Goal: Task Accomplishment & Management: Manage account settings

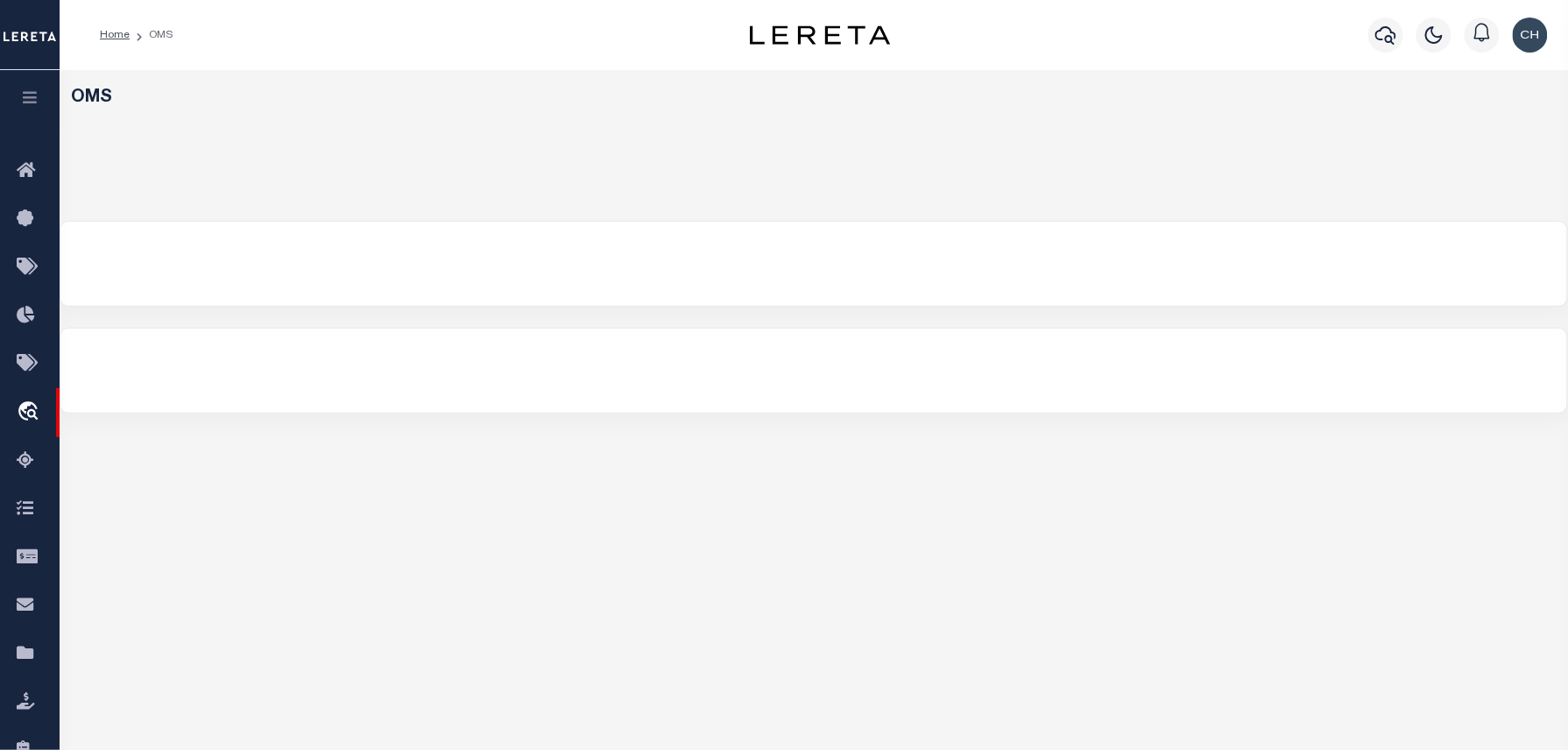
select select
select select "200"
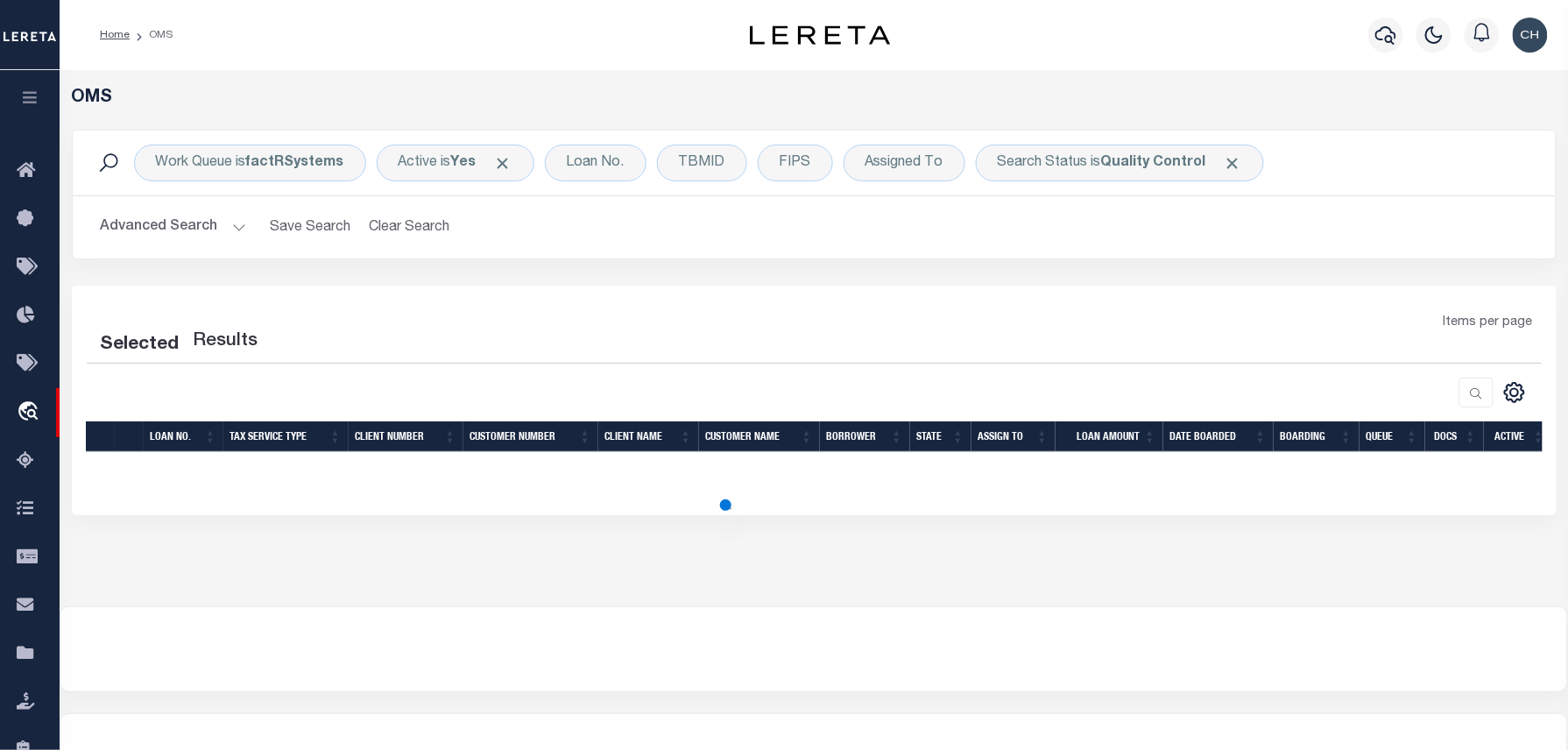
click at [233, 232] on button "Advanced Search" at bounding box center [173, 228] width 145 height 34
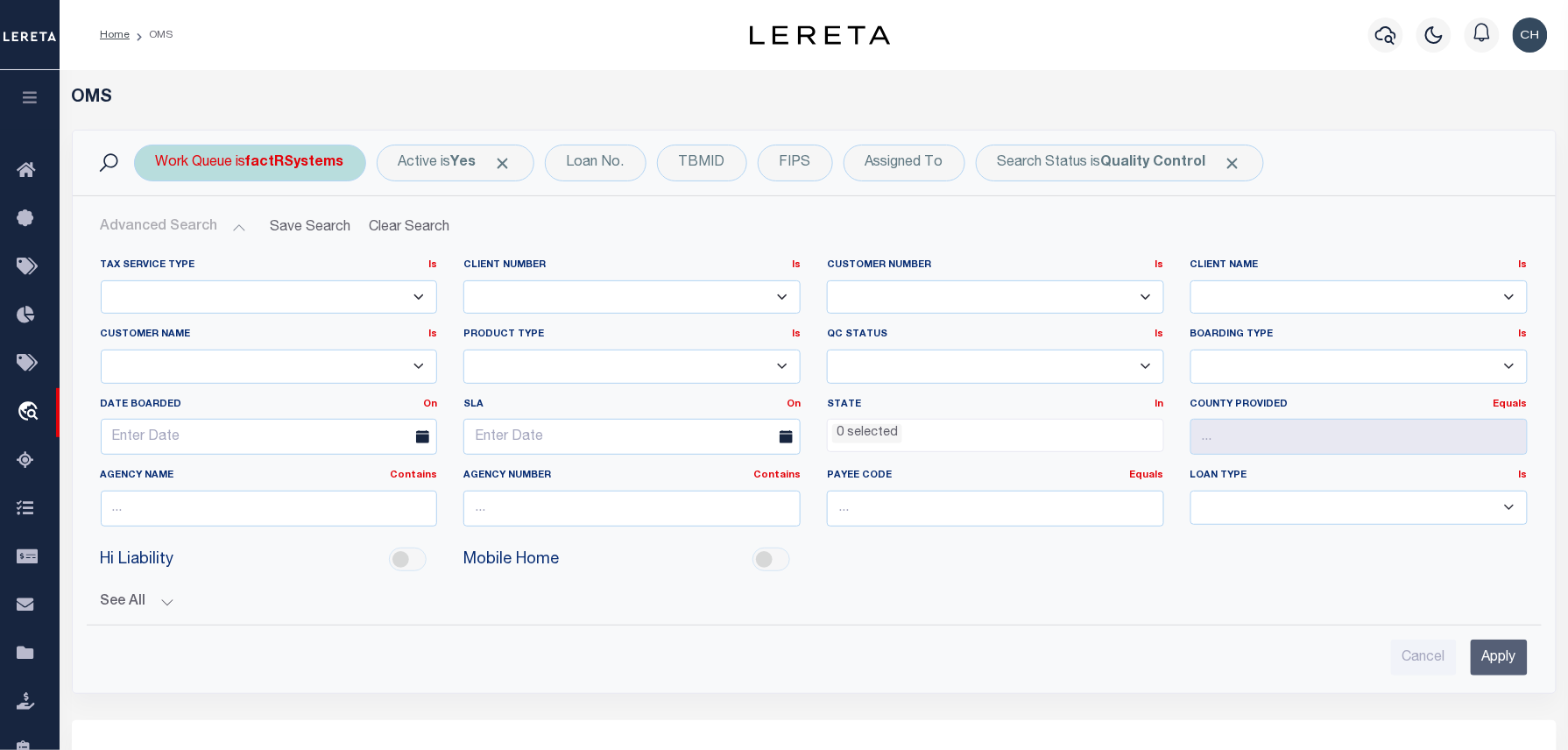
select select "200"
click at [256, 169] on b "factRSystems" at bounding box center [295, 163] width 98 height 14
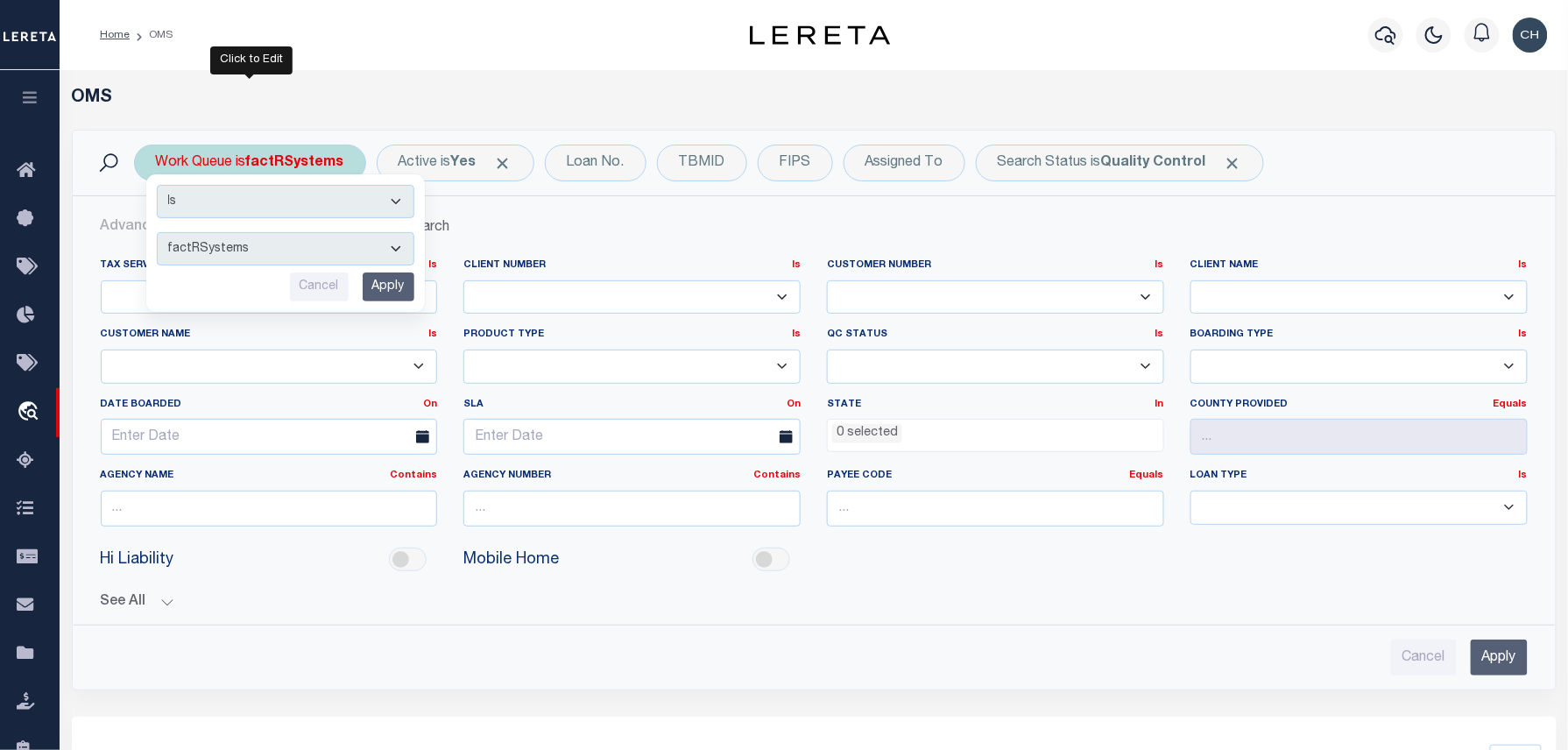
click at [263, 246] on select "--ALL-- factRSystems General ThoughtFocus" at bounding box center [286, 249] width 257 height 34
select select "FAC_GEN_THF"
click at [157, 233] on select "--ALL-- factRSystems General ThoughtFocus" at bounding box center [286, 249] width 257 height 34
click at [372, 286] on input "Apply" at bounding box center [388, 287] width 51 height 29
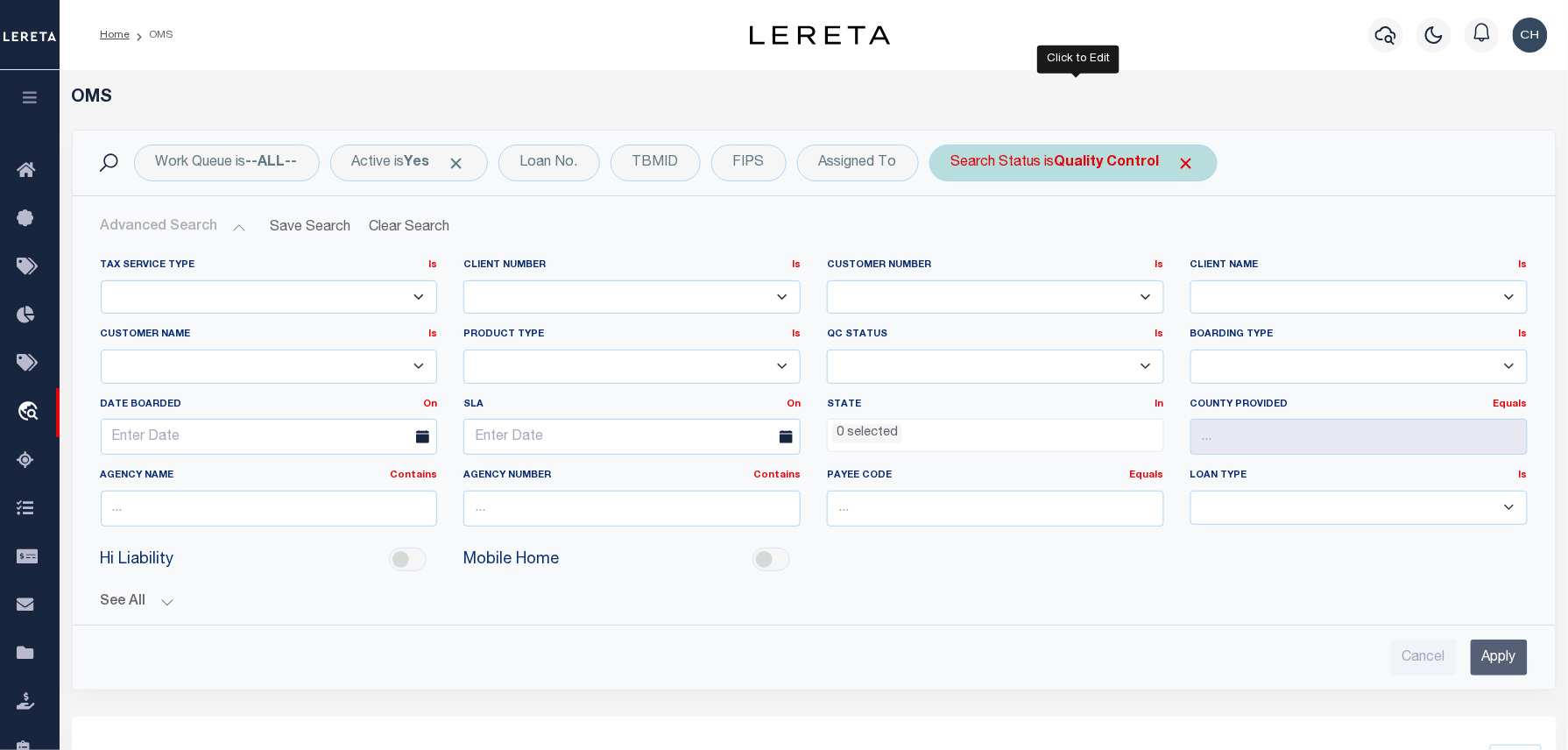
click at [1027, 159] on div "Search Status is Quality Control" at bounding box center [1074, 162] width 288 height 37
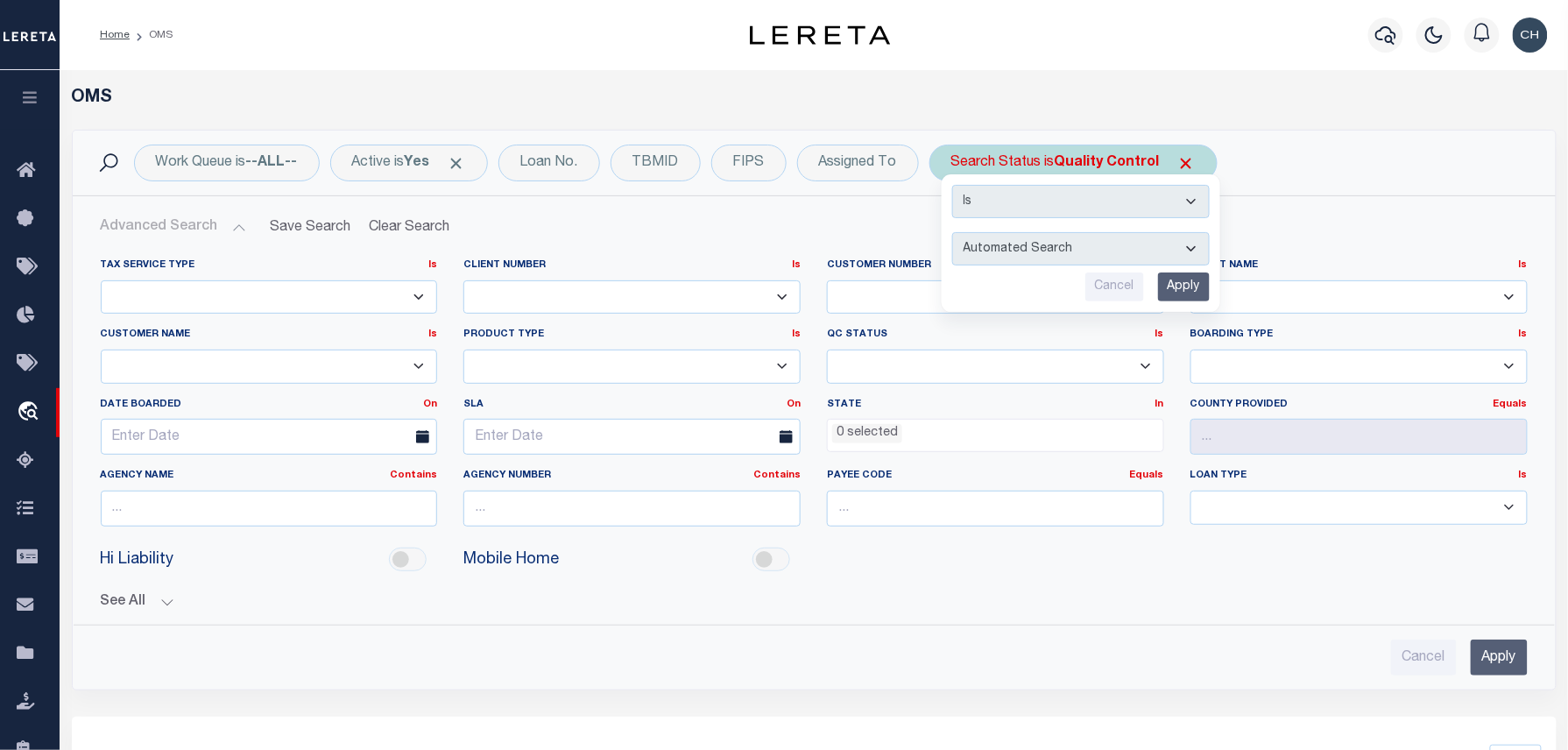
click at [1189, 285] on input "Apply" at bounding box center [1183, 287] width 51 height 29
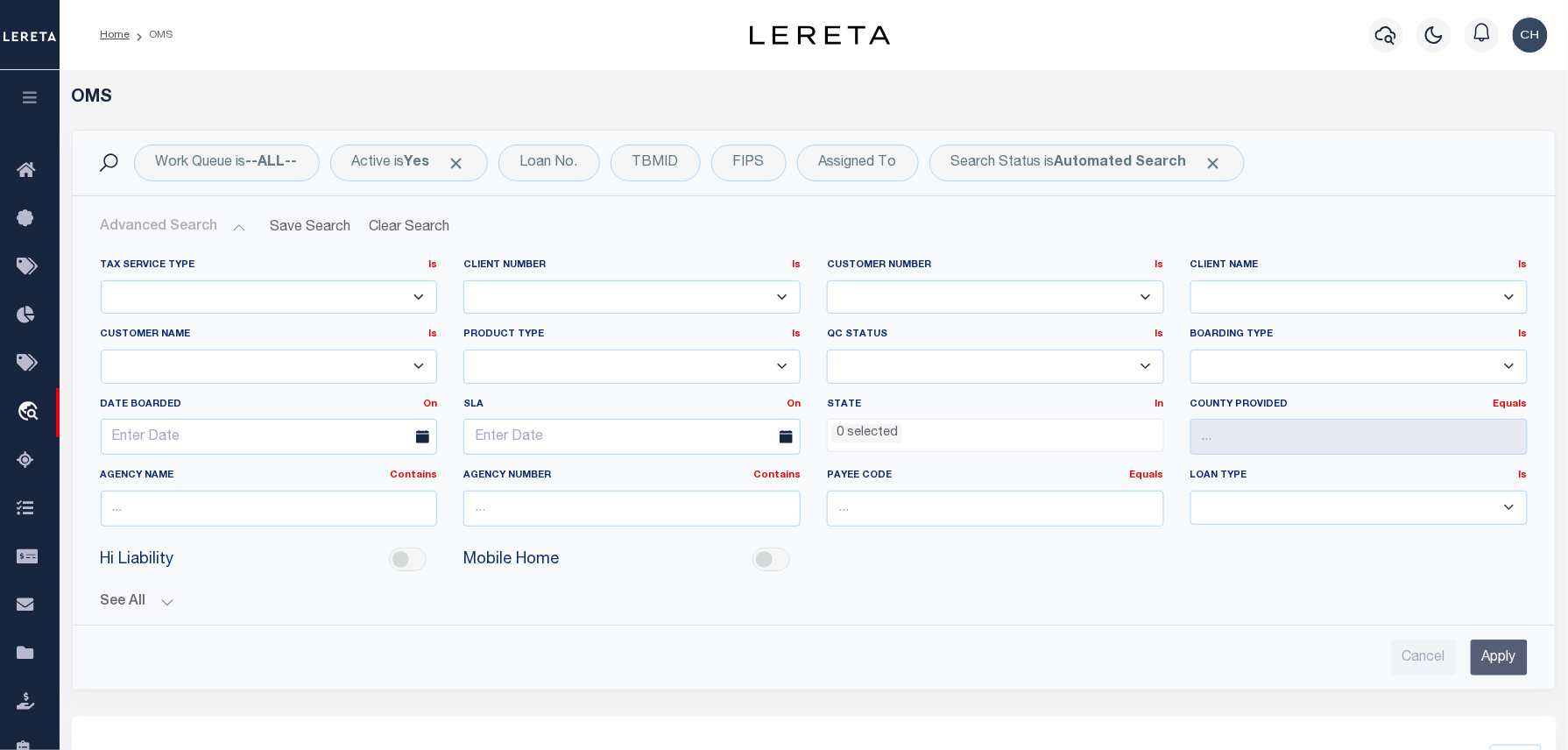
click at [1517, 670] on input "Apply" at bounding box center [1499, 657] width 57 height 36
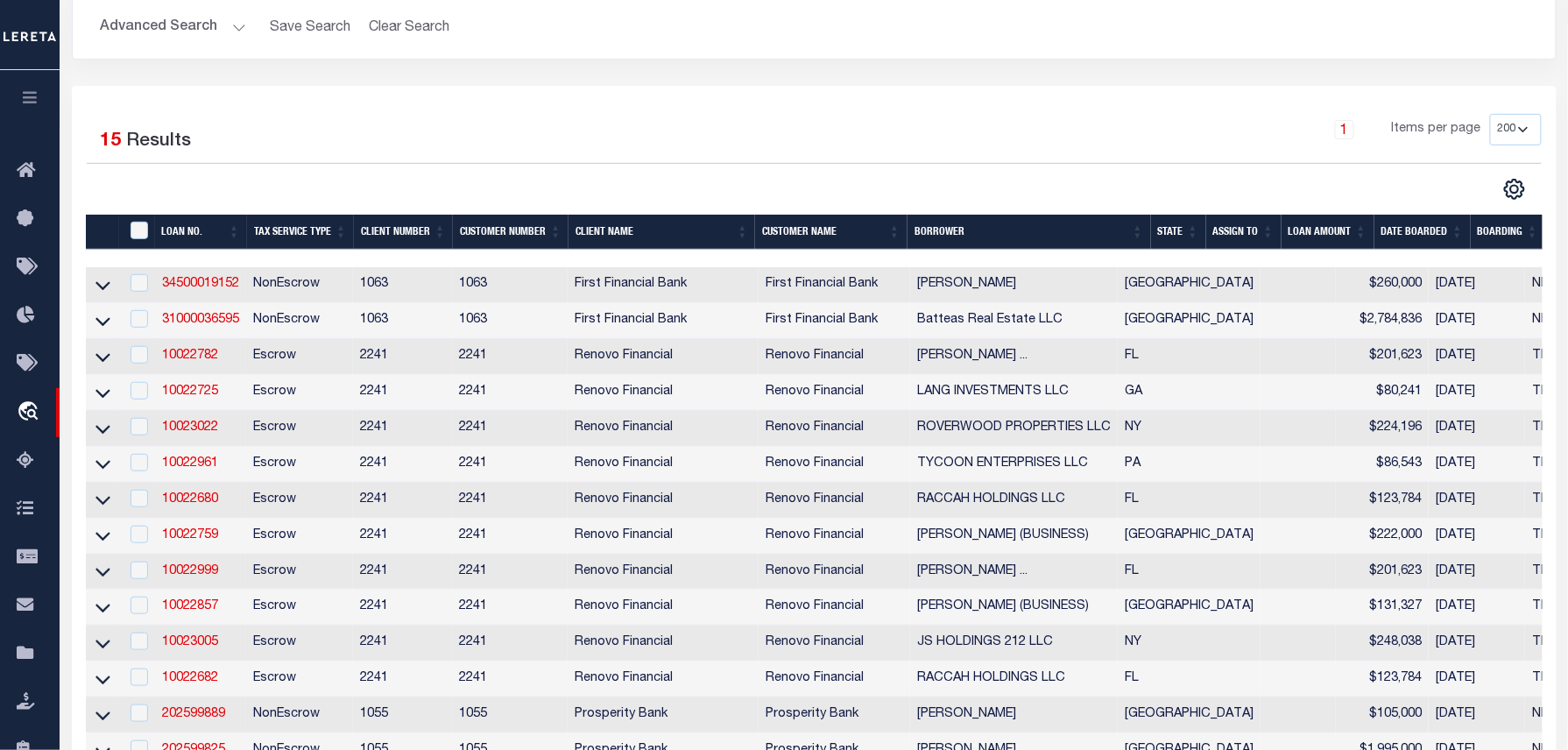
scroll to position [233, 0]
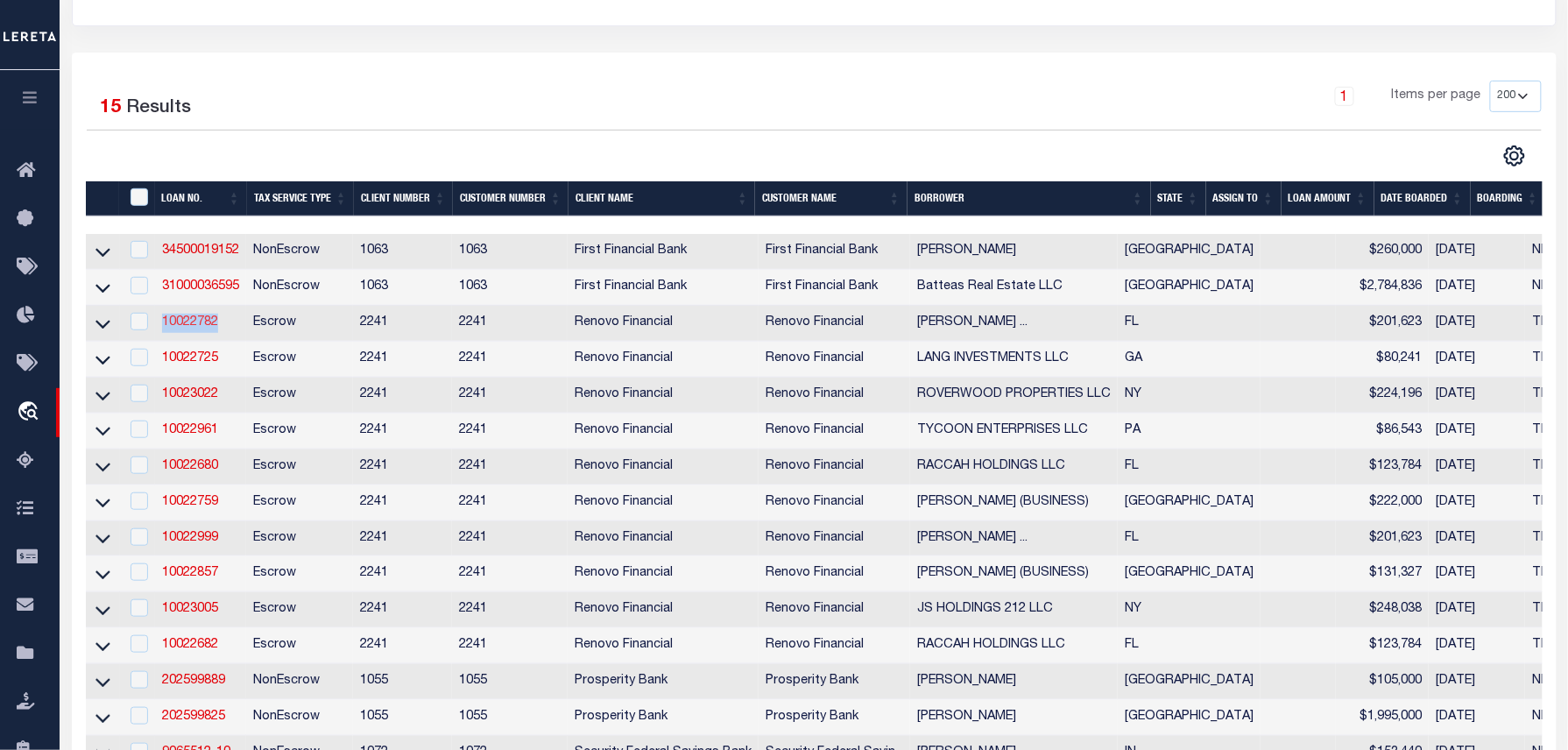
drag, startPoint x: 227, startPoint y: 327, endPoint x: 166, endPoint y: 326, distance: 61.0
click at [166, 326] on td "10022782" at bounding box center [200, 324] width 91 height 36
checkbox input "true"
copy link "10022782"
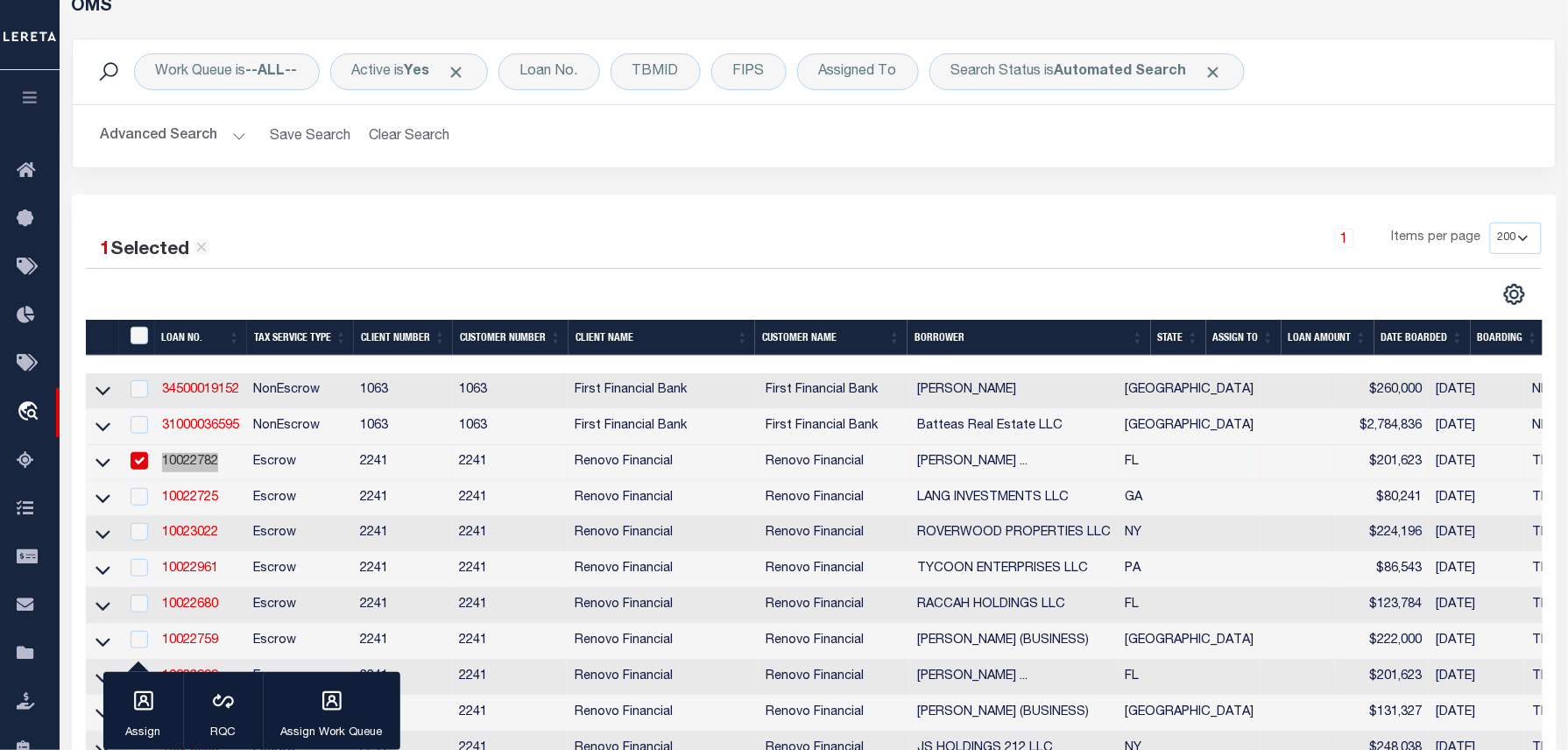
scroll to position [0, 0]
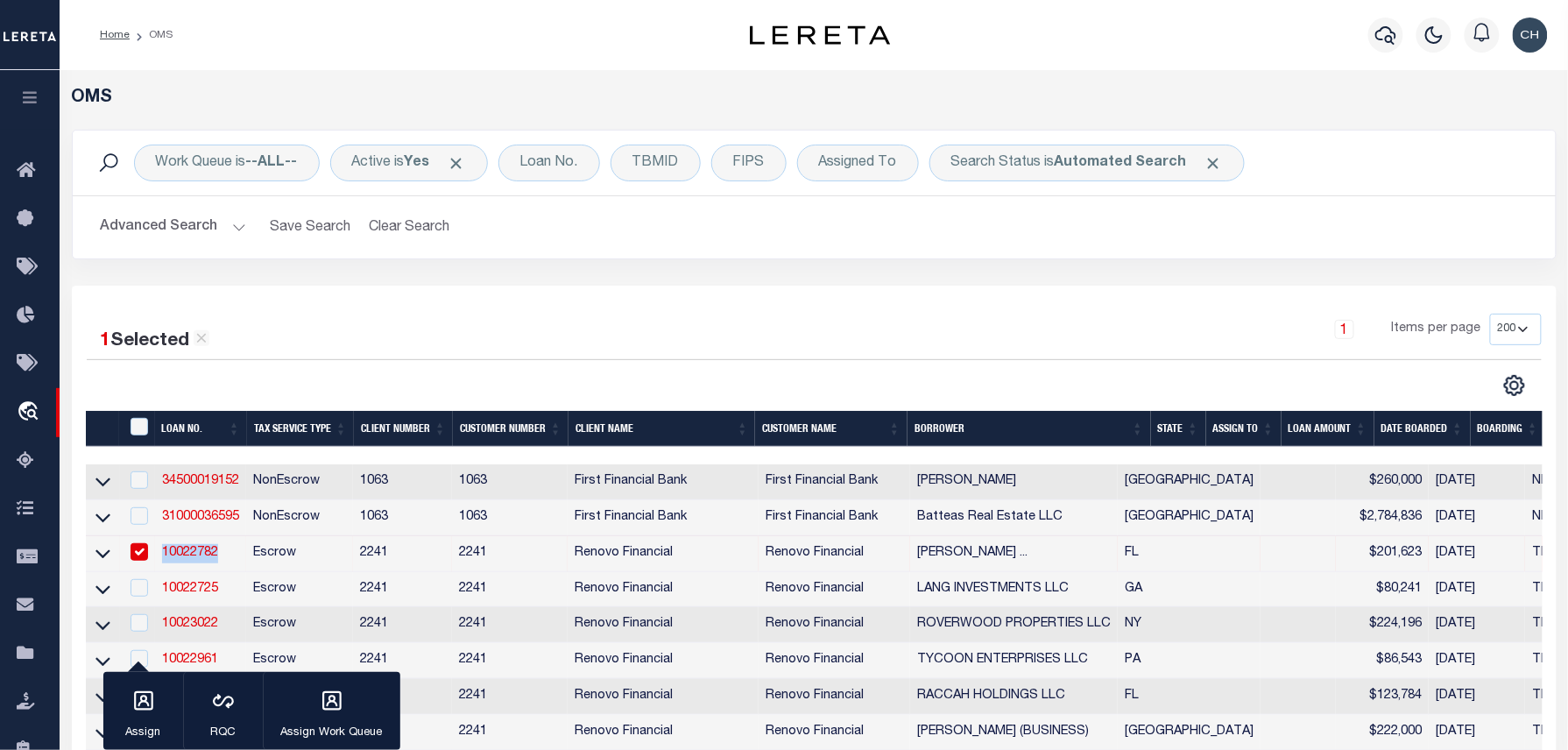
click at [185, 559] on link "10022782" at bounding box center [190, 552] width 56 height 12
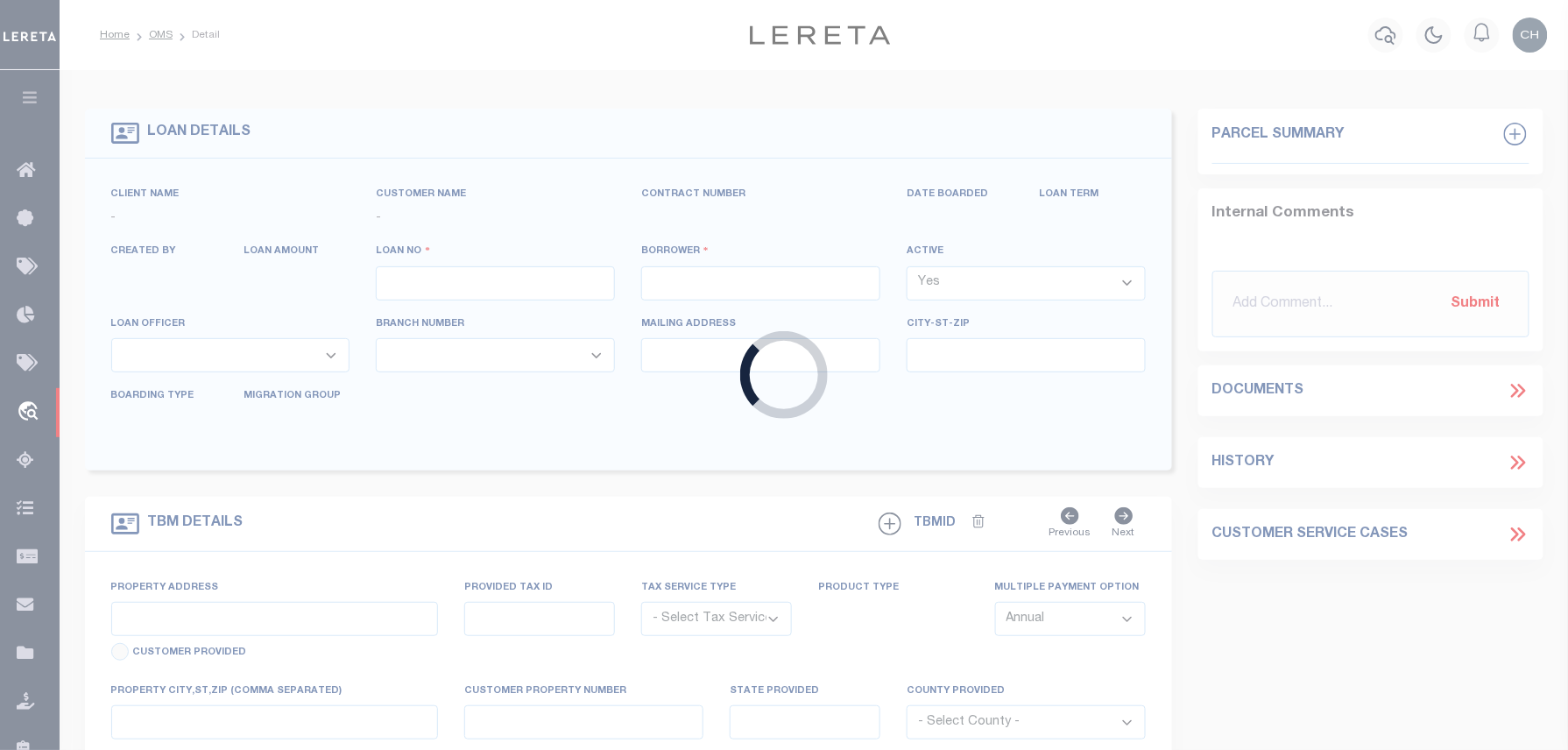
type input "10022782"
type input "[PERSON_NAME] (BUSINESS)"
select select
select select "400"
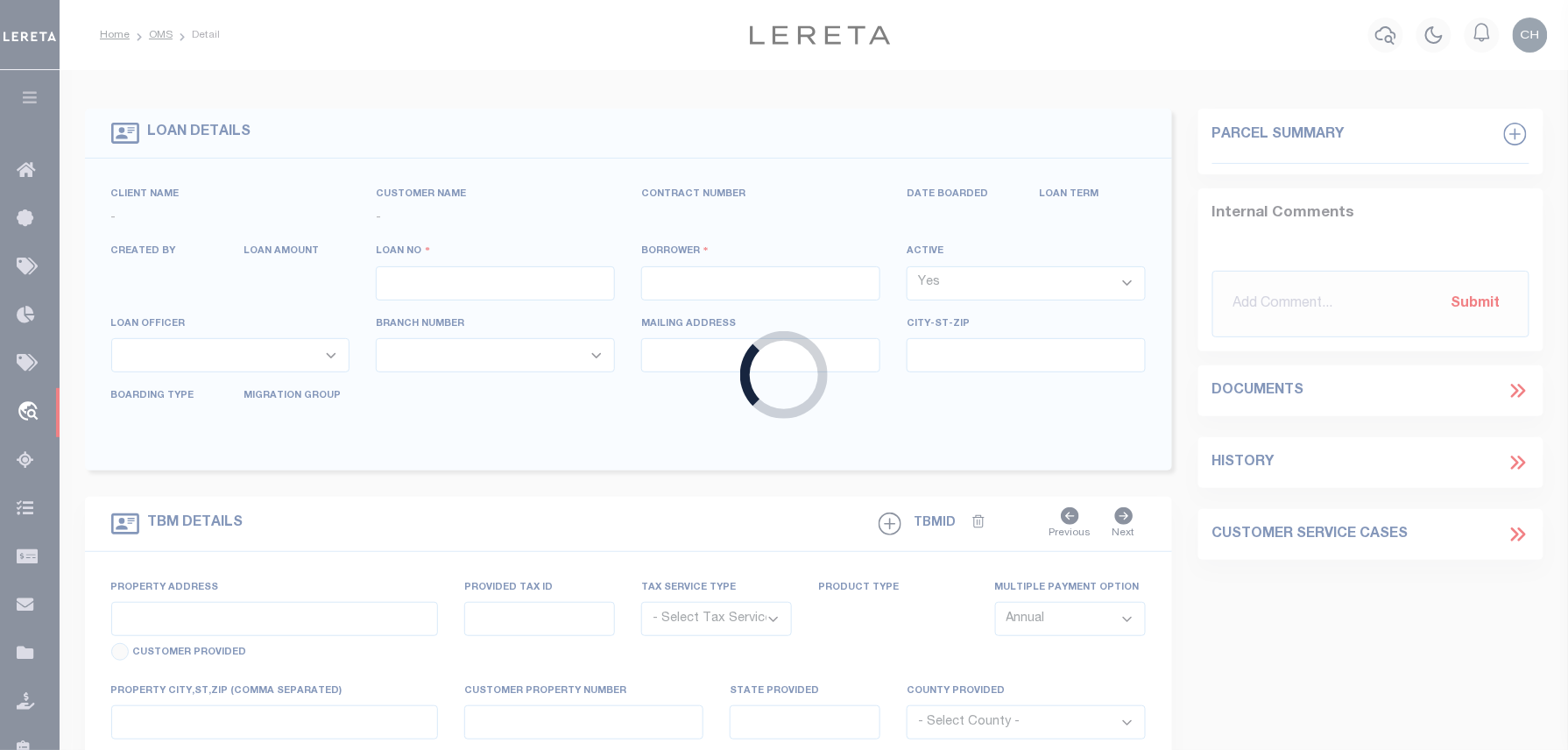
select select "Escrow"
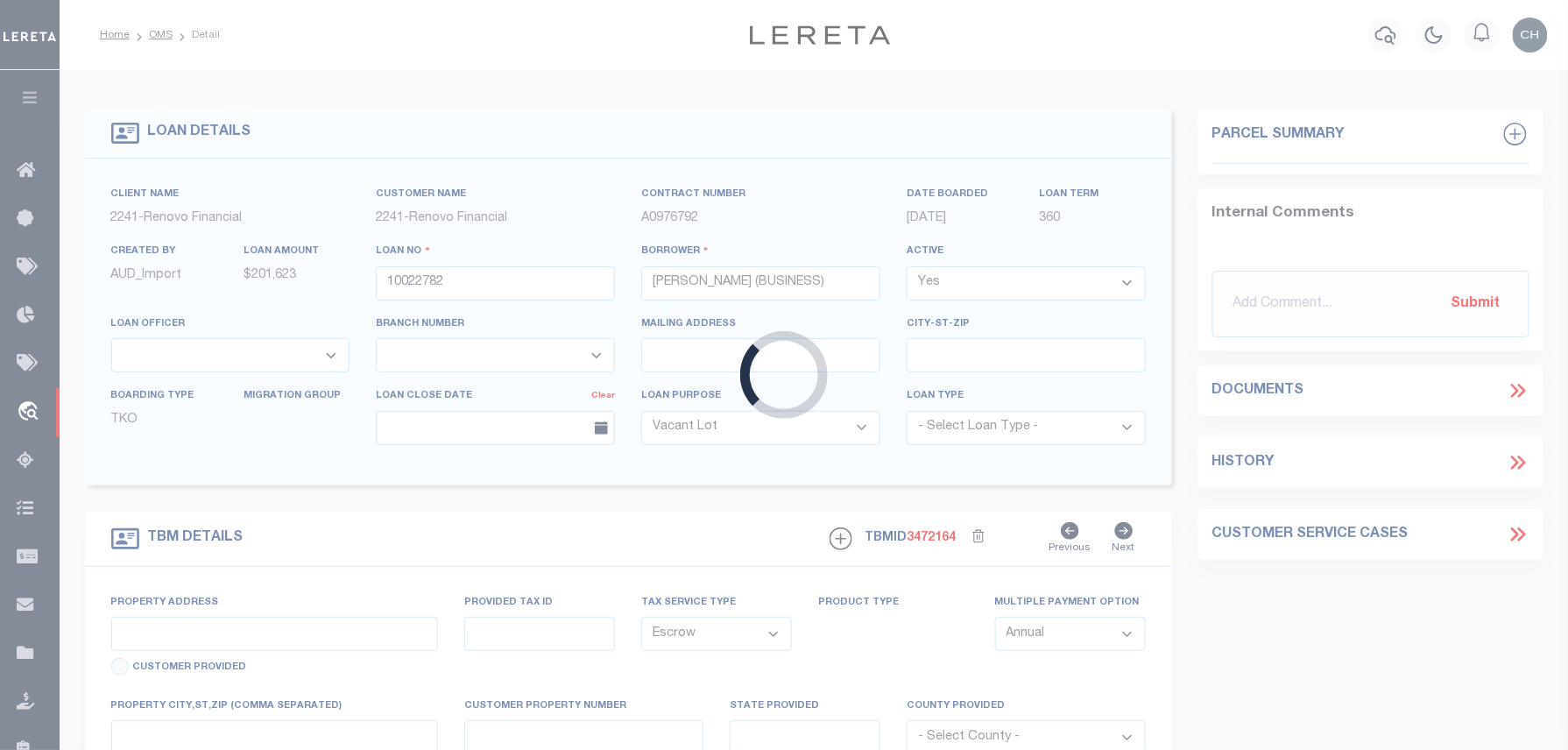
type input "[STREET_ADDRESS]"
select select
type input "[GEOGRAPHIC_DATA], FL 33837"
type input "a0kUS00000CNrO6"
type input "FL"
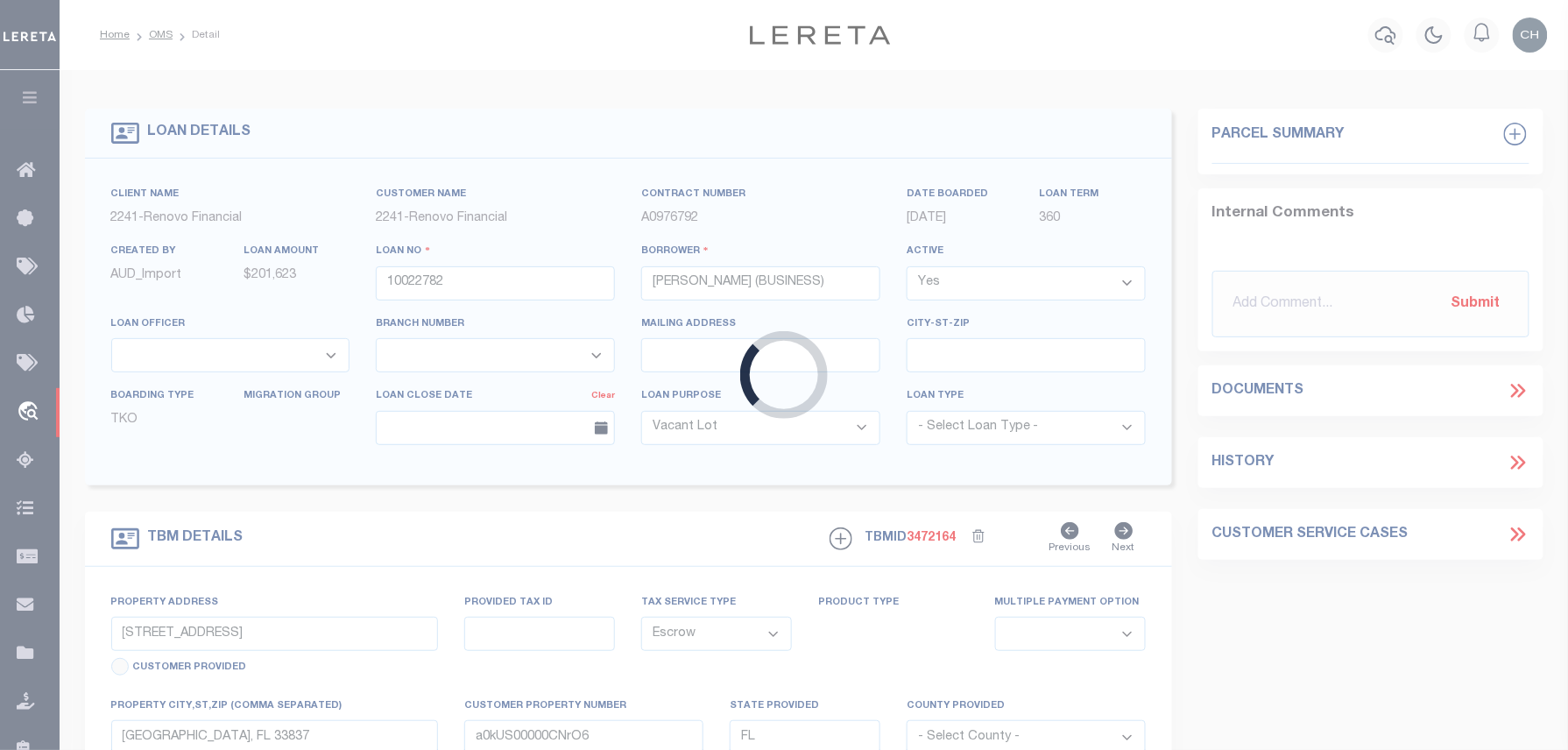
select select
select select "14701"
select select "25067"
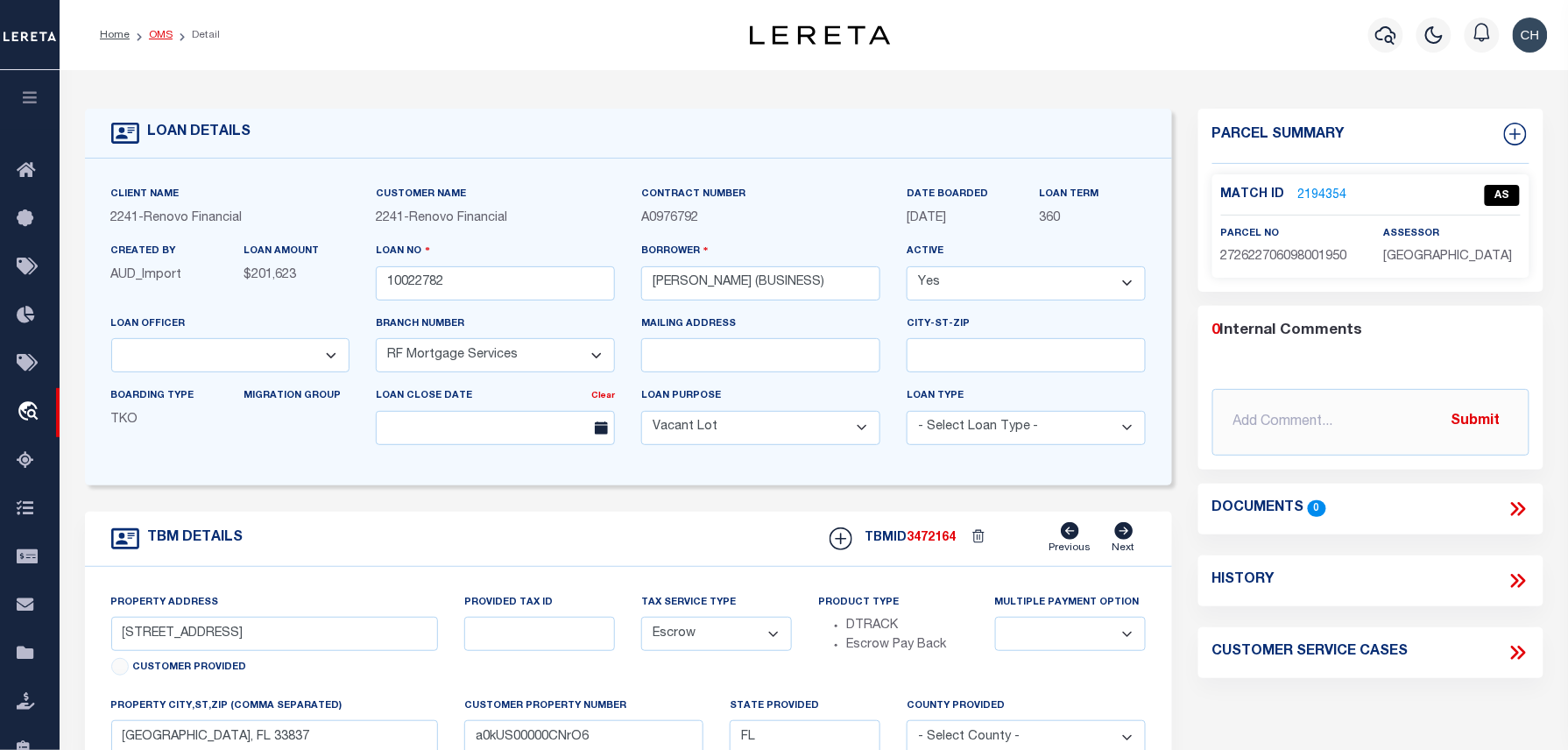
click at [151, 33] on link "OMS" at bounding box center [160, 35] width 23 height 10
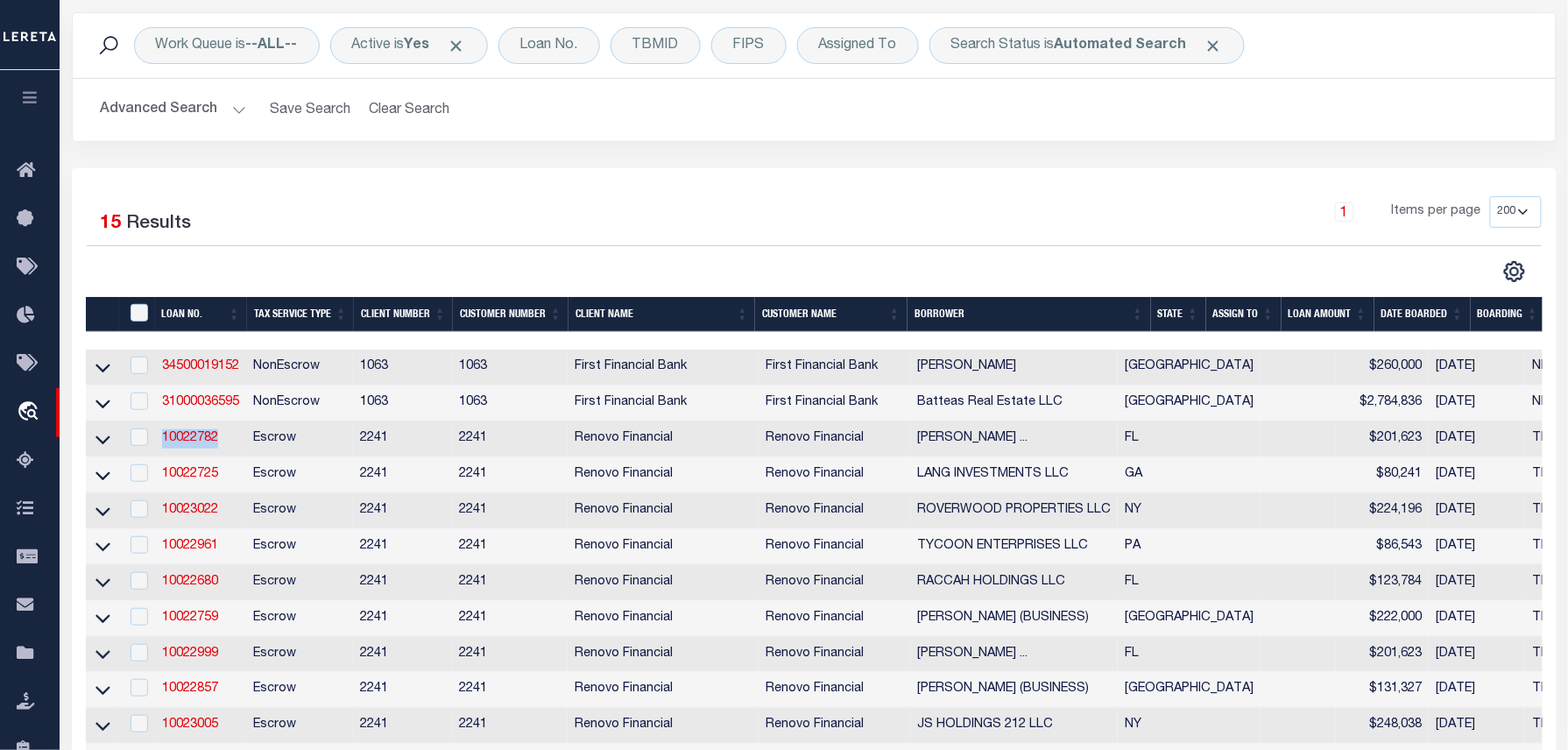
scroll to position [116, 0]
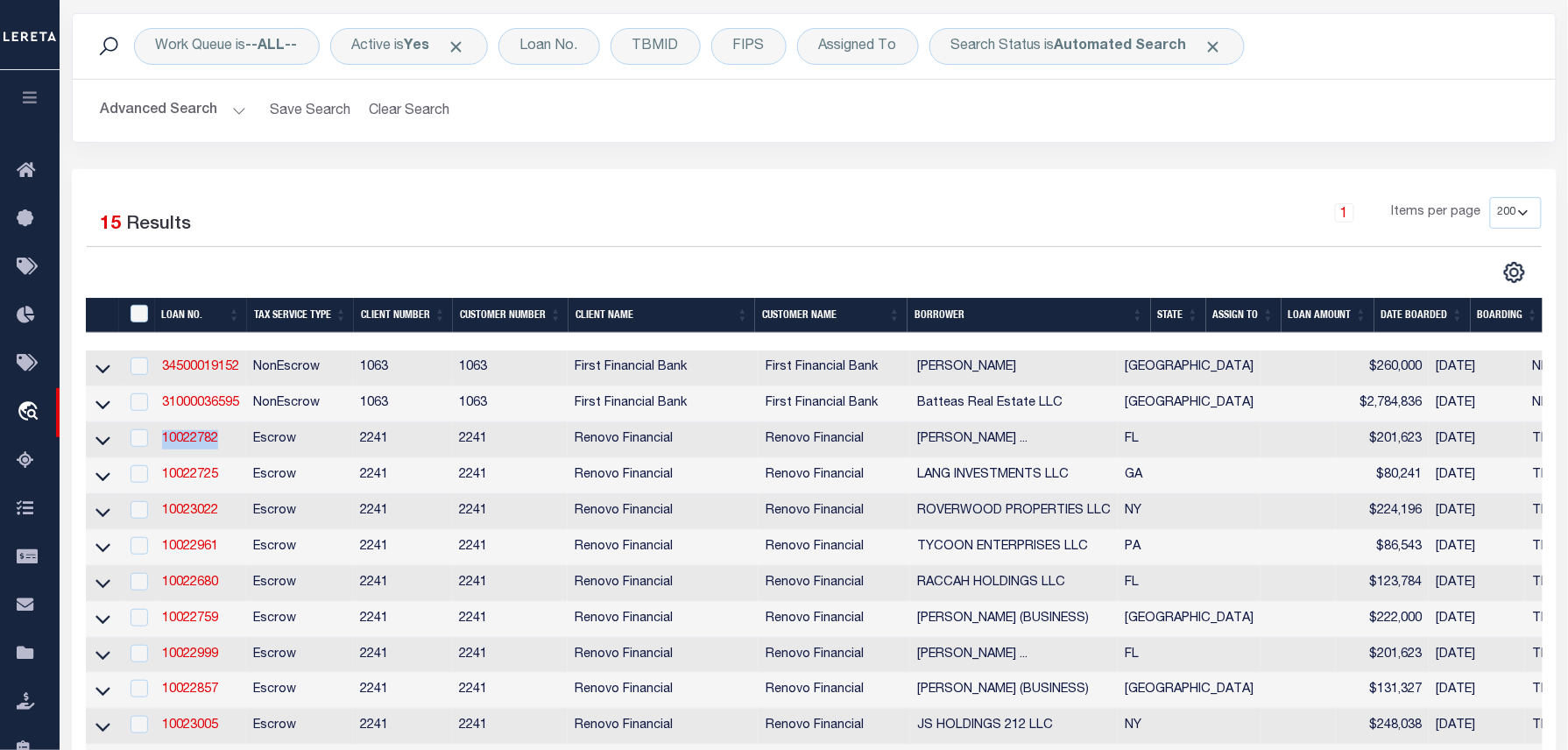
click at [1179, 319] on th "State" at bounding box center [1179, 316] width 55 height 36
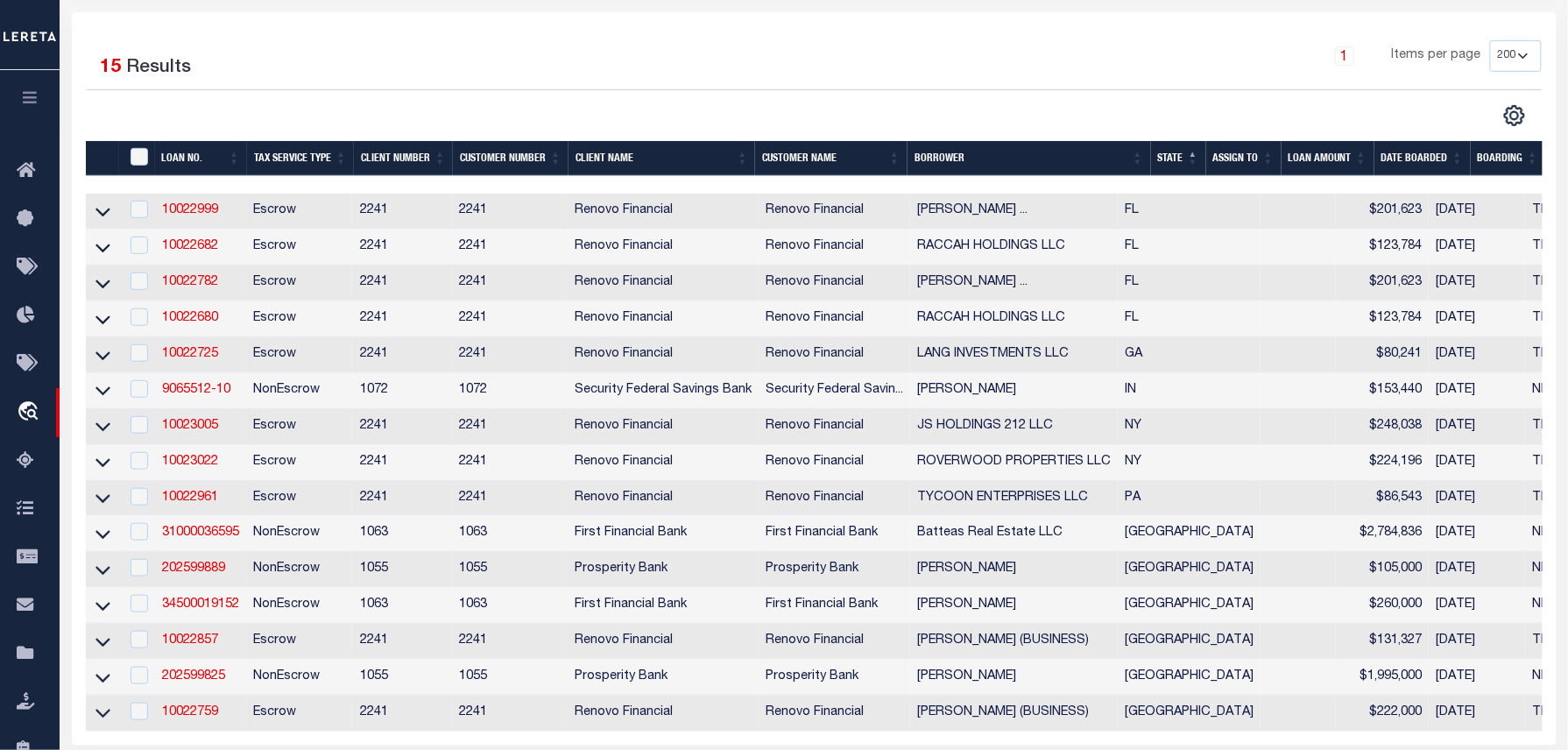
scroll to position [233, 0]
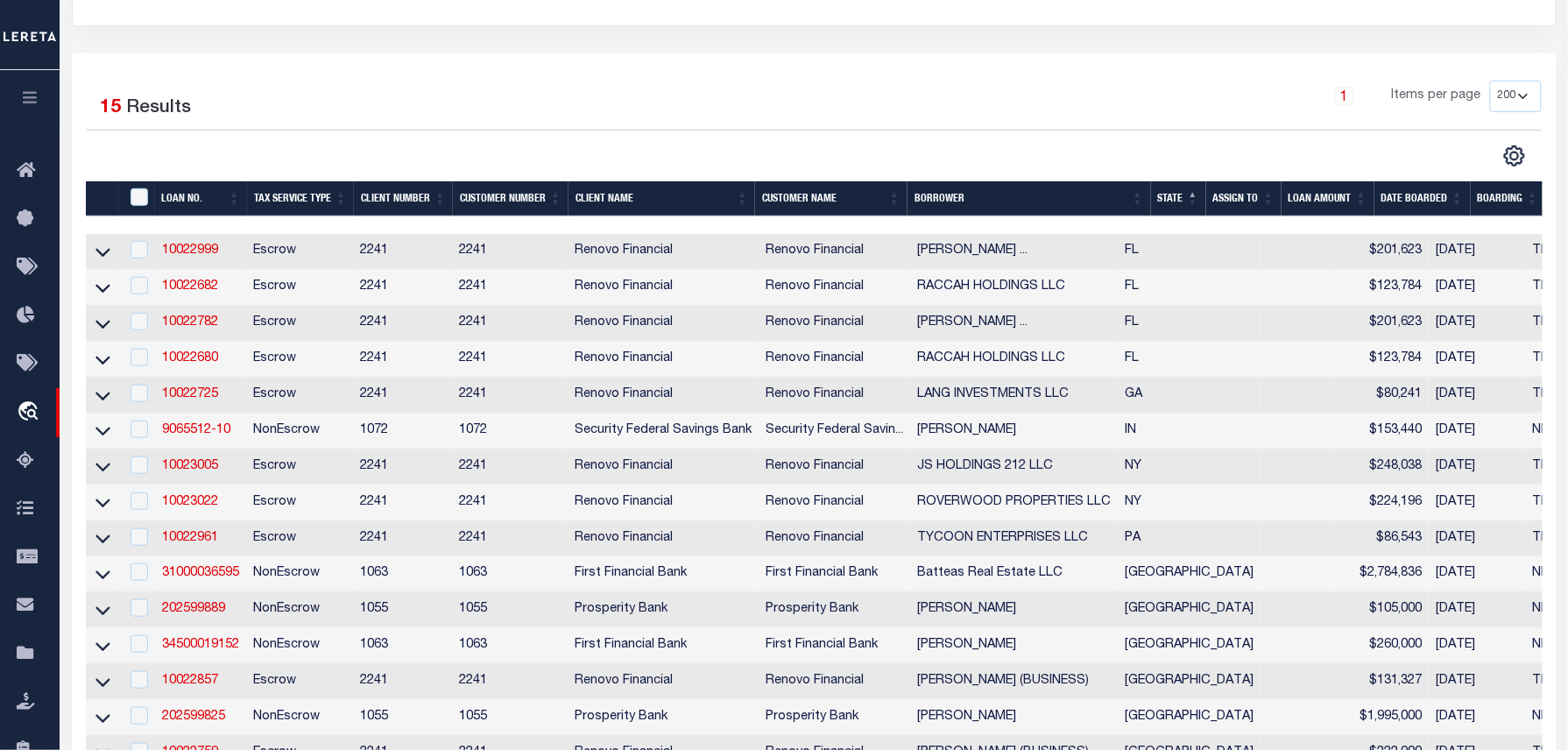
click at [1118, 98] on div "1 Items per page 10 25 50 100 200" at bounding box center [999, 103] width 1085 height 46
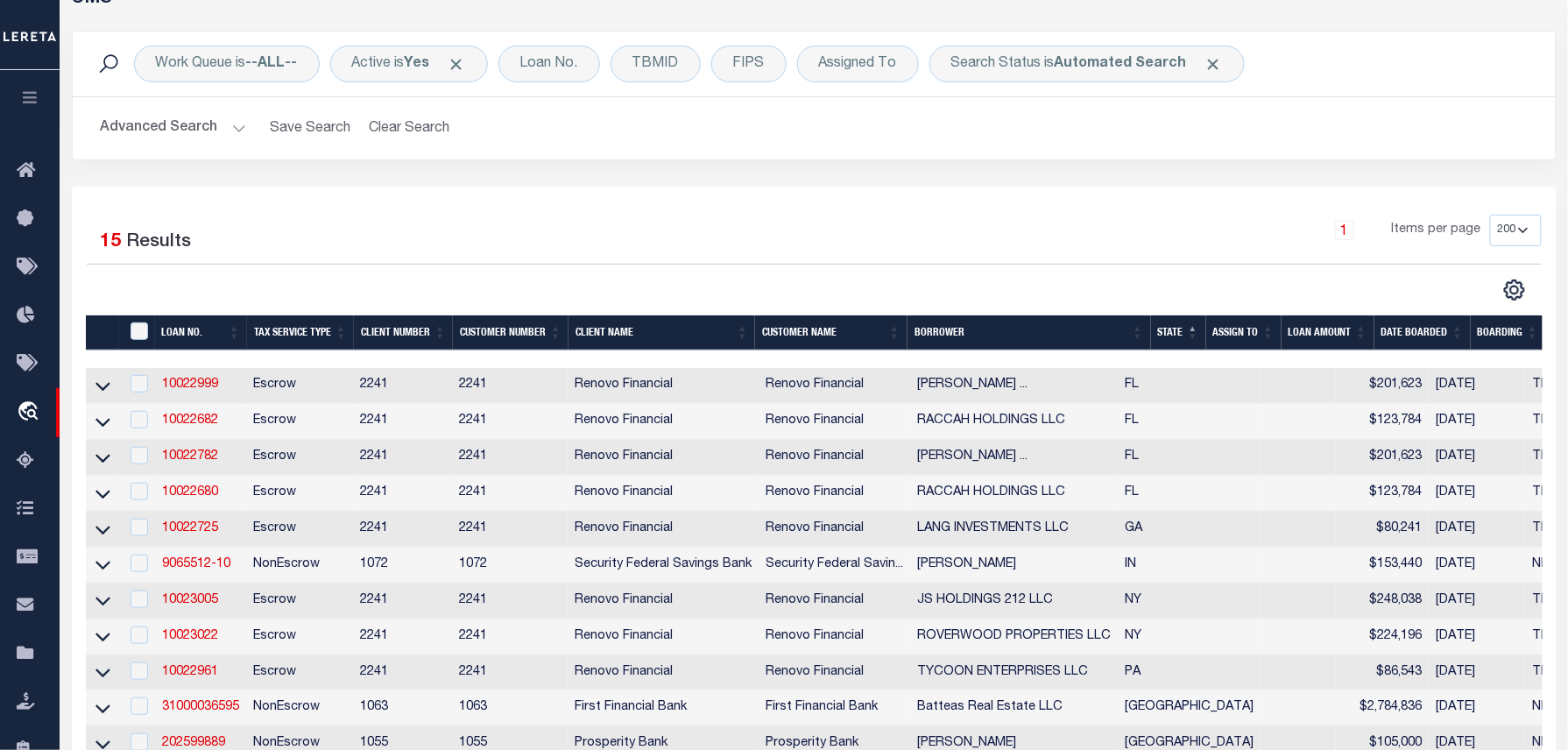
scroll to position [0, 0]
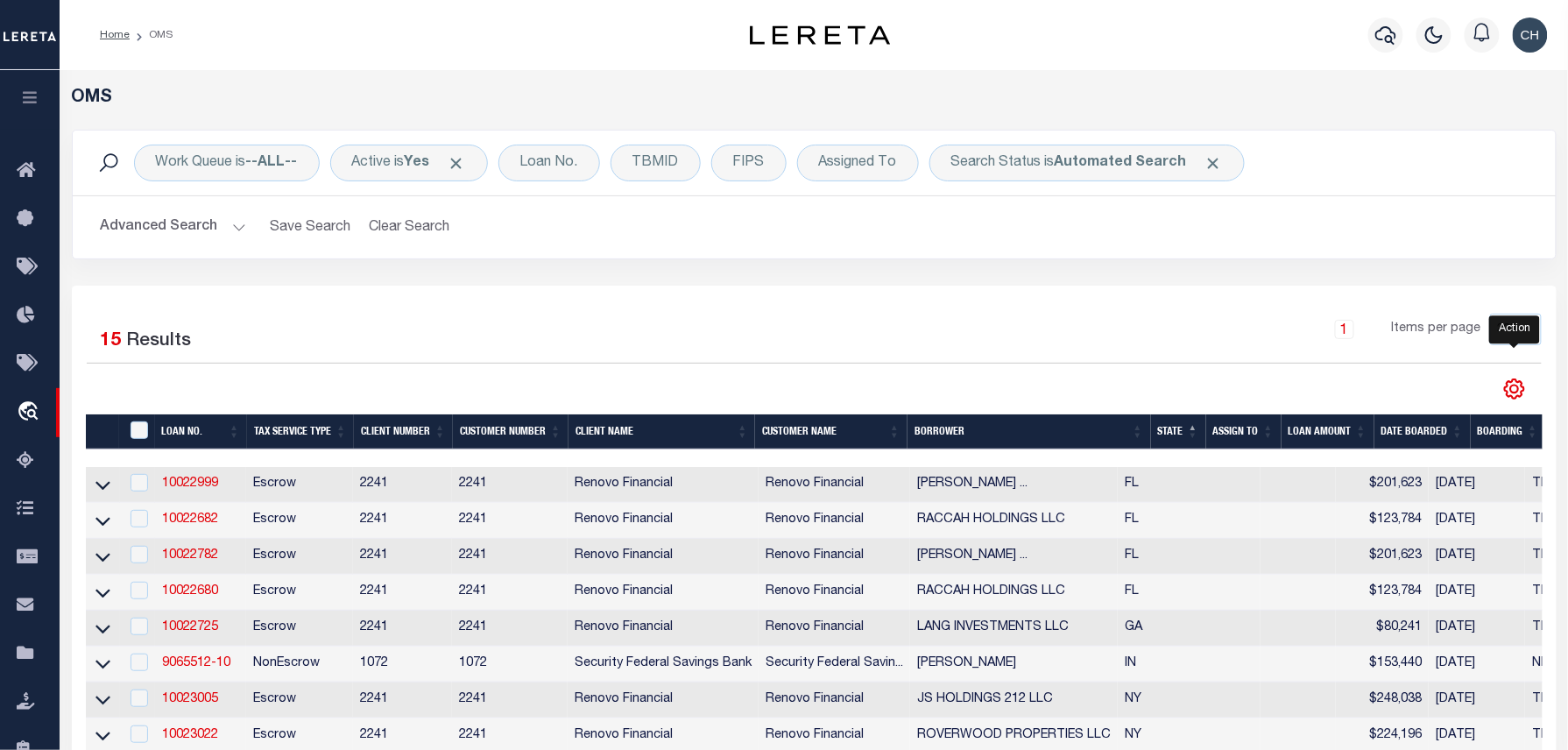
click at [1504, 387] on icon "" at bounding box center [1515, 389] width 22 height 22
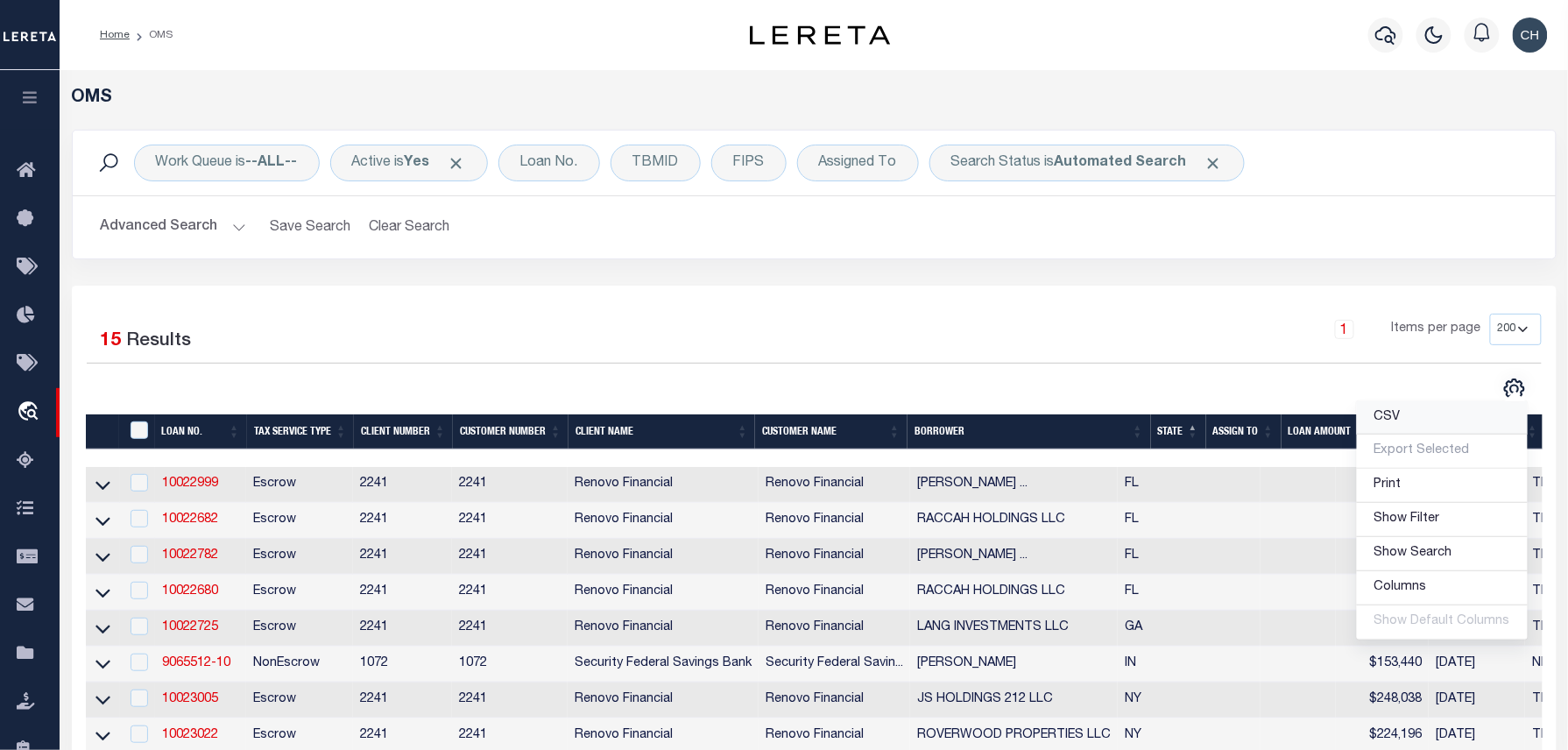
click at [1433, 425] on link "CSV" at bounding box center [1443, 419] width 170 height 34
click at [1021, 249] on div "Advanced Search Save Search Clear Search tblSearchTopScreen_dynamictable_____De…" at bounding box center [814, 228] width 1483 height 62
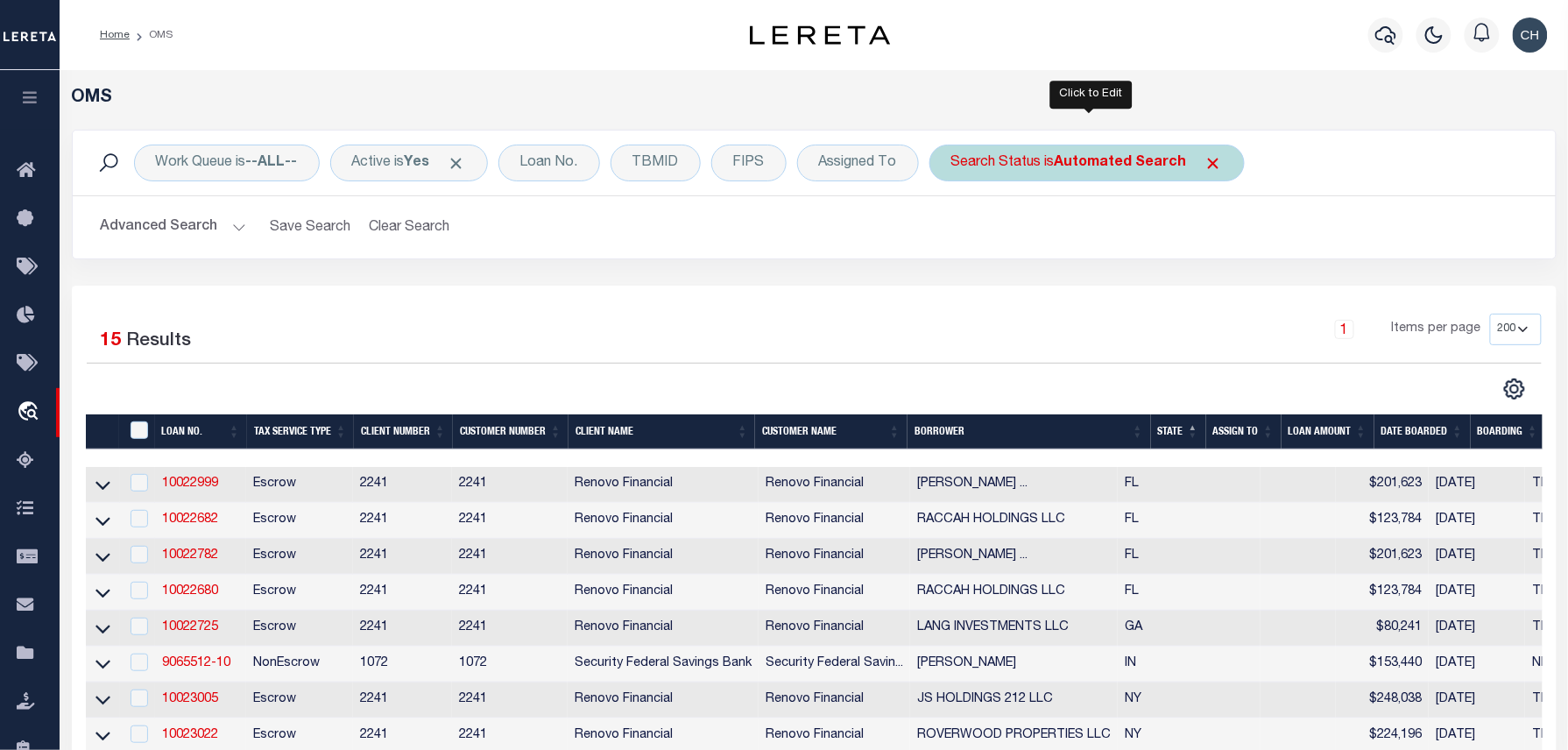
click at [1076, 173] on div "Search Status is Automated Search" at bounding box center [1087, 162] width 315 height 37
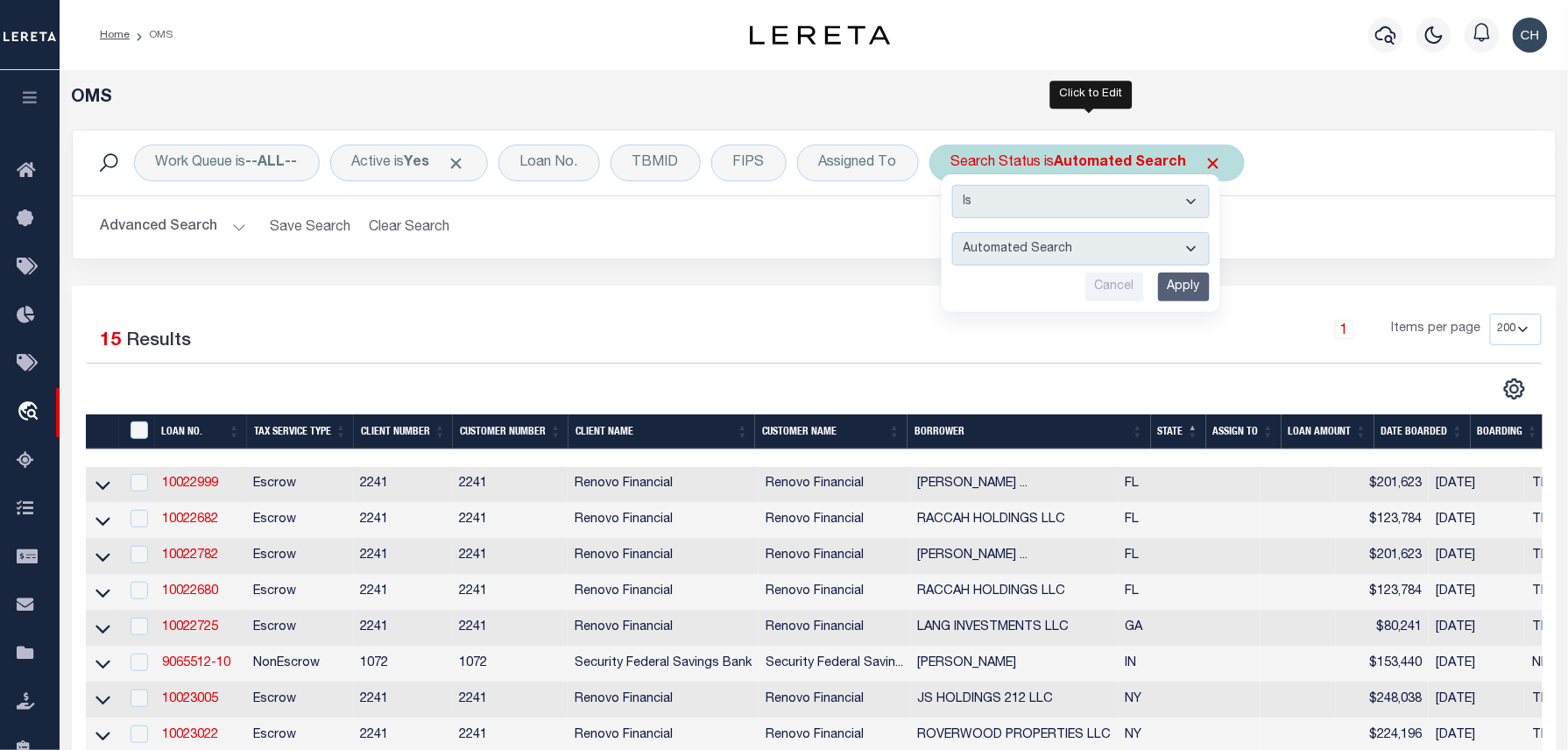
click at [1073, 239] on select "Automated Search Bad Parcel Complete Duplicate Parcel High Dollar Reporting In …" at bounding box center [1080, 249] width 257 height 34
select select "IP"
click at [958, 233] on select "Automated Search Bad Parcel Complete Duplicate Parcel High Dollar Reporting In …" at bounding box center [1080, 249] width 257 height 34
click at [1170, 295] on input "Apply" at bounding box center [1183, 287] width 51 height 29
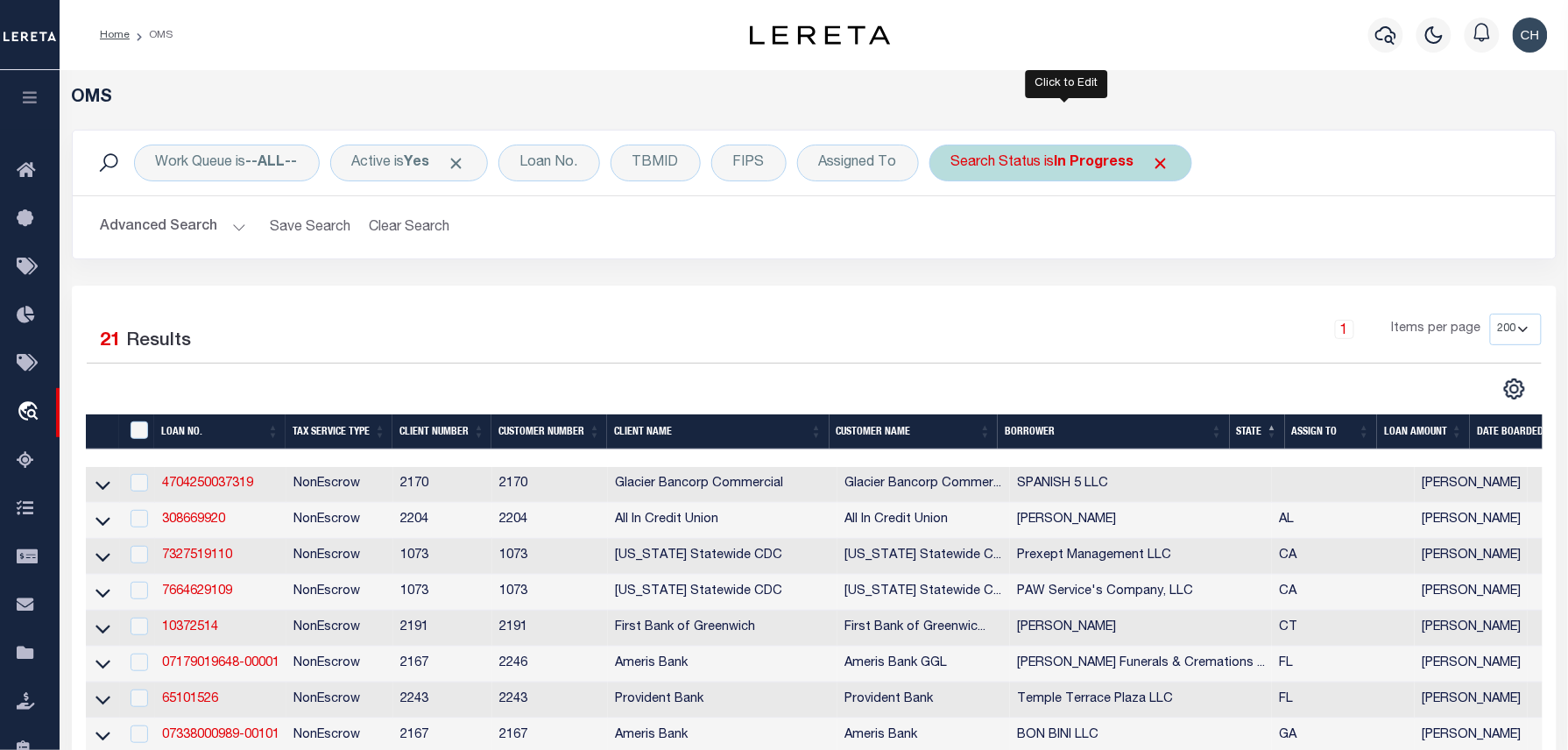
click at [1014, 170] on div "Search Status is In Progress" at bounding box center [1061, 162] width 263 height 37
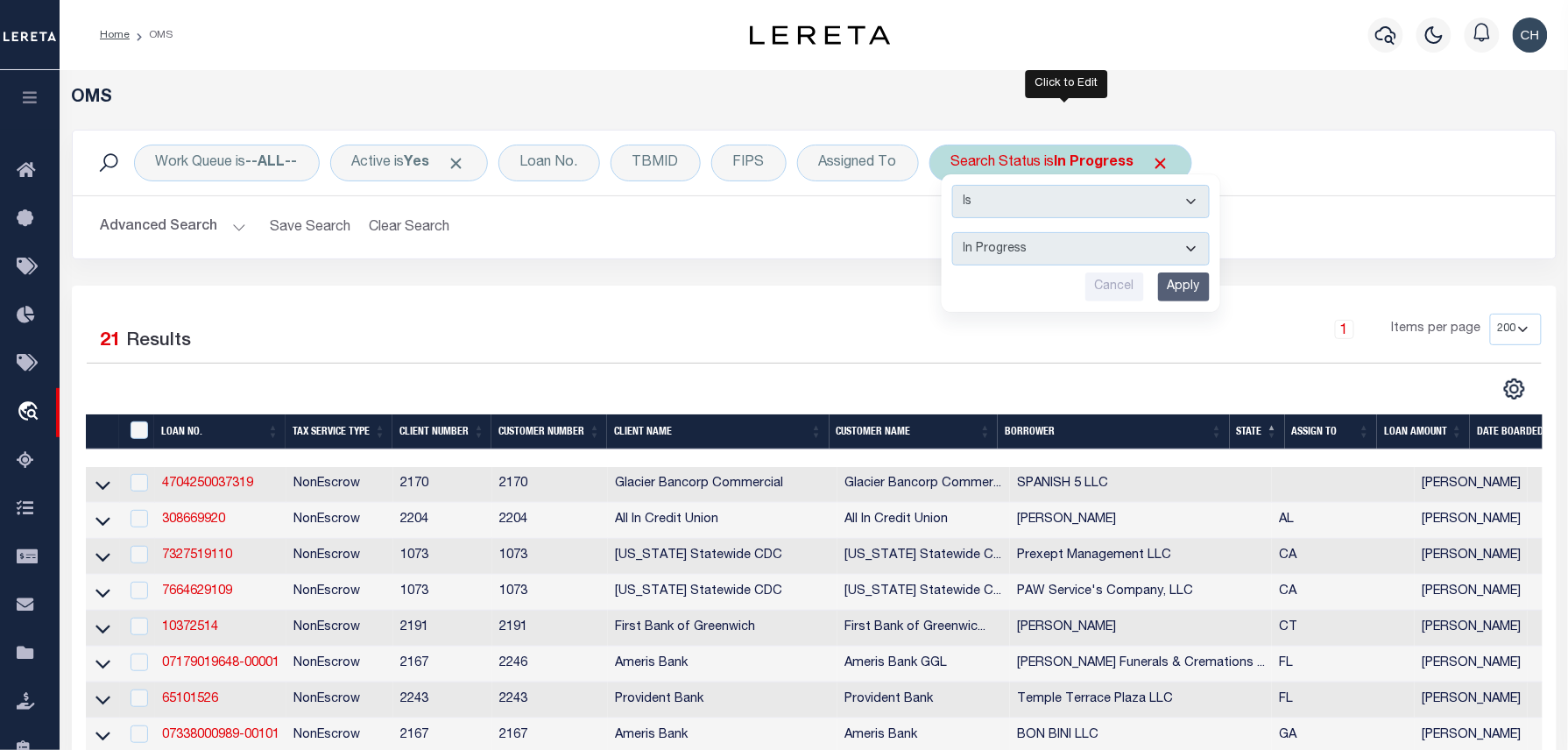
click at [1025, 261] on select "Automated Search Bad Parcel Complete Duplicate Parcel High Dollar Reporting In …" at bounding box center [1080, 249] width 257 height 34
select select "RD"
click at [958, 233] on select "Automated Search Bad Parcel Complete Duplicate Parcel High Dollar Reporting In …" at bounding box center [1080, 249] width 257 height 34
click at [1182, 288] on input "Apply" at bounding box center [1183, 287] width 51 height 29
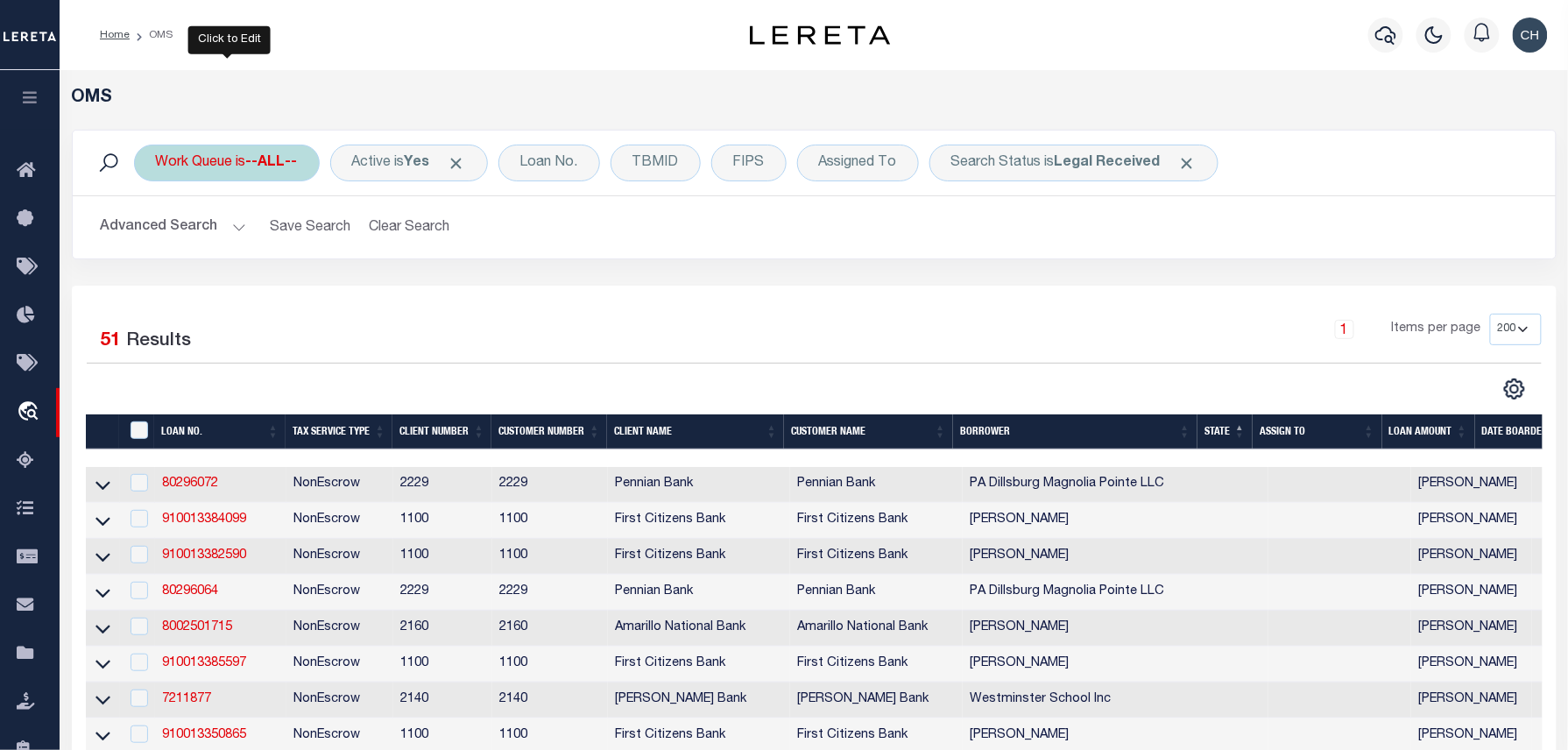
click at [190, 158] on div "Work Queue is --ALL--" at bounding box center [227, 162] width 185 height 37
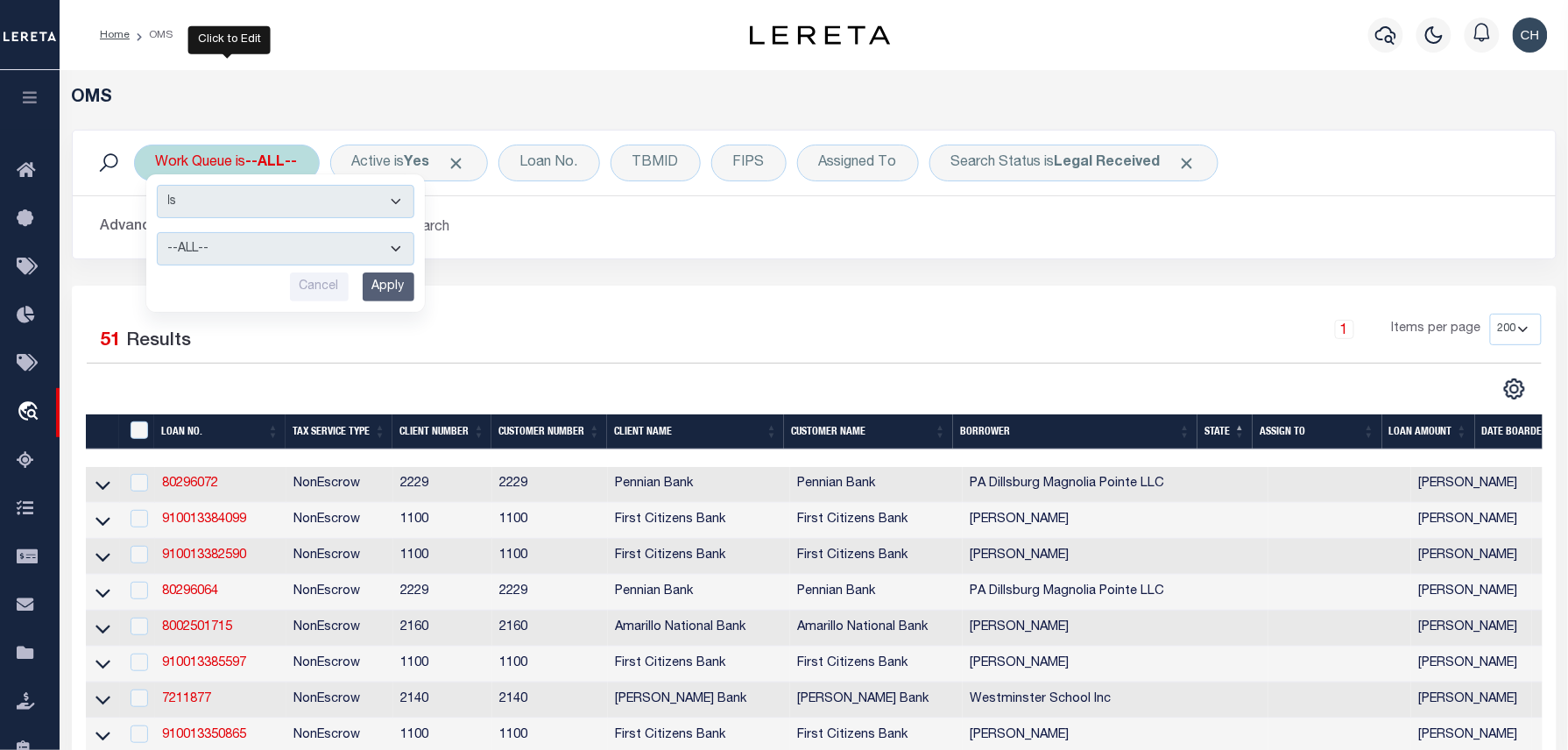
click at [219, 236] on select "--ALL-- factRSystems General ThoughtFocus" at bounding box center [286, 249] width 257 height 34
select select "FAC"
click at [157, 233] on select "--ALL-- factRSystems General ThoughtFocus" at bounding box center [286, 249] width 257 height 34
click at [369, 282] on input "Apply" at bounding box center [388, 287] width 51 height 29
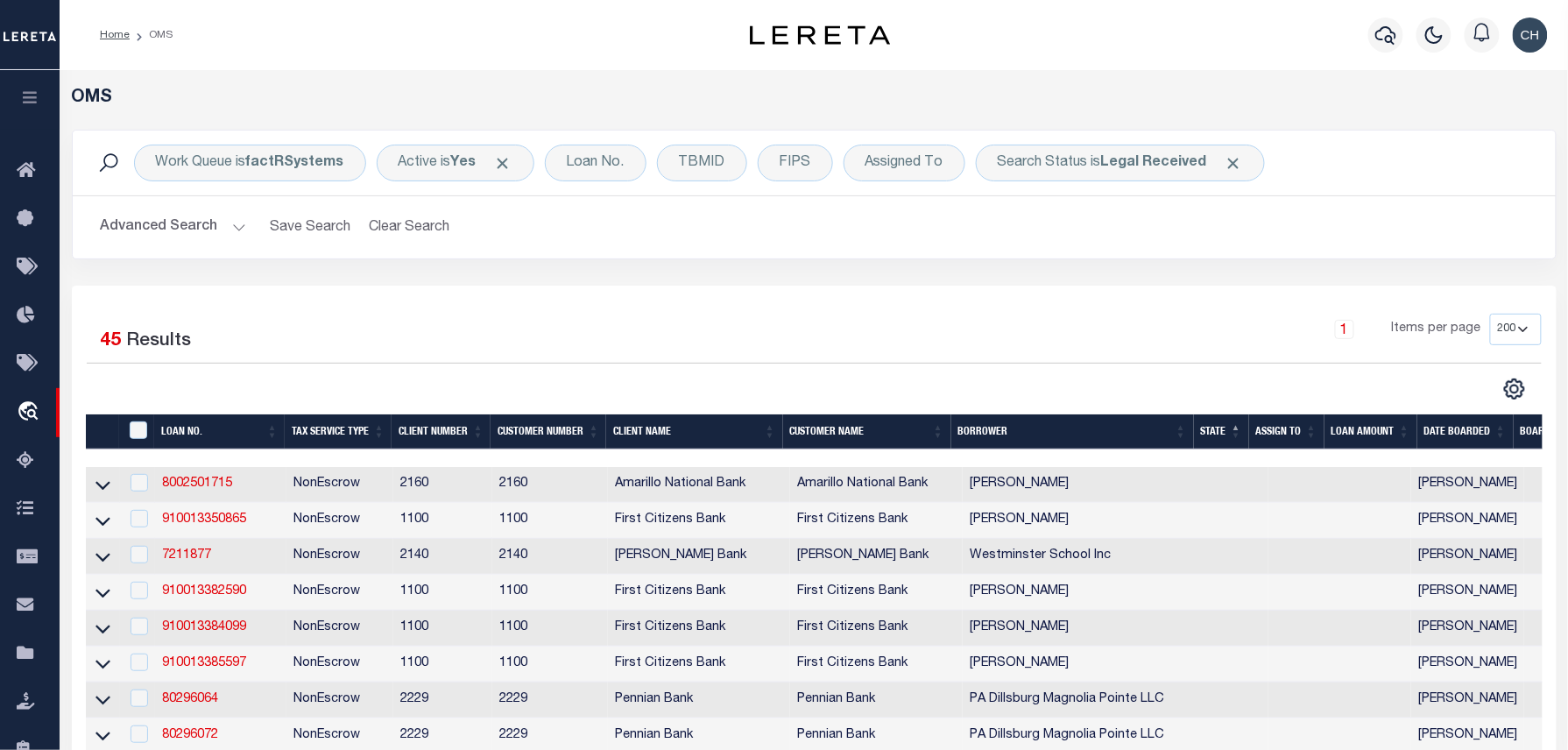
drag, startPoint x: 1150, startPoint y: 197, endPoint x: 1014, endPoint y: 312, distance: 178.1
click at [1192, 271] on div "Work Queue is factRSystems Active is Yes Loan No. TBMID FIPS Assigned To Search…" at bounding box center [814, 208] width 1511 height 156
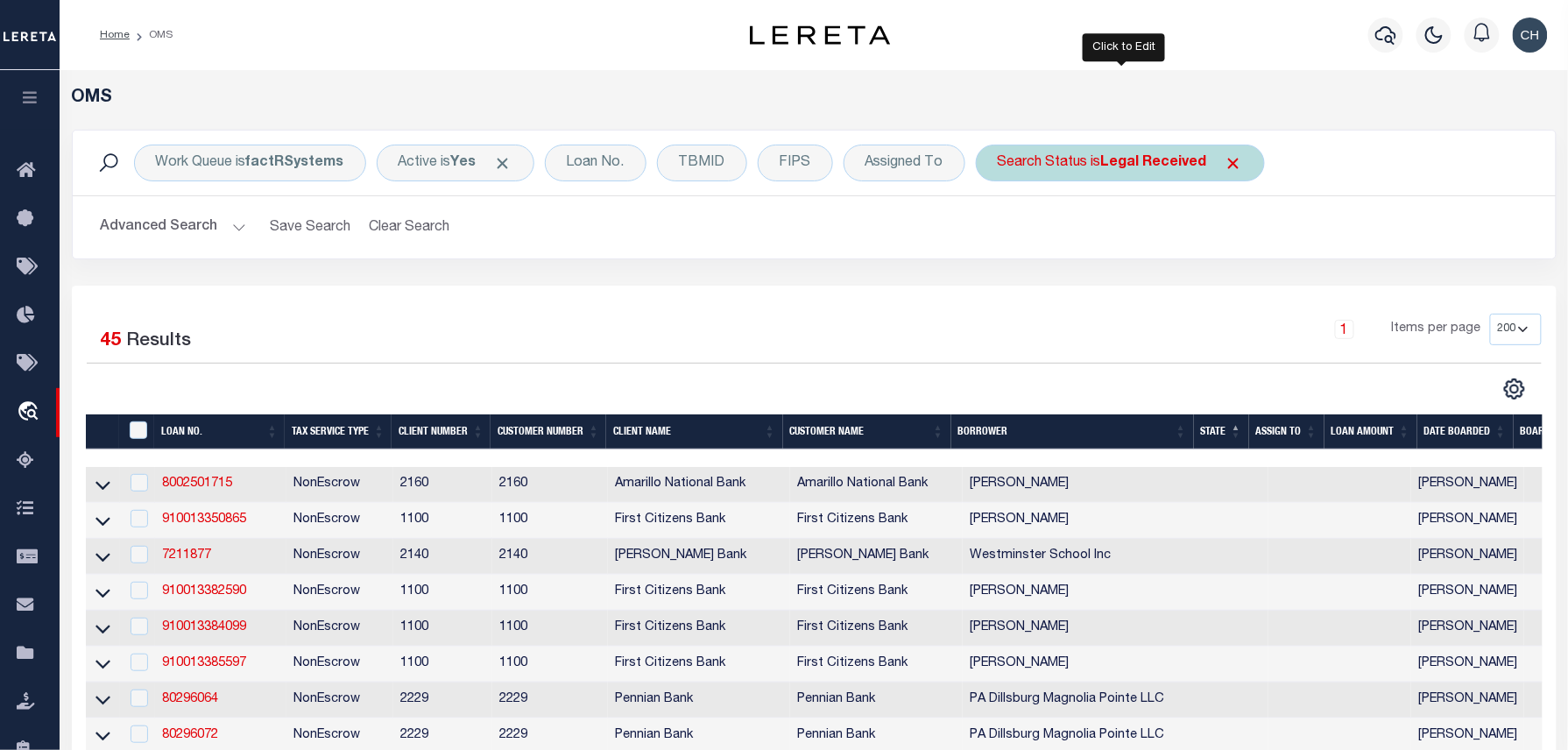
click at [1014, 148] on div "Search Status is Legal Received" at bounding box center [1121, 162] width 289 height 37
select select "QC"
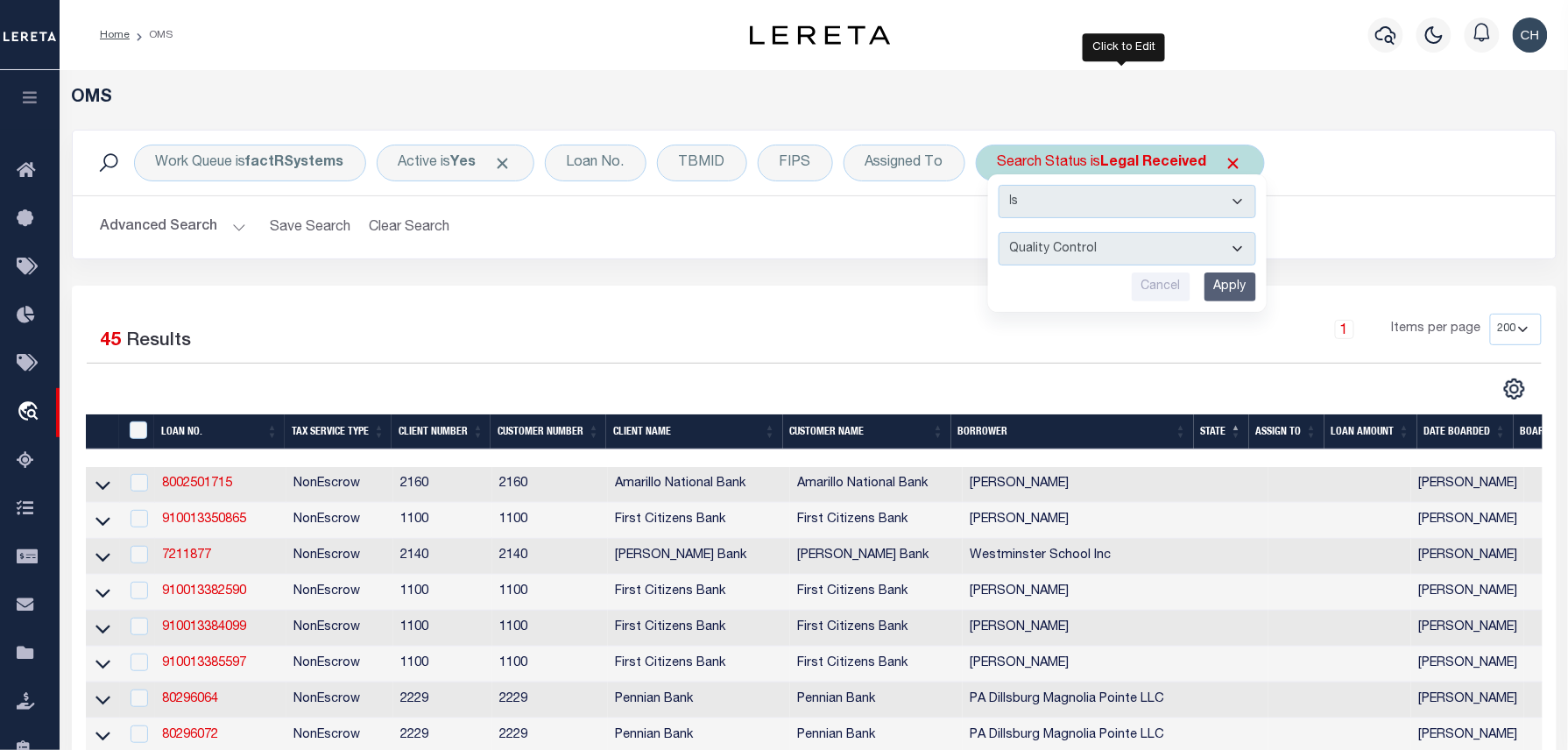
click at [1254, 287] on input "Apply" at bounding box center [1230, 287] width 51 height 29
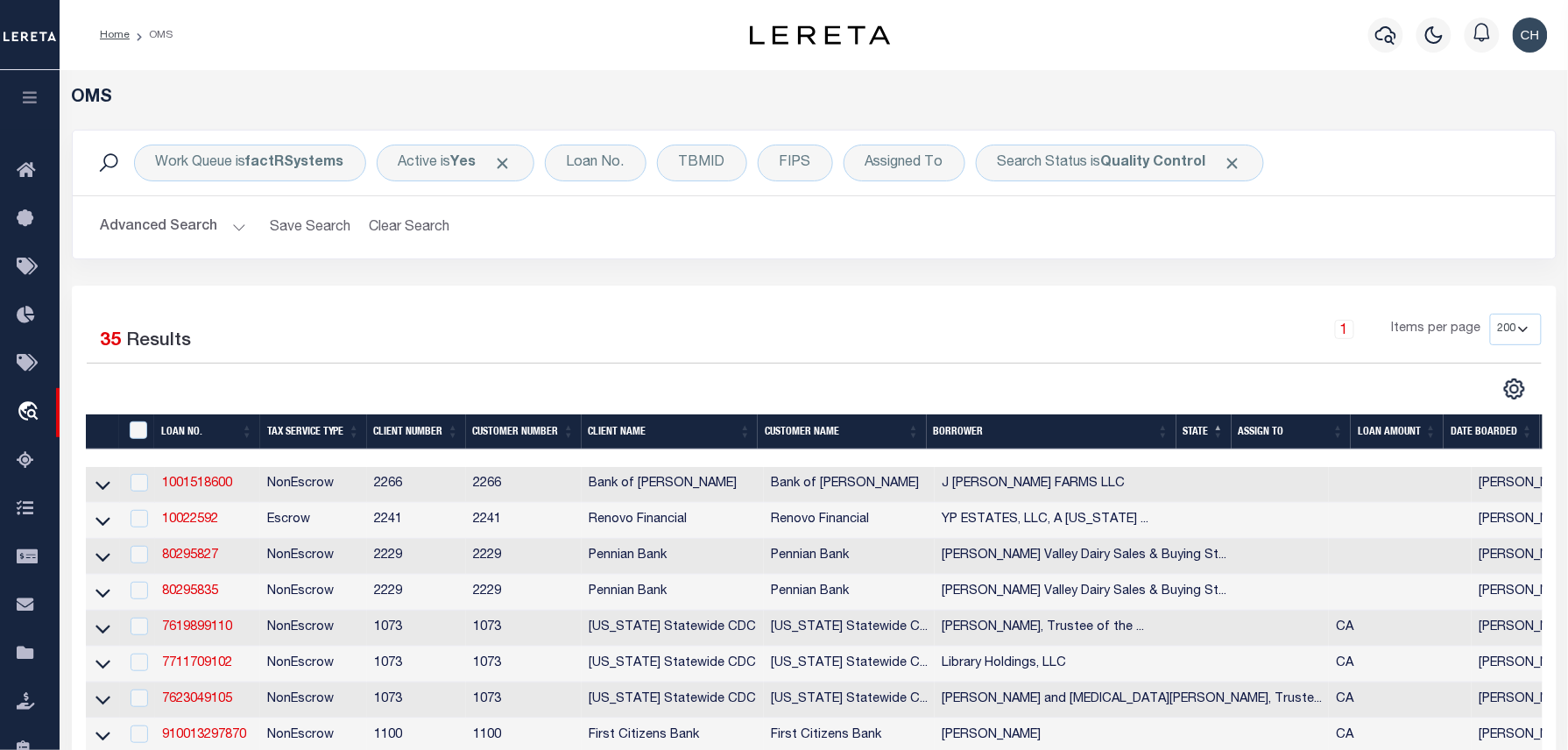
click at [222, 233] on button "Advanced Search" at bounding box center [173, 228] width 145 height 34
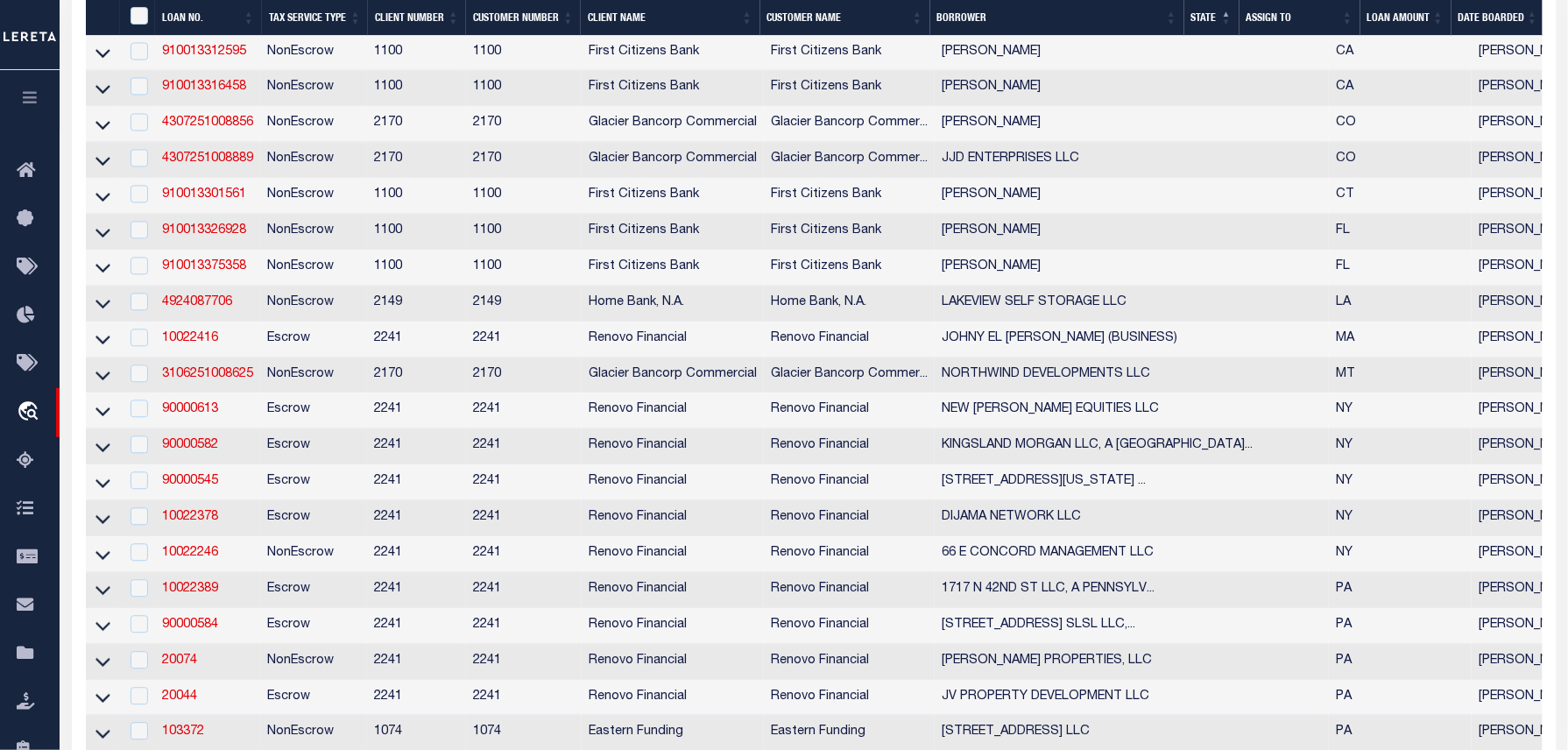
scroll to position [1051, 0]
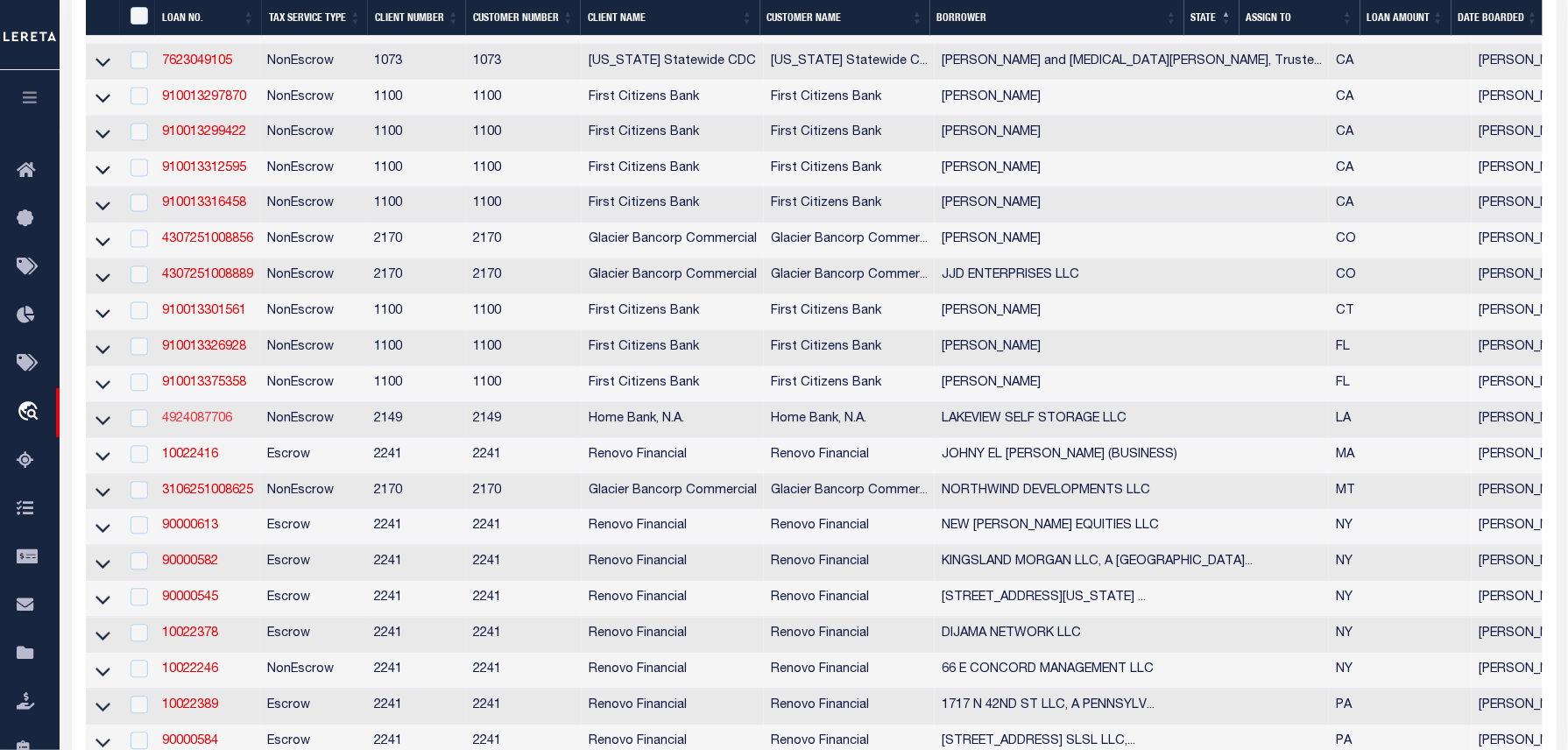
click at [214, 426] on link "4924087706" at bounding box center [197, 419] width 70 height 12
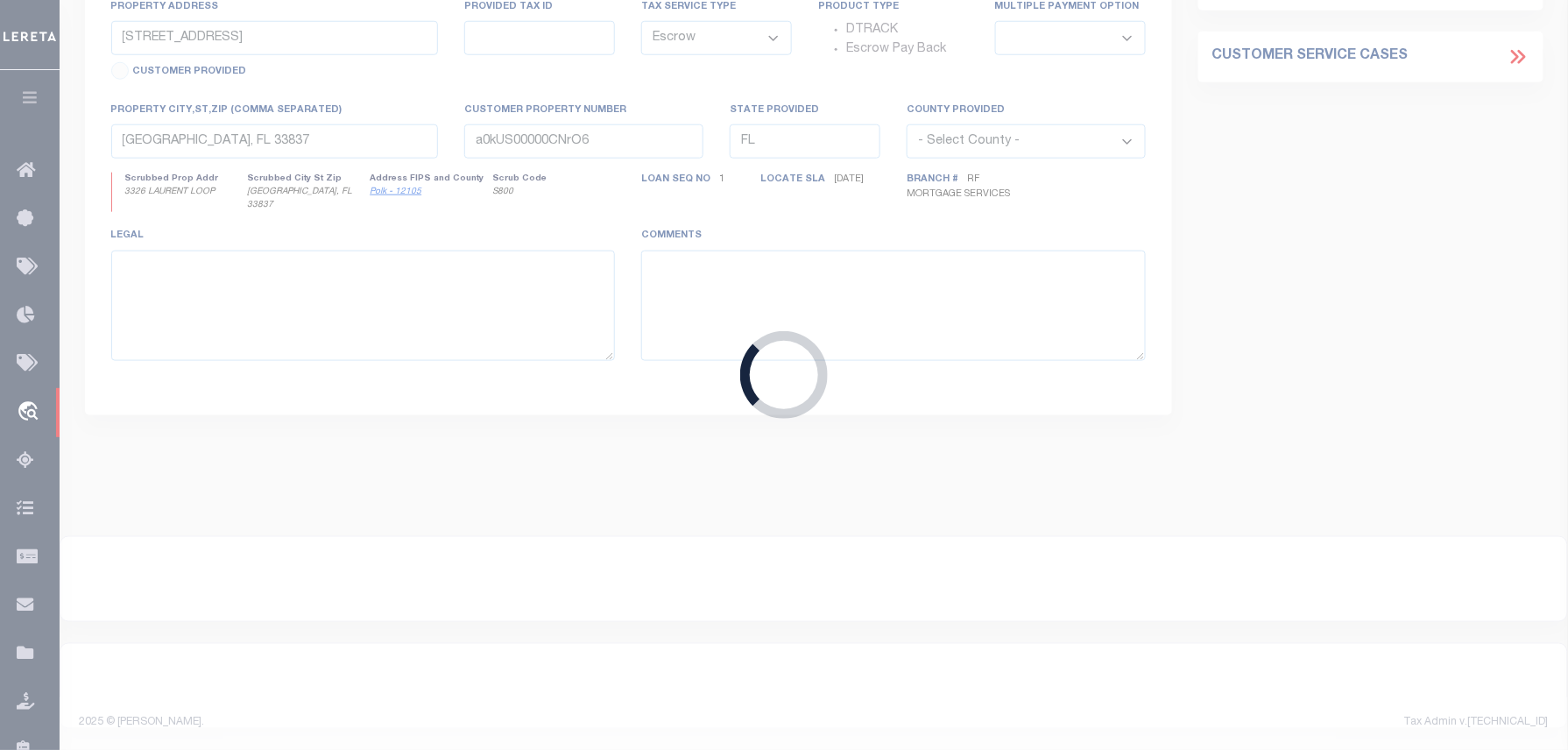
type input "4924087706"
type input "LAKEVIEW SELF STORAGE LLC"
select select
type input "[DATE]"
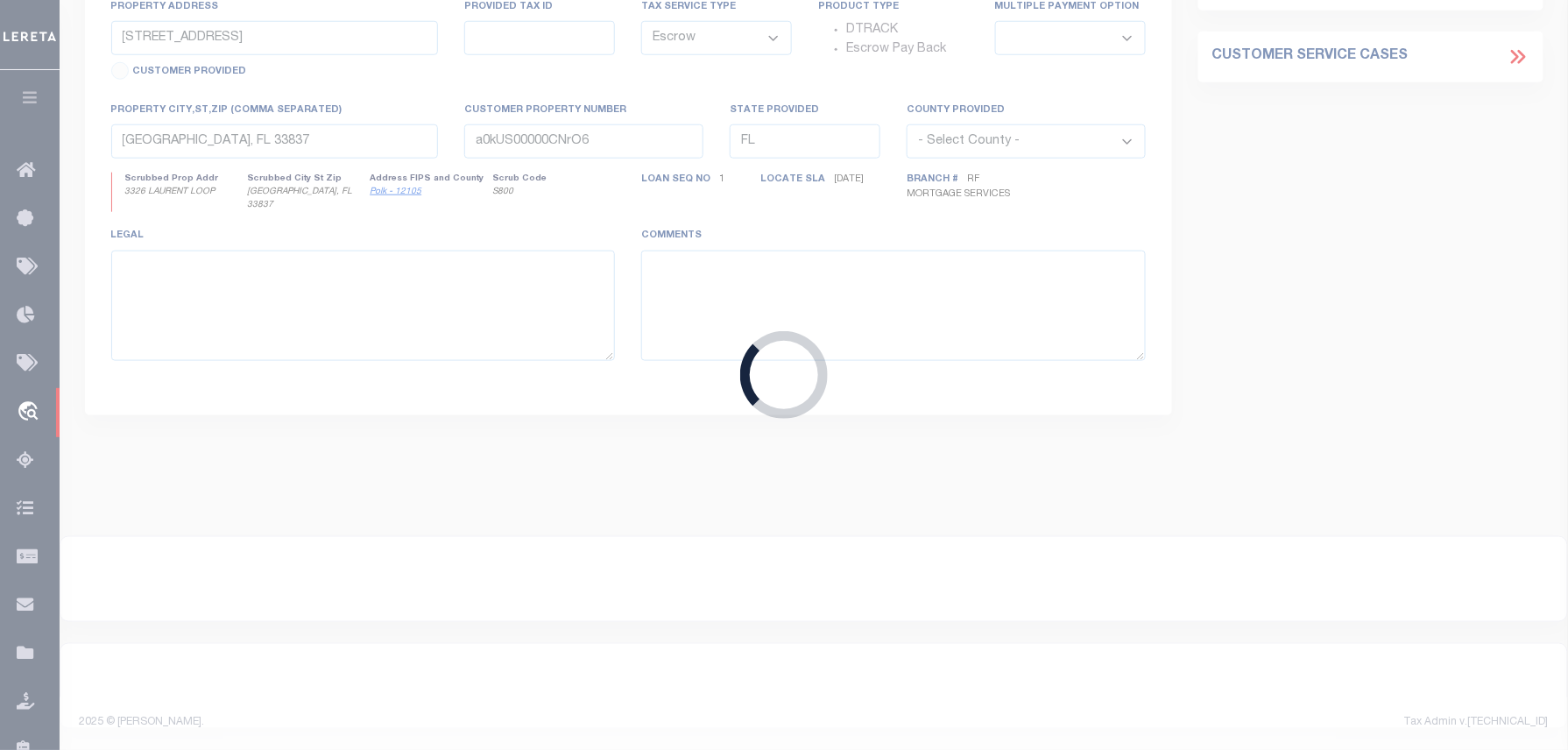
select select
select select "20"
select select "NonEscrow"
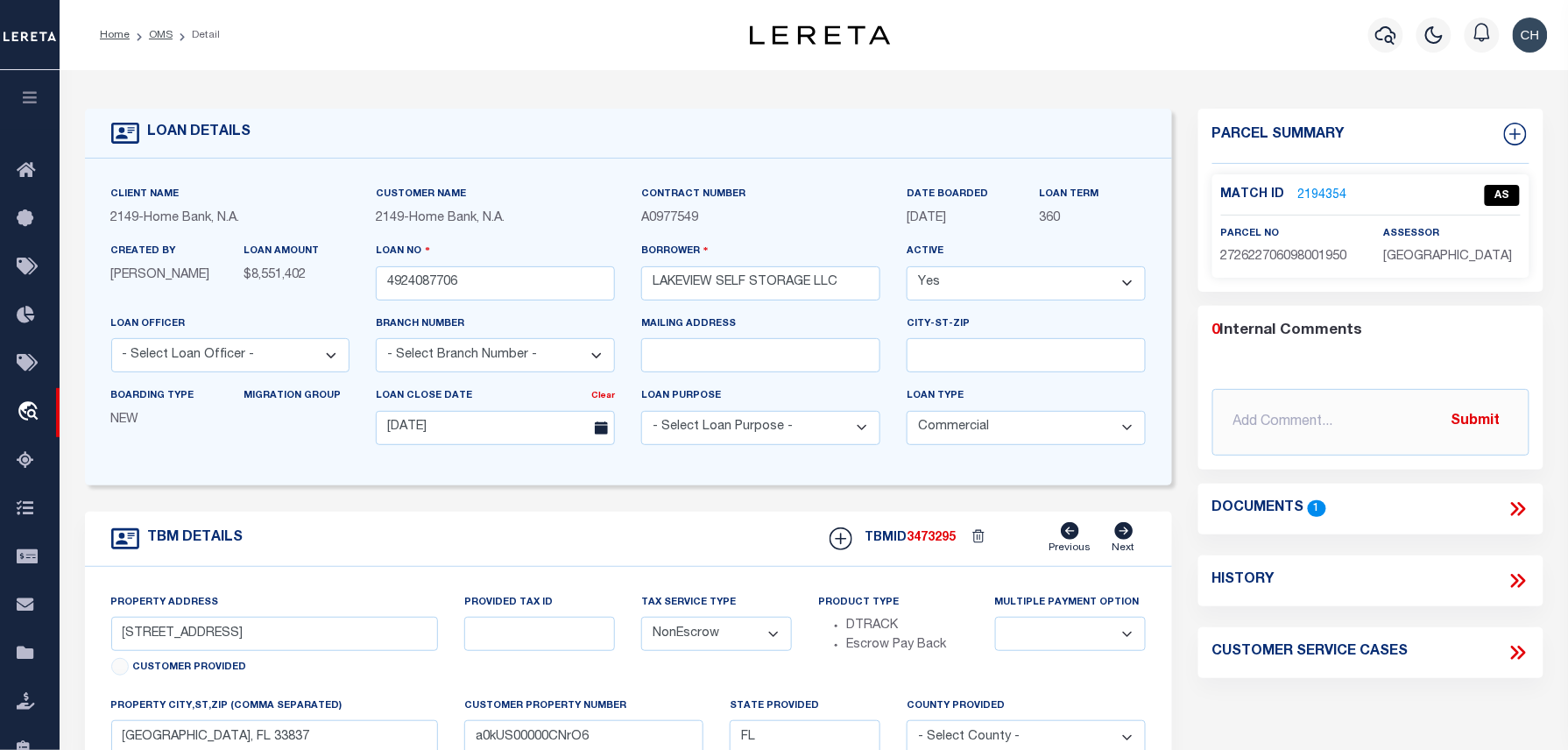
select select "9193"
type input "[STREET_ADDRESS]"
select select
type input "METAIRIE LA 70005-3059"
type input "LA"
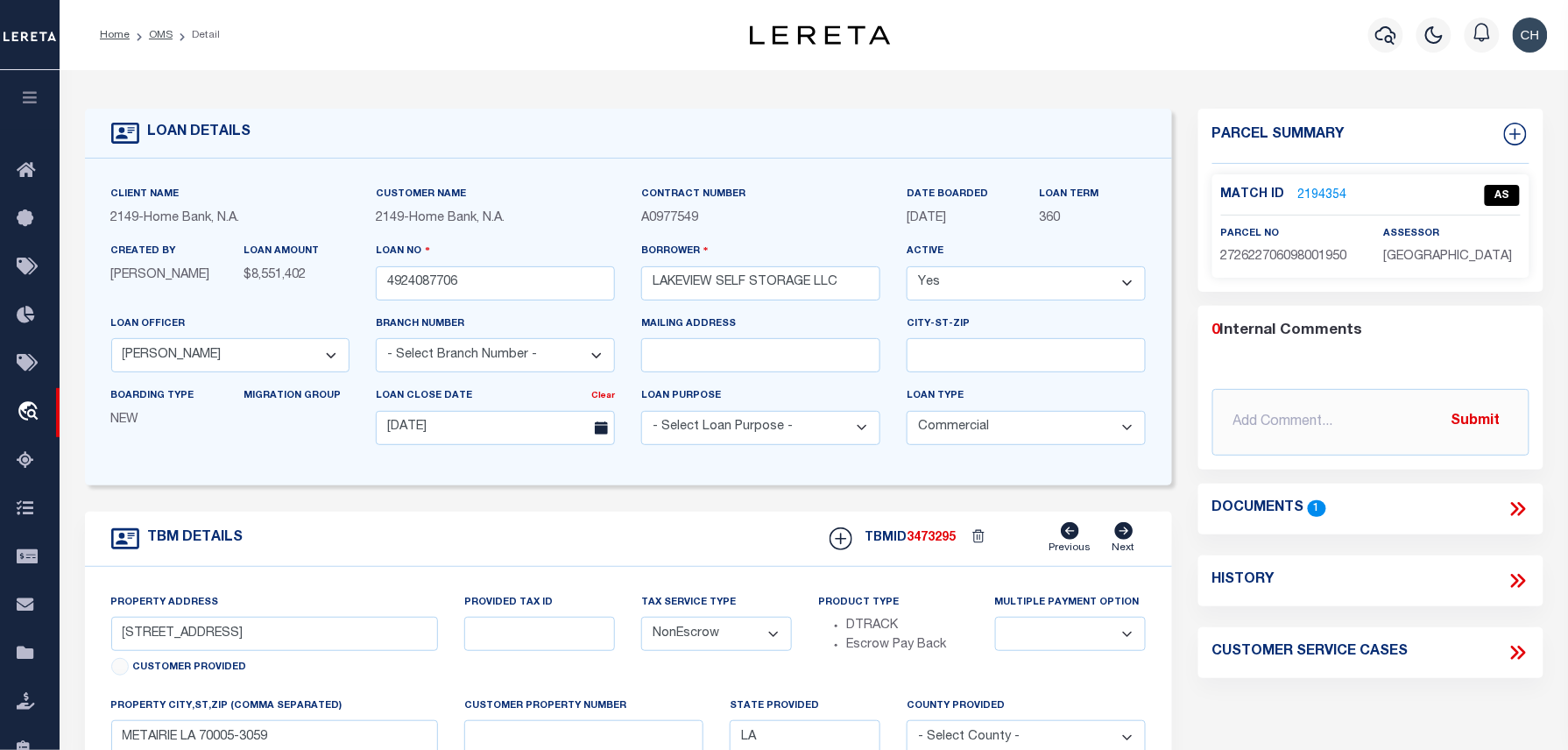
select select
click at [1125, 540] on icon at bounding box center [1123, 531] width 20 height 18
type input "[STREET_ADDRESS]"
select select
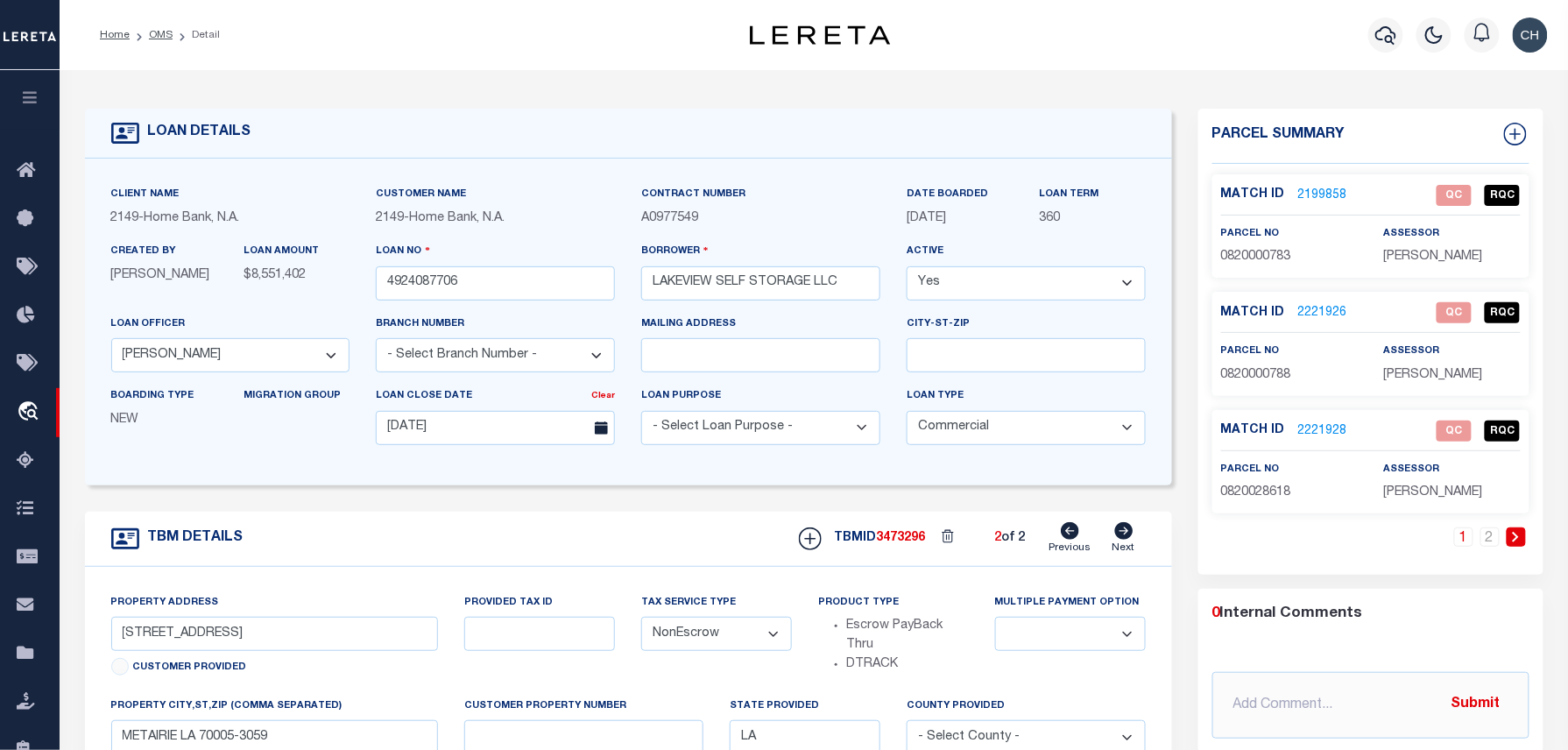
click at [1059, 538] on link "Previous" at bounding box center [1070, 539] width 42 height 34
type input "[STREET_ADDRESS]"
select select
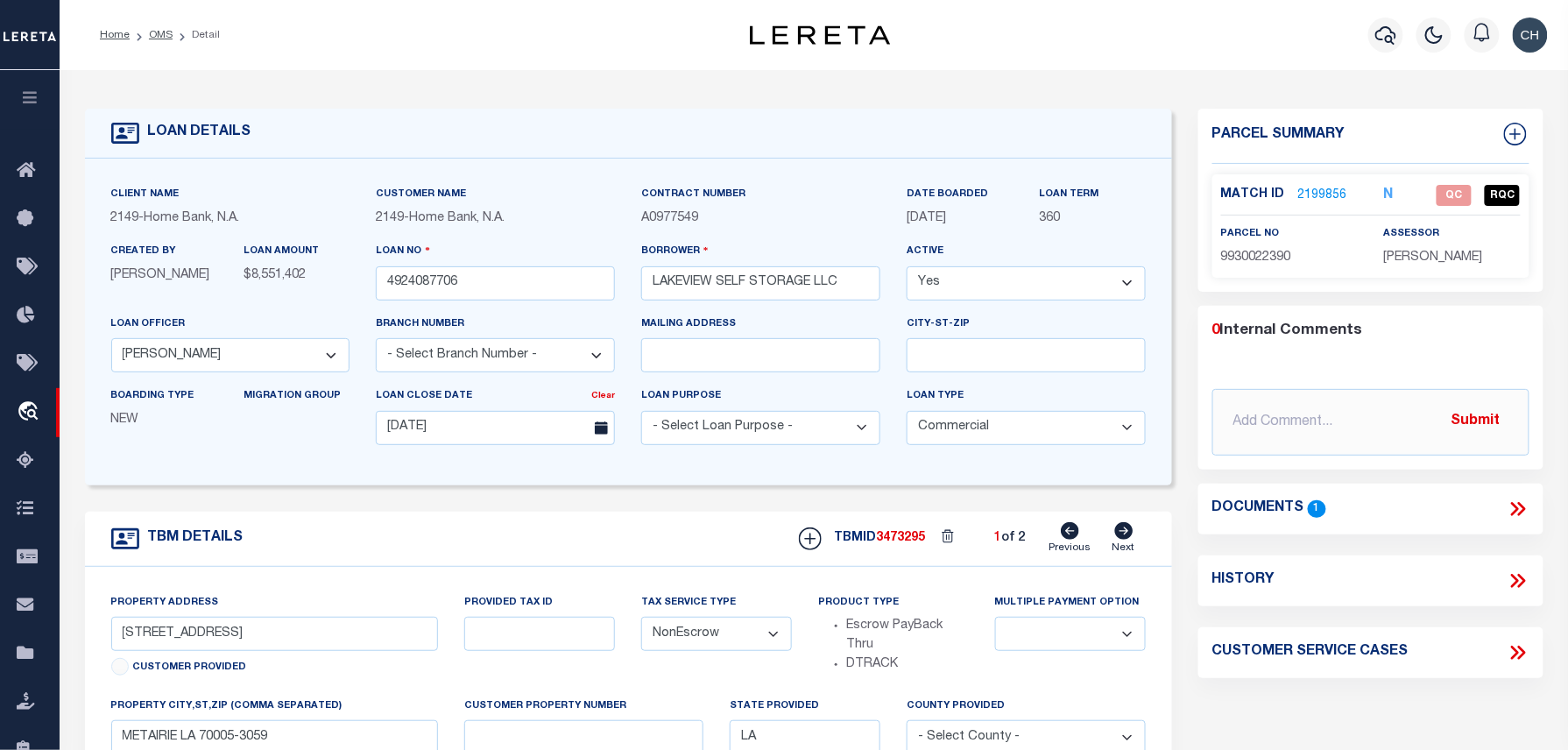
click at [1311, 186] on link "2199856" at bounding box center [1323, 196] width 49 height 19
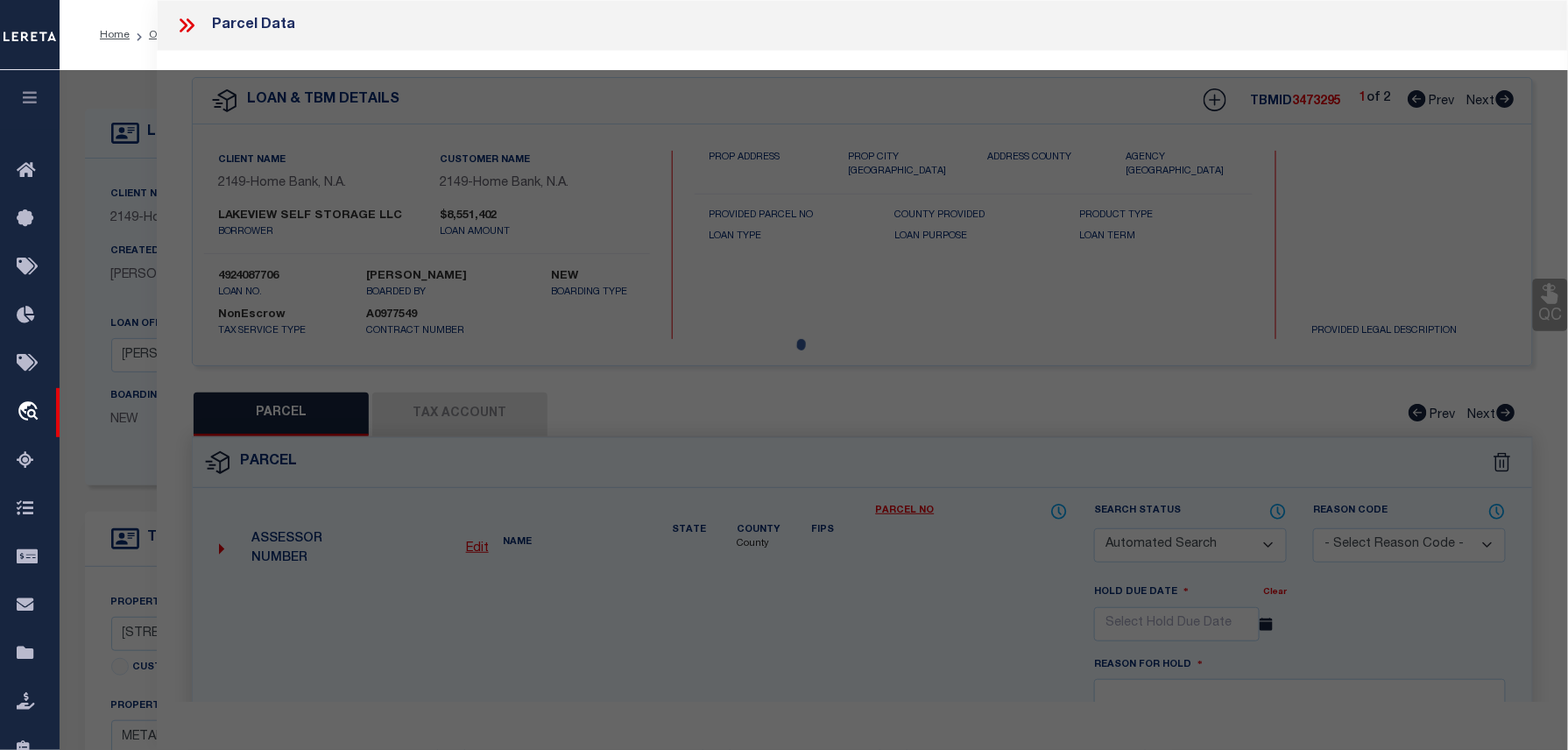
checkbox input "false"
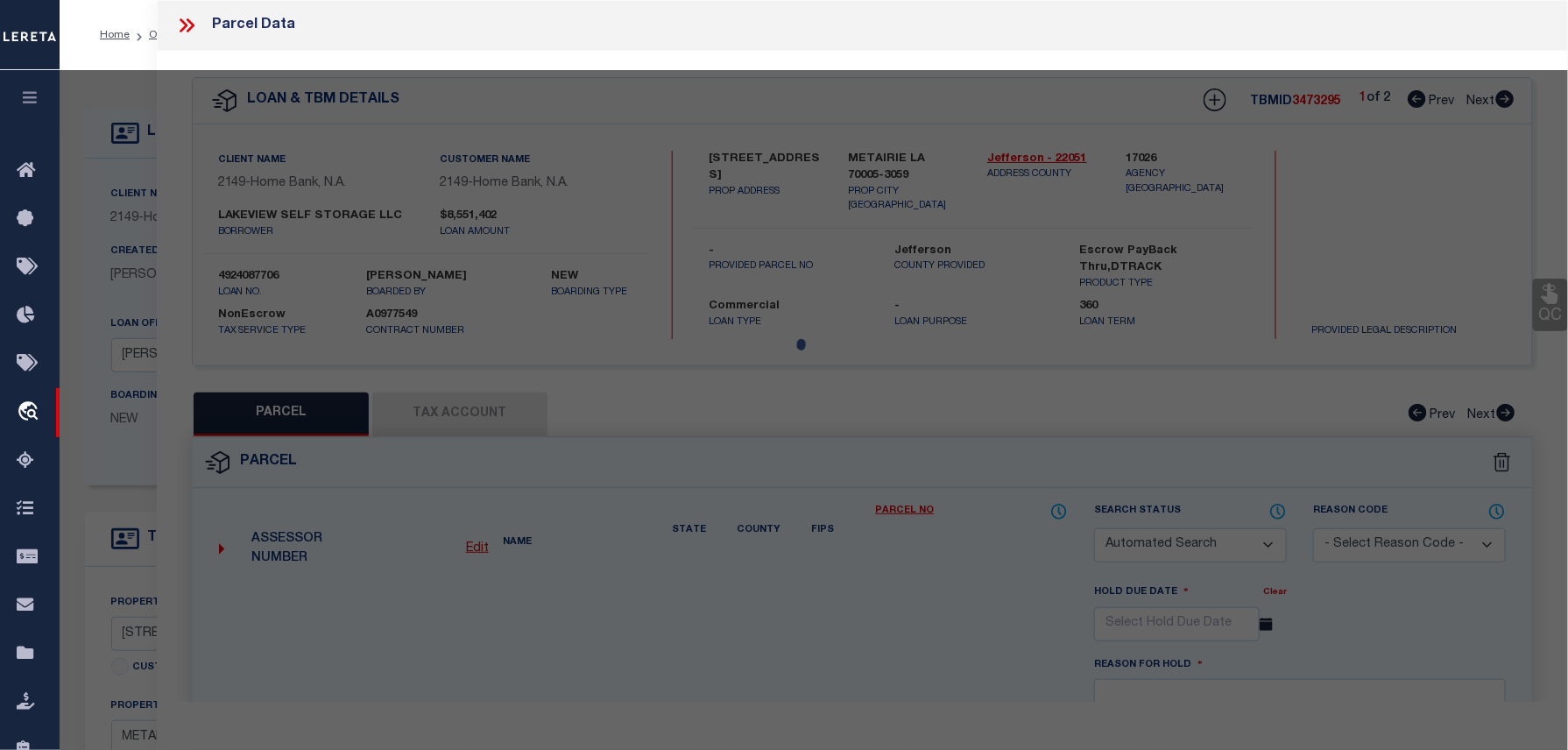
select select "QC"
type input "LAKEVIEW SELF STORAGE LLC"
select select "AGW"
select select "LEG"
type input "[STREET_ADDRESS]"
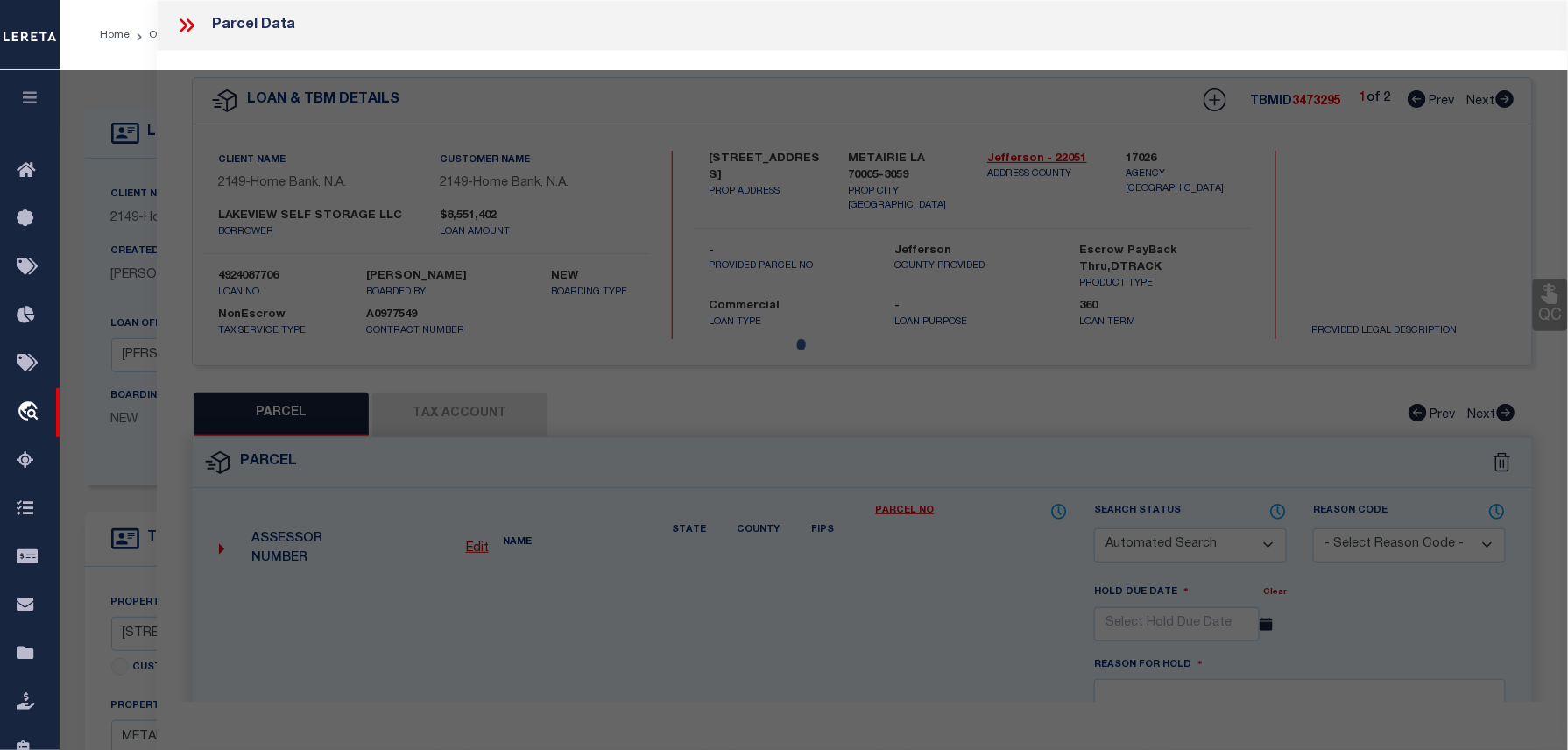
type input "METAIRIE, LA 70005"
type textarea "LOT Y-1 SQ 65A METAIRIEVILLE"
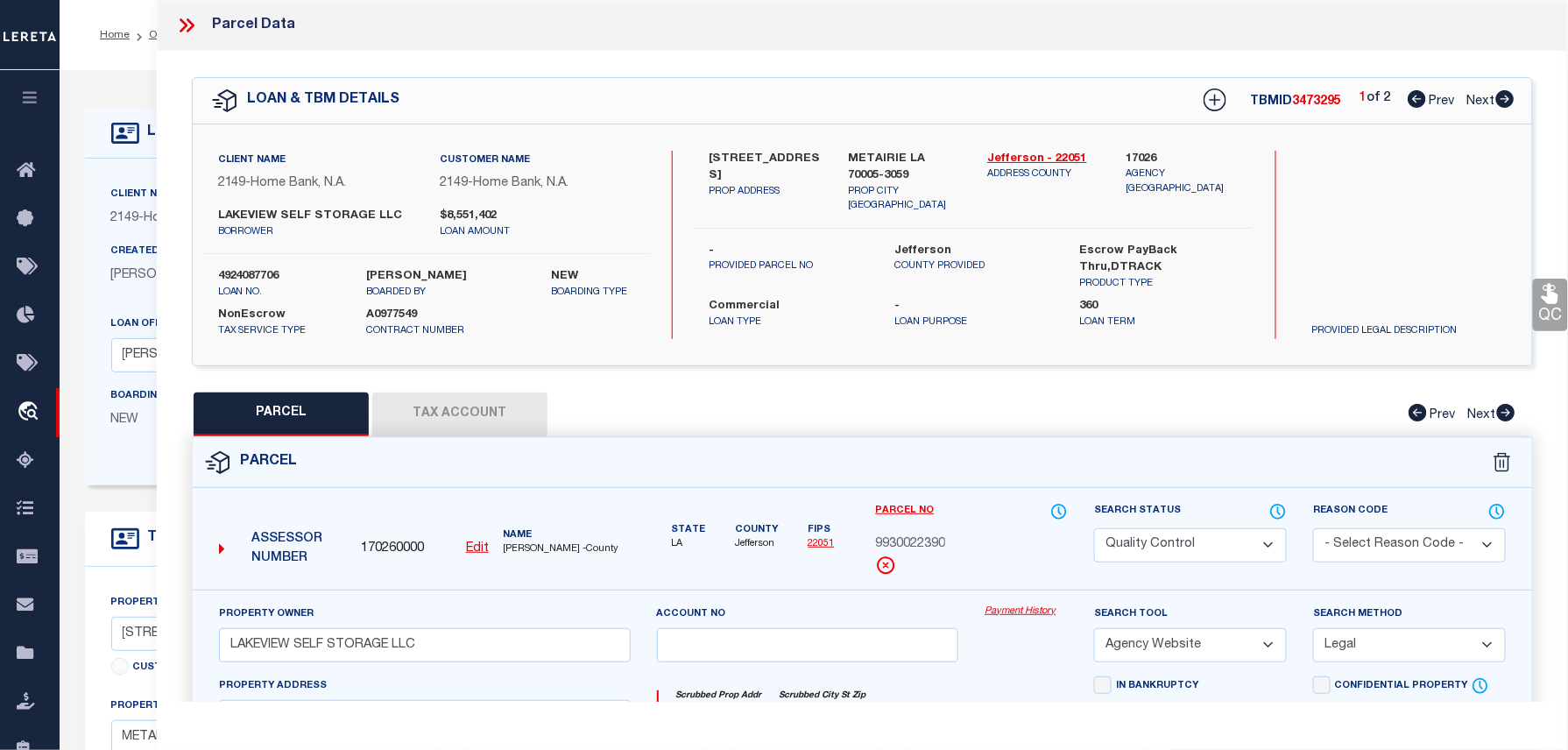
click at [180, 24] on icon at bounding box center [186, 25] width 22 height 22
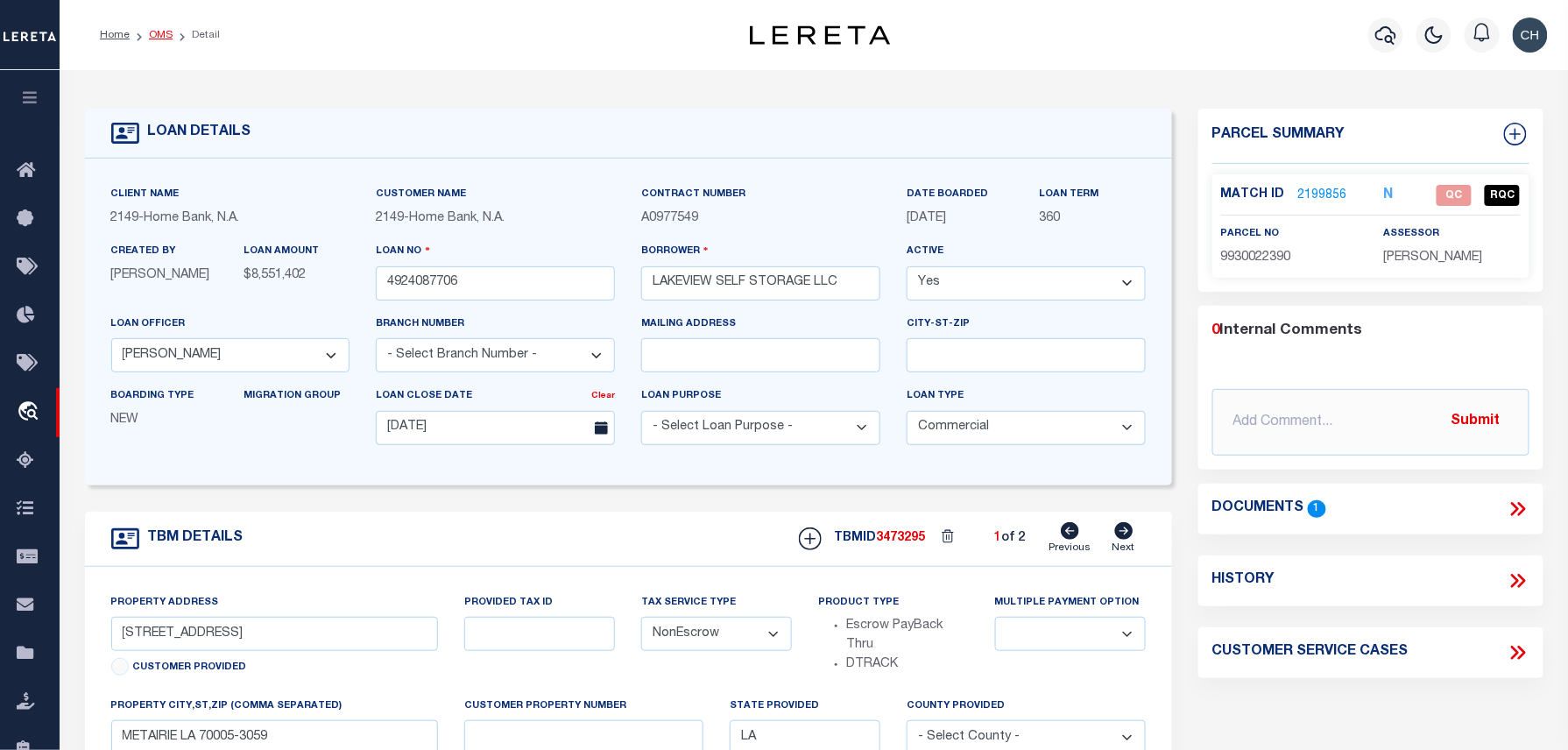
click at [157, 35] on link "OMS" at bounding box center [160, 35] width 23 height 10
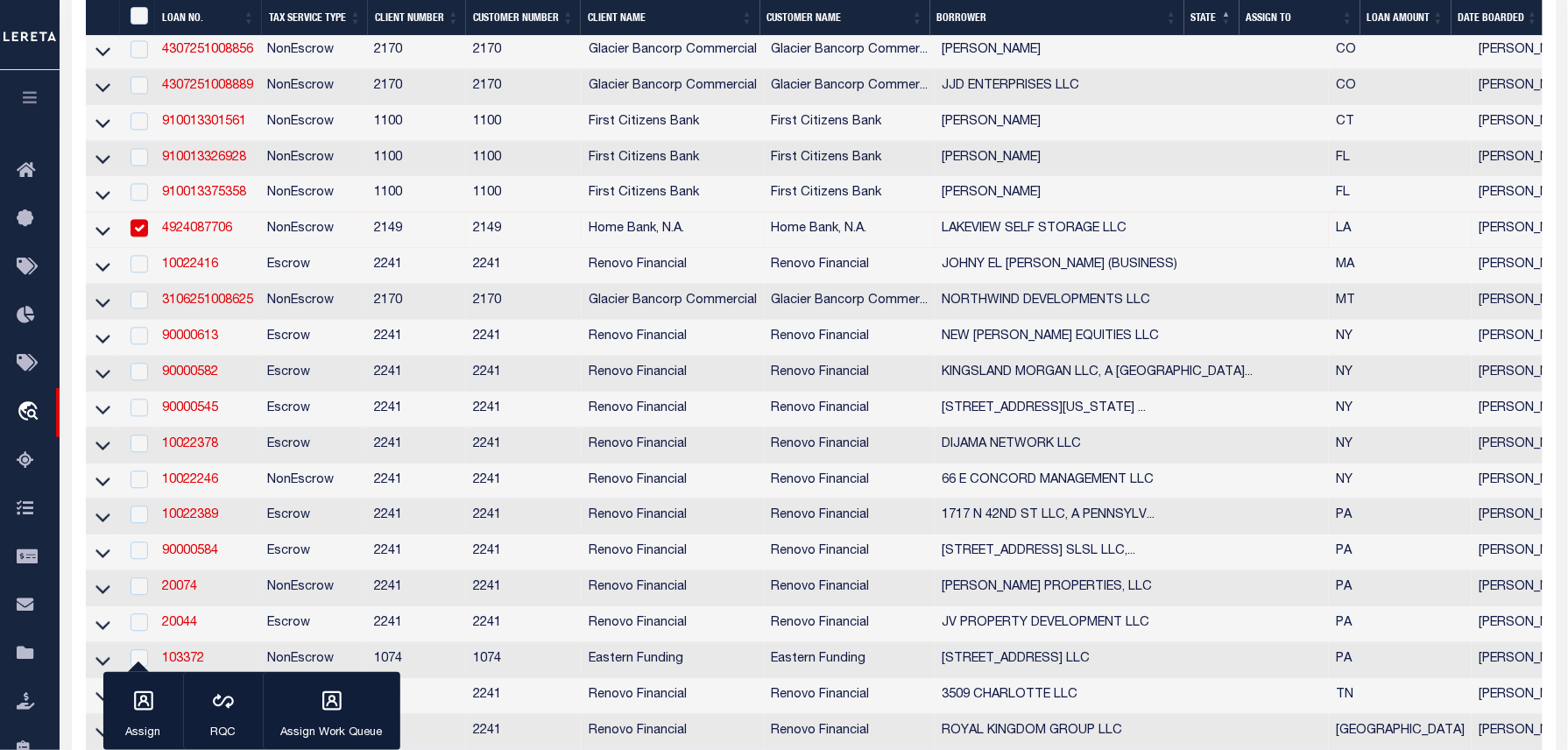
scroll to position [1285, 0]
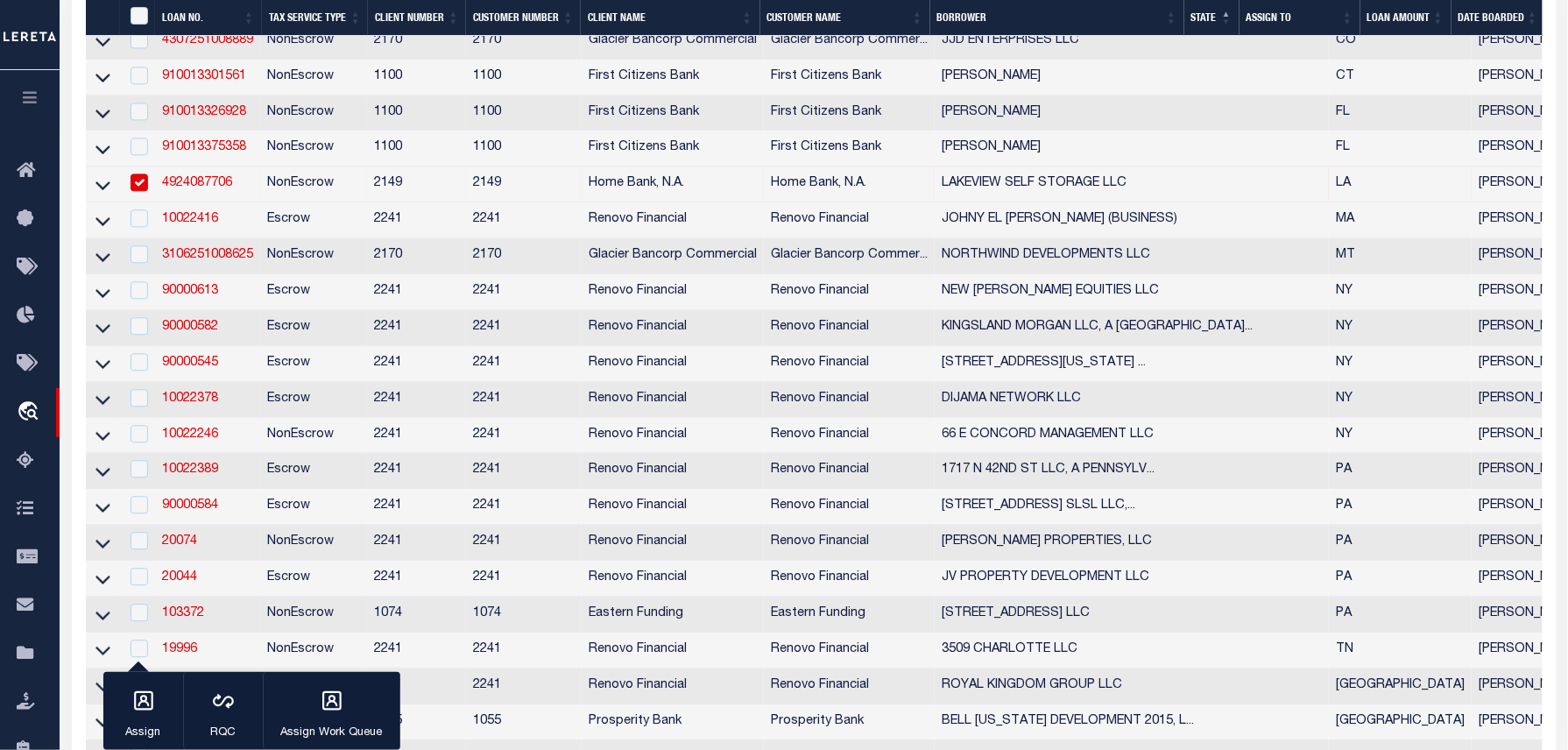
click at [143, 191] on input "checkbox" at bounding box center [139, 182] width 18 height 18
checkbox input "false"
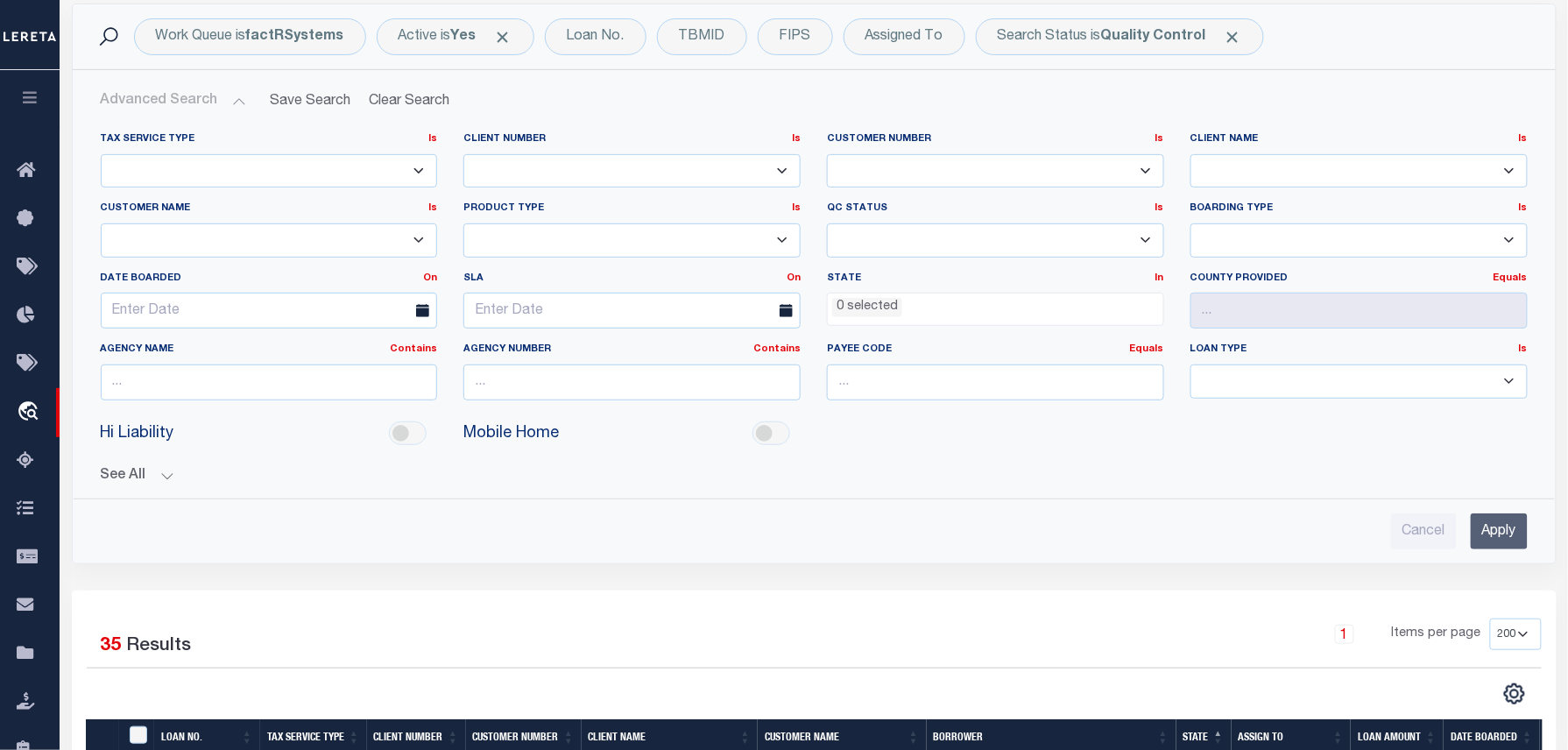
scroll to position [116, 0]
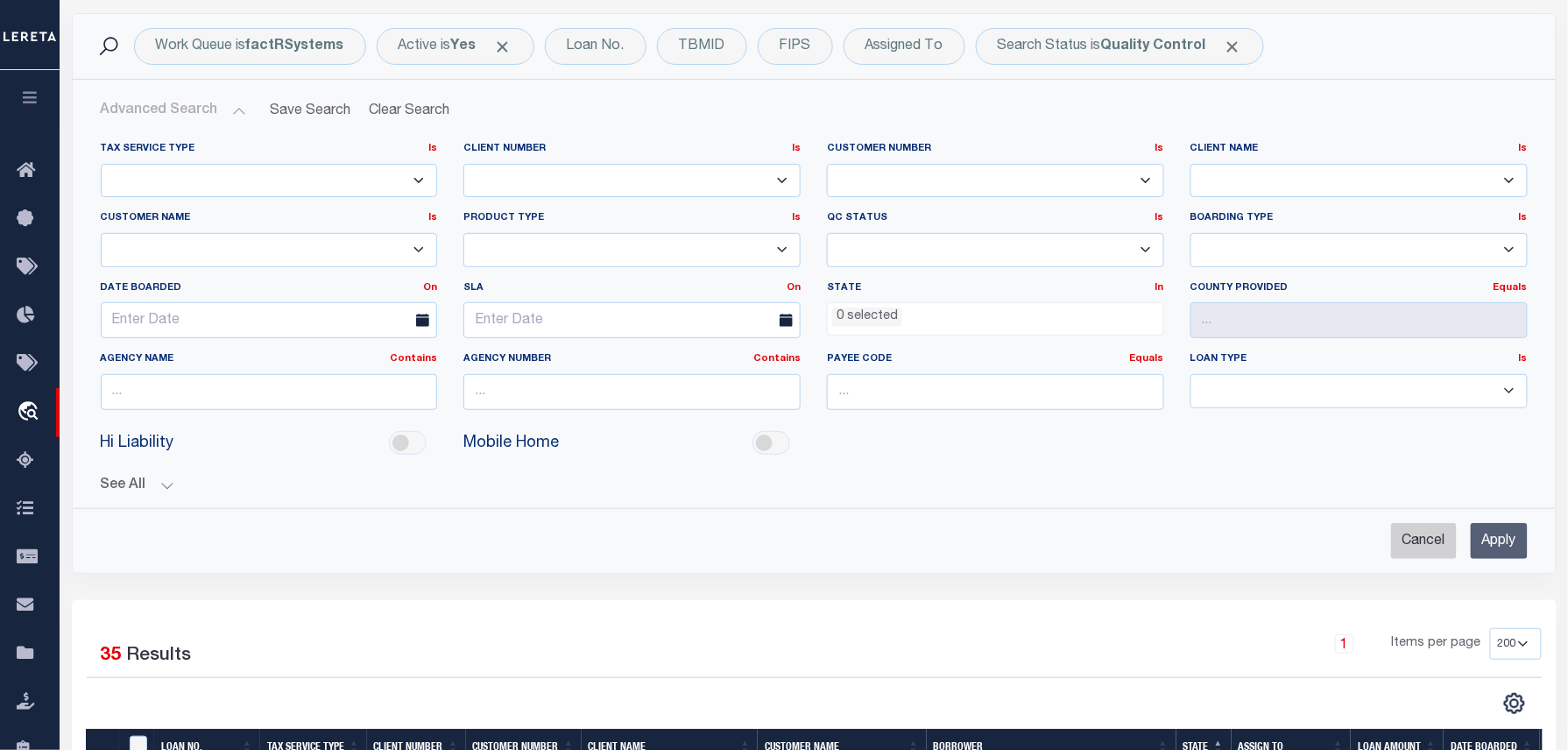
click at [1417, 529] on input "Cancel" at bounding box center [1424, 541] width 66 height 36
checkbox input "true"
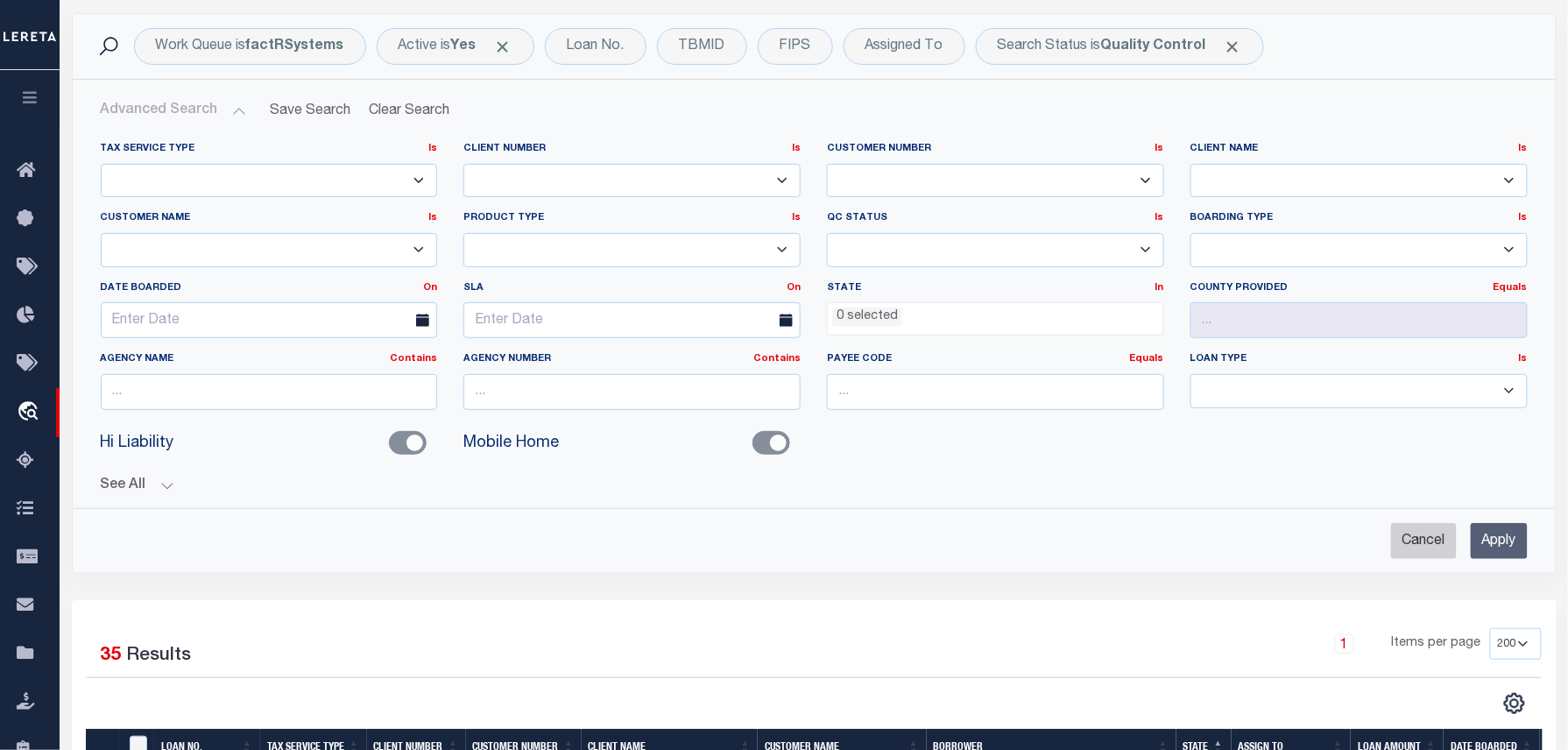
checkbox input "false"
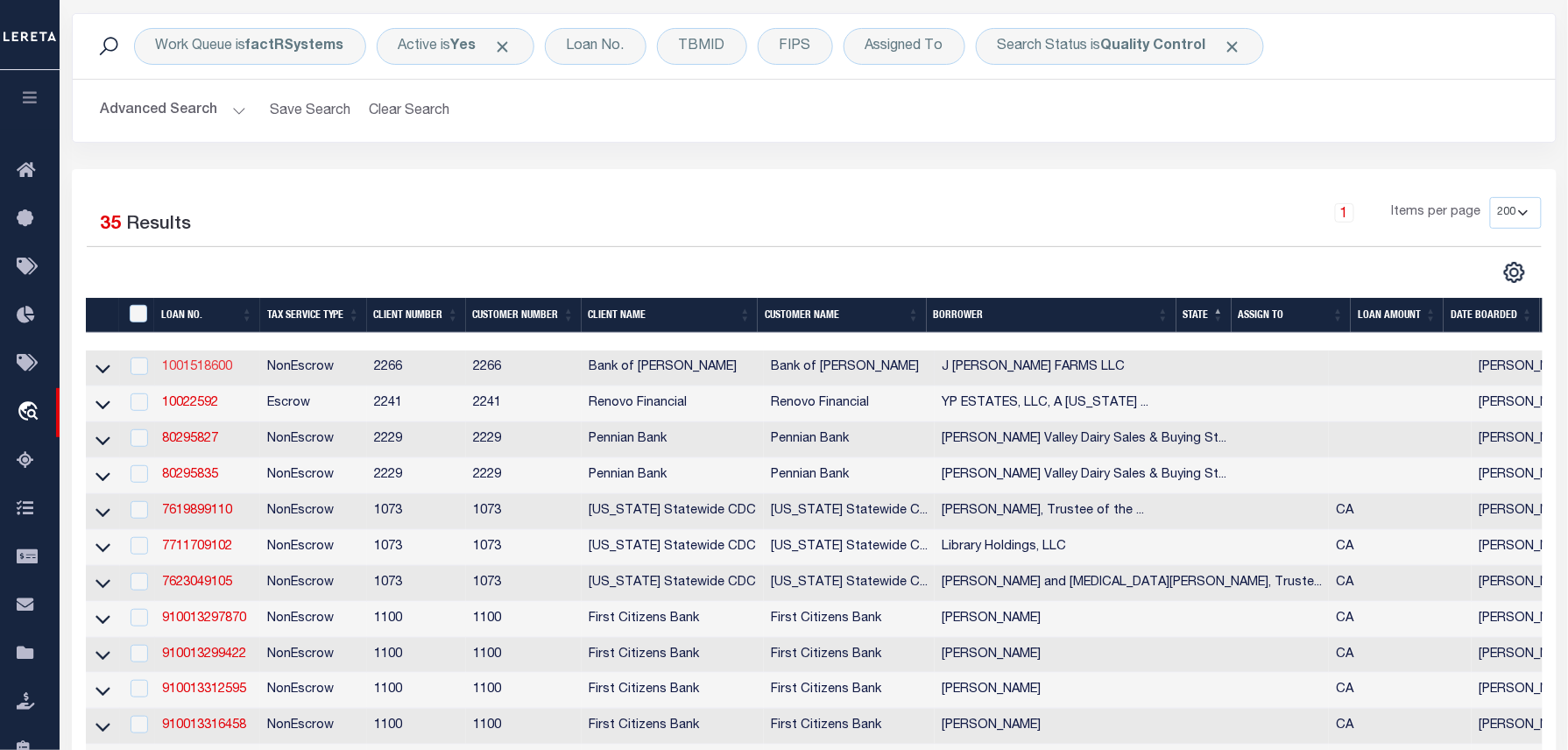
click at [201, 369] on link "1001518600" at bounding box center [197, 367] width 70 height 12
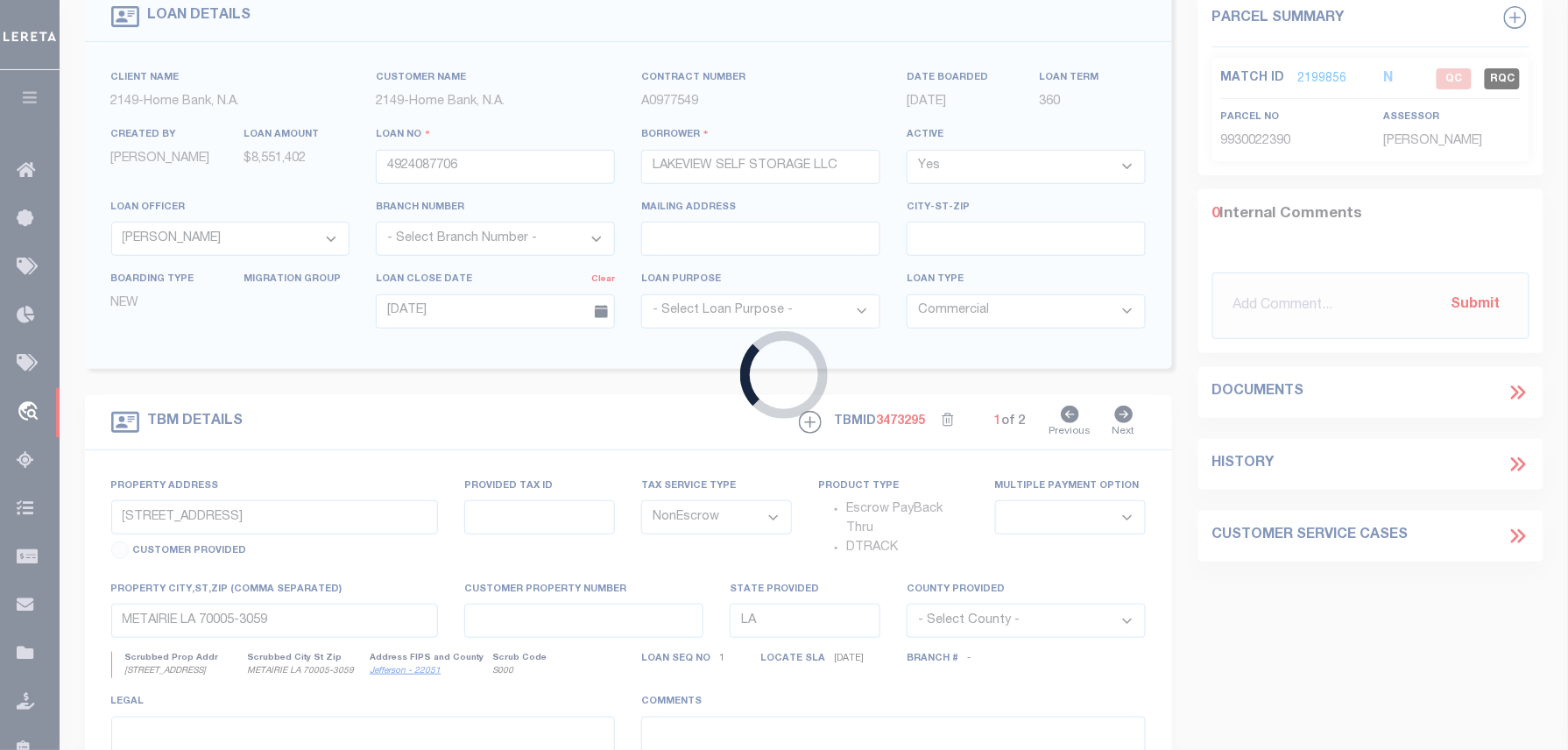
scroll to position [112, 0]
type input "1001518600"
type input "J [PERSON_NAME] FARMS LLC"
select select
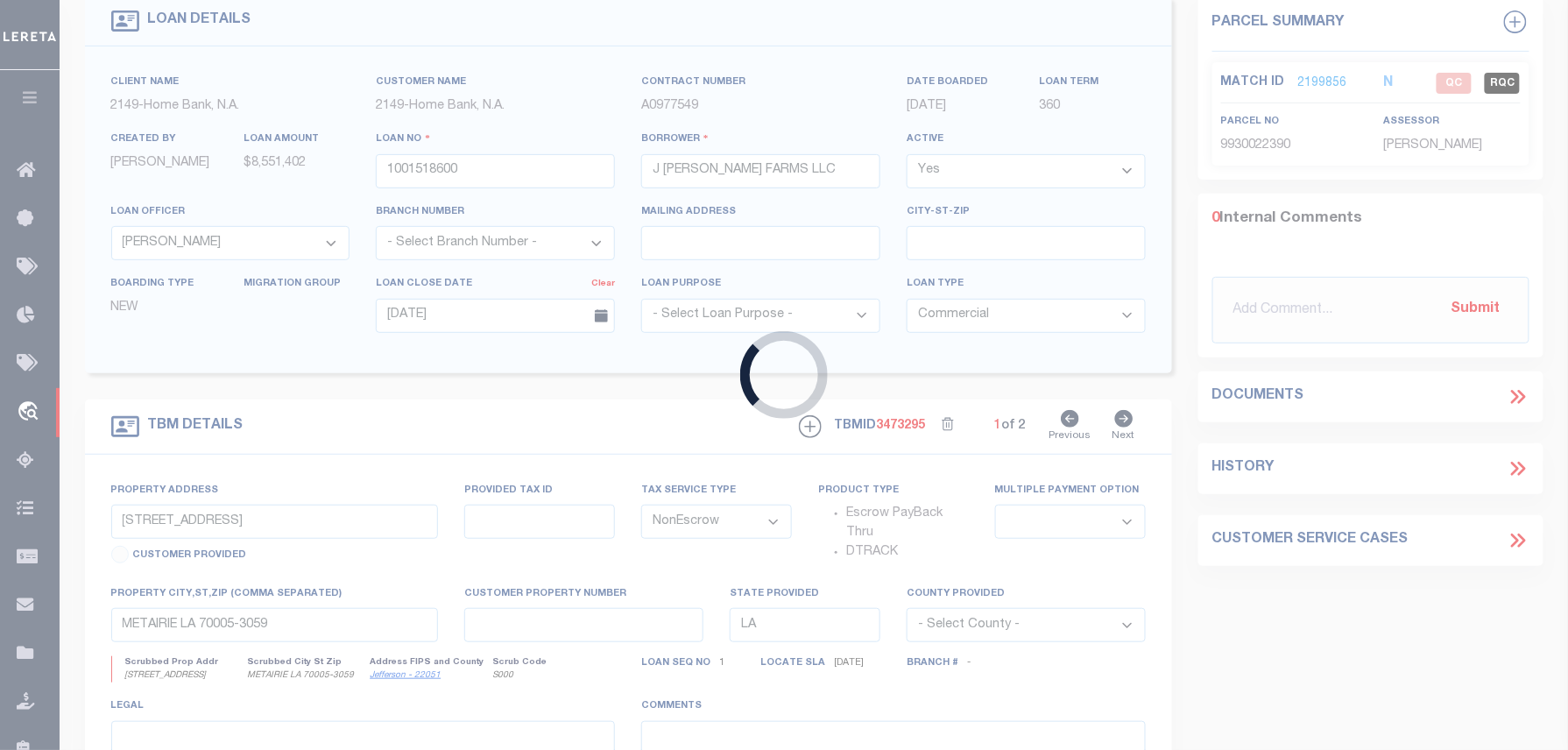
type input "13443 TUNICA TRACE/HWY 66"
type input "[GEOGRAPHIC_DATA] LA 70775"
select select "10"
select select
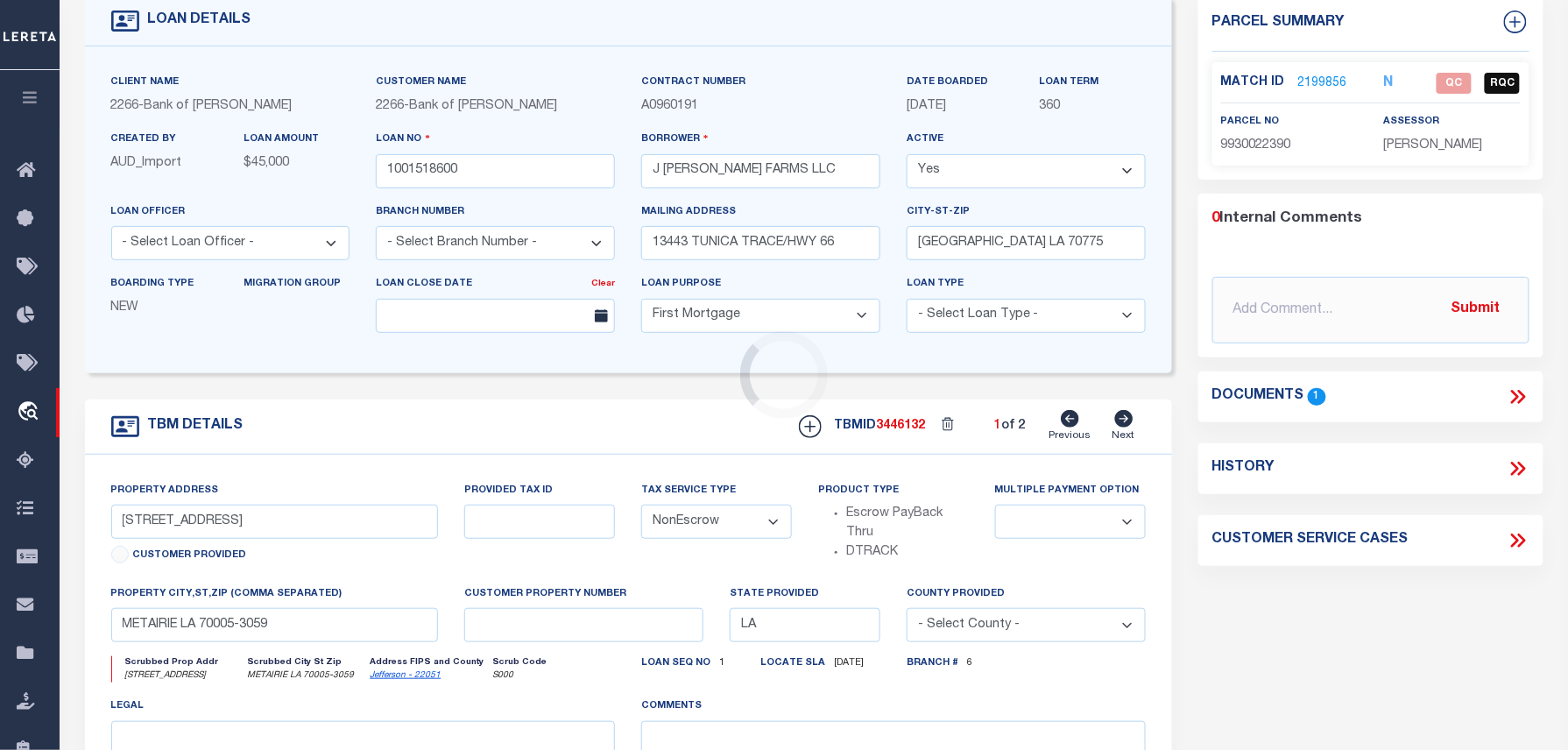
scroll to position [0, 0]
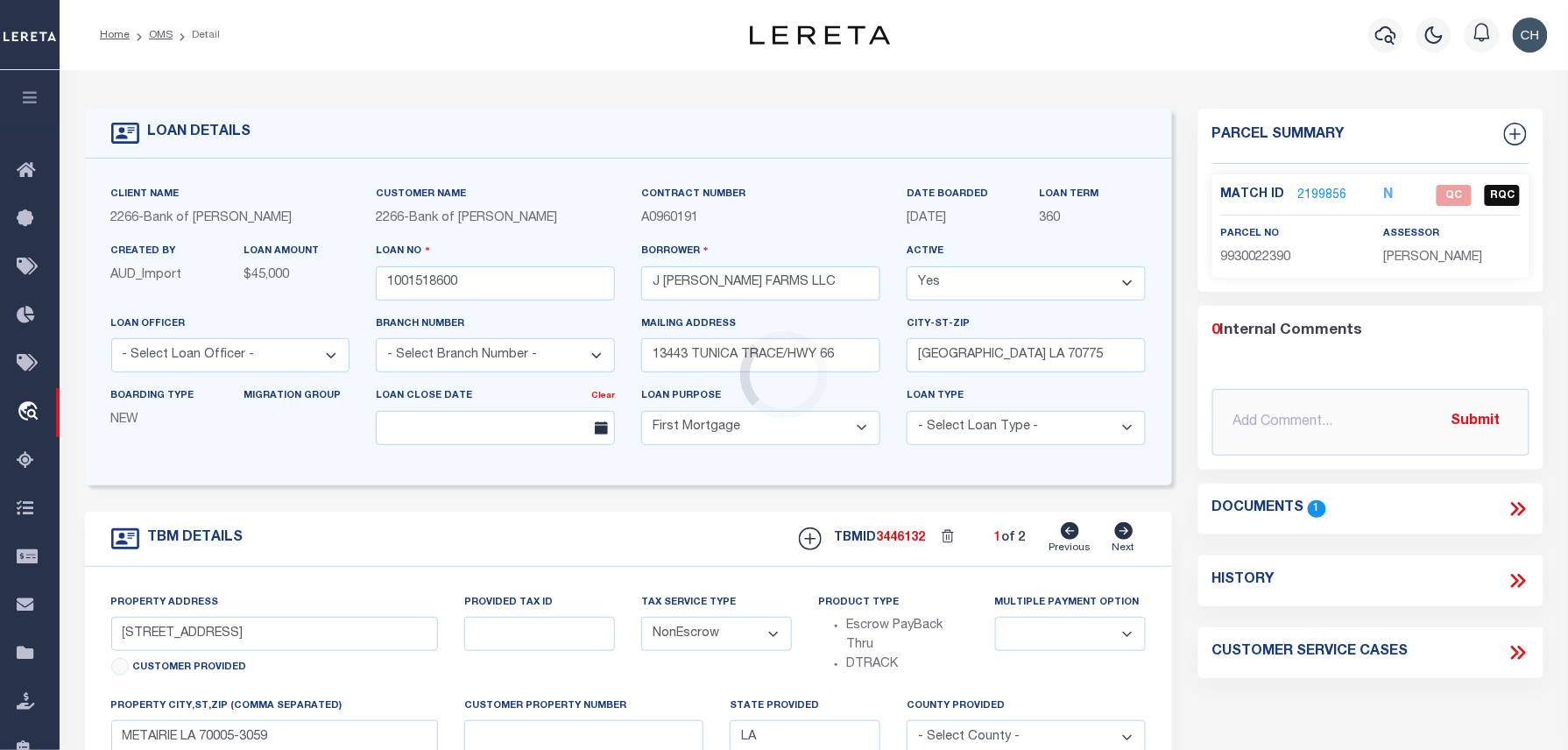
select select "25340"
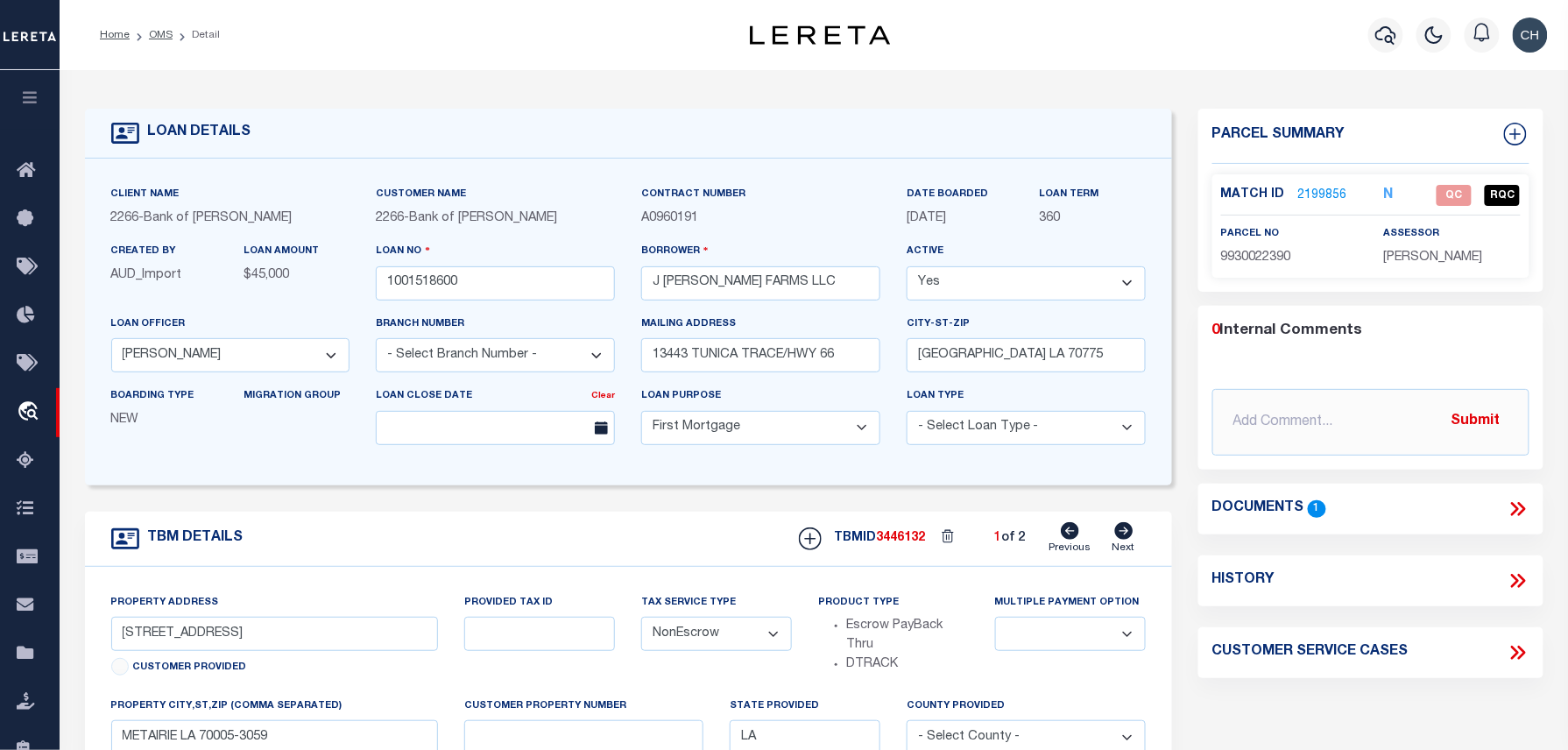
select select "14896"
type input "[PERSON_NAME]"
type input "100025200"
select select
type input "[GEOGRAPHIC_DATA] LA 70775"
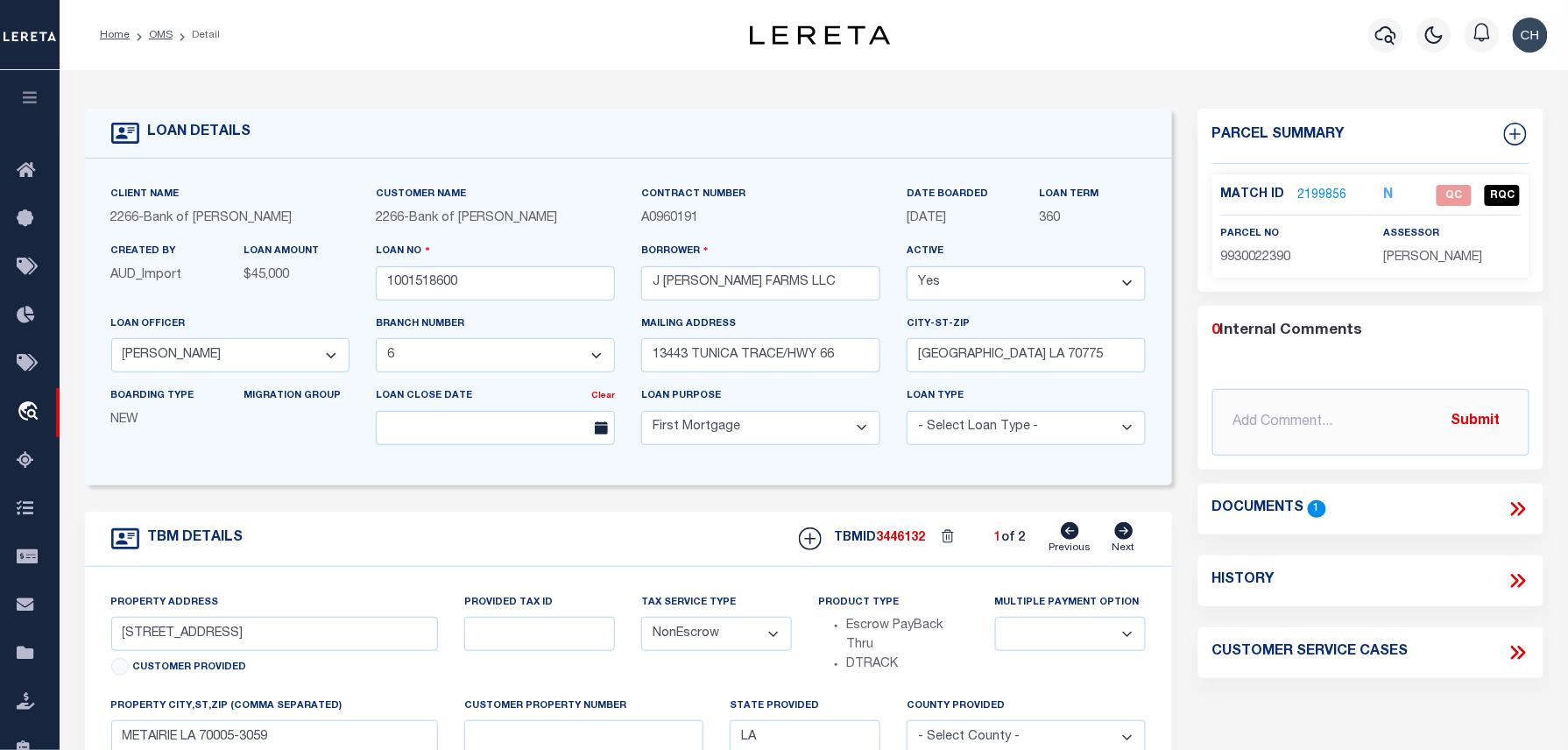
type input "8449"
type textarea "12.21 ACRES SECTION 60 T3S R3W"
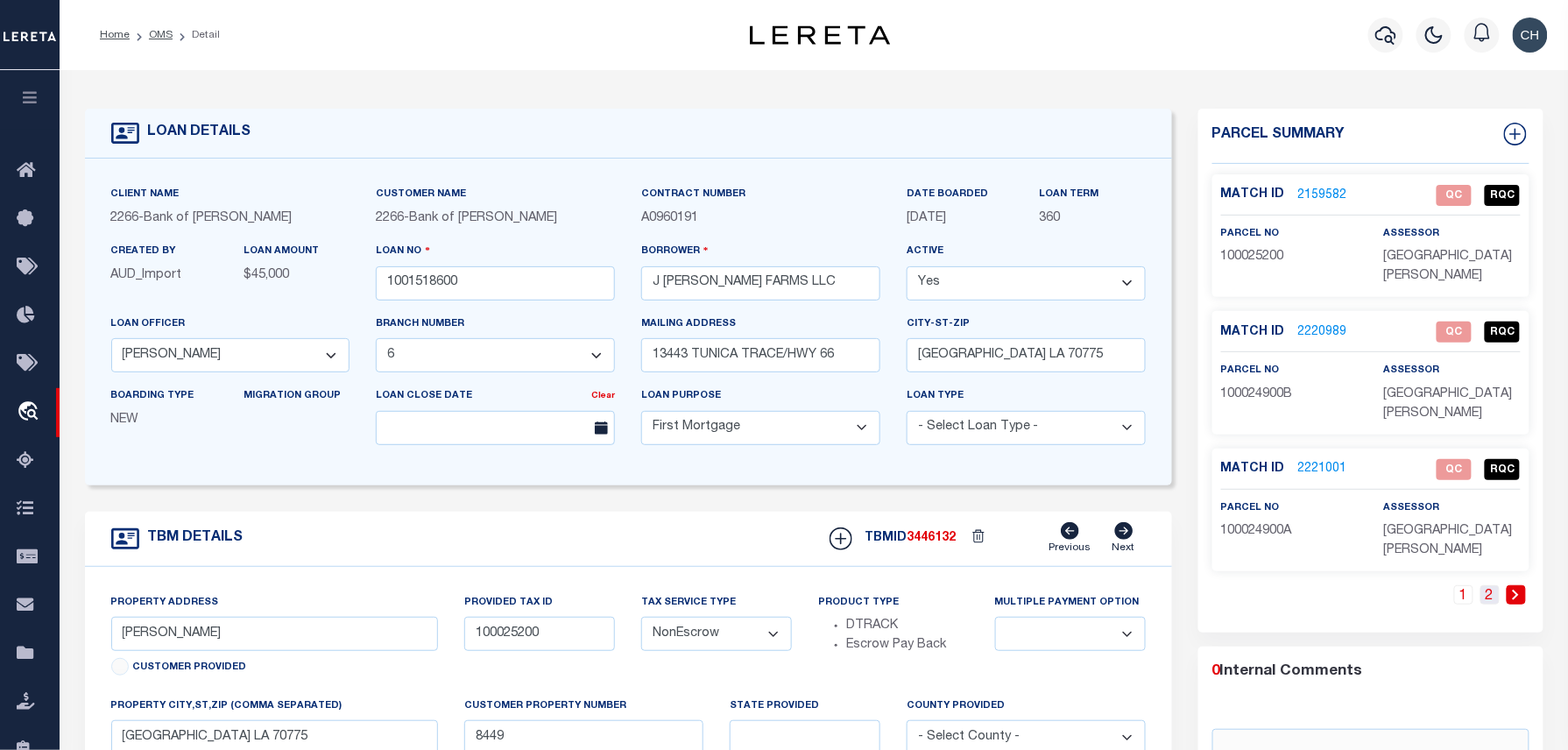
click at [1494, 594] on link "2" at bounding box center [1490, 595] width 20 height 20
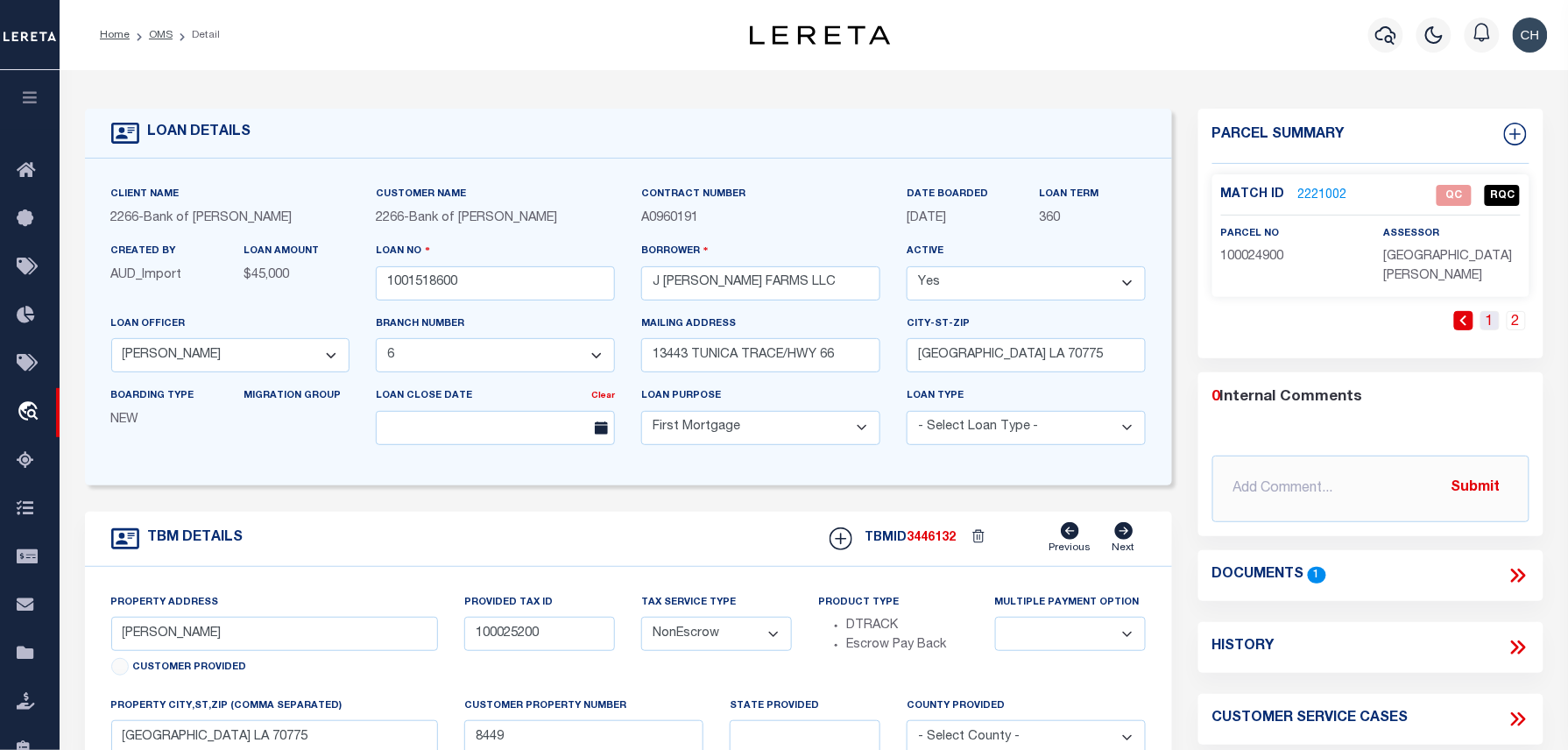
click at [1483, 317] on link "1" at bounding box center [1490, 320] width 20 height 20
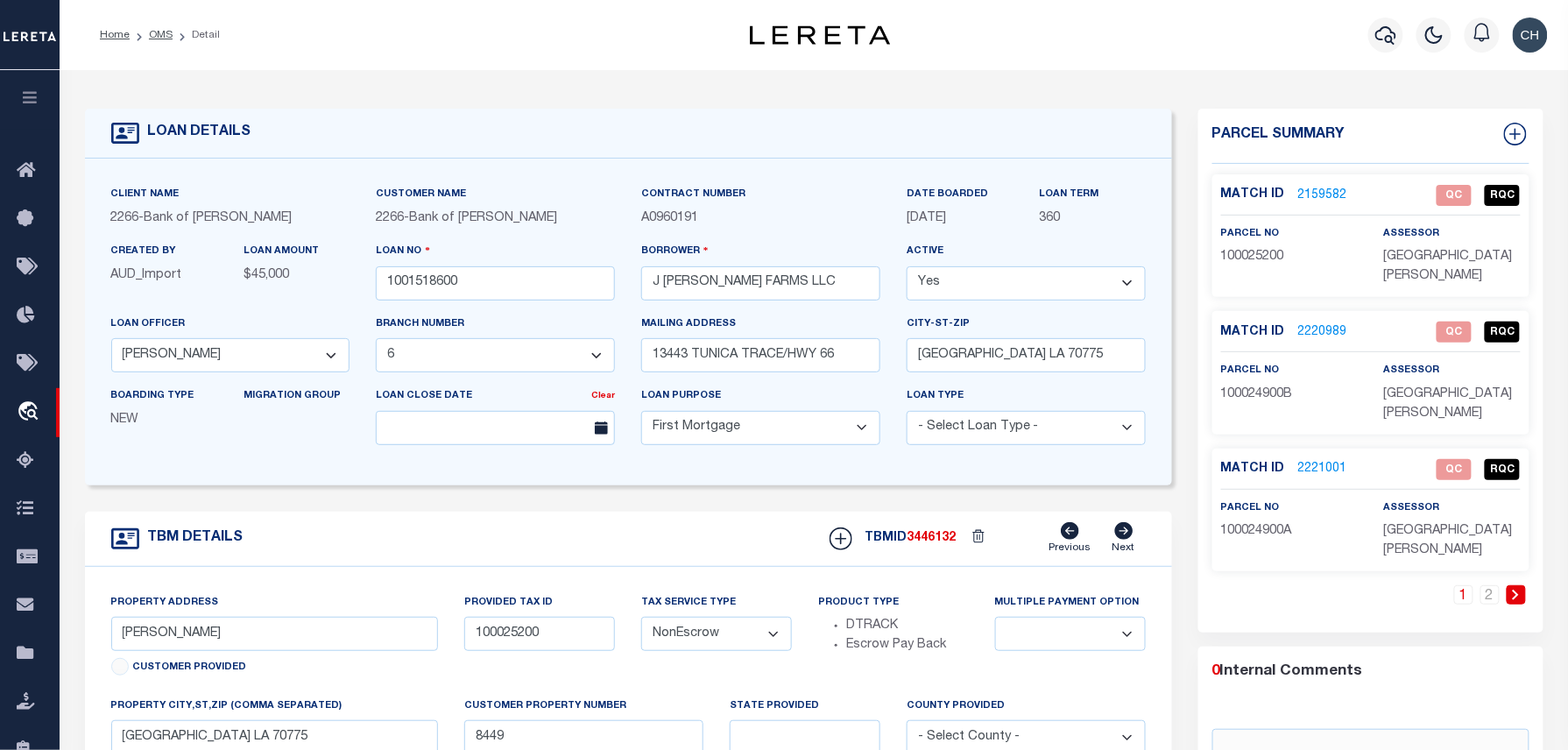
click at [1318, 191] on link "2159582" at bounding box center [1323, 196] width 49 height 19
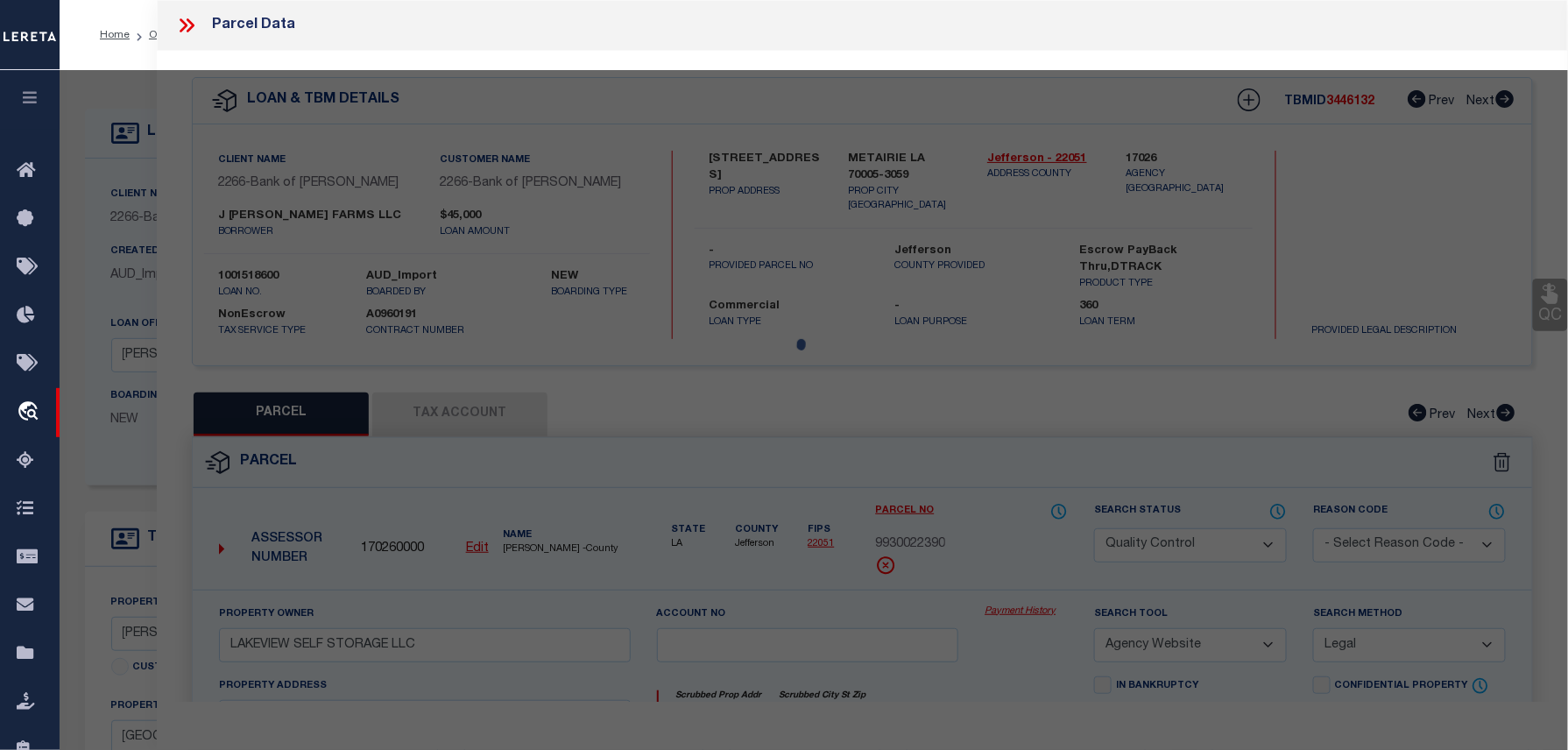
select select "AS"
select select
checkbox input "false"
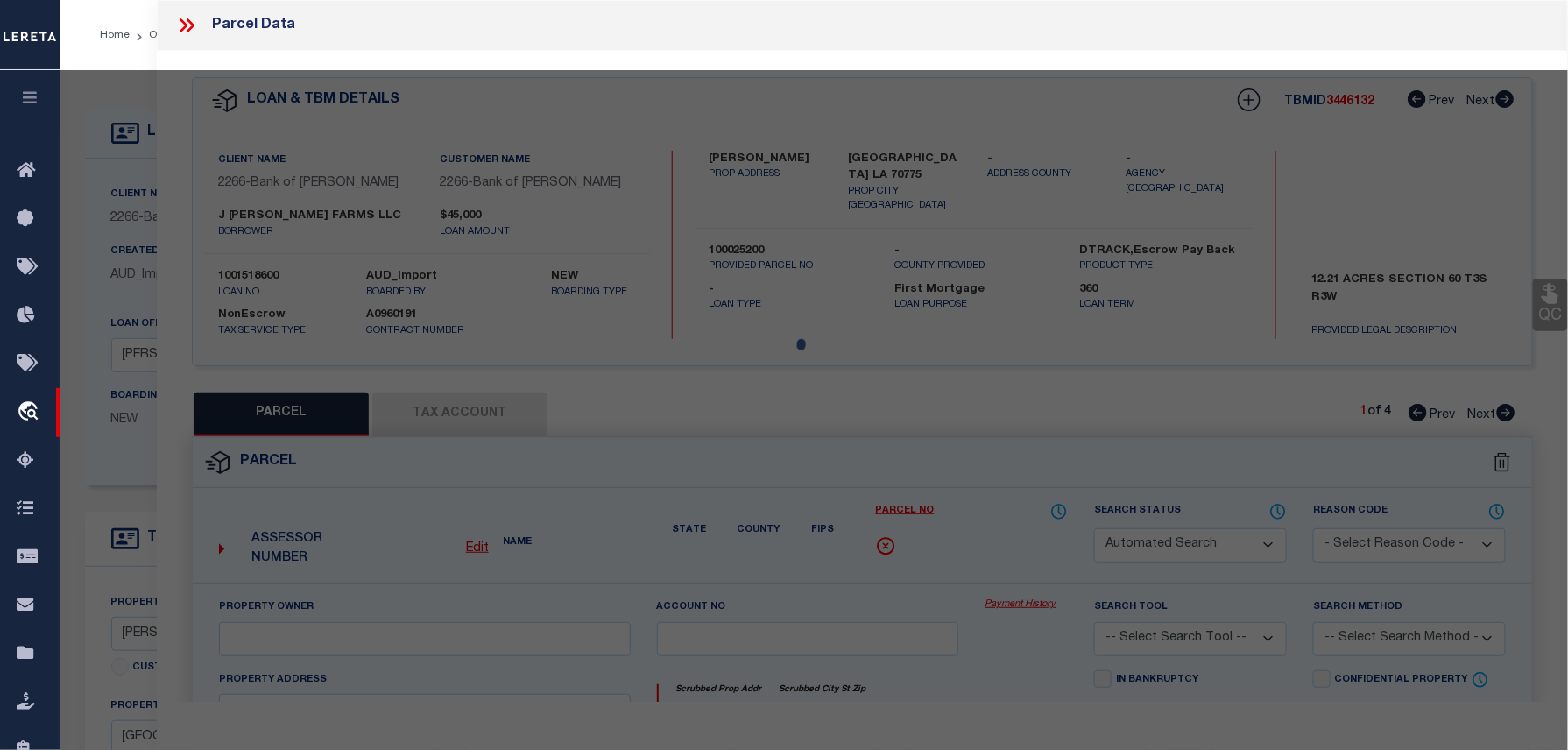
select select "QC"
type input "[GEOGRAPHIC_DATA][PERSON_NAME]"
select select "AGW"
select select "LEG"
type input "[PERSON_NAME]"
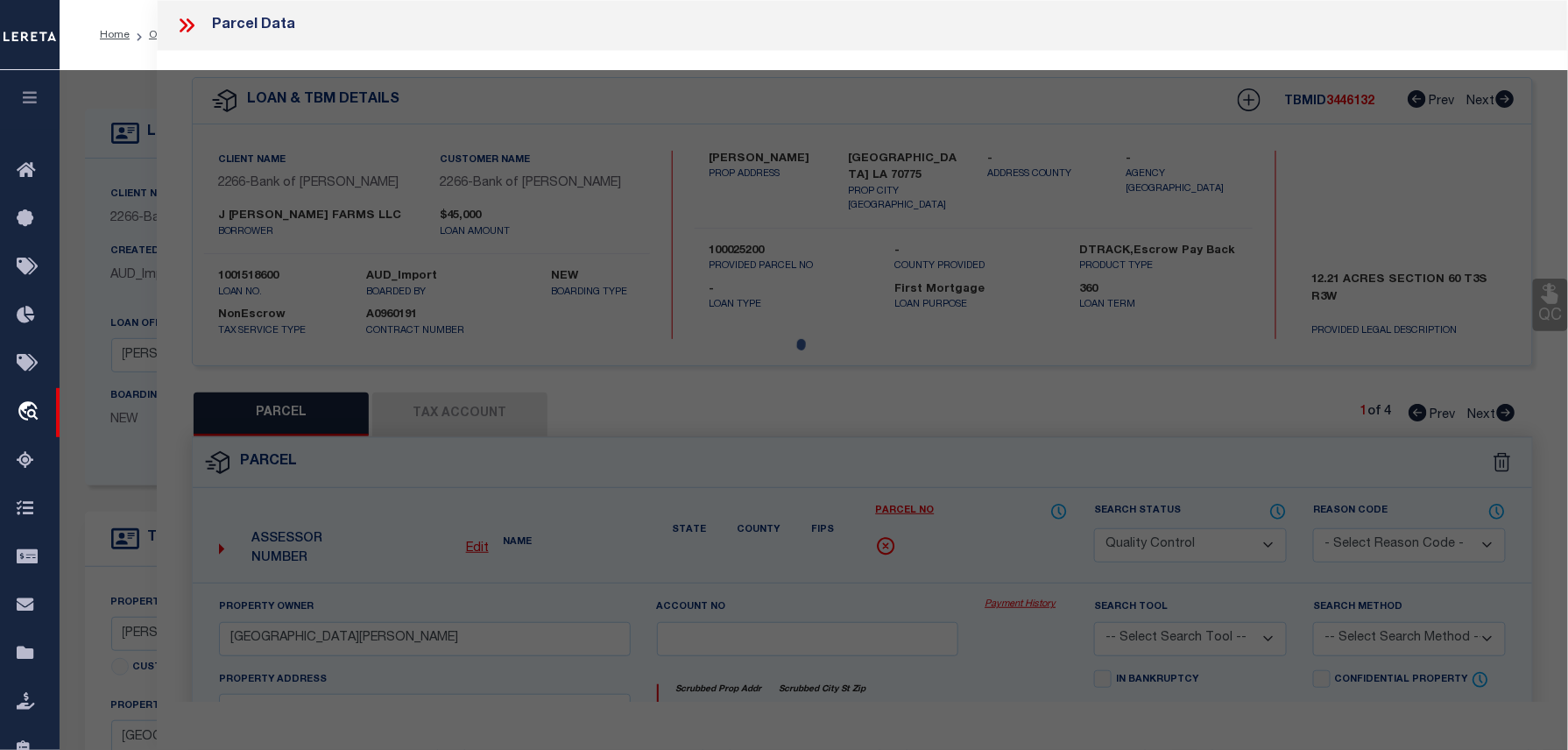
type input "[GEOGRAPHIC_DATA] LA 70775"
type textarea "12.21 ACRES SITUATED IN SECTION 60, T3S, R3W"
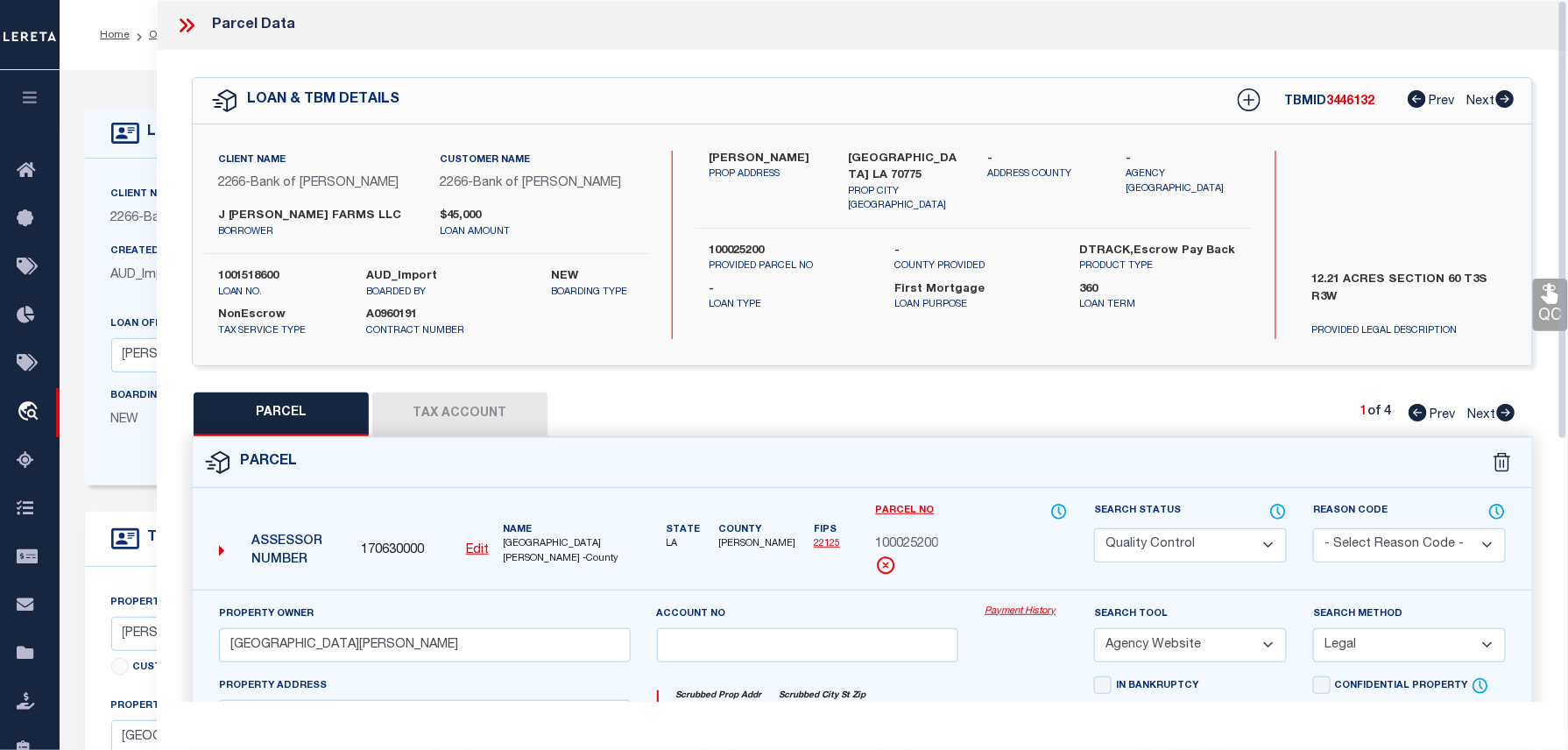
click at [201, 30] on div at bounding box center [193, 25] width 37 height 22
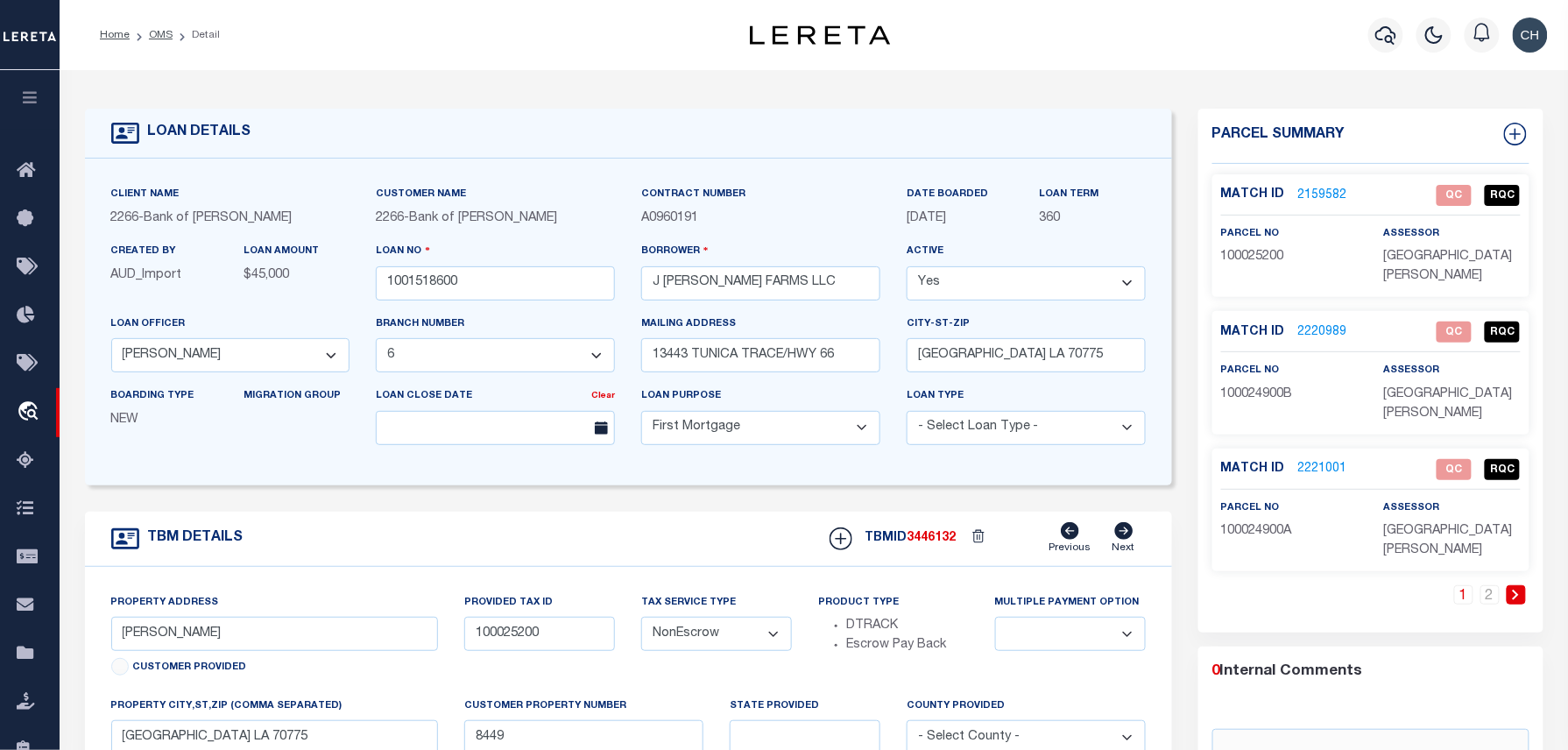
click at [1319, 336] on link "2220989" at bounding box center [1323, 332] width 49 height 19
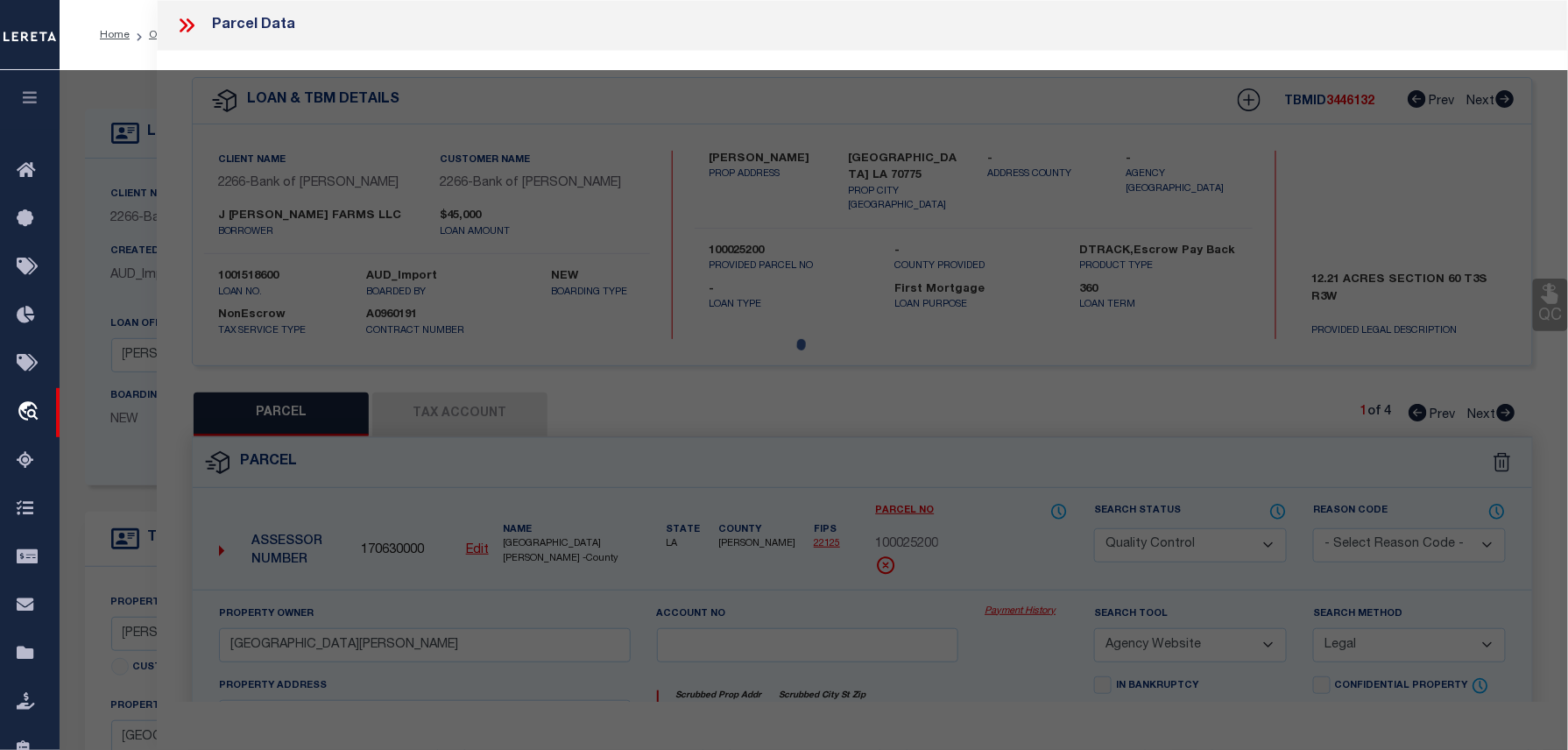
select select "AS"
select select
checkbox input "false"
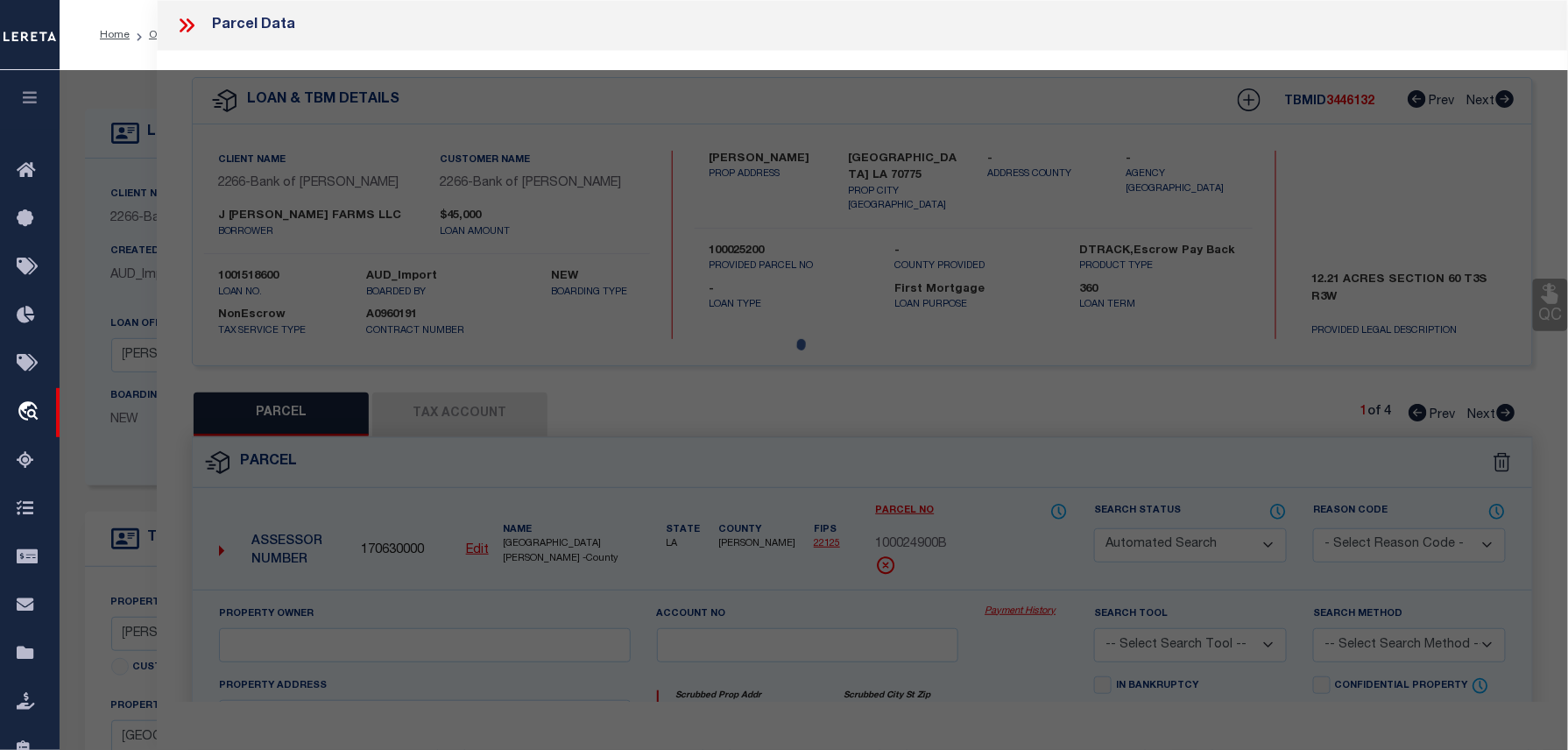
select select "QC"
type input "GUILLEYARDO, [GEOGRAPHIC_DATA]"
select select "AGW"
select select "ADD"
type input "[STREET_ADDRESS][PERSON_NAME]"
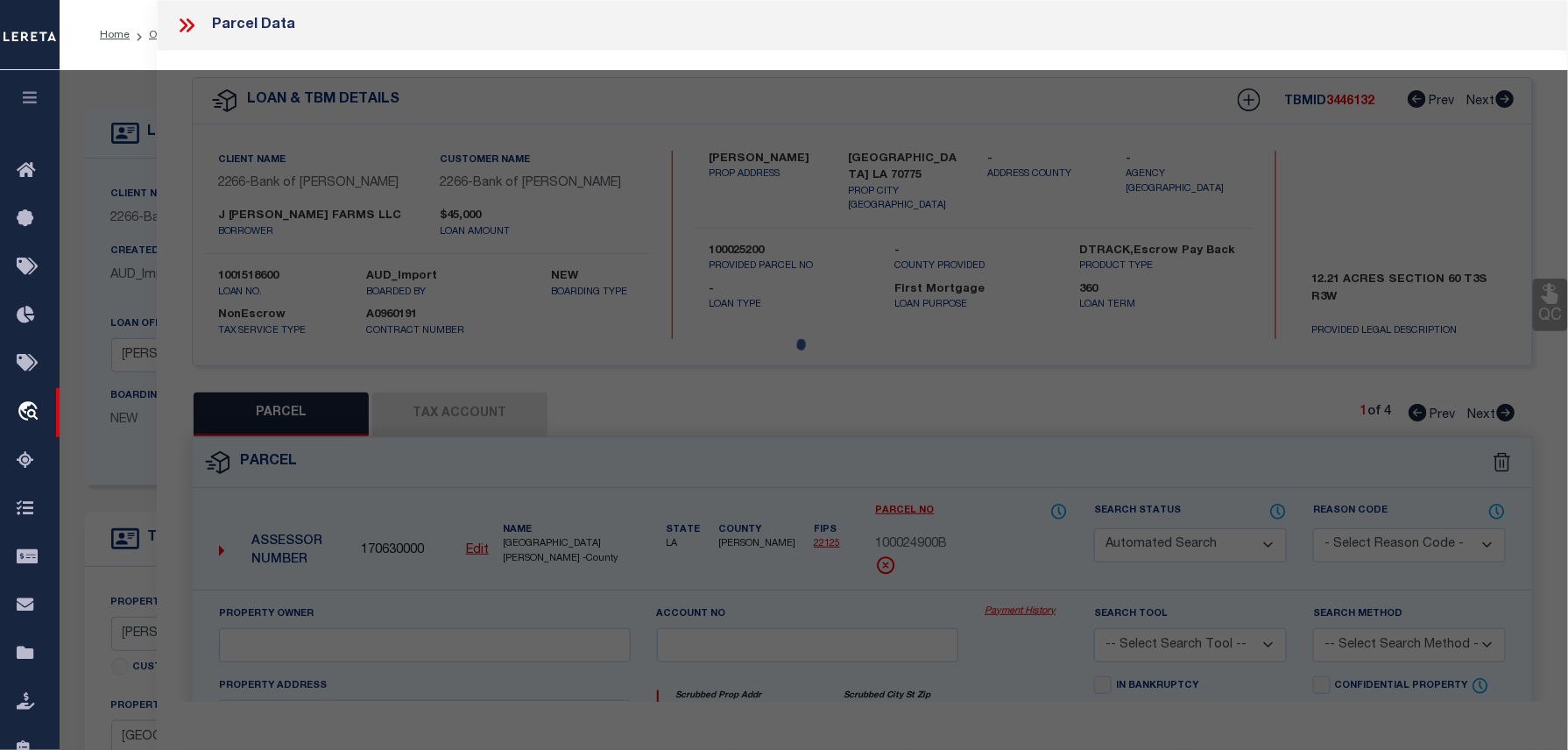
type input "[GEOGRAPHIC_DATA] LA 70775"
type textarea "2018 CMH 16X76"
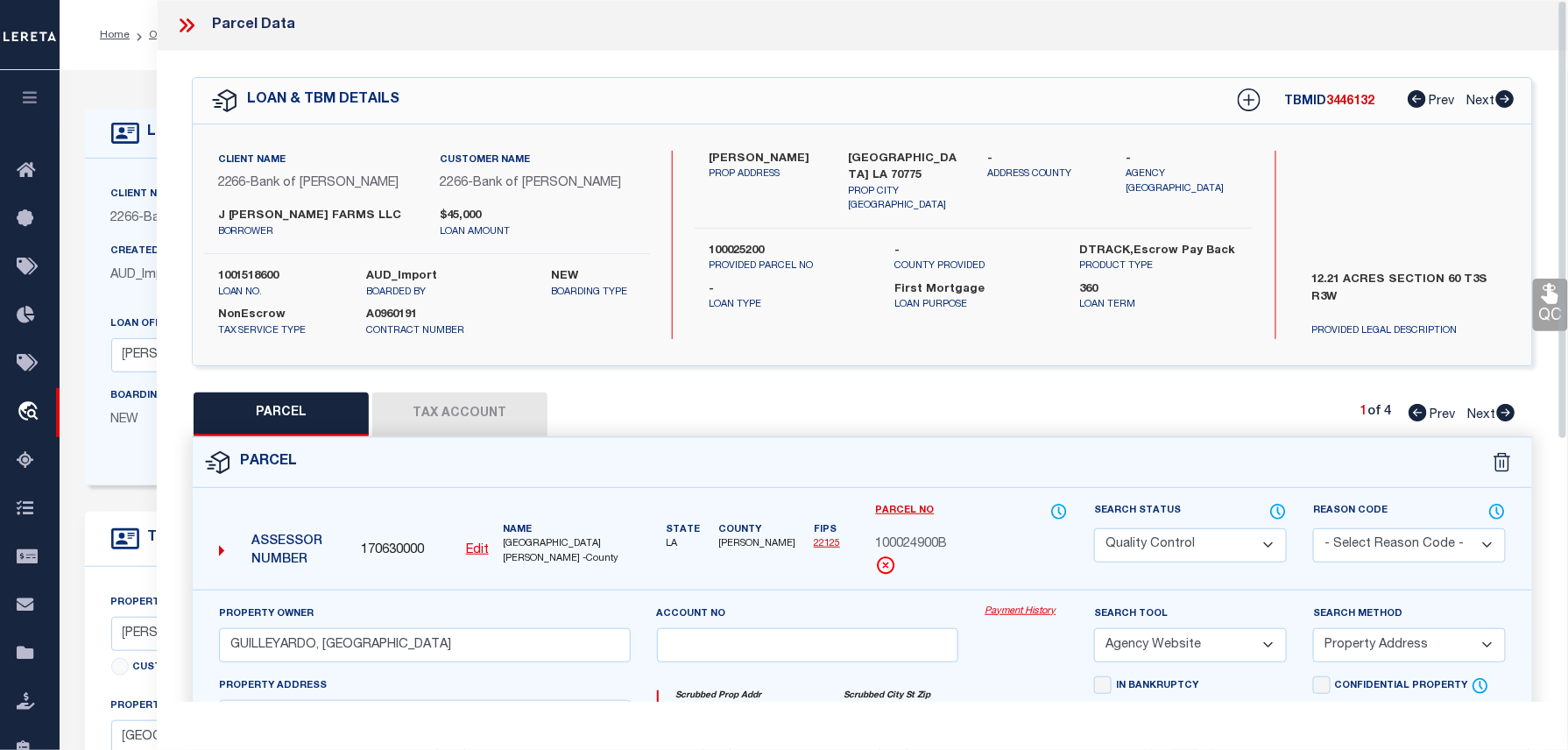
click at [198, 28] on icon at bounding box center [186, 25] width 22 height 22
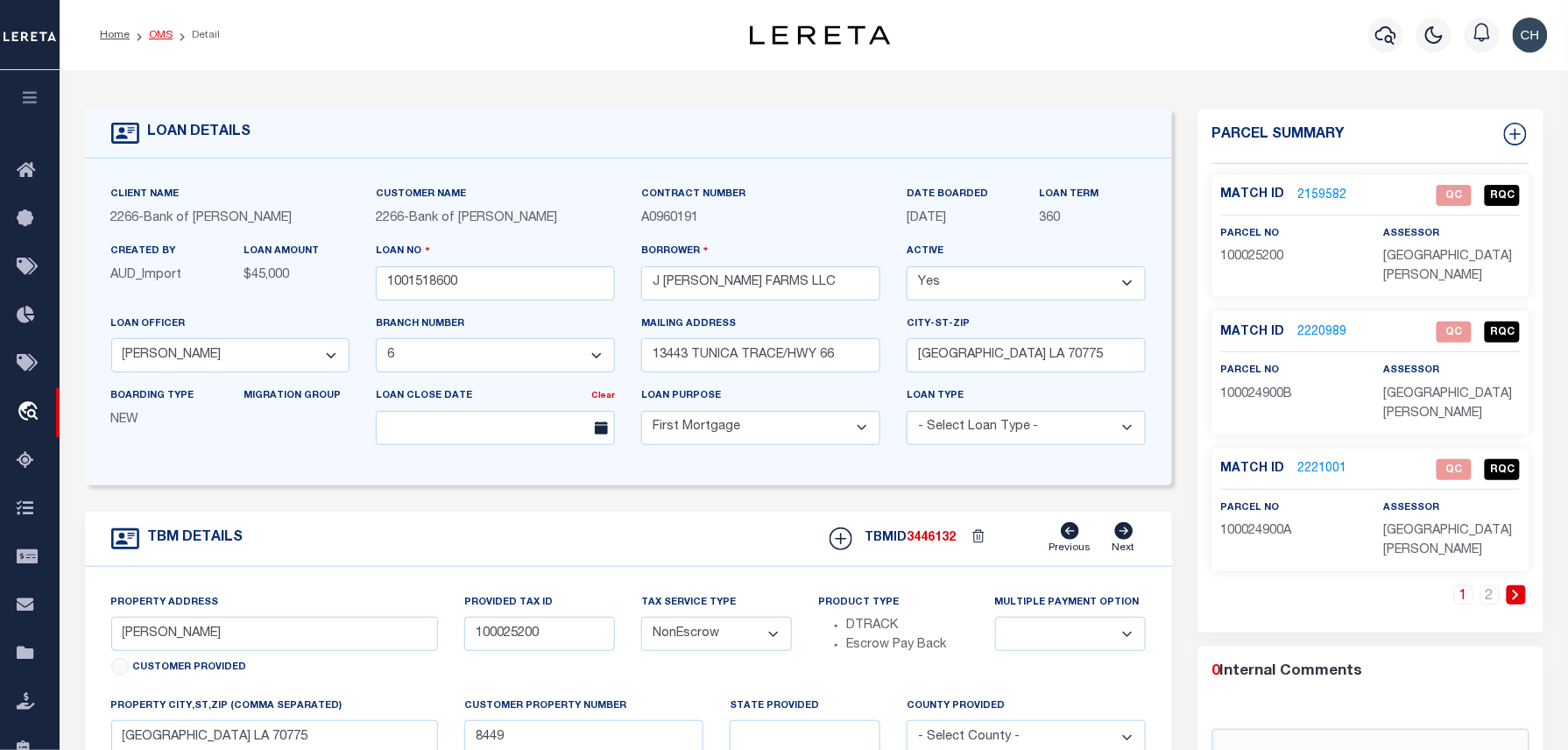
click at [155, 34] on link "OMS" at bounding box center [160, 35] width 23 height 10
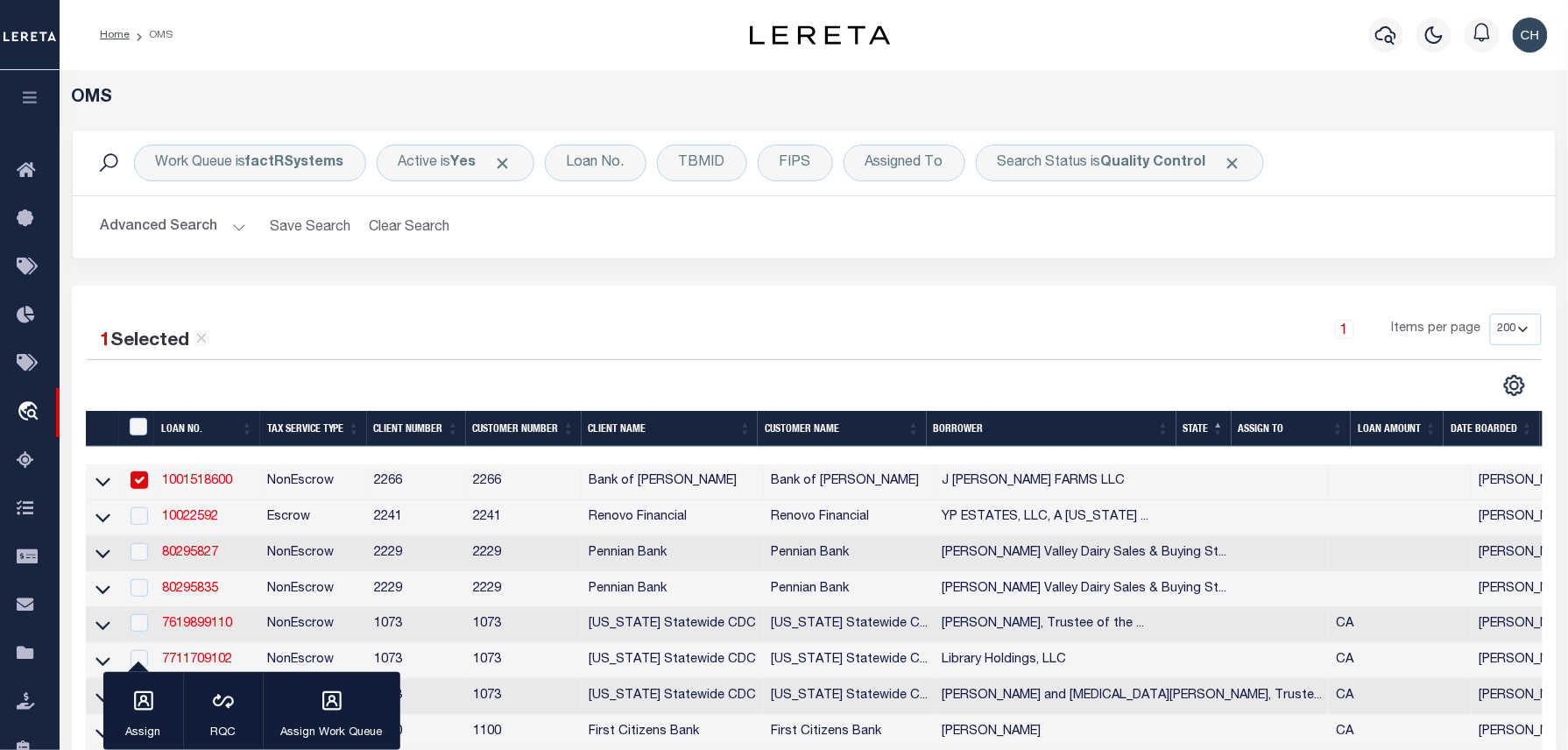
click at [236, 228] on button "Advanced Search" at bounding box center [173, 228] width 145 height 34
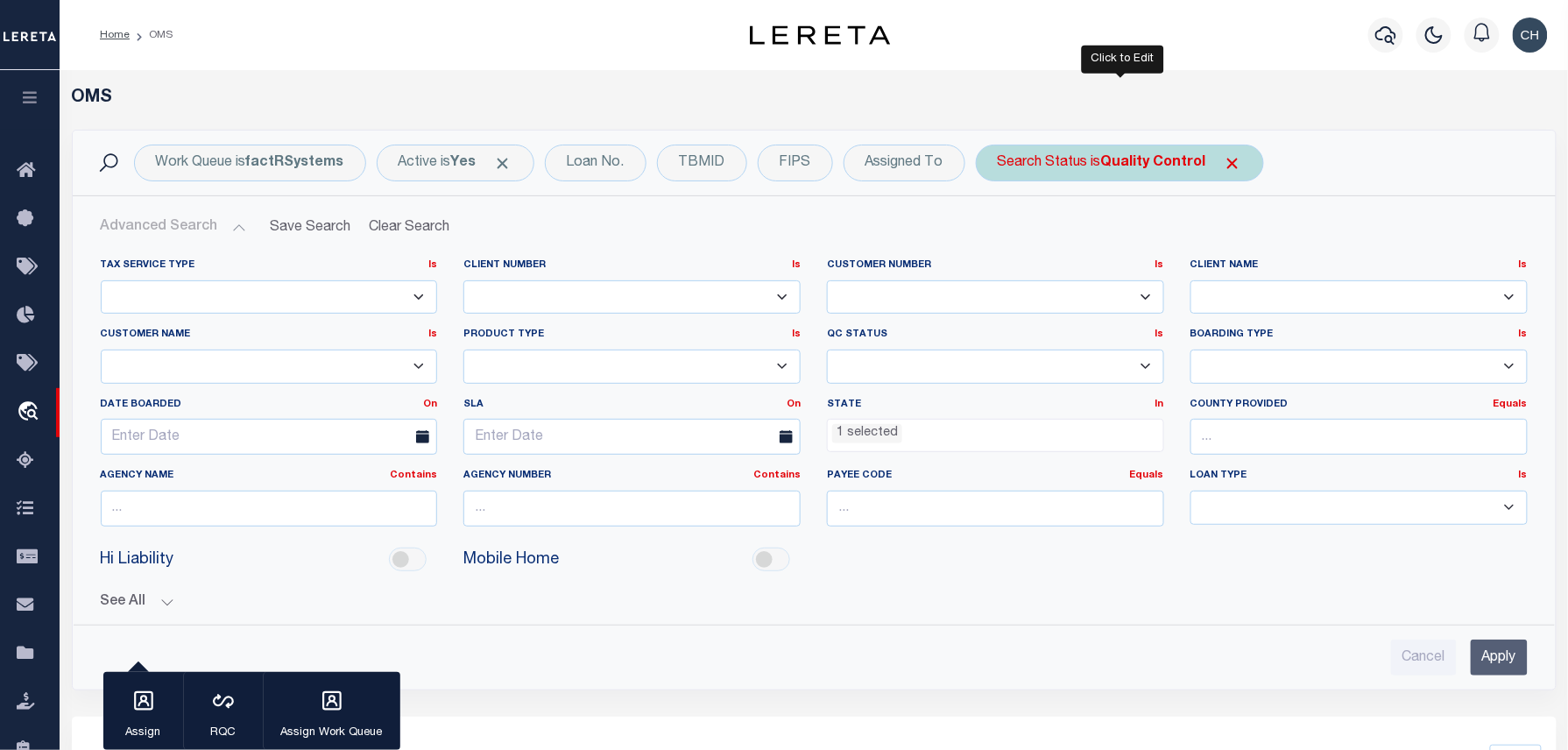
click at [1161, 170] on b "Quality Control" at bounding box center [1153, 163] width 105 height 14
select select "QC"
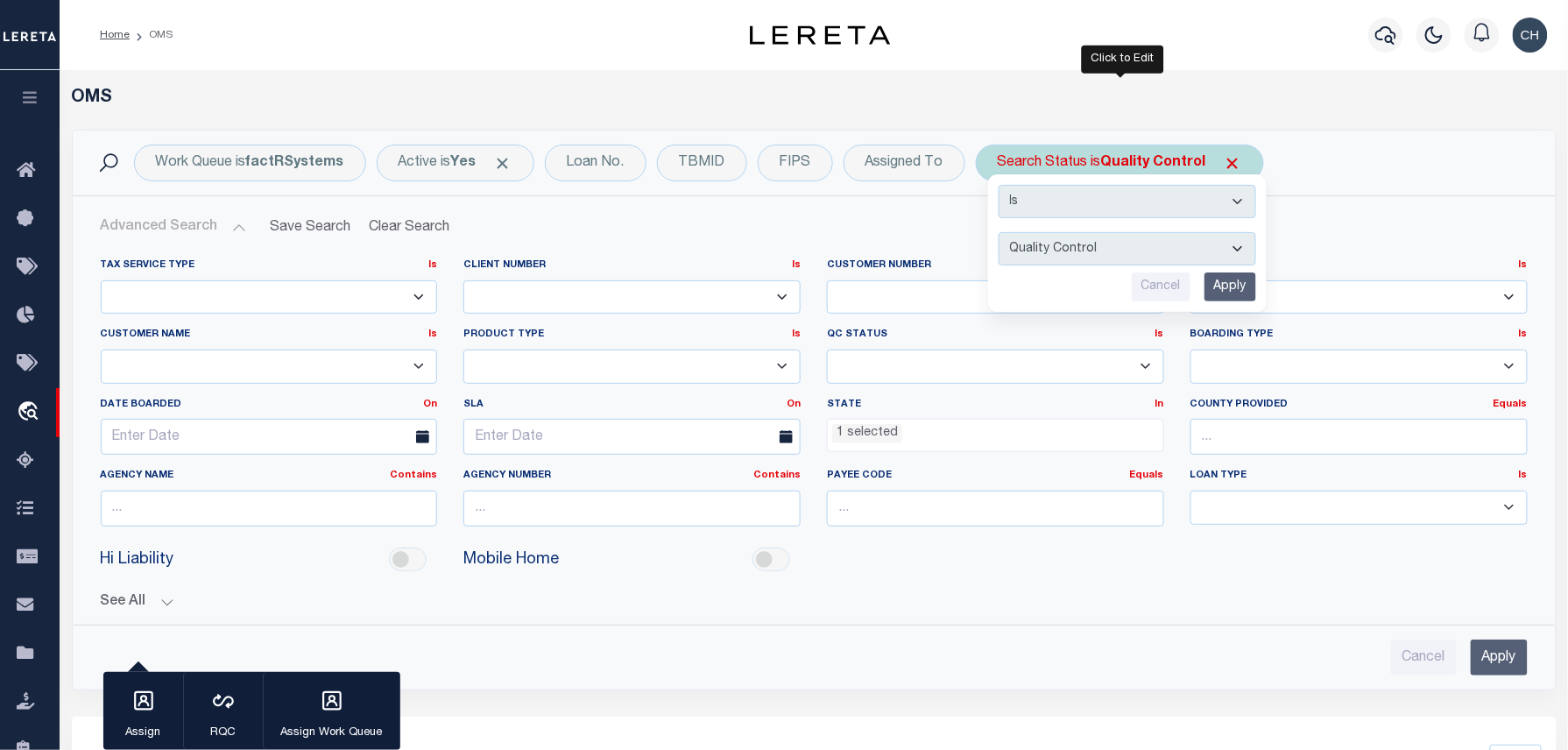
click at [1178, 291] on input "Cancel" at bounding box center [1161, 287] width 59 height 29
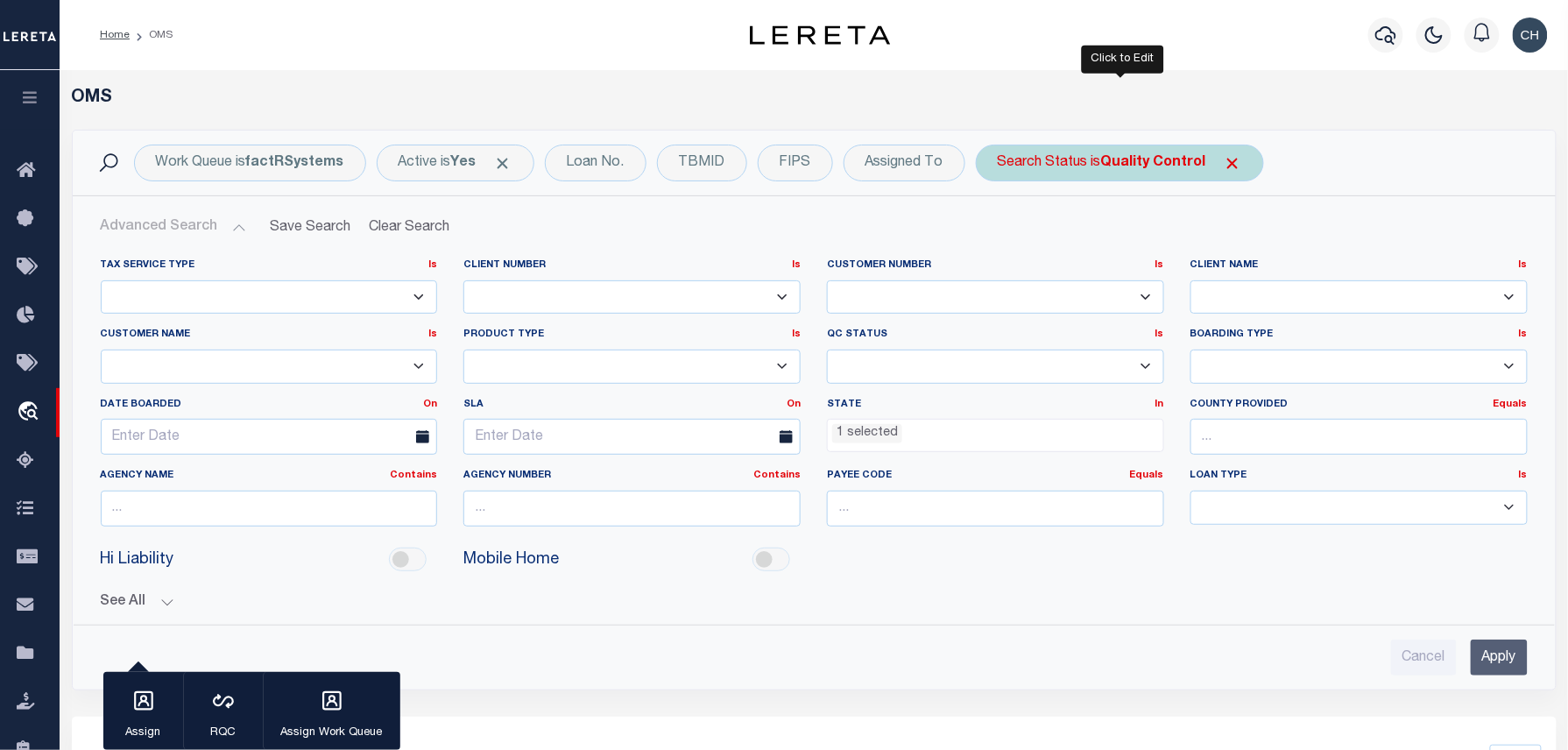
click at [1115, 162] on b "Quality Control" at bounding box center [1153, 163] width 105 height 14
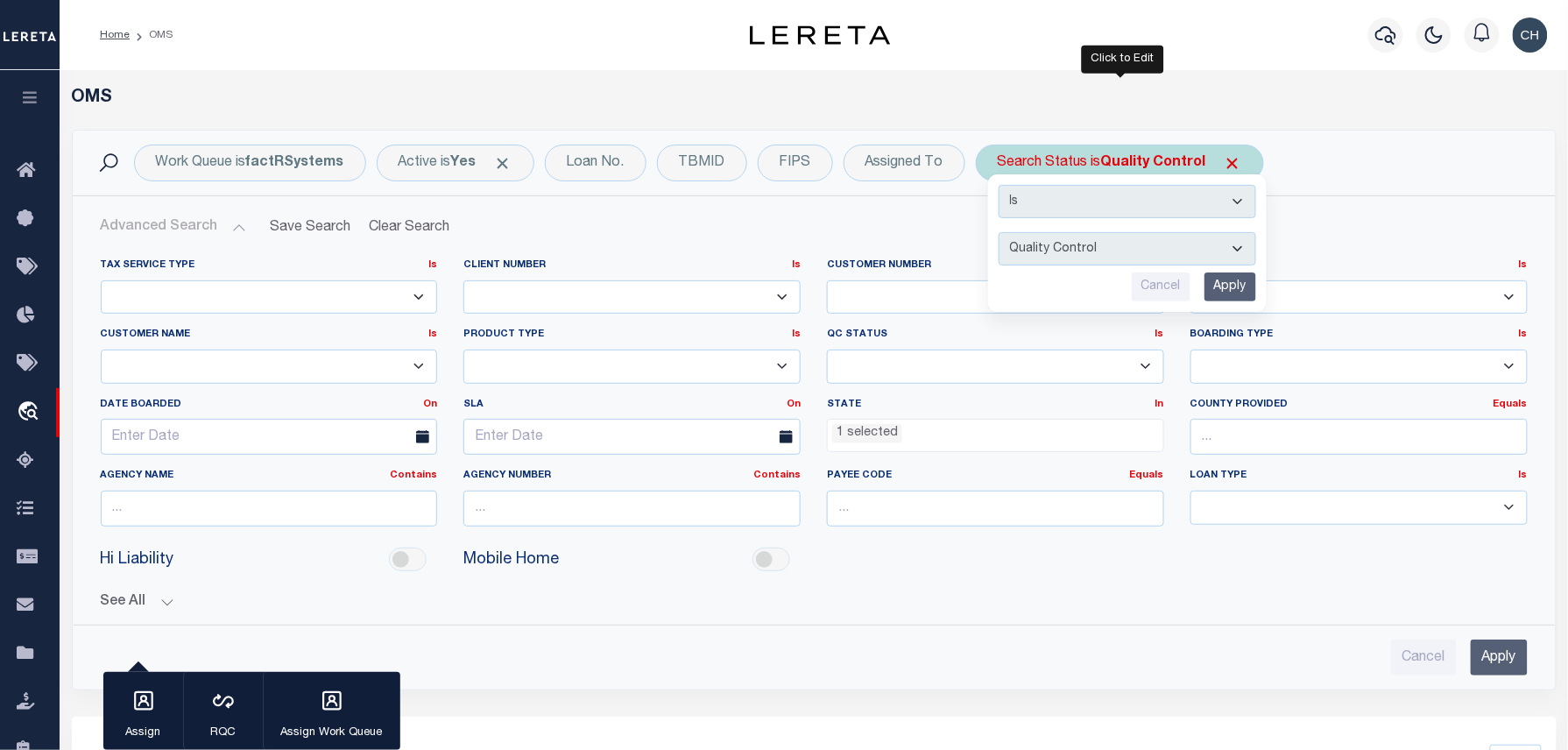
click at [1115, 239] on select "Automated Search Bad Parcel Complete Duplicate Parcel High Dollar Reporting In …" at bounding box center [1127, 249] width 257 height 34
select select "RD"
click at [1002, 233] on select "Automated Search Bad Parcel Complete Duplicate Parcel High Dollar Reporting In …" at bounding box center [1127, 249] width 257 height 34
click at [1249, 280] on input "Apply" at bounding box center [1230, 287] width 51 height 29
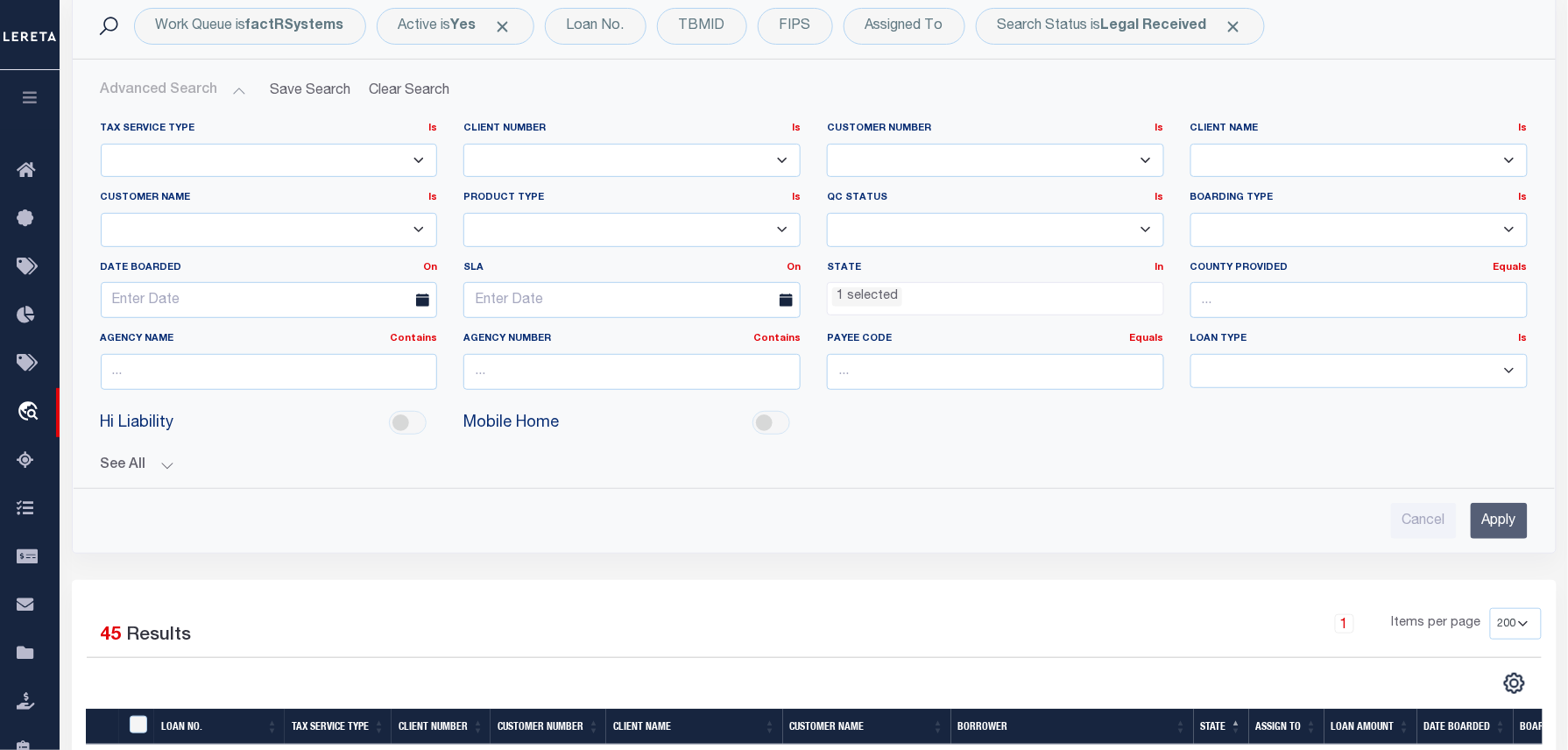
scroll to position [350, 0]
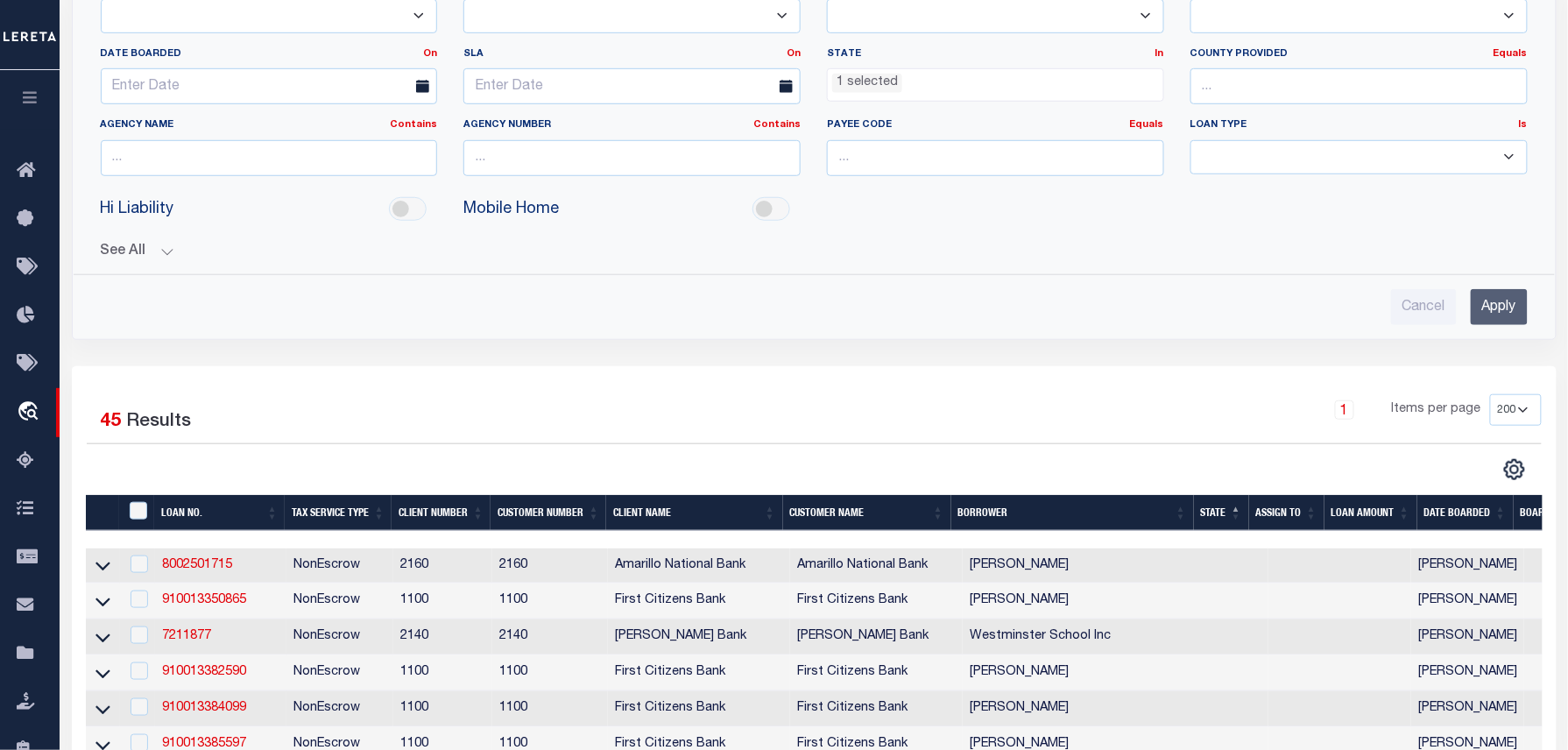
click at [890, 86] on li "1 selected" at bounding box center [867, 83] width 70 height 20
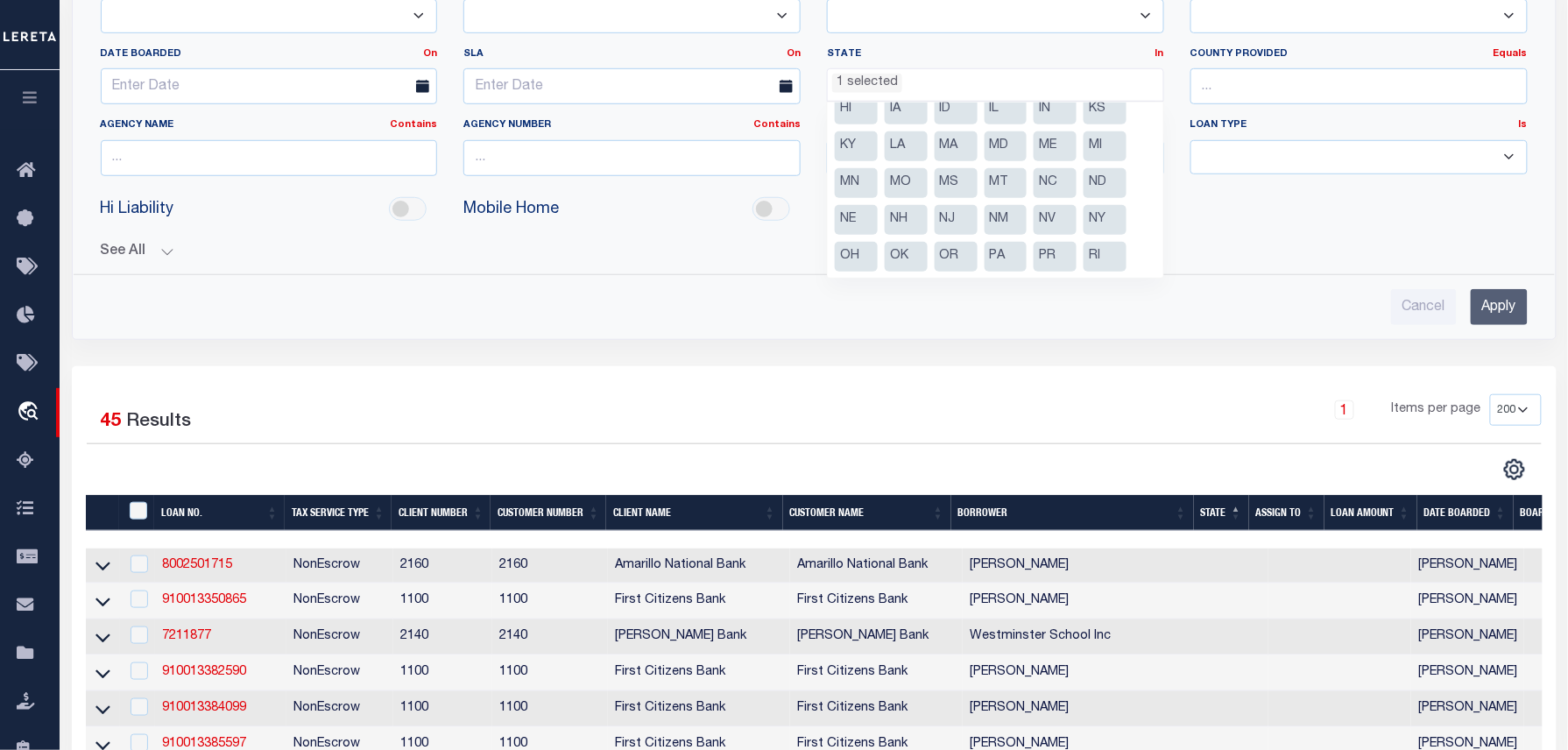
scroll to position [199, 0]
click at [856, 249] on li "Blank" at bounding box center [857, 257] width 43 height 30
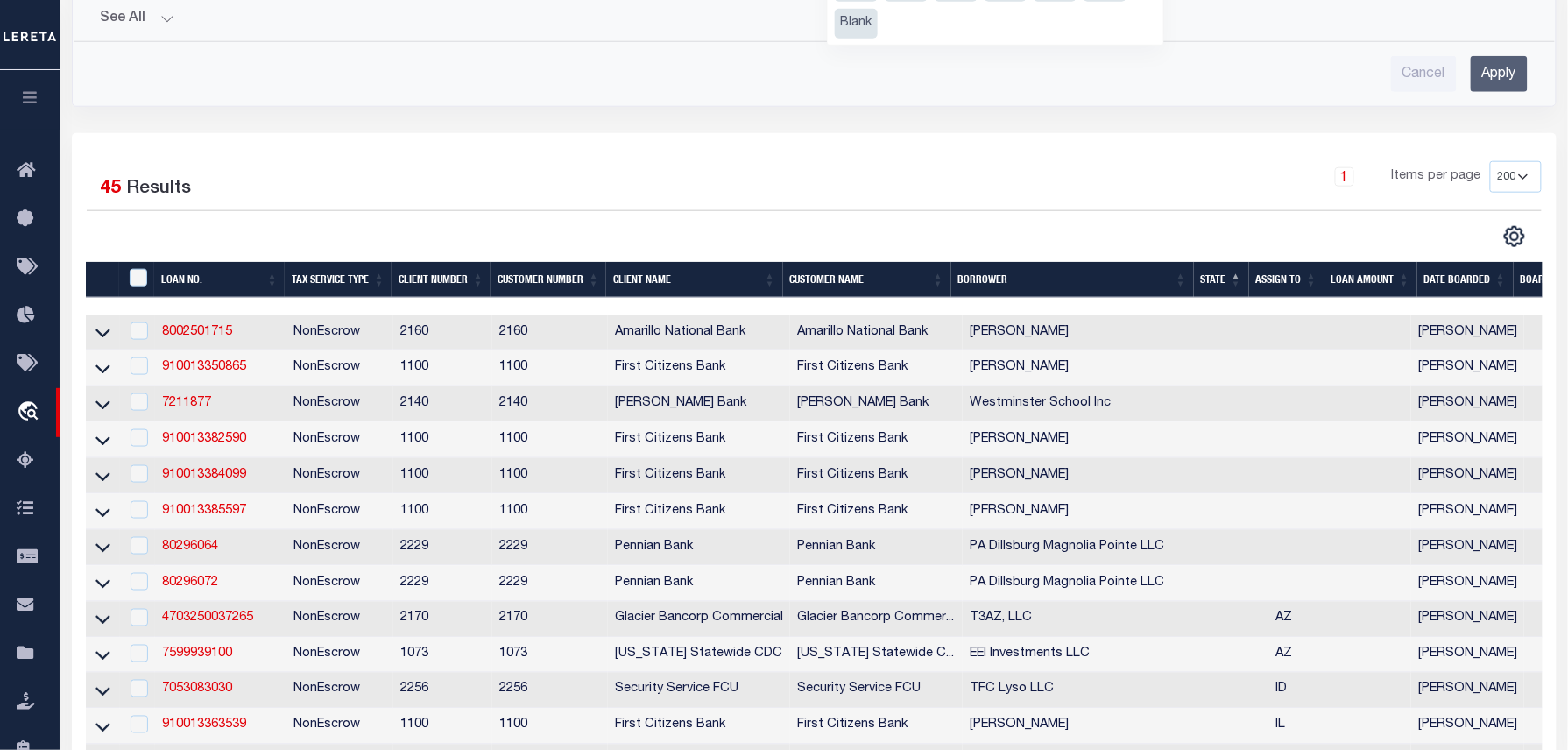
scroll to position [350, 0]
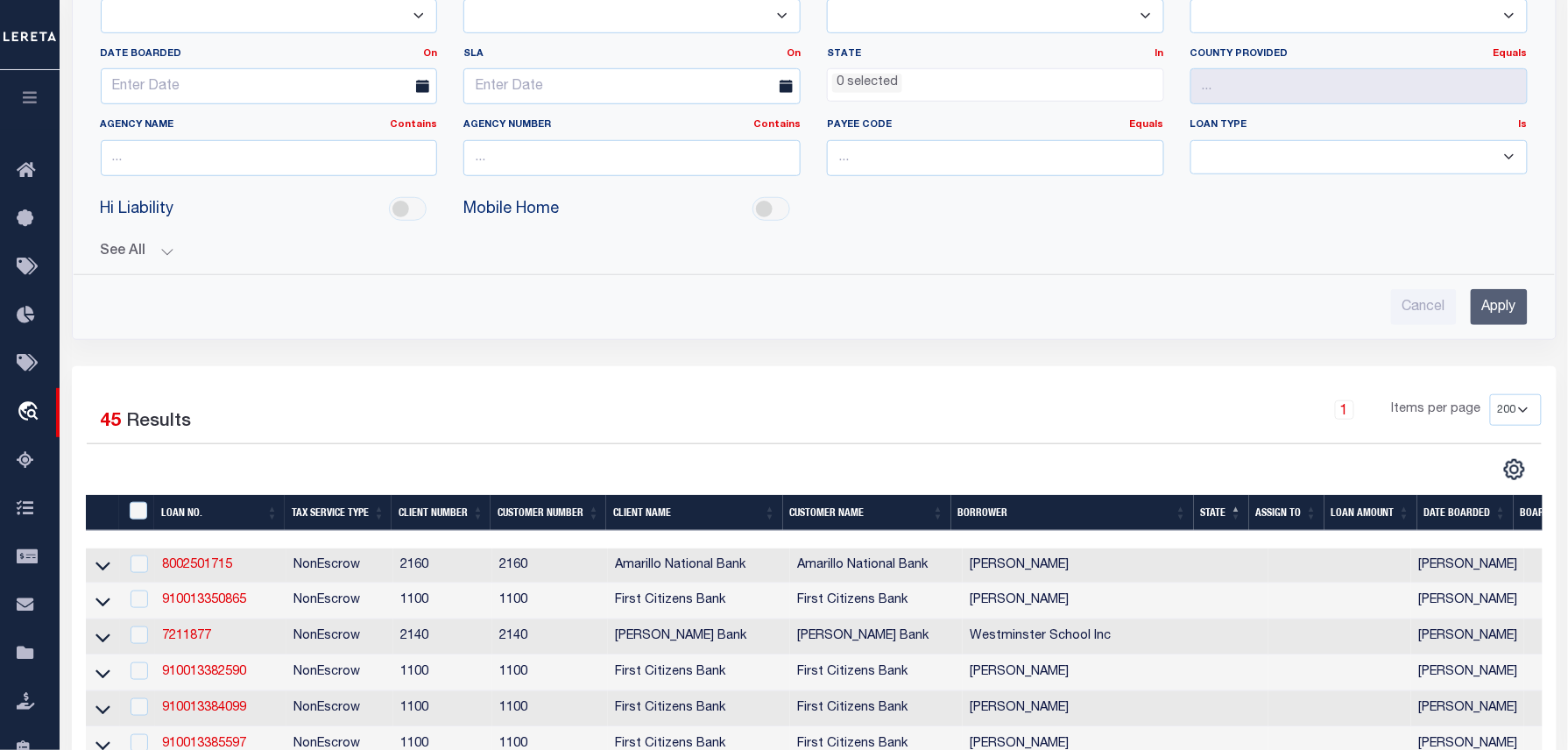
click at [1180, 361] on div "Work Queue is factRSystems Active is Yes Loan No. TBMID FIPS Assigned To Search…" at bounding box center [814, 72] width 1511 height 587
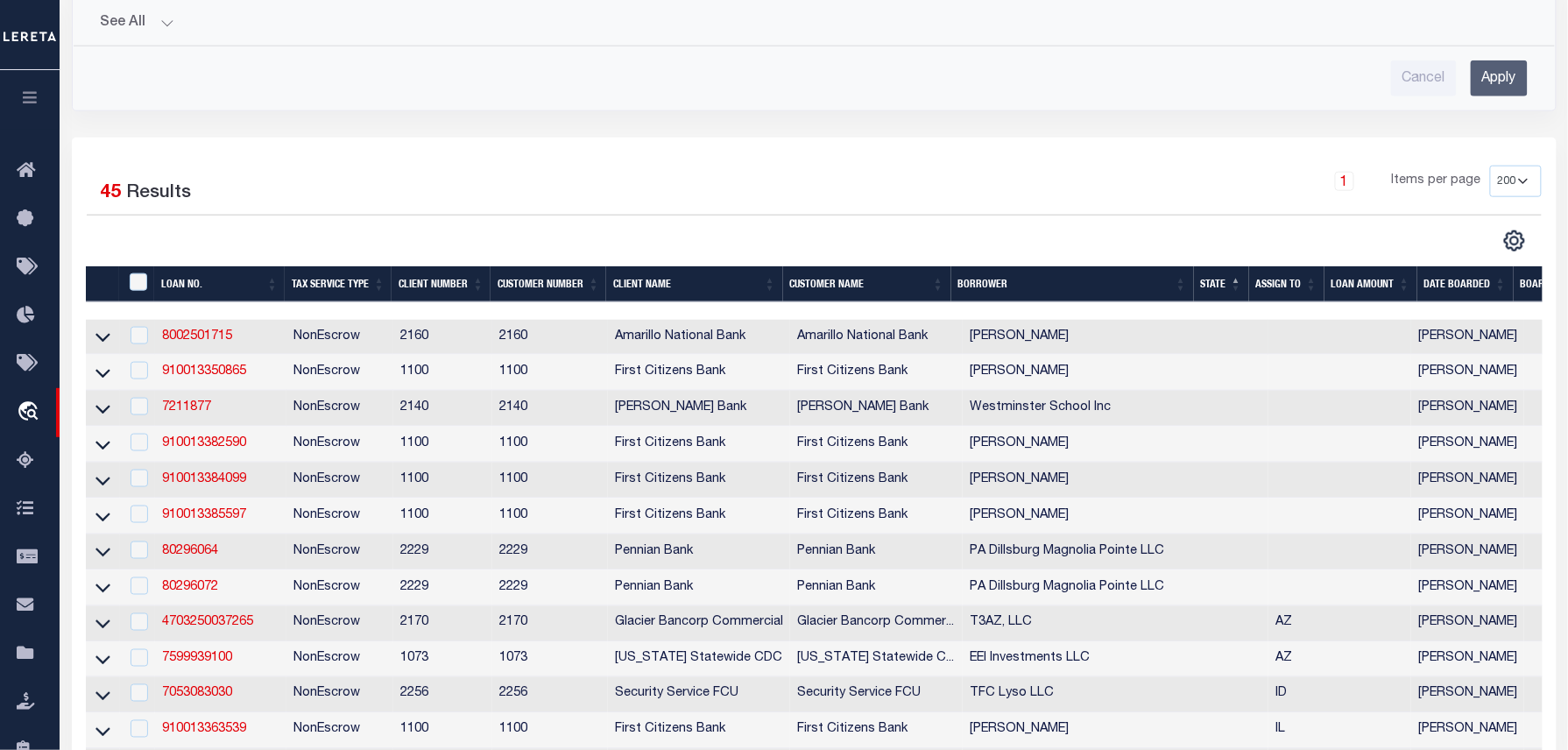
scroll to position [583, 0]
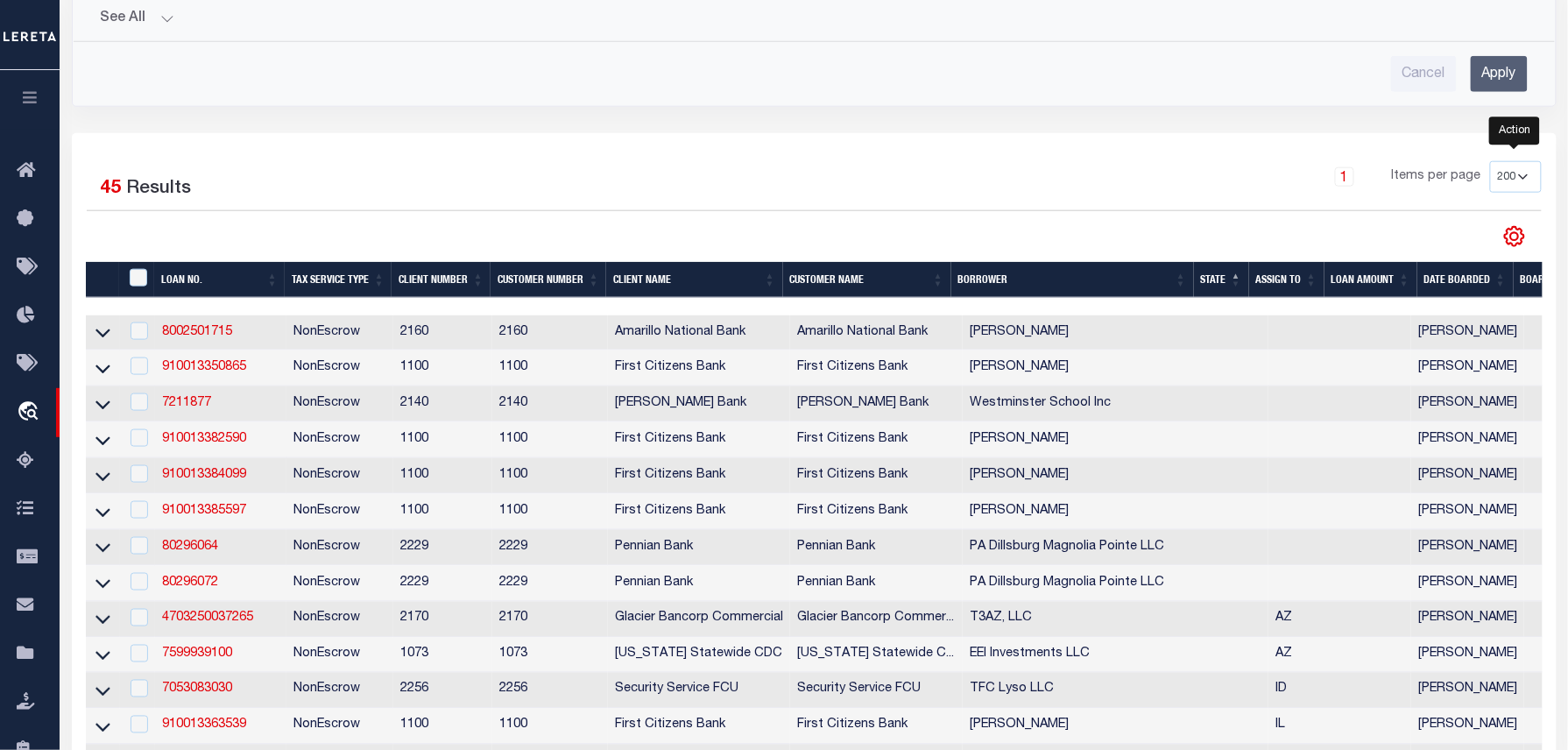
click at [1518, 239] on icon "" at bounding box center [1514, 236] width 7 height 7
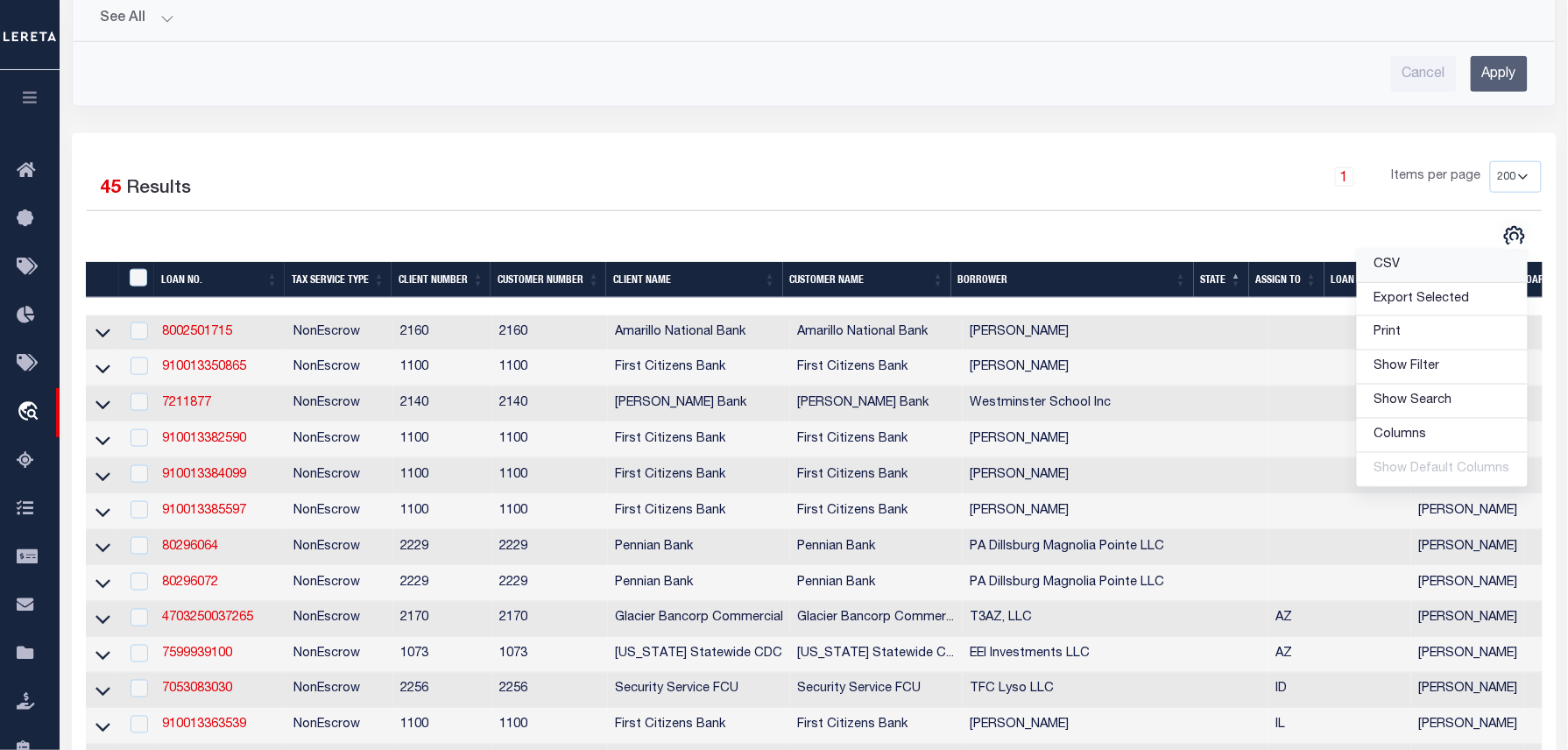
click at [1413, 264] on link "CSV" at bounding box center [1443, 266] width 170 height 34
click at [476, 186] on div "1 Items per page 10 25 50 100 200" at bounding box center [999, 184] width 1085 height 46
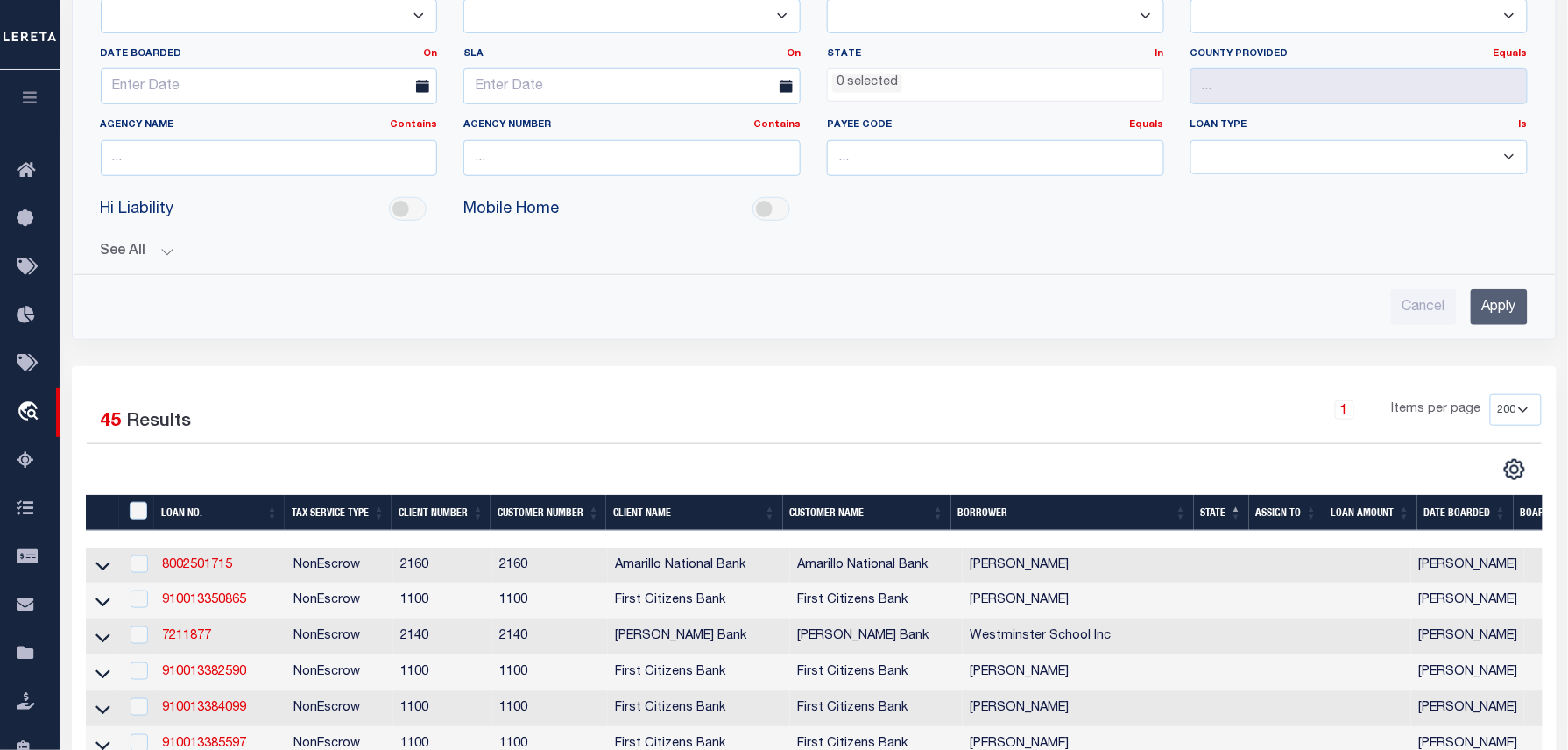
scroll to position [116, 0]
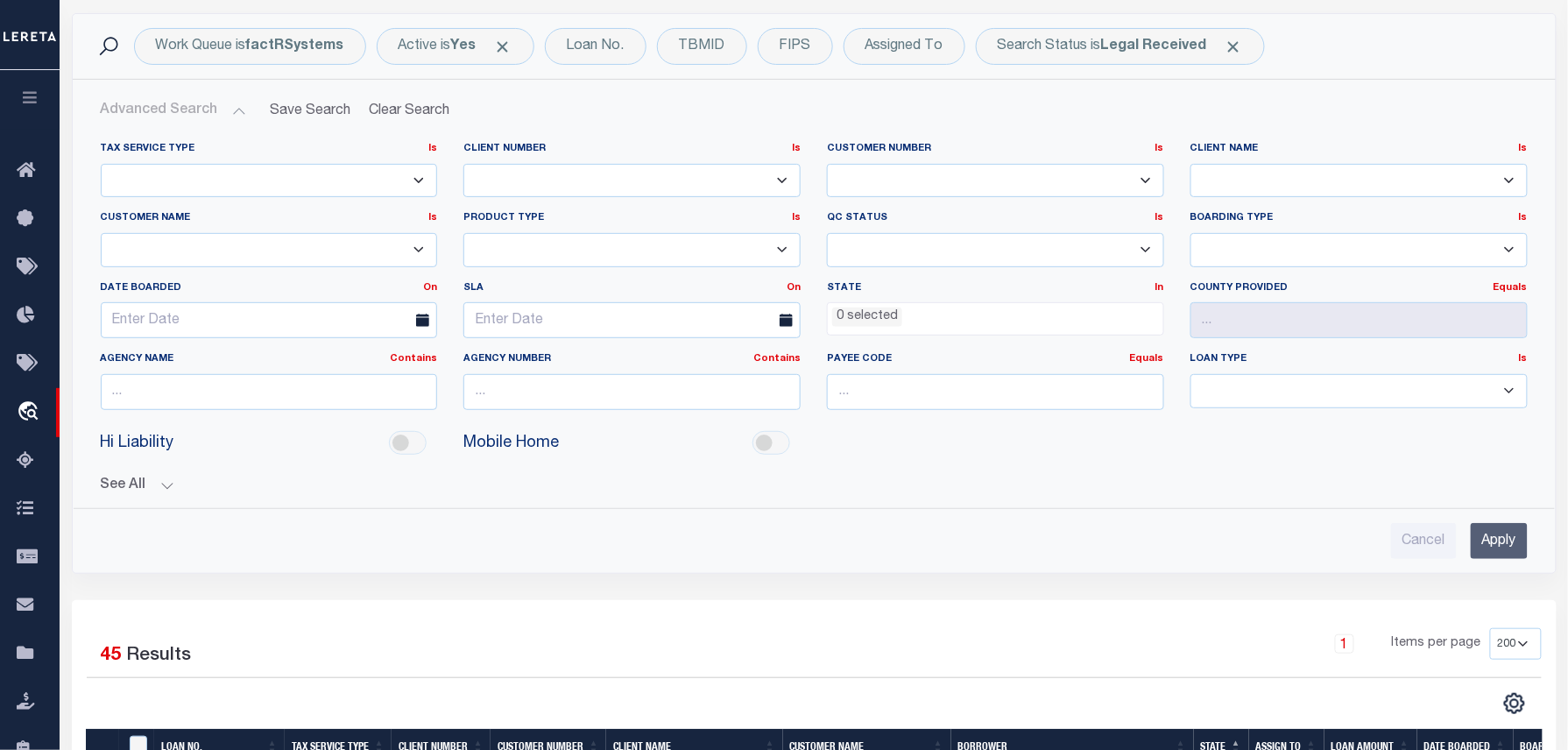
click at [1518, 549] on input "Apply" at bounding box center [1499, 541] width 57 height 36
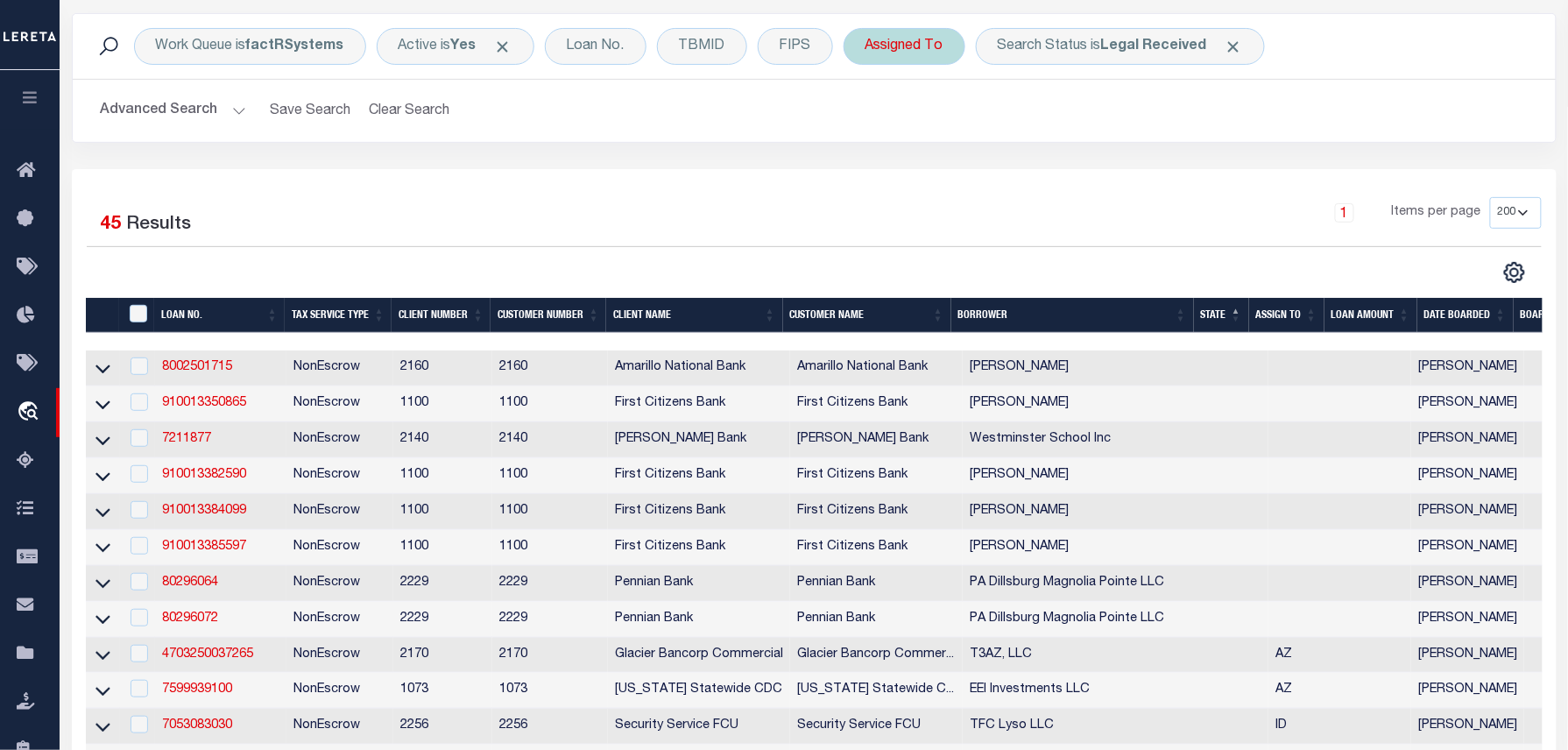
scroll to position [0, 0]
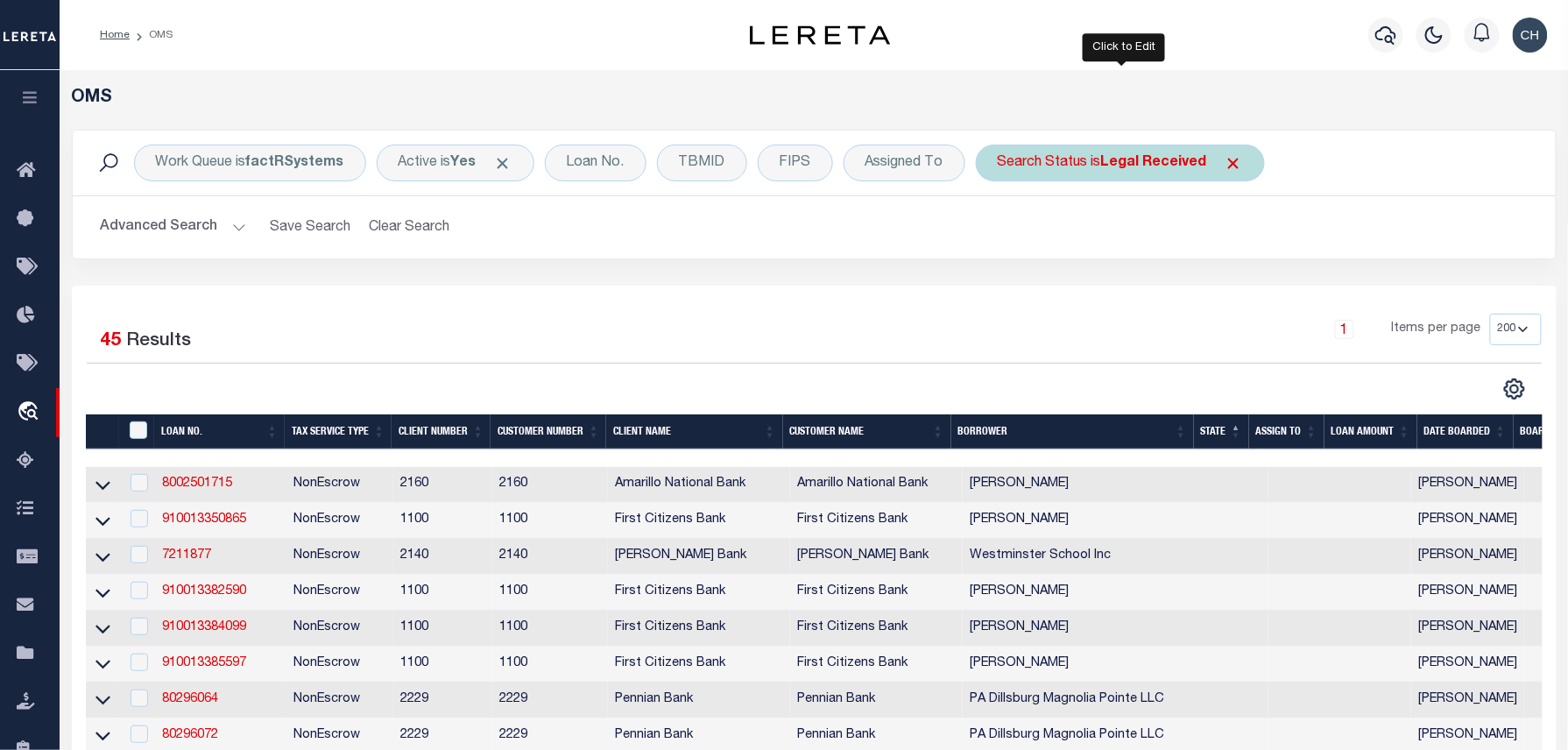
click at [1119, 149] on div "Search Status is Legal Received" at bounding box center [1121, 162] width 289 height 37
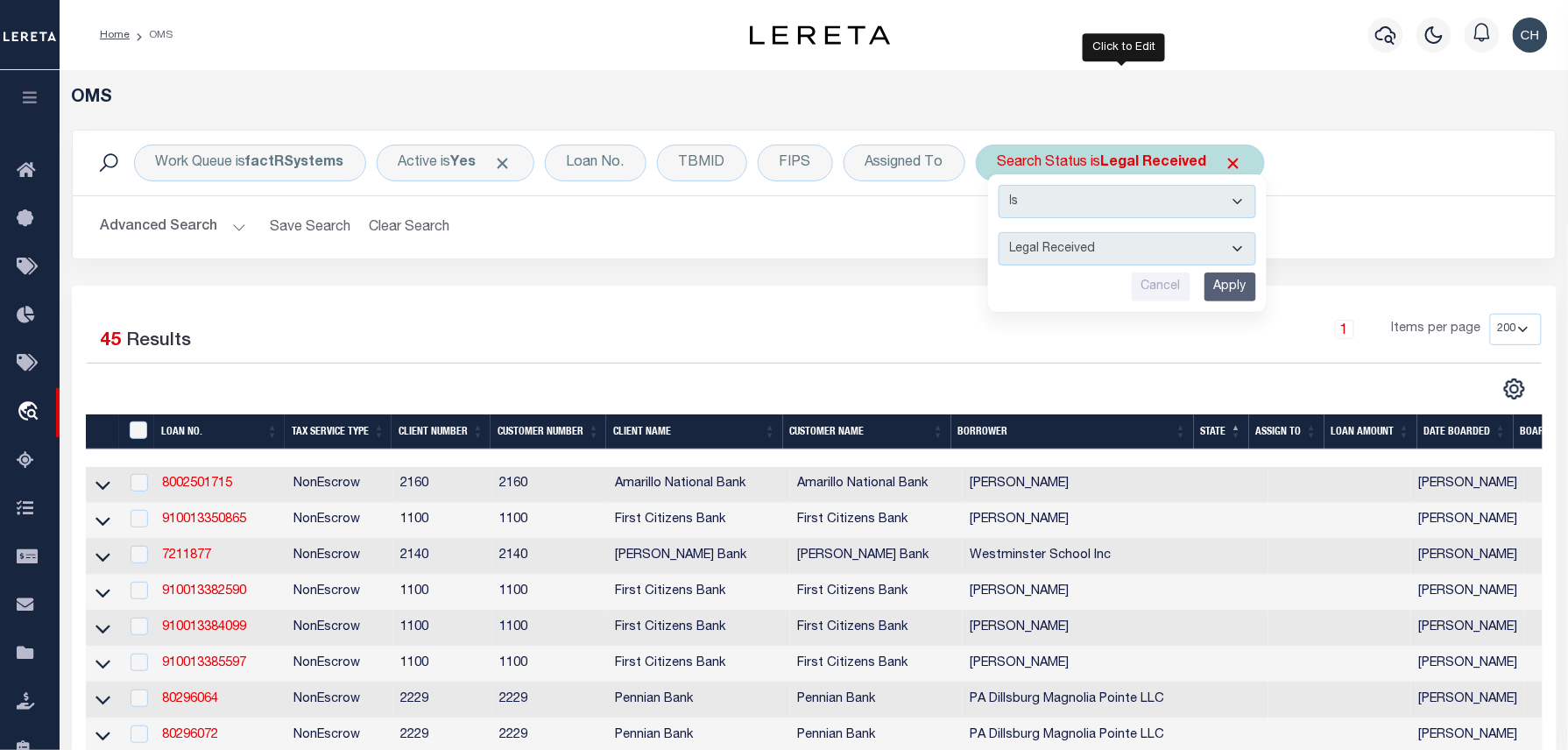
click at [1092, 239] on select "Automated Search Bad Parcel Complete Duplicate Parcel High Dollar Reporting In …" at bounding box center [1127, 249] width 257 height 34
select select "IP"
click at [1002, 233] on select "Automated Search Bad Parcel Complete Duplicate Parcel High Dollar Reporting In …" at bounding box center [1127, 249] width 257 height 34
click at [1231, 286] on input "Apply" at bounding box center [1230, 287] width 51 height 29
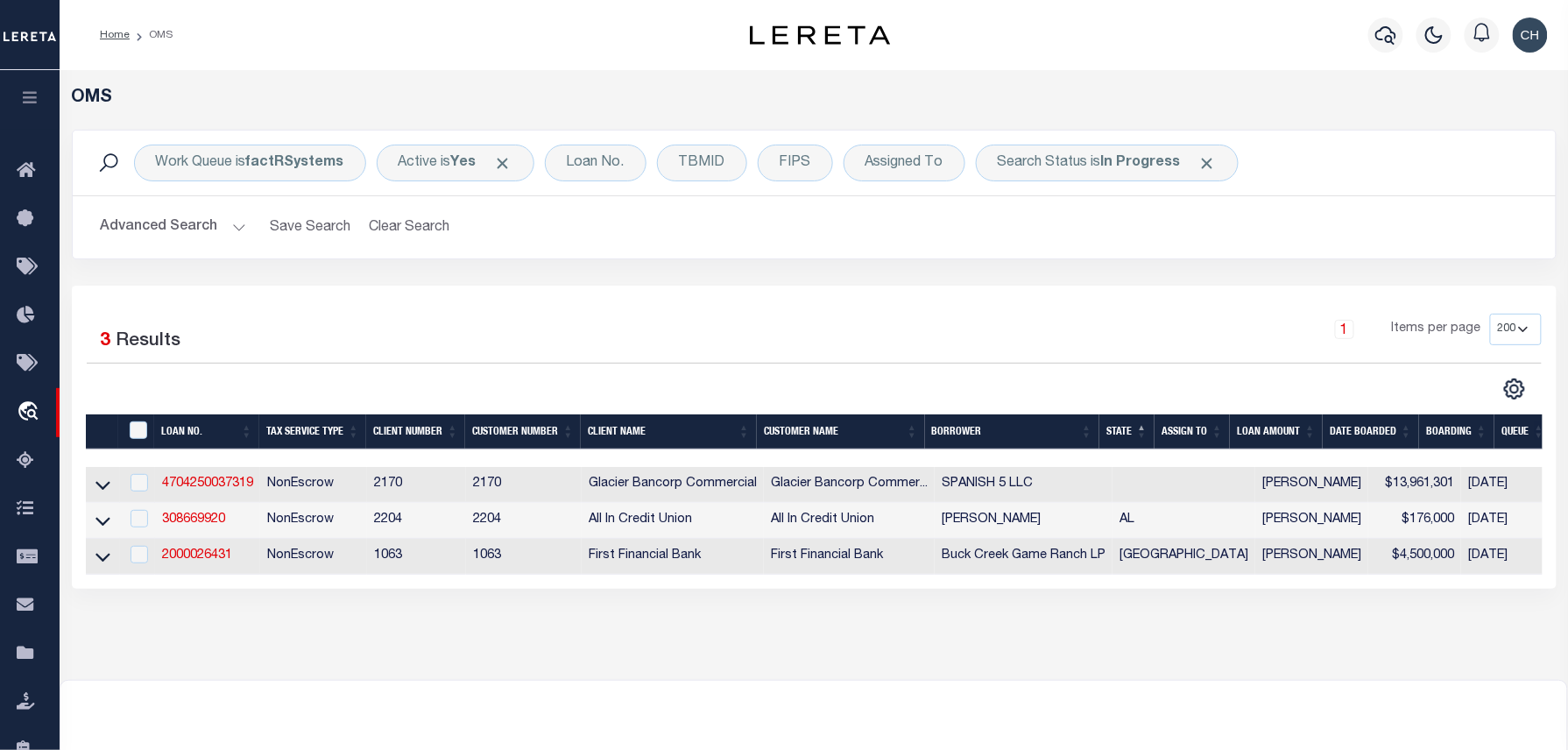
click at [223, 222] on button "Advanced Search" at bounding box center [173, 228] width 145 height 34
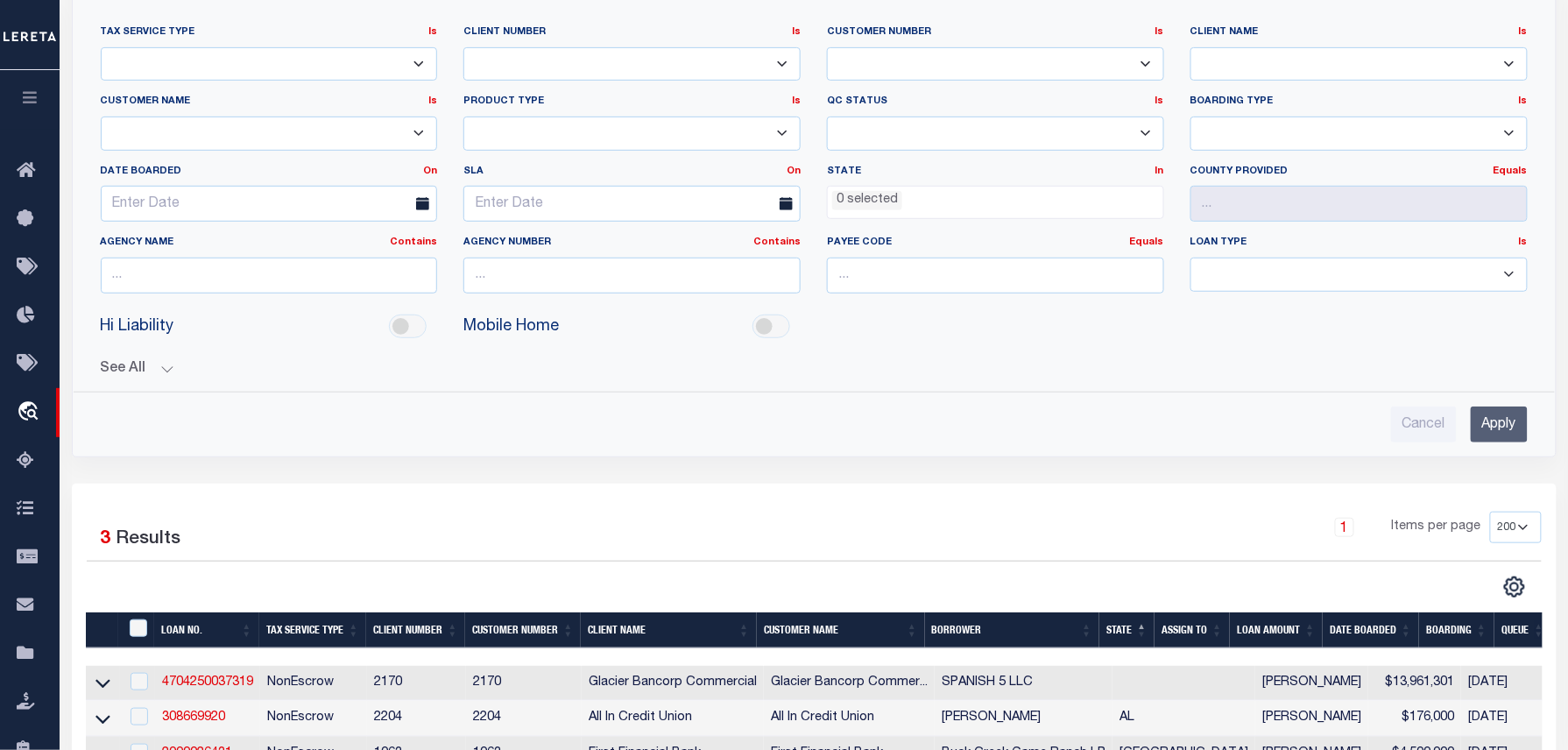
scroll to position [467, 0]
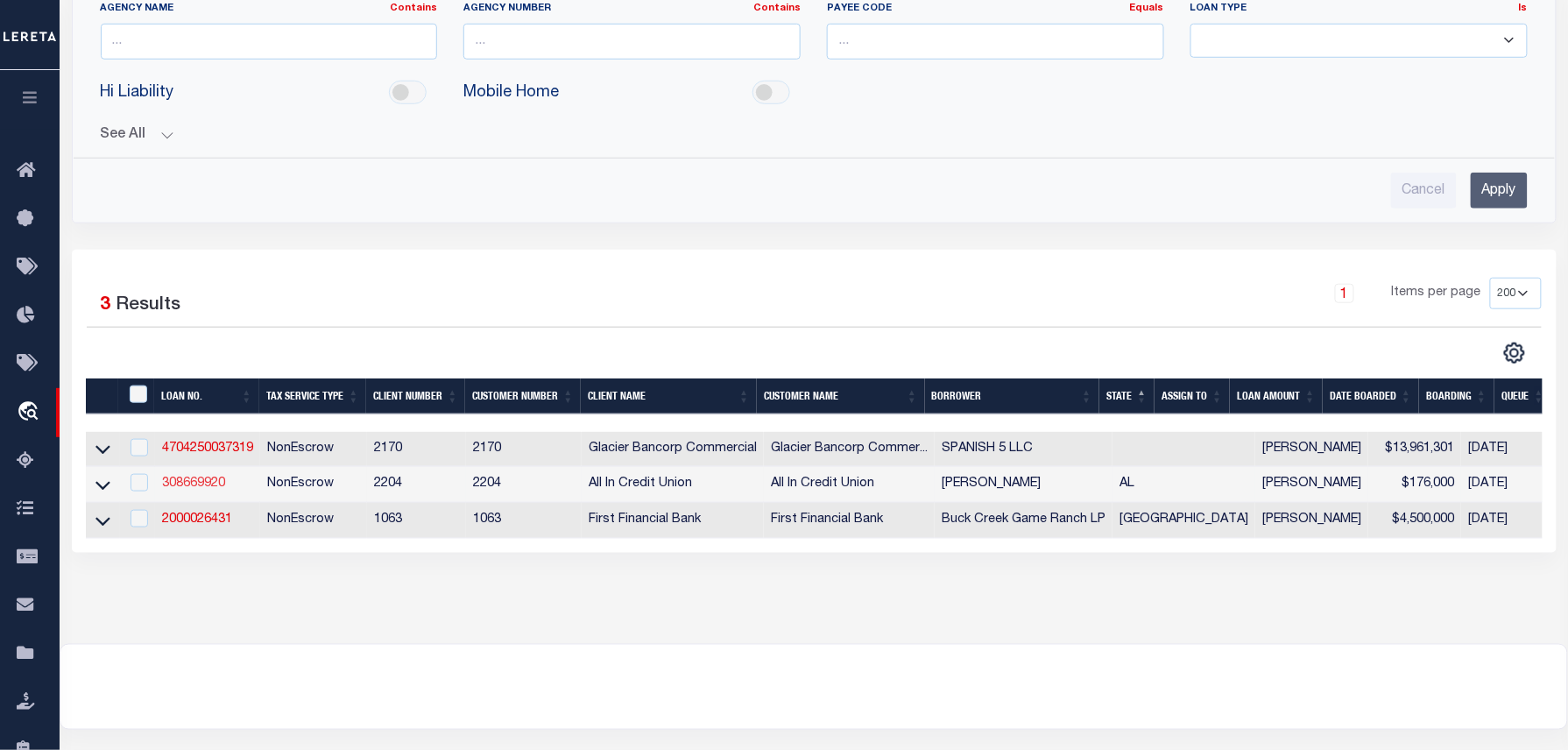
click at [208, 485] on link "308669920" at bounding box center [193, 483] width 63 height 12
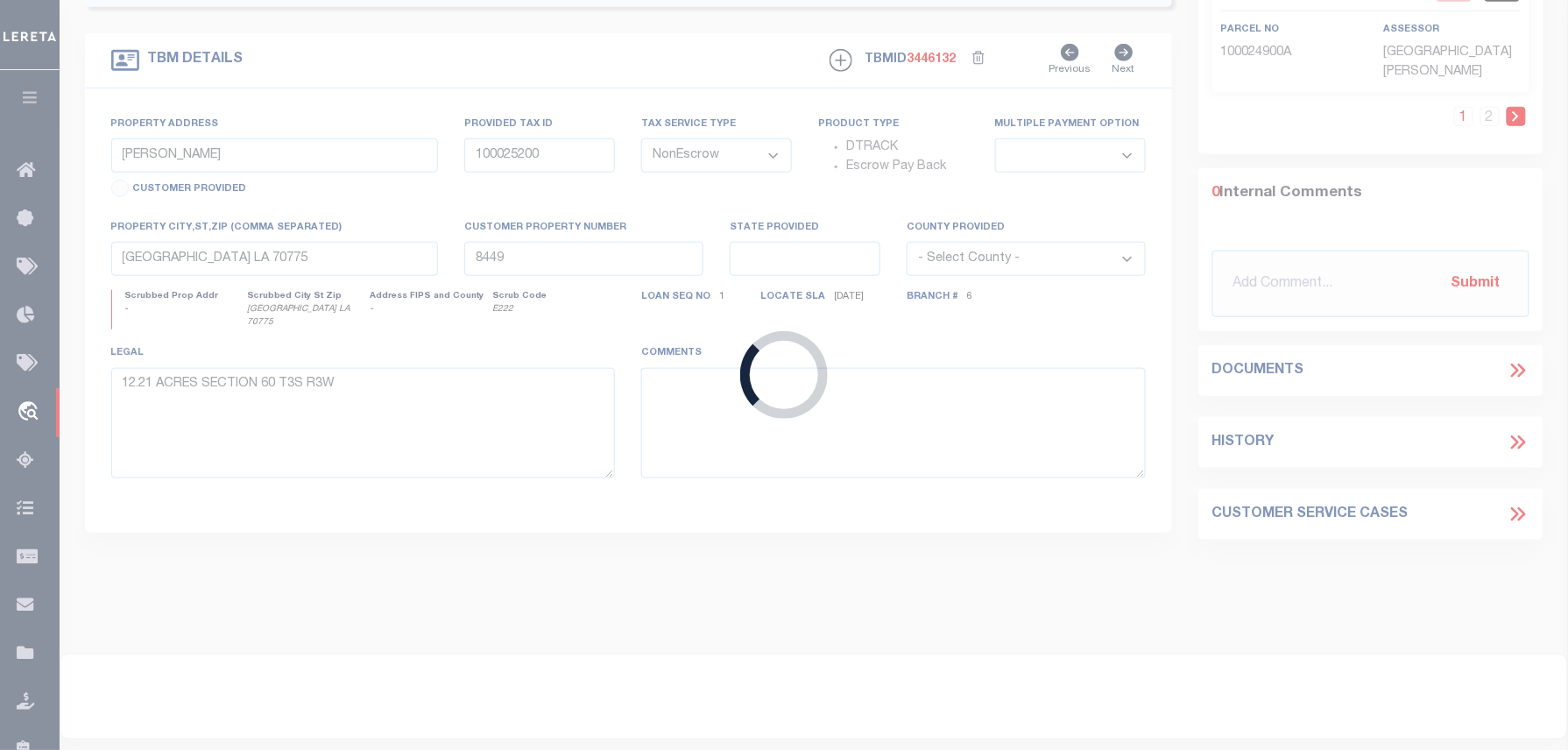
type input "308669920"
type input "[PERSON_NAME]"
select select
type input "[DATE]"
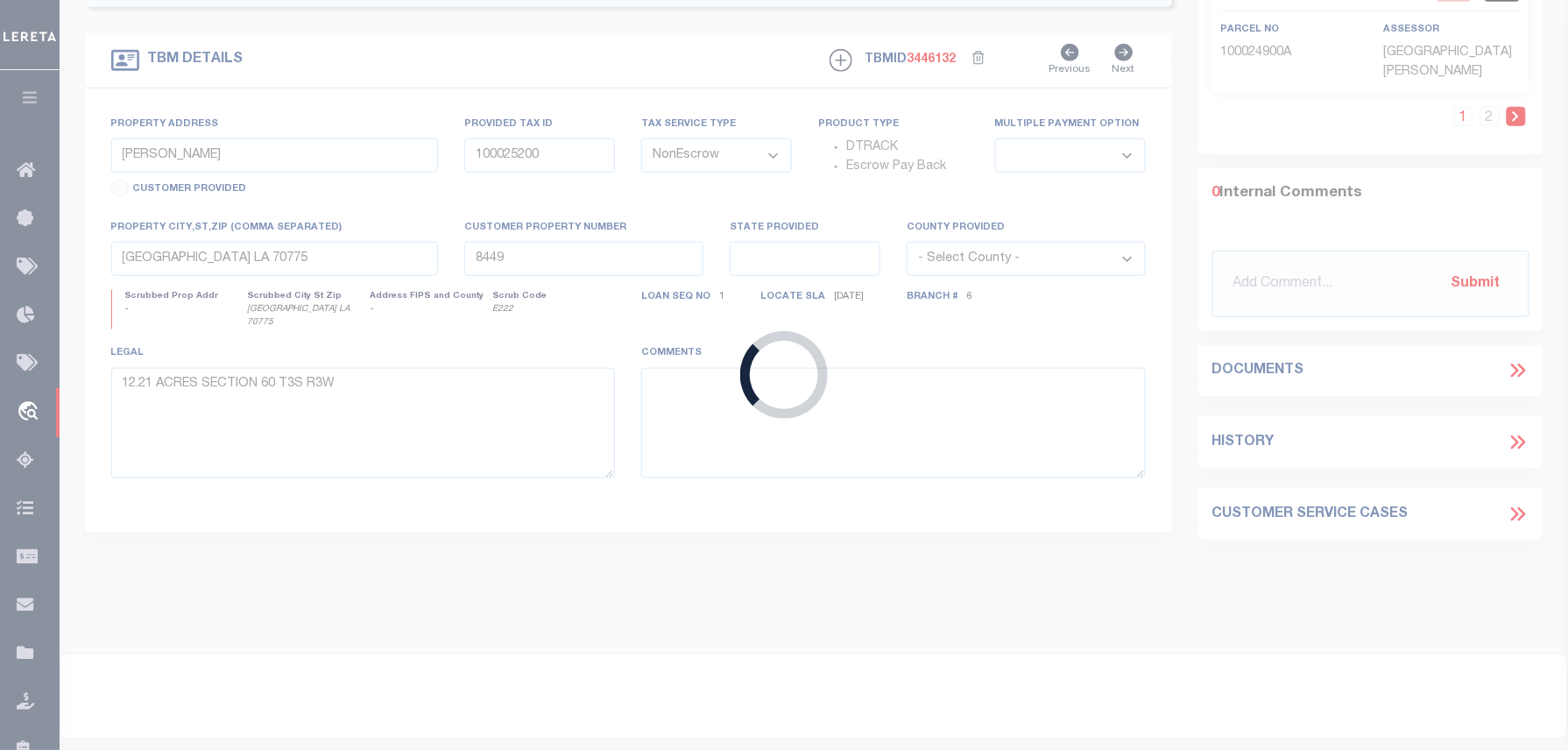
select select
select select "10"
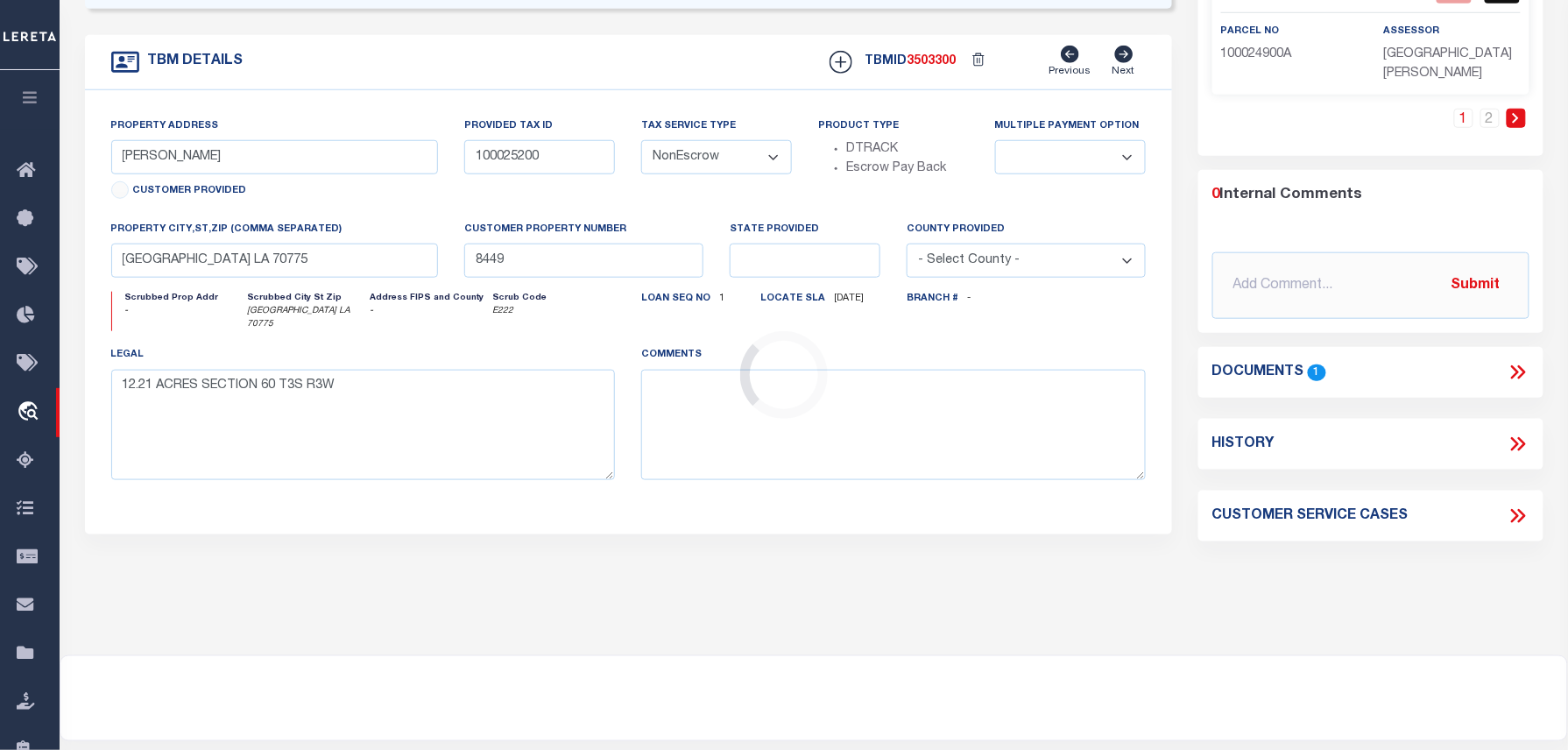
scroll to position [4, 0]
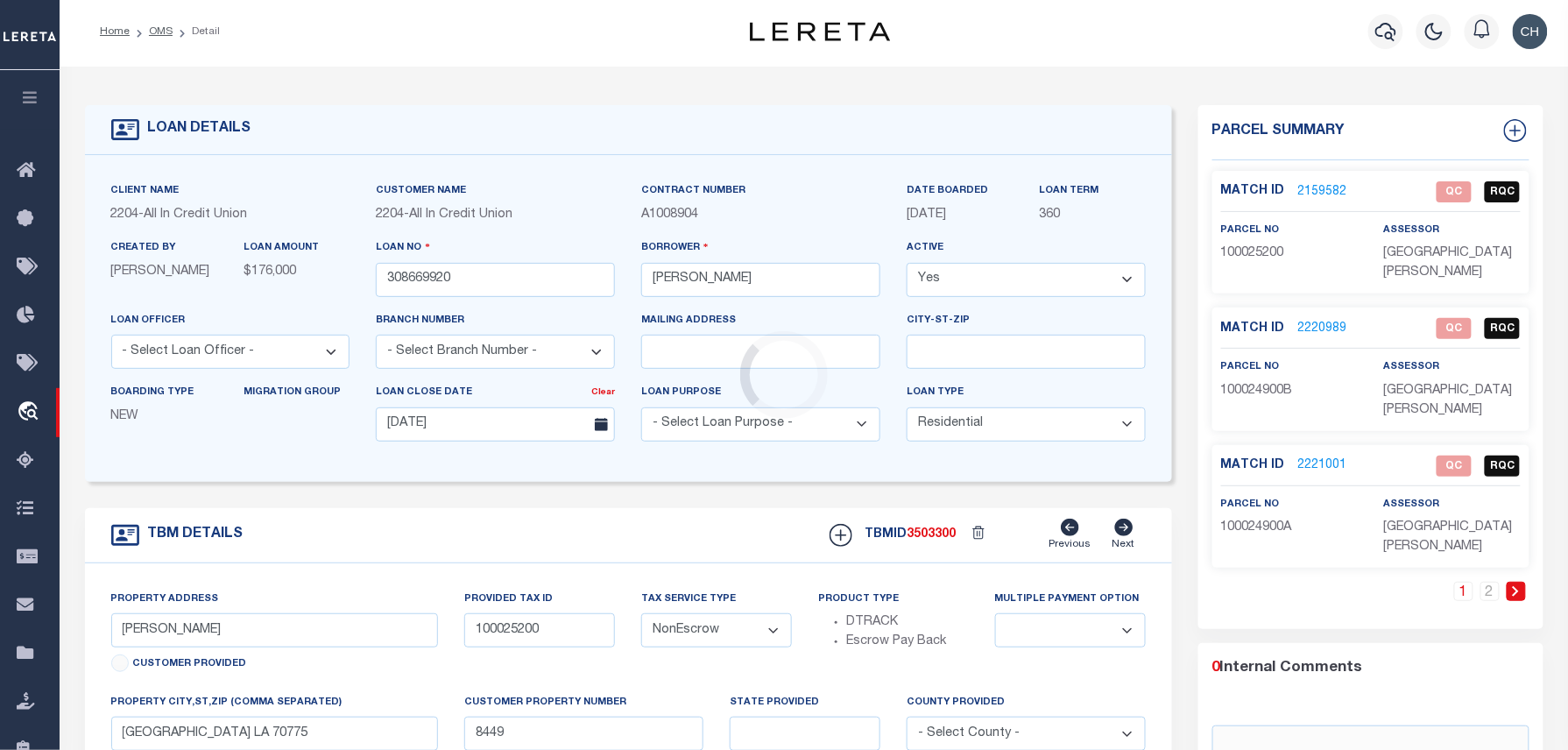
select select "44319"
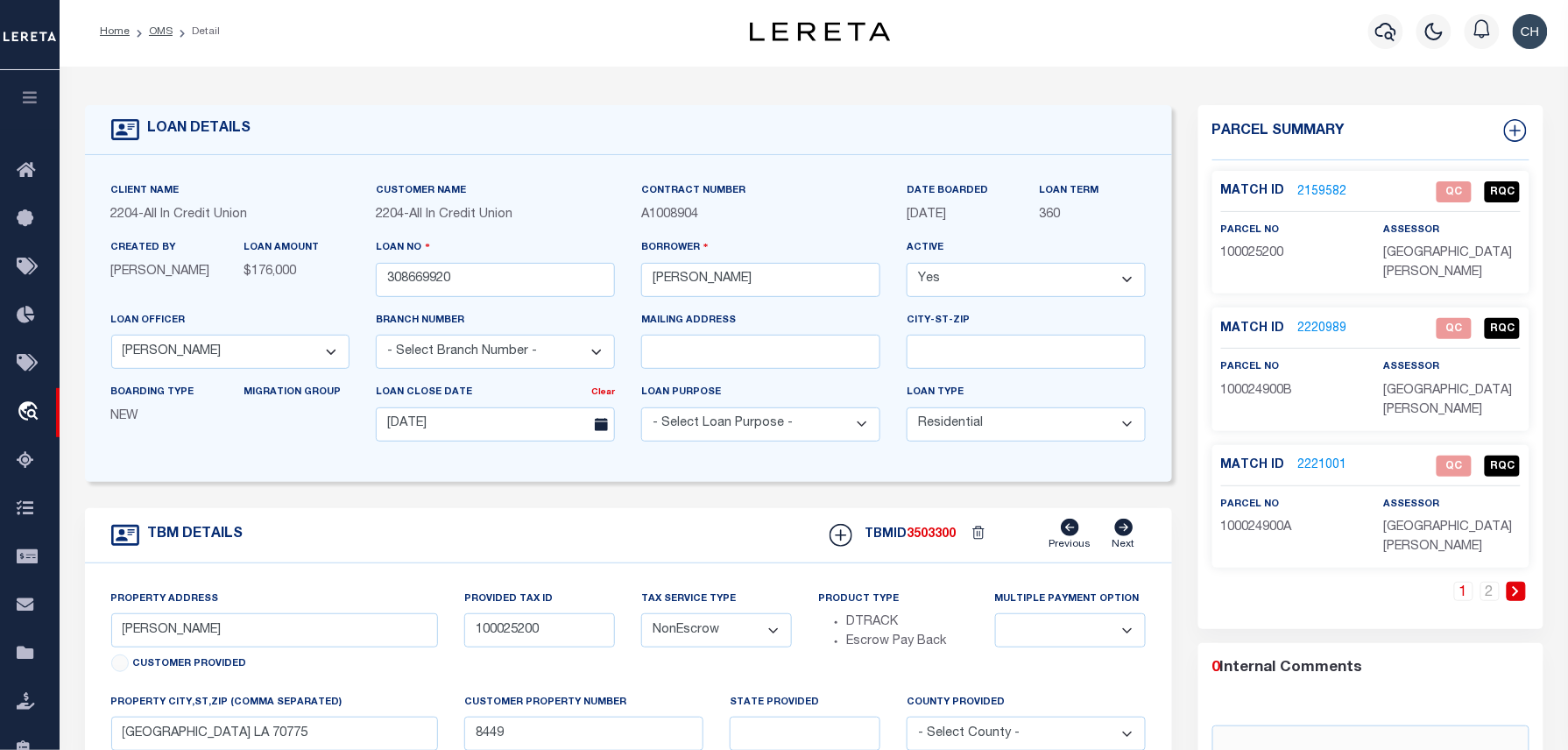
scroll to position [0, 0]
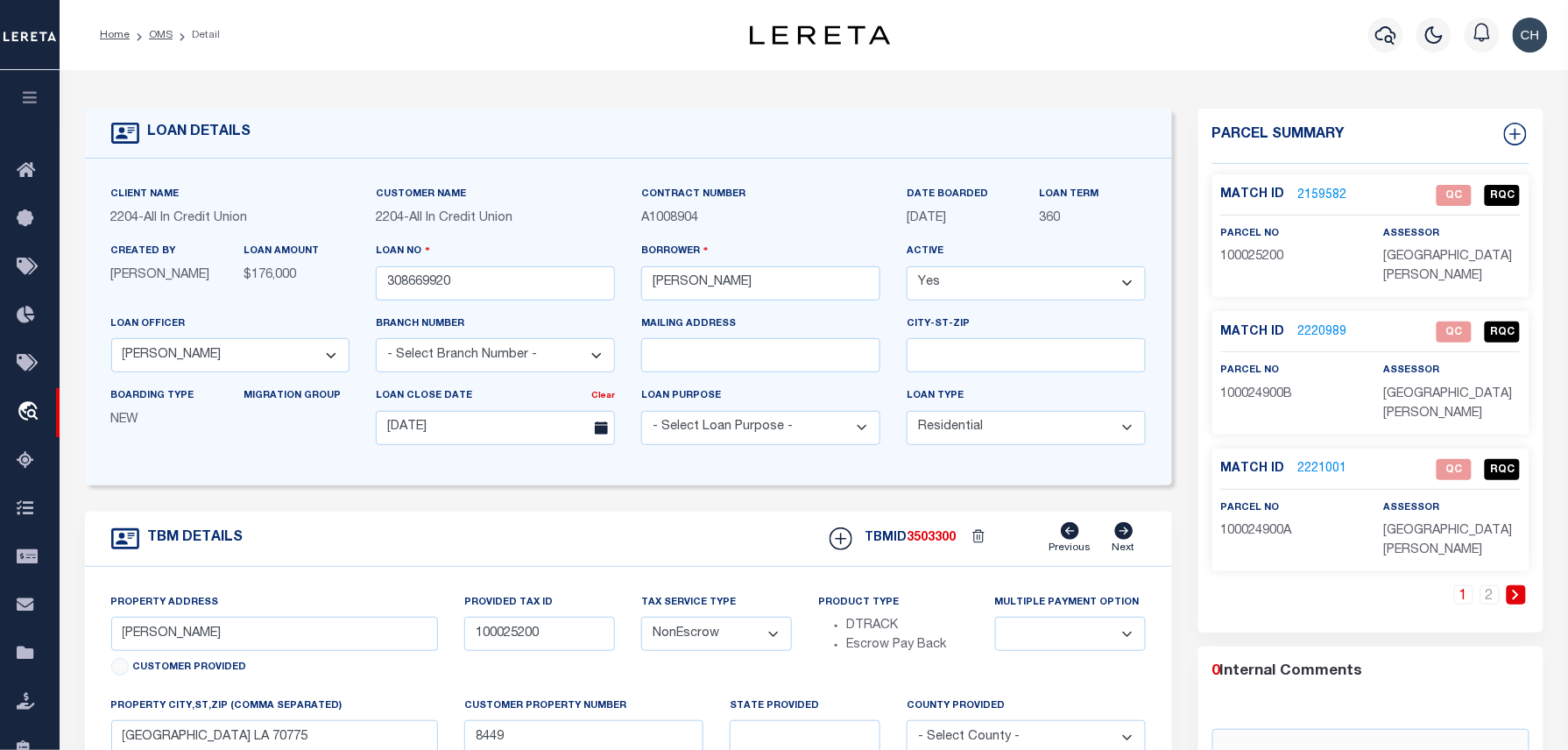
type input "0 Sealy [PERSON_NAME]"
select select
type input "Dothan AL 36303"
type input "AL"
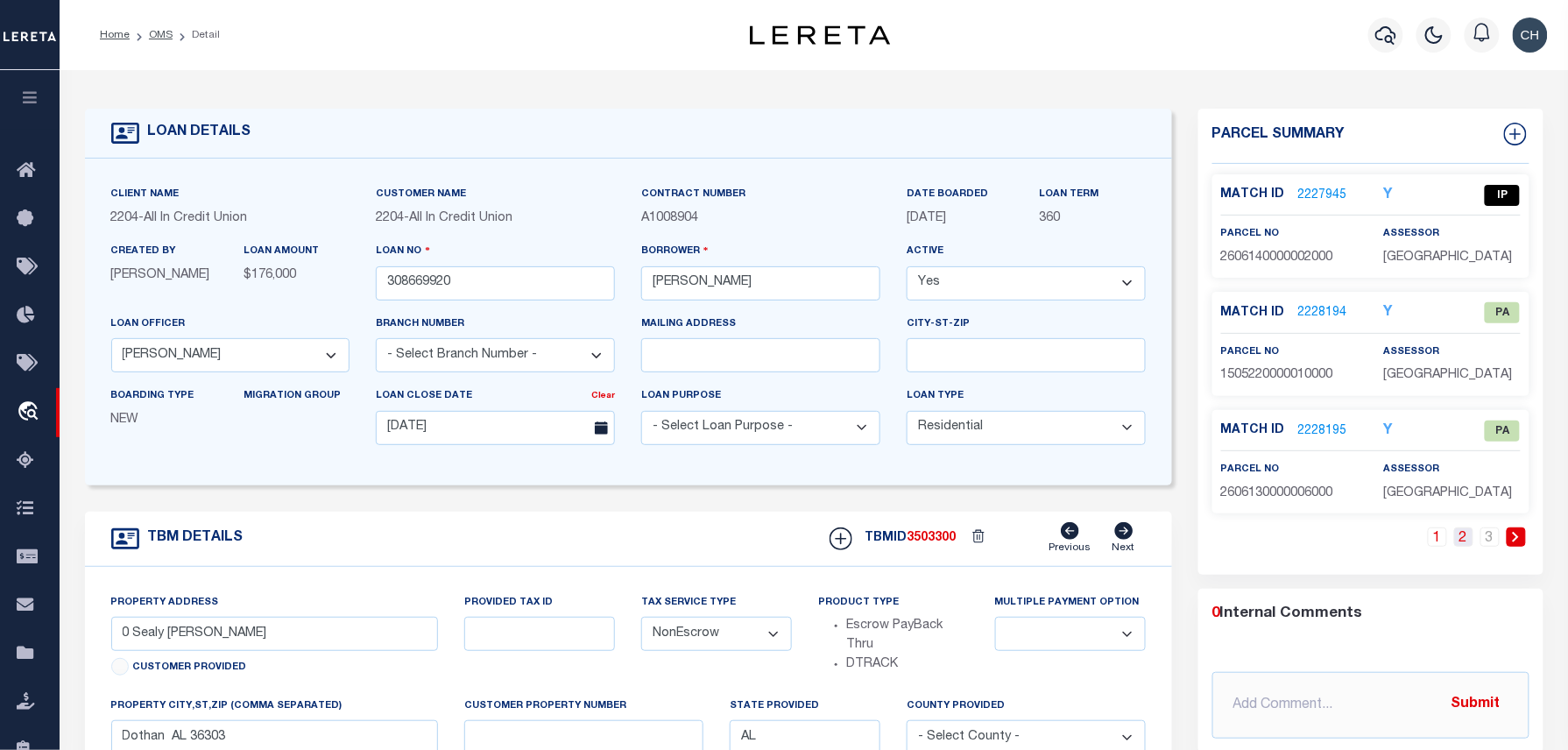
click at [1470, 547] on link "2" at bounding box center [1464, 537] width 20 height 20
click at [1481, 544] on link "3" at bounding box center [1490, 537] width 20 height 20
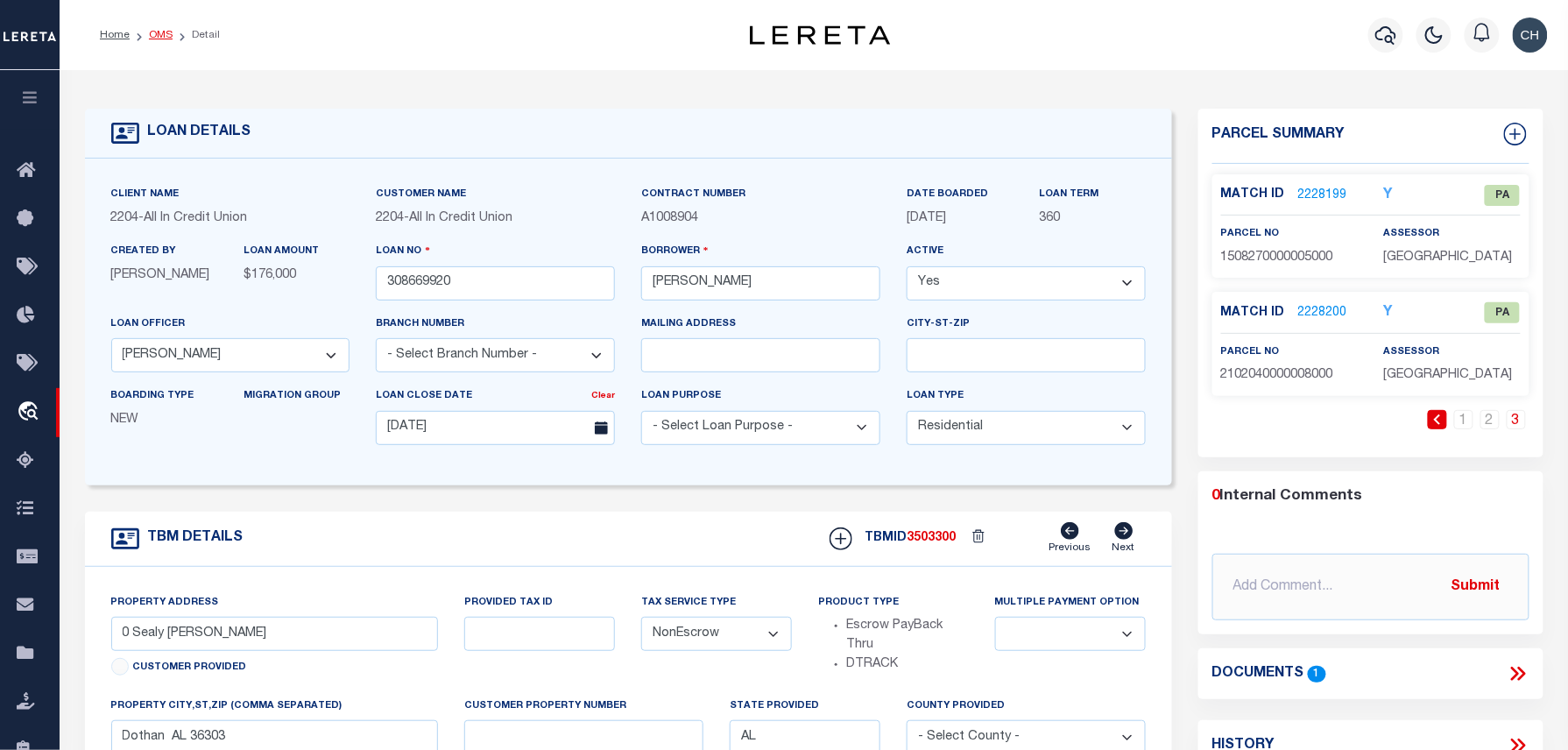
click at [169, 33] on link "OMS" at bounding box center [160, 35] width 23 height 10
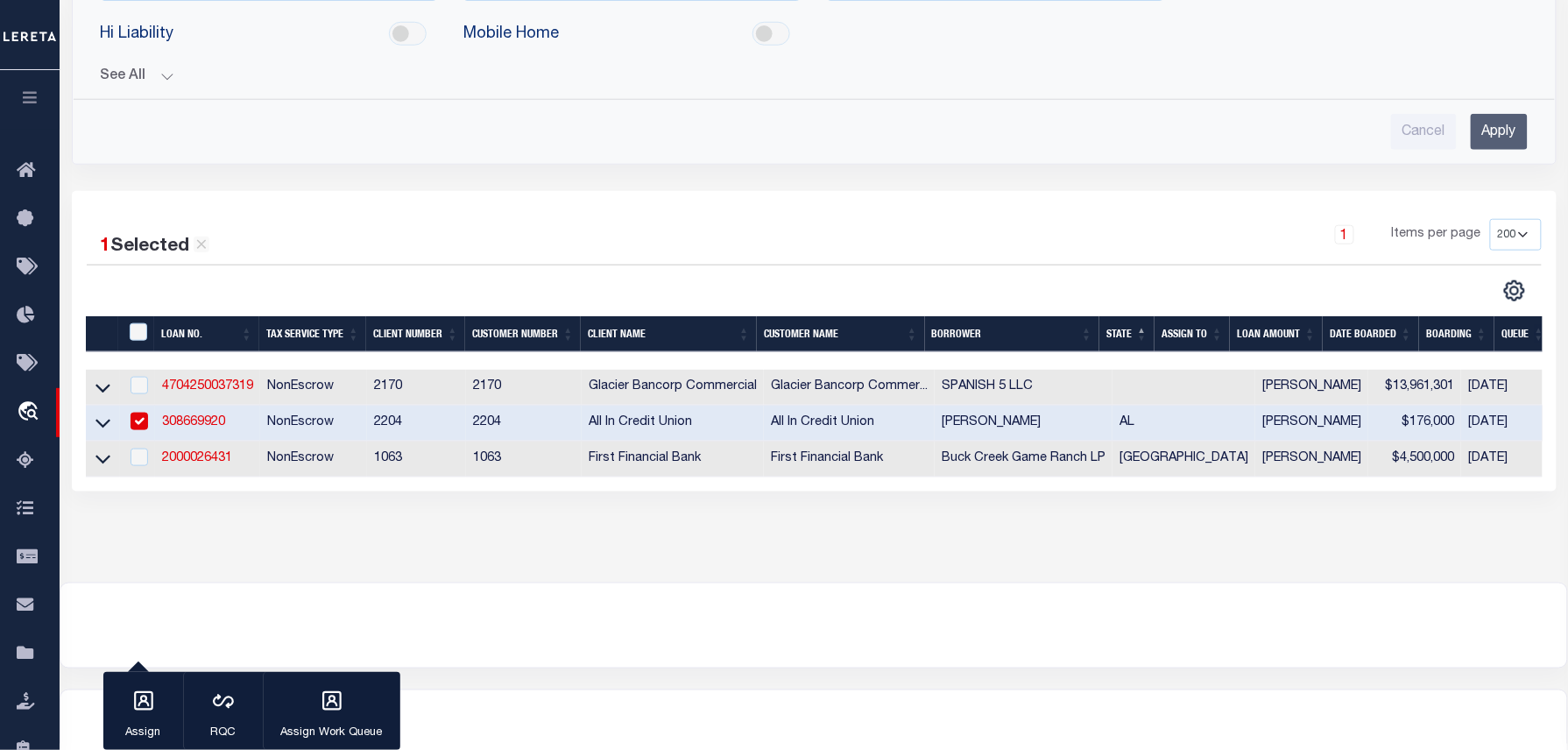
scroll to position [583, 0]
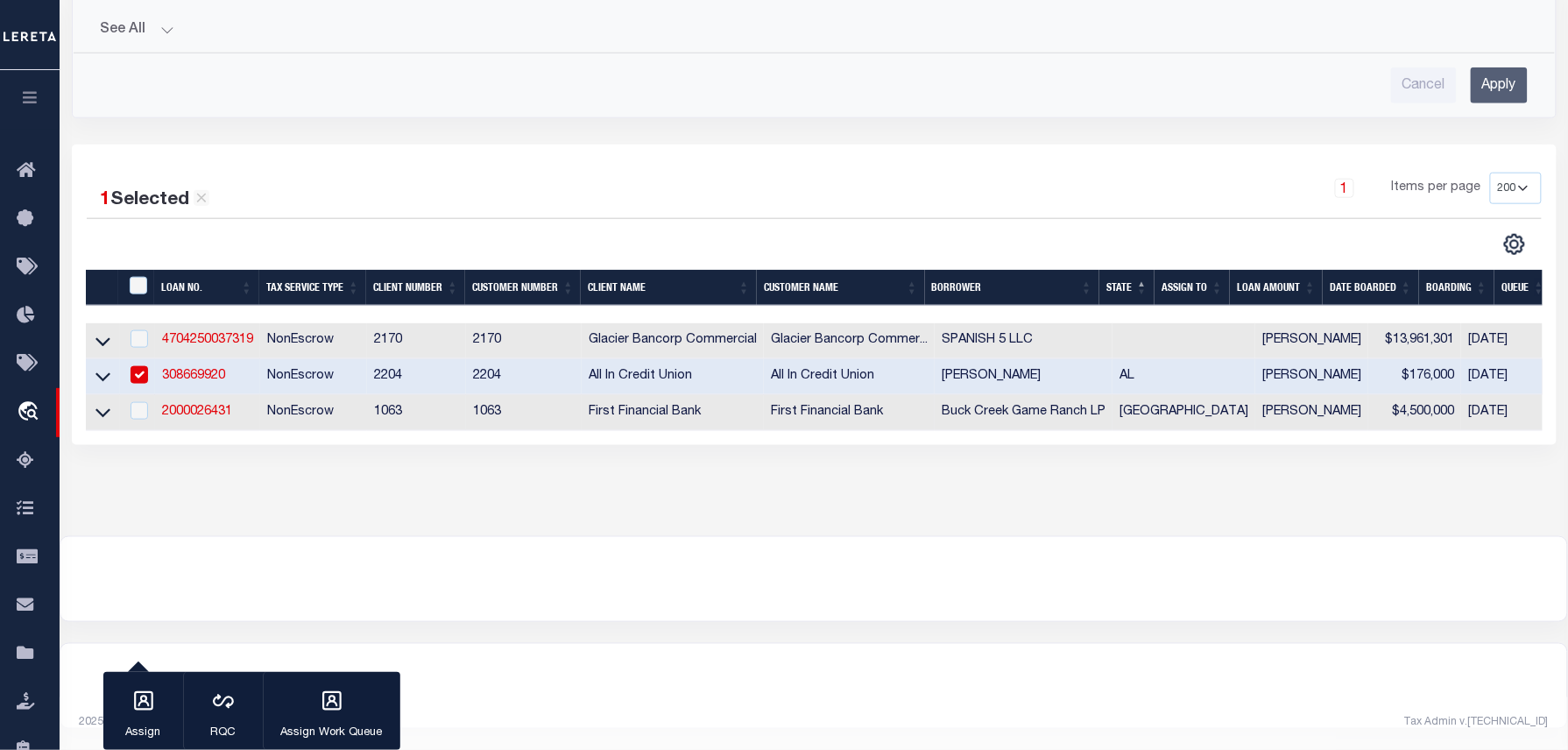
click at [289, 404] on td "NonEscrow" at bounding box center [314, 413] width 107 height 36
checkbox input "true"
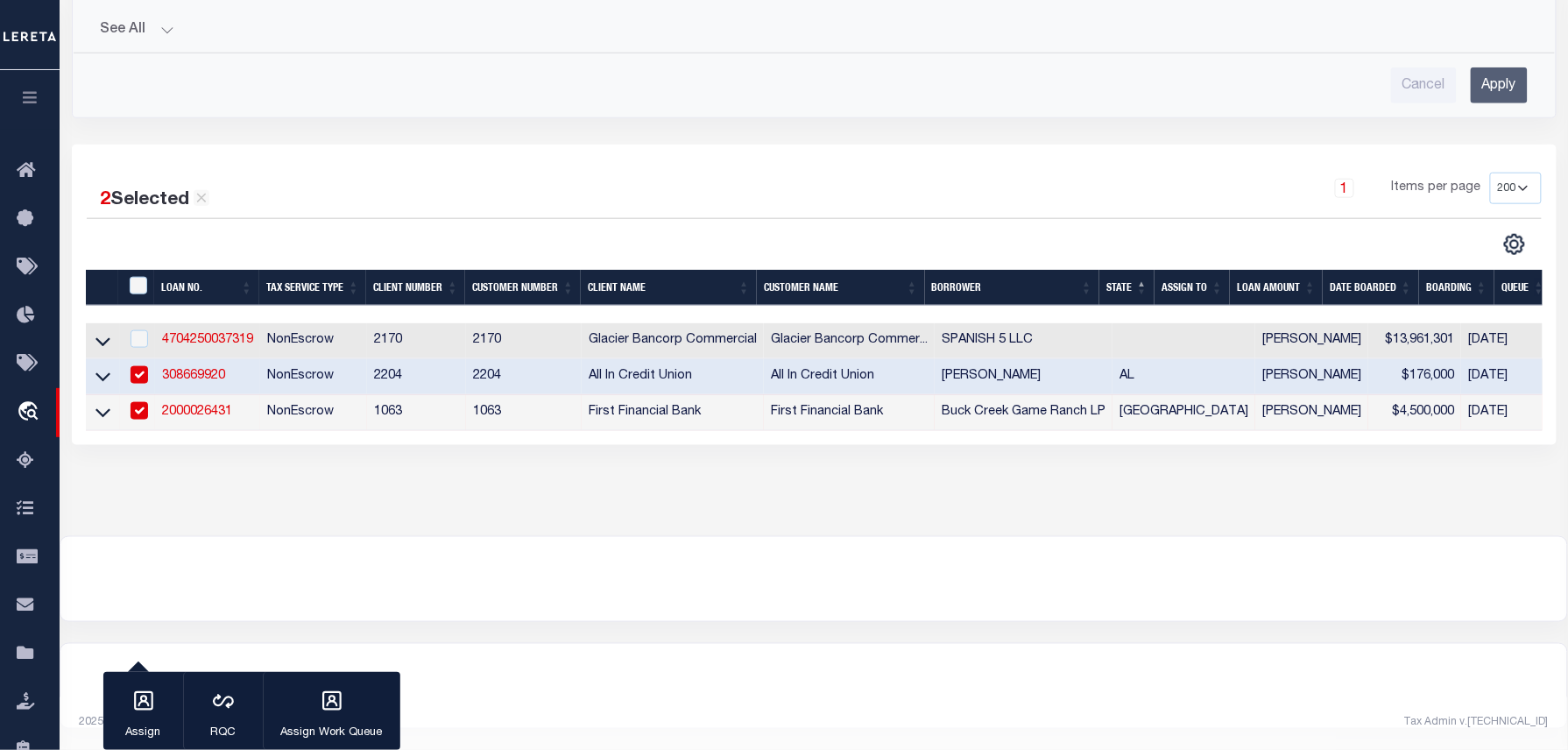
click at [186, 416] on link "2000026431" at bounding box center [197, 411] width 70 height 12
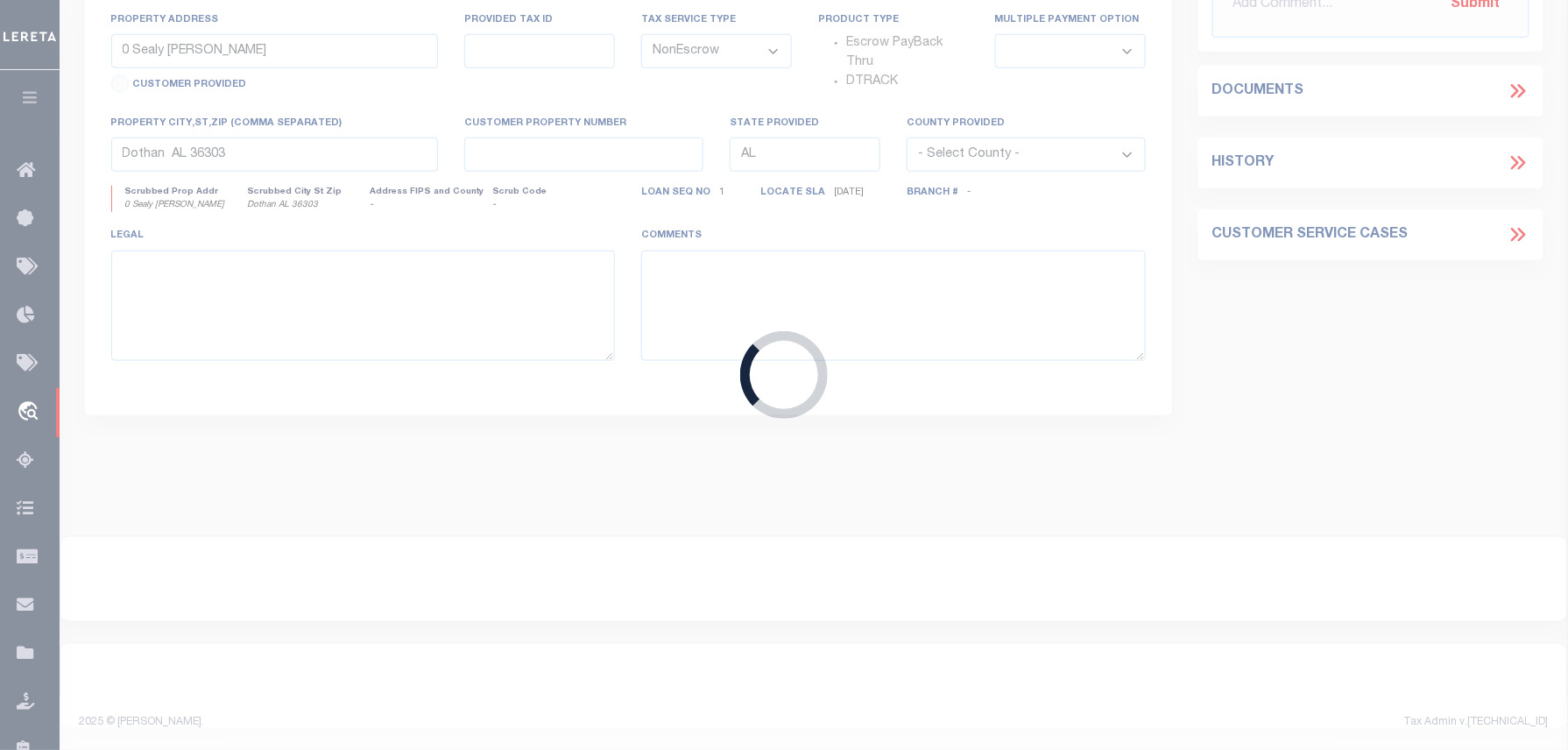
type input "2000026431"
type input "Buck Creek Game Ranch LP"
select select
select select "400"
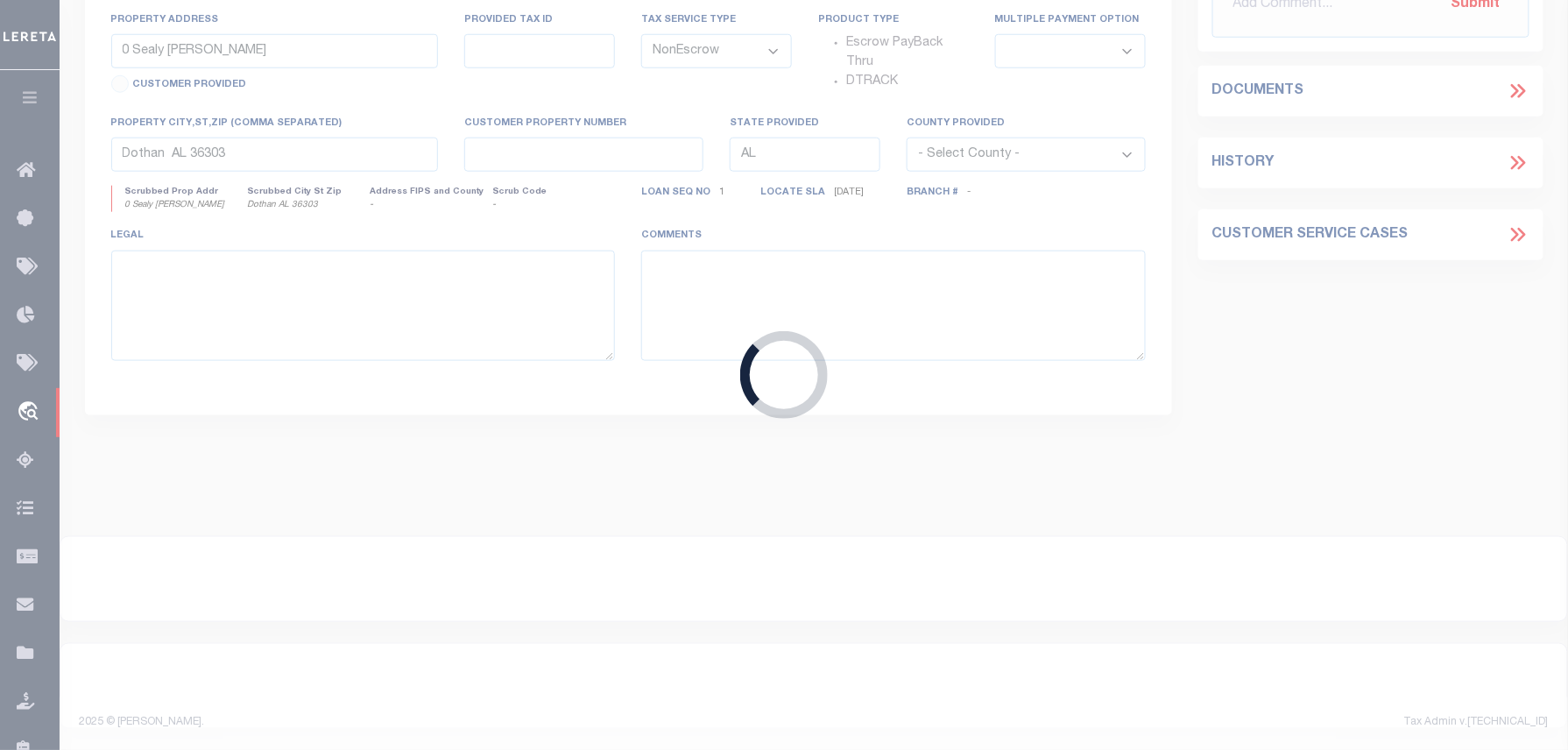
select select
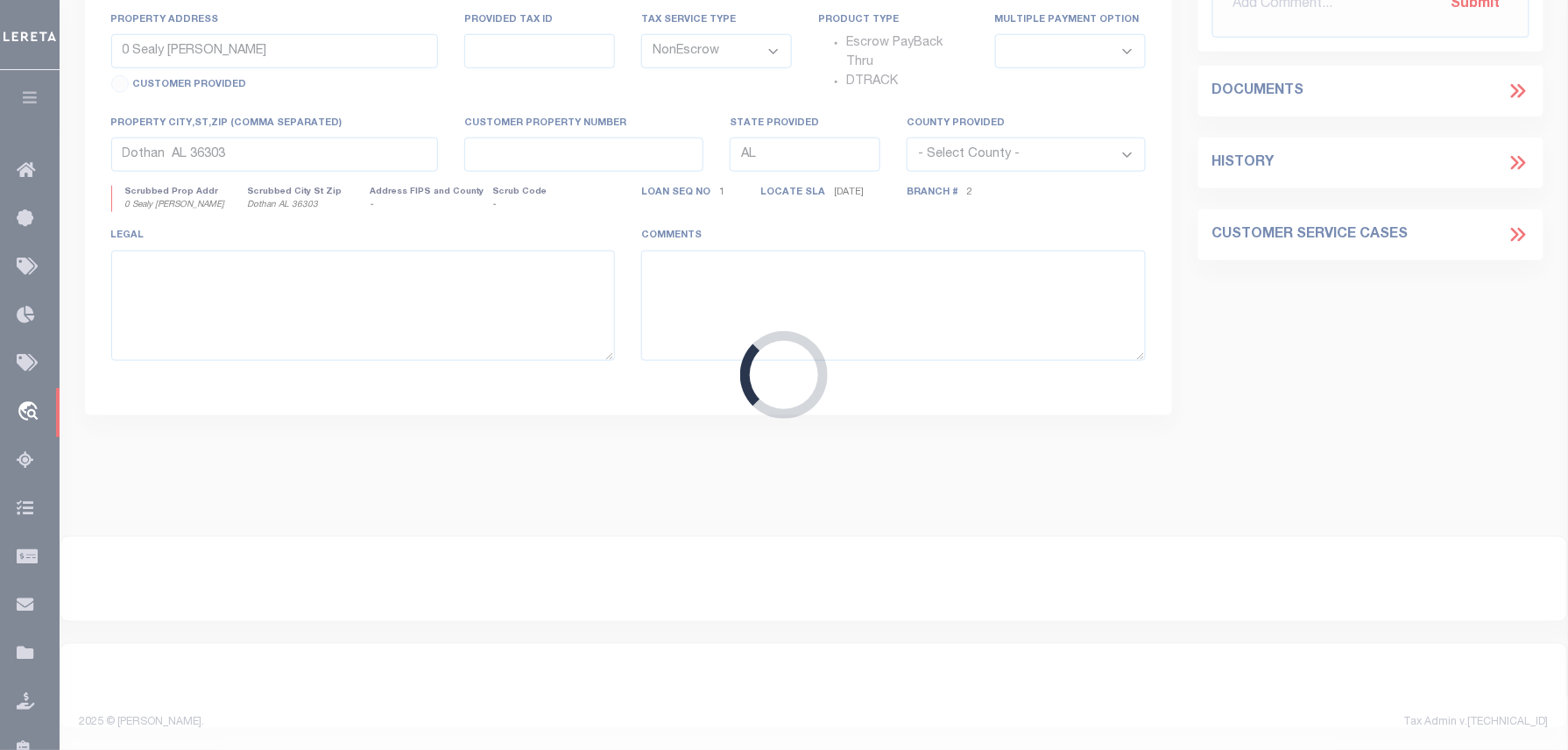
select select "773"
select select "490"
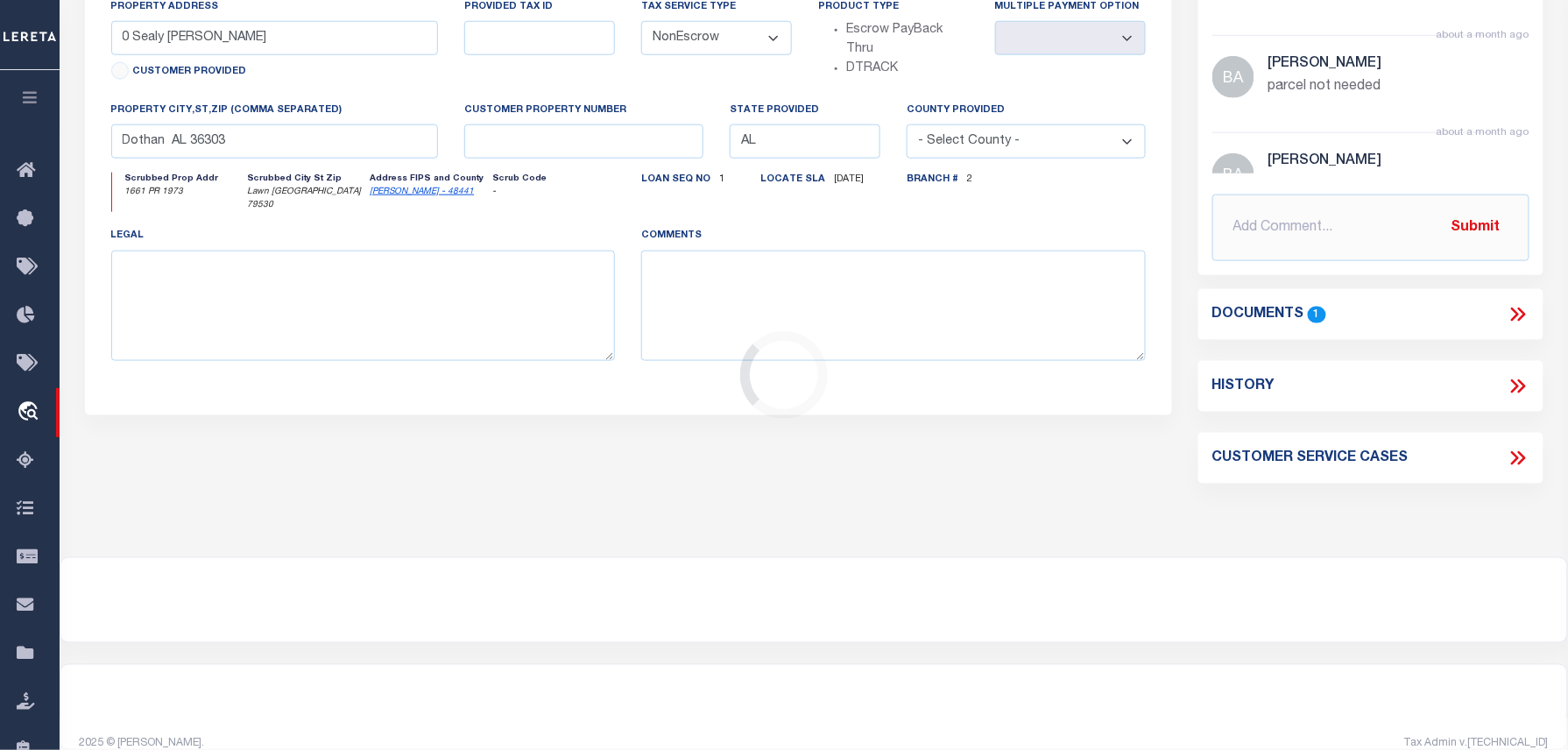
type input "1661 PR 1973"
select select
type input "Lawn [GEOGRAPHIC_DATA] 79530"
type input "[GEOGRAPHIC_DATA]"
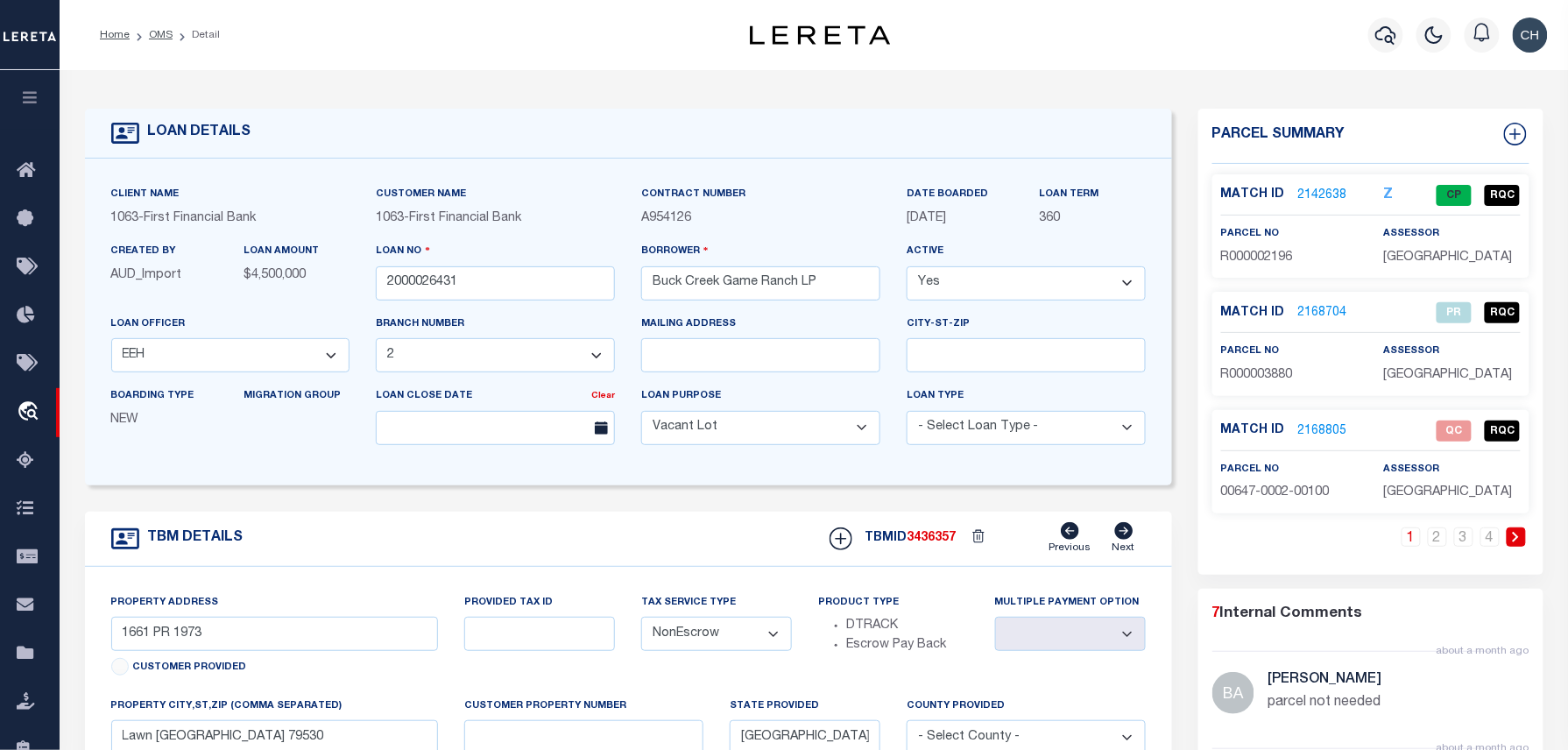
click at [1514, 533] on icon at bounding box center [1516, 537] width 7 height 10
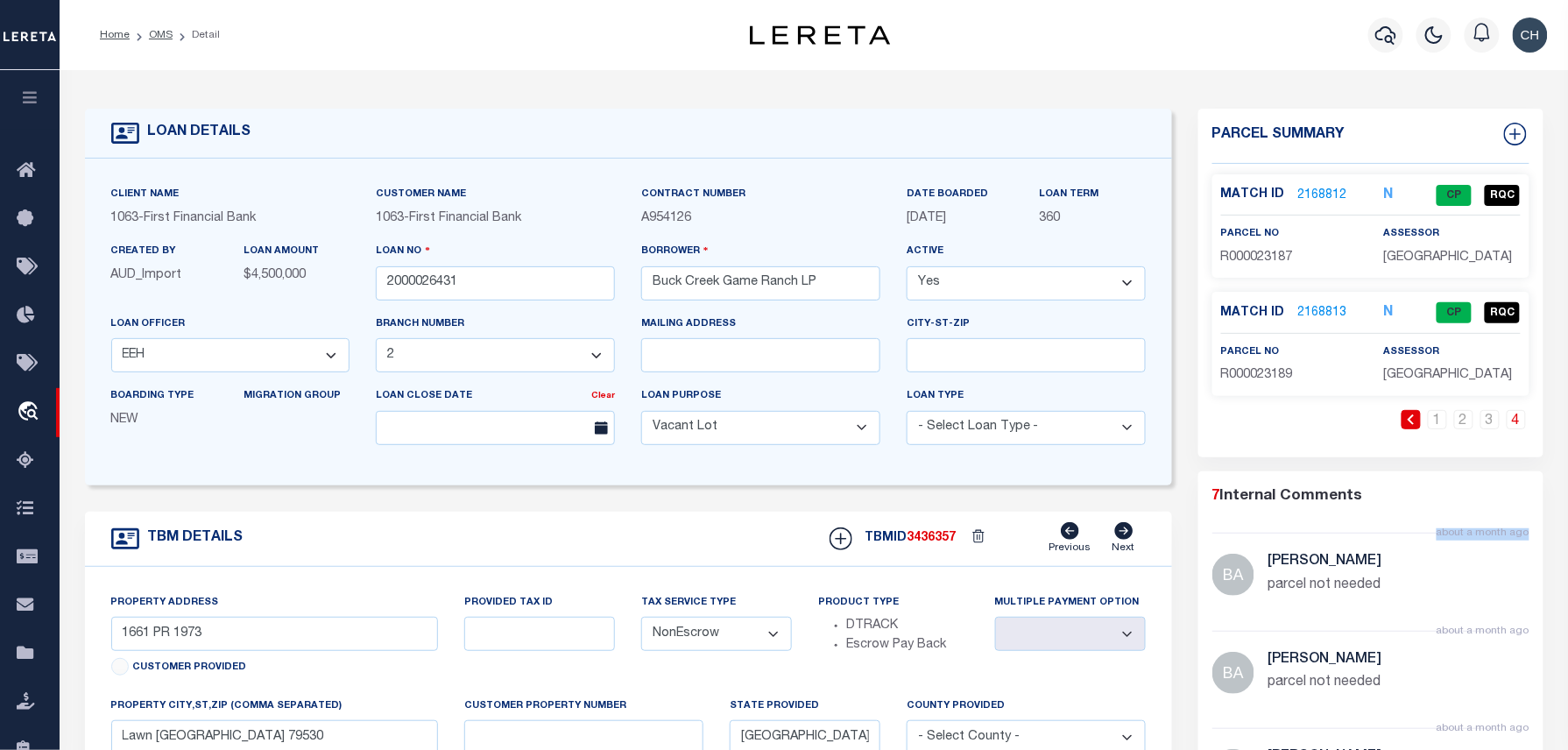
click at [1514, 533] on p "about a month ago" at bounding box center [1483, 533] width 93 height 16
click at [166, 44] on ol "Home OMS Detail" at bounding box center [160, 35] width 148 height 37
click at [163, 38] on link "OMS" at bounding box center [160, 35] width 23 height 10
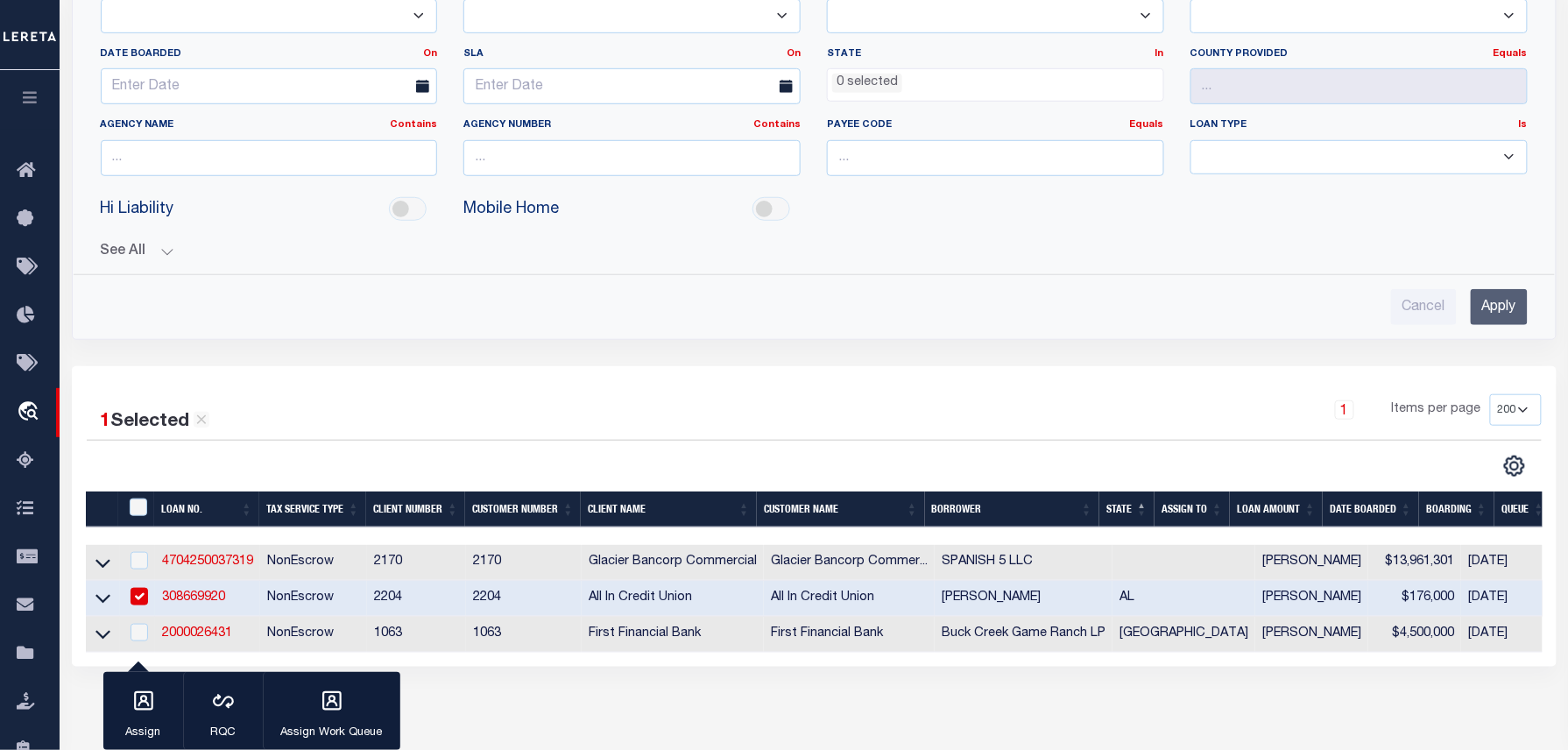
scroll to position [594, 0]
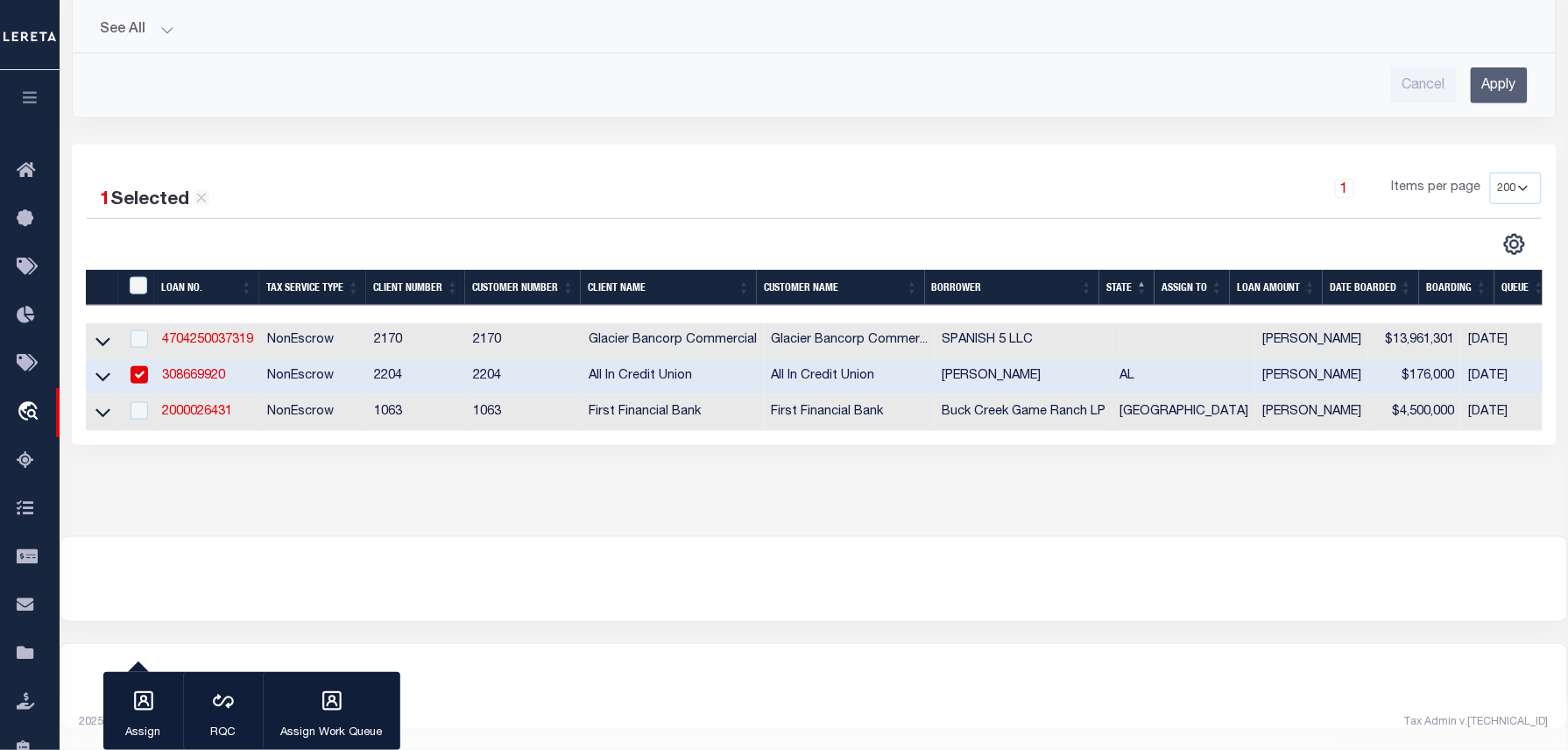
click at [140, 366] on input "checkbox" at bounding box center [139, 375] width 18 height 18
checkbox input "false"
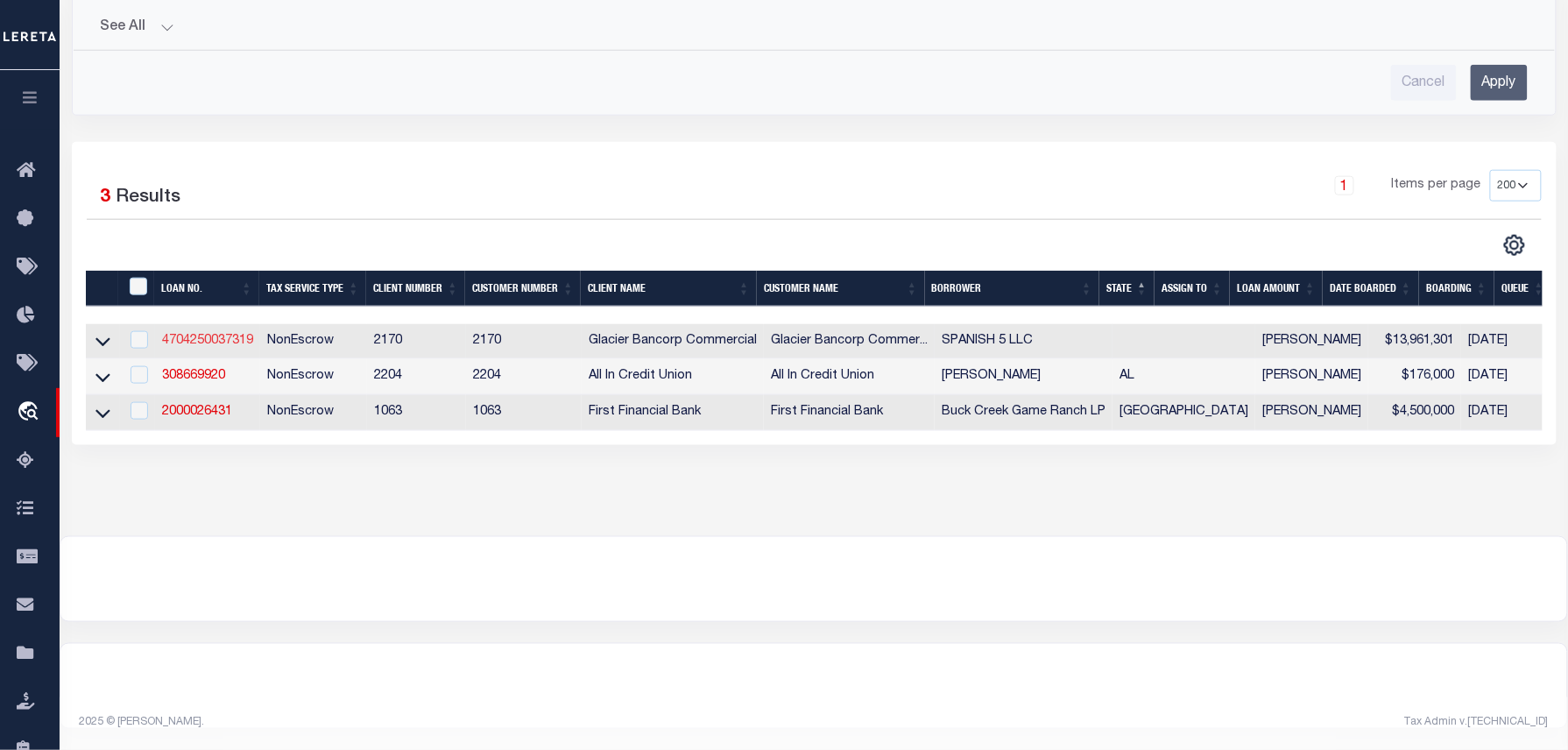
click at [204, 335] on link "4704250037319" at bounding box center [207, 341] width 91 height 12
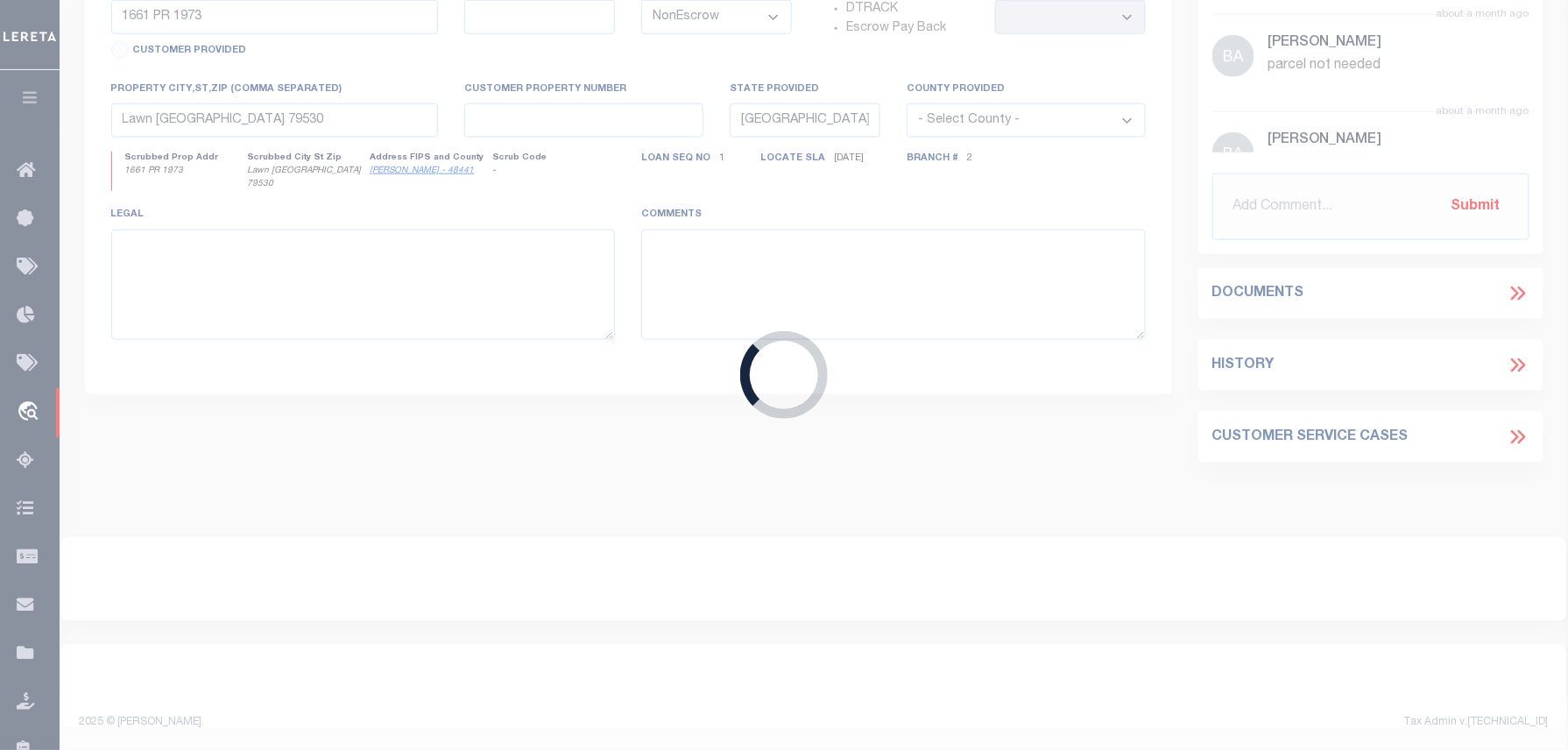
type input "4704250037319"
type input "SPANISH 5 LLC"
select select
type input "[STREET_ADDRESS][PERSON_NAME]"
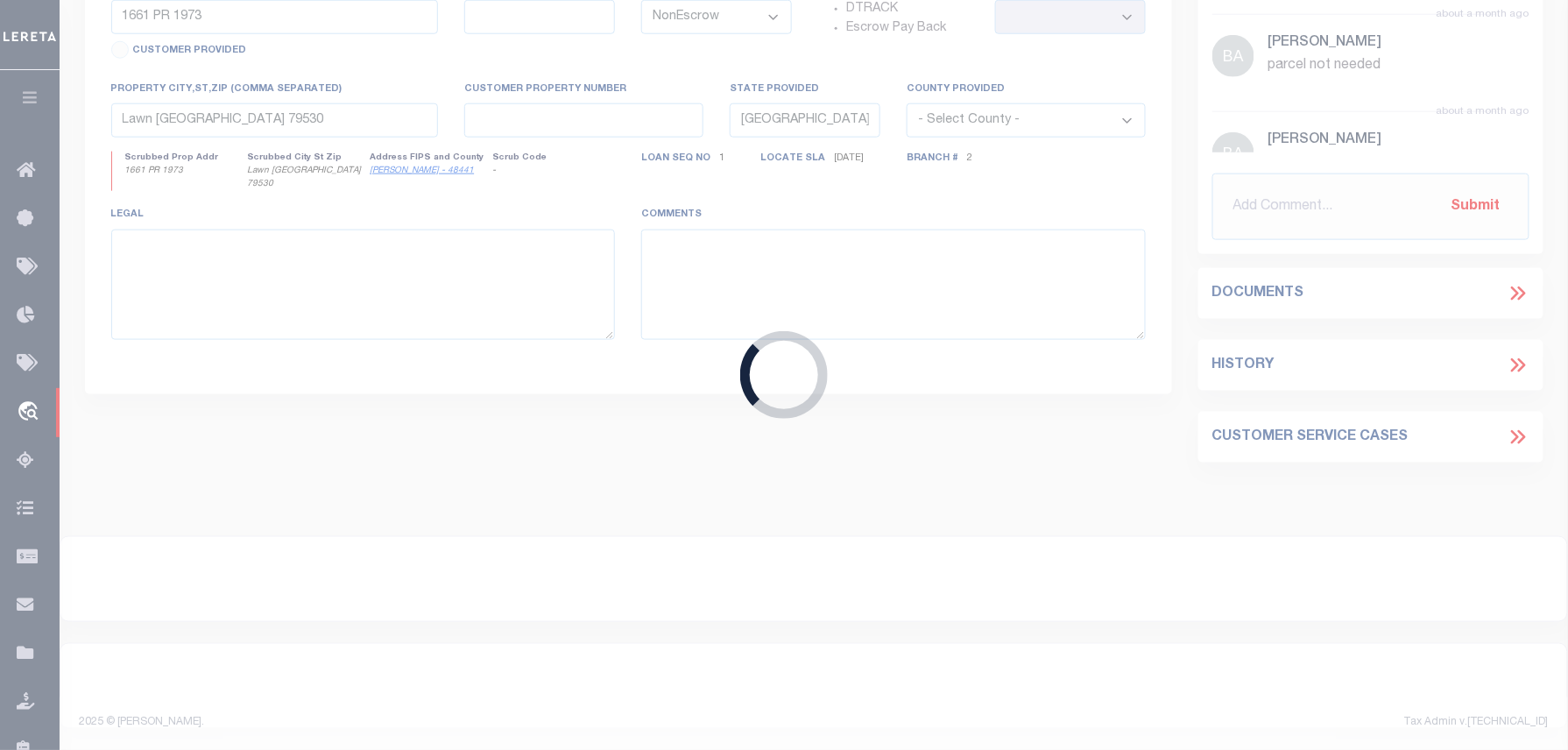
type input "KINGMAN AZ 86409-3729"
type input "[DATE]"
select select
select select "20"
type input "[PERSON_NAME][GEOGRAPHIC_DATA]"
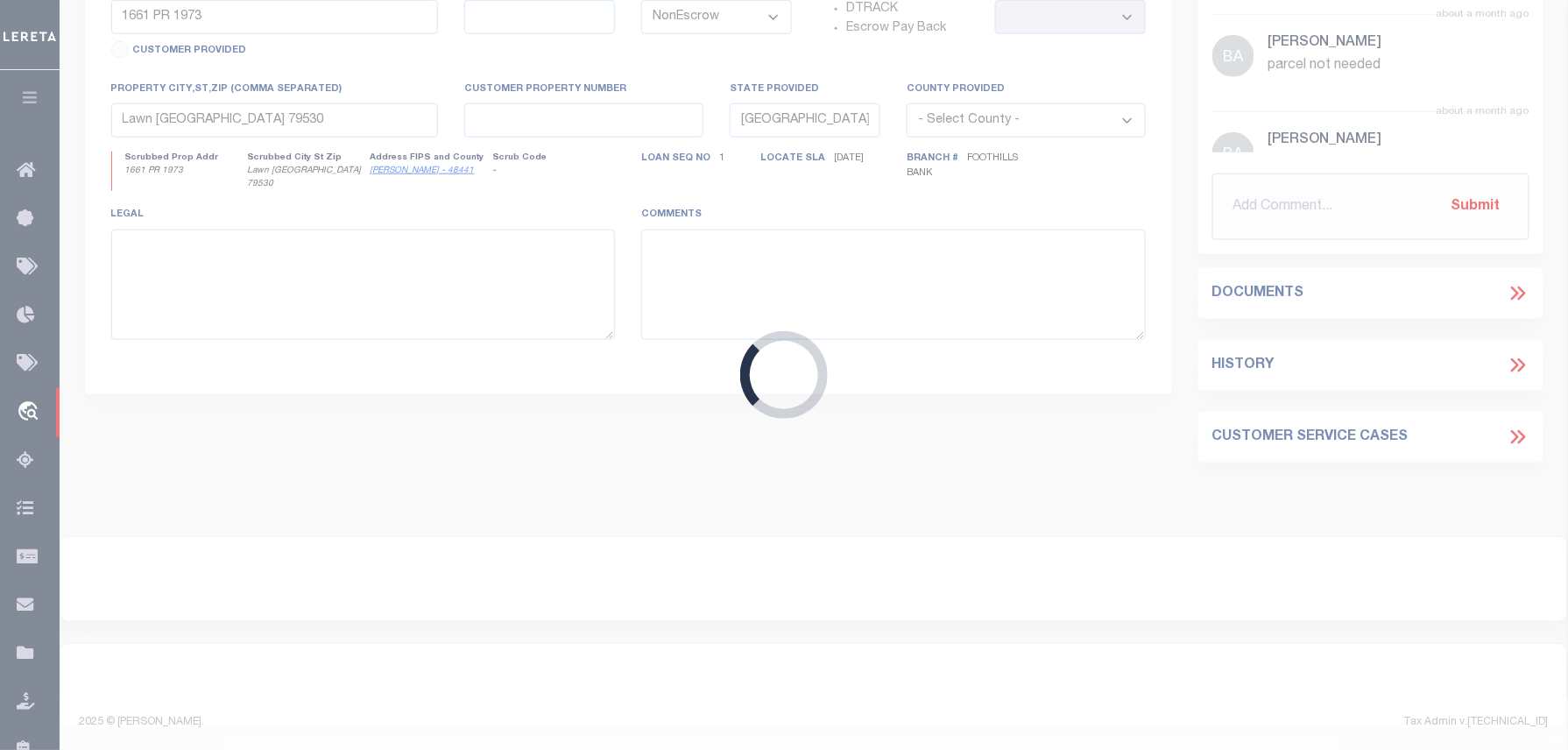
select select
type input "KINGMAN AZ 86409"
type textarea "89 PARCEL #s: [PHONE_NUMBER] THROUGH [PHONE_NUMBER]. See attached DOT with lega…"
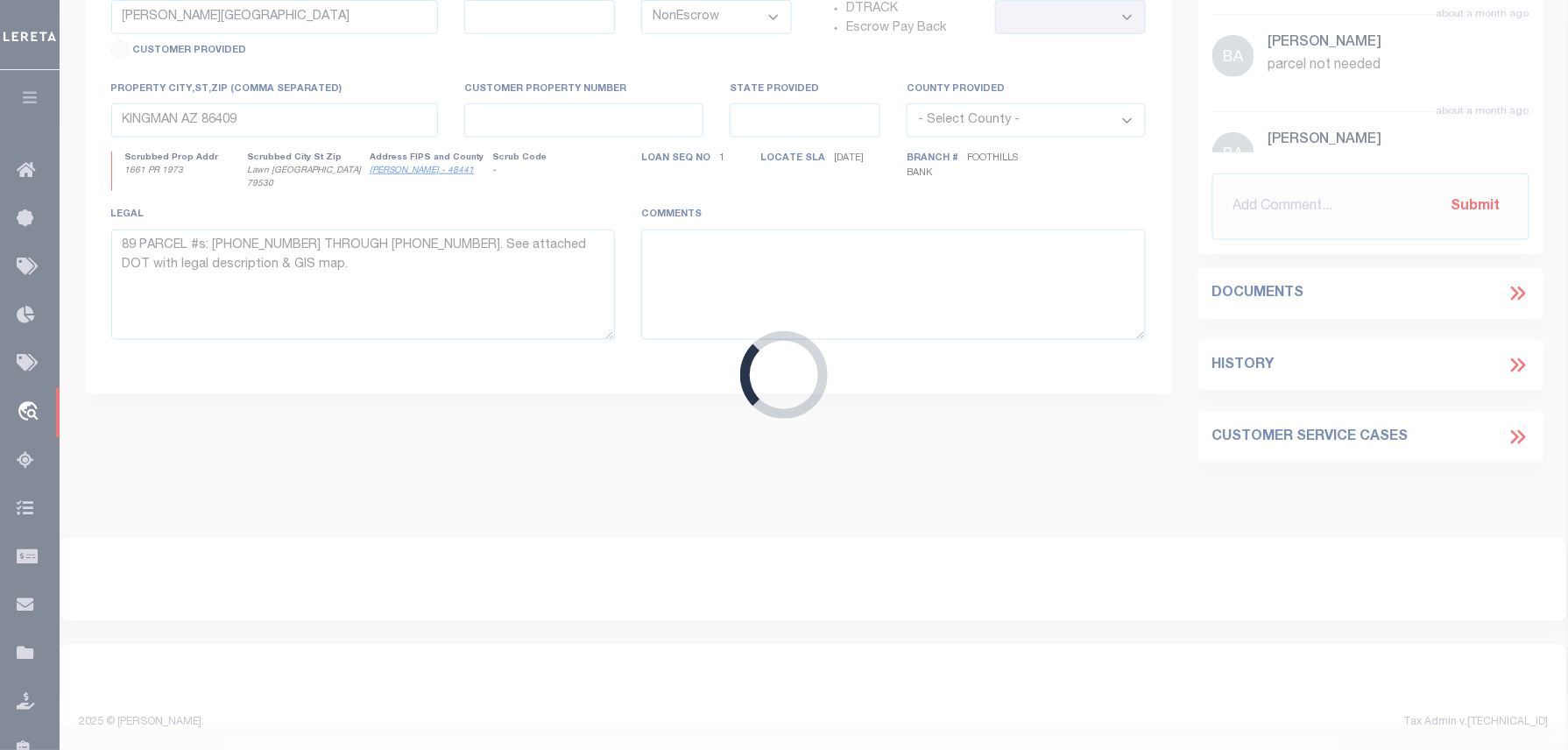
select select "4582"
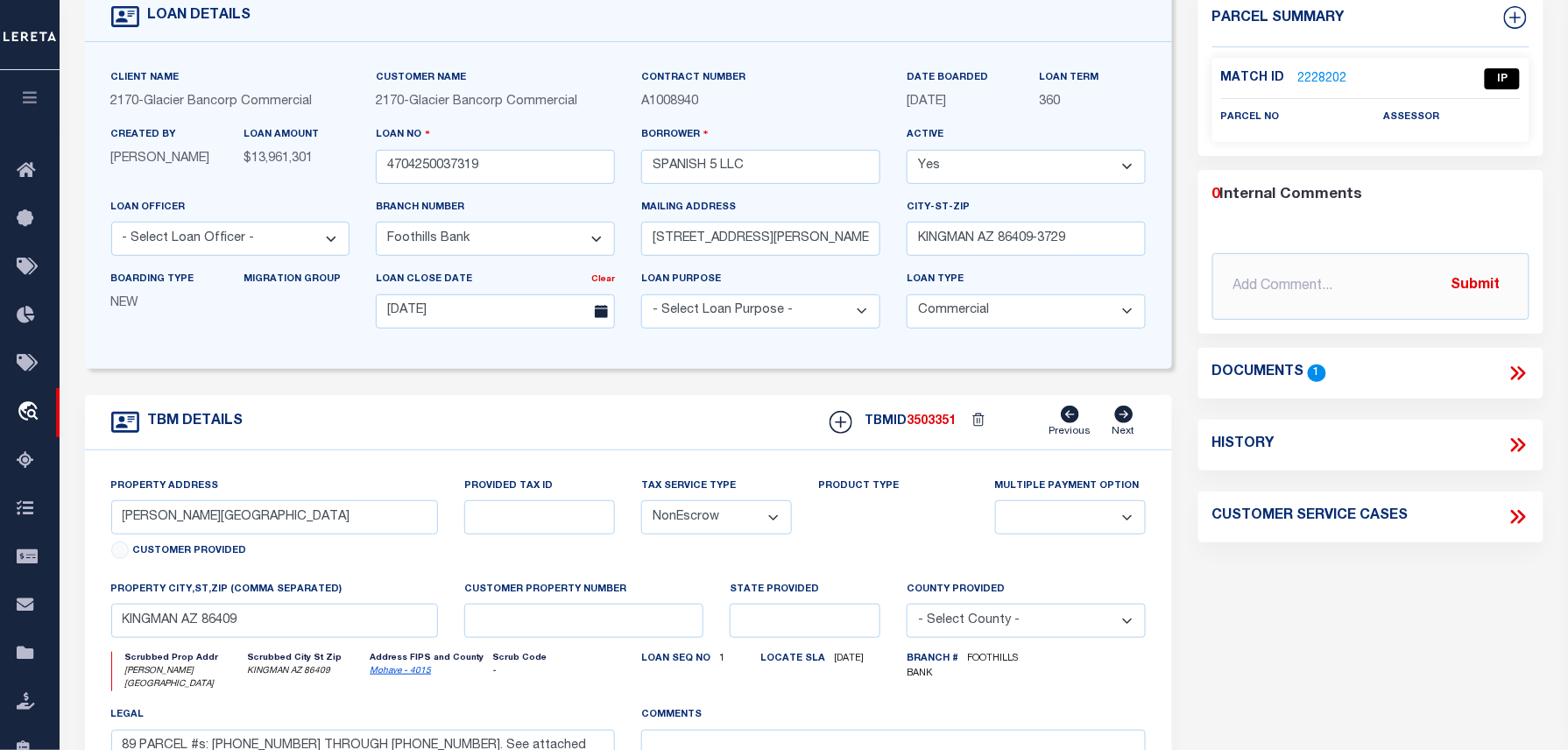
scroll to position [233, 0]
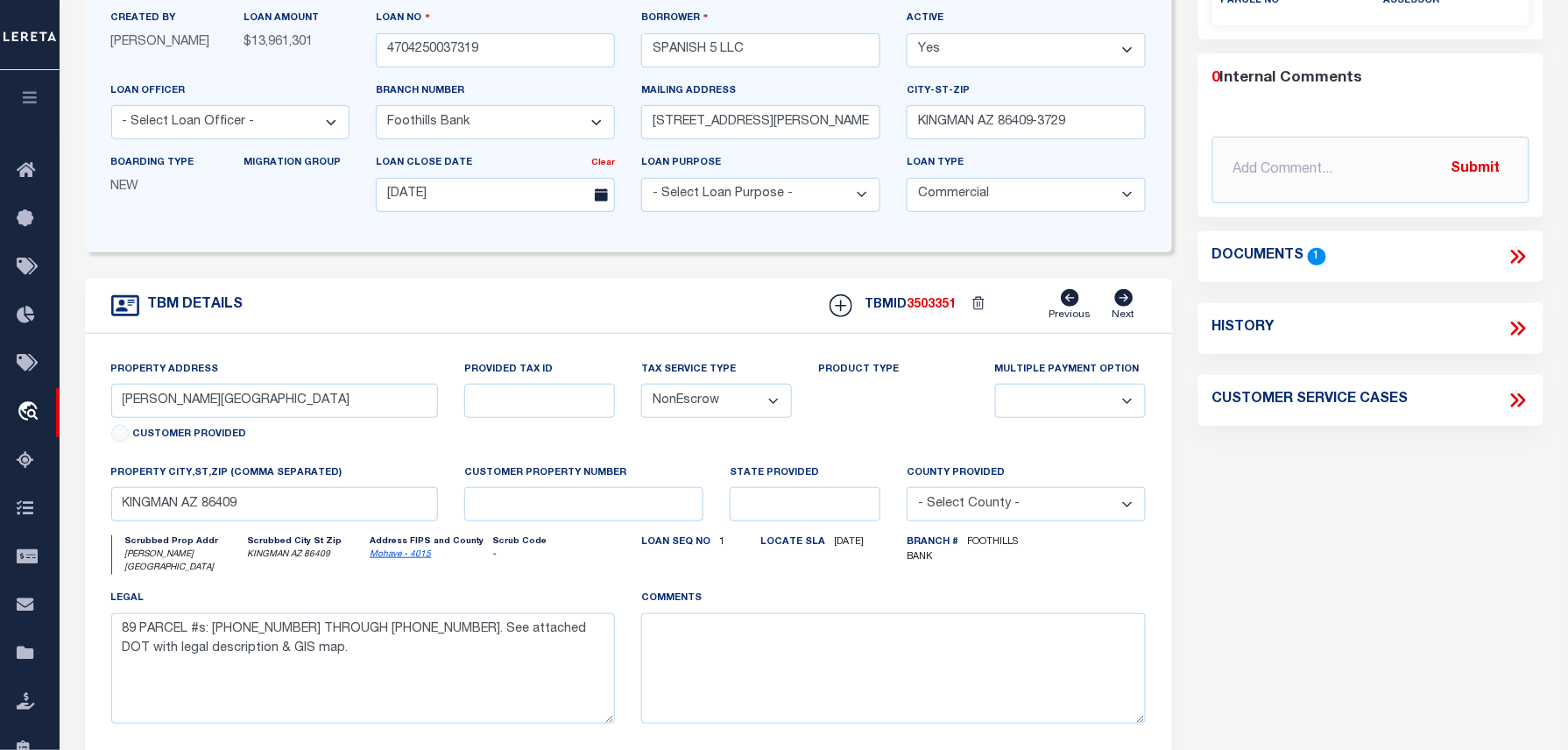
click at [1507, 256] on icon at bounding box center [1518, 257] width 22 height 22
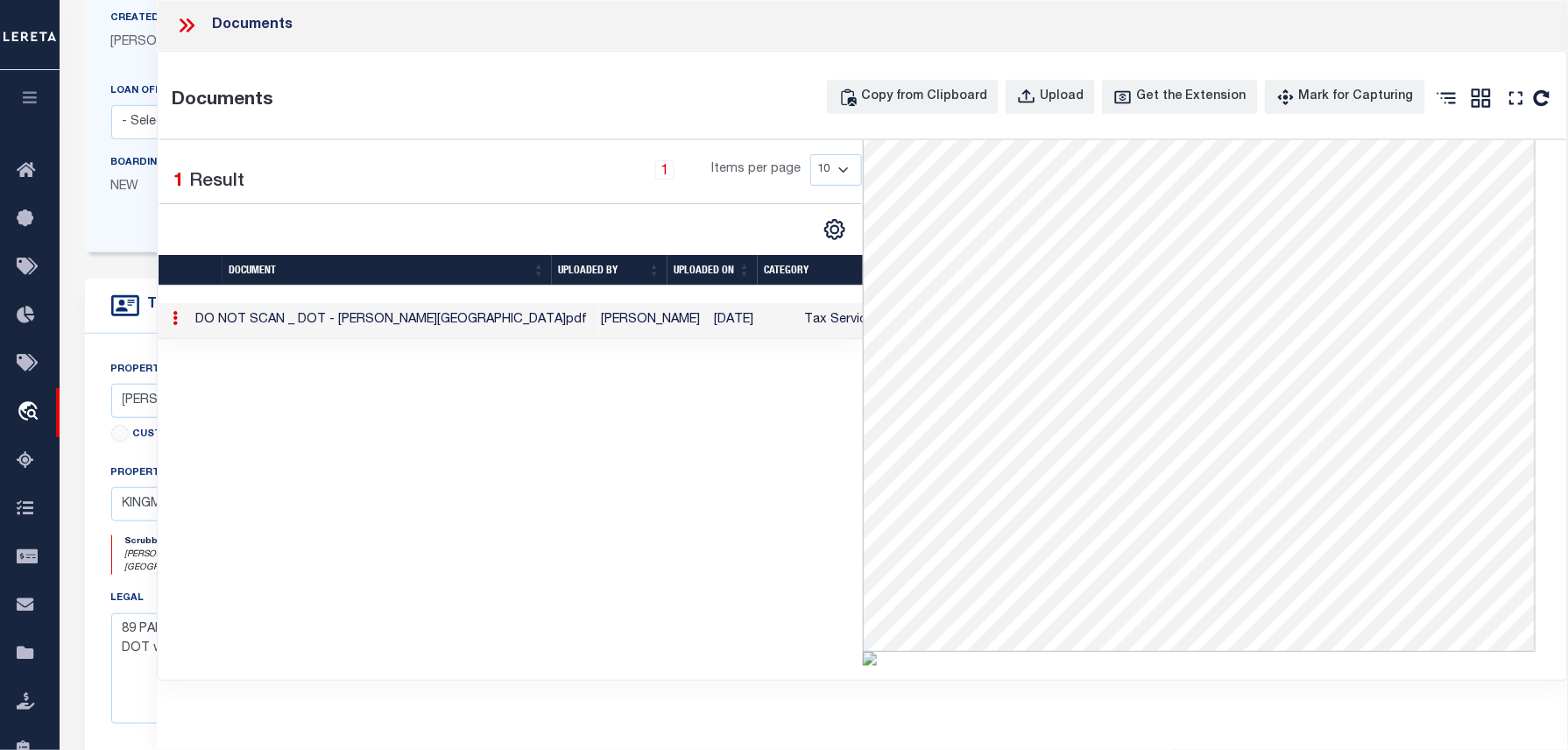
scroll to position [350, 0]
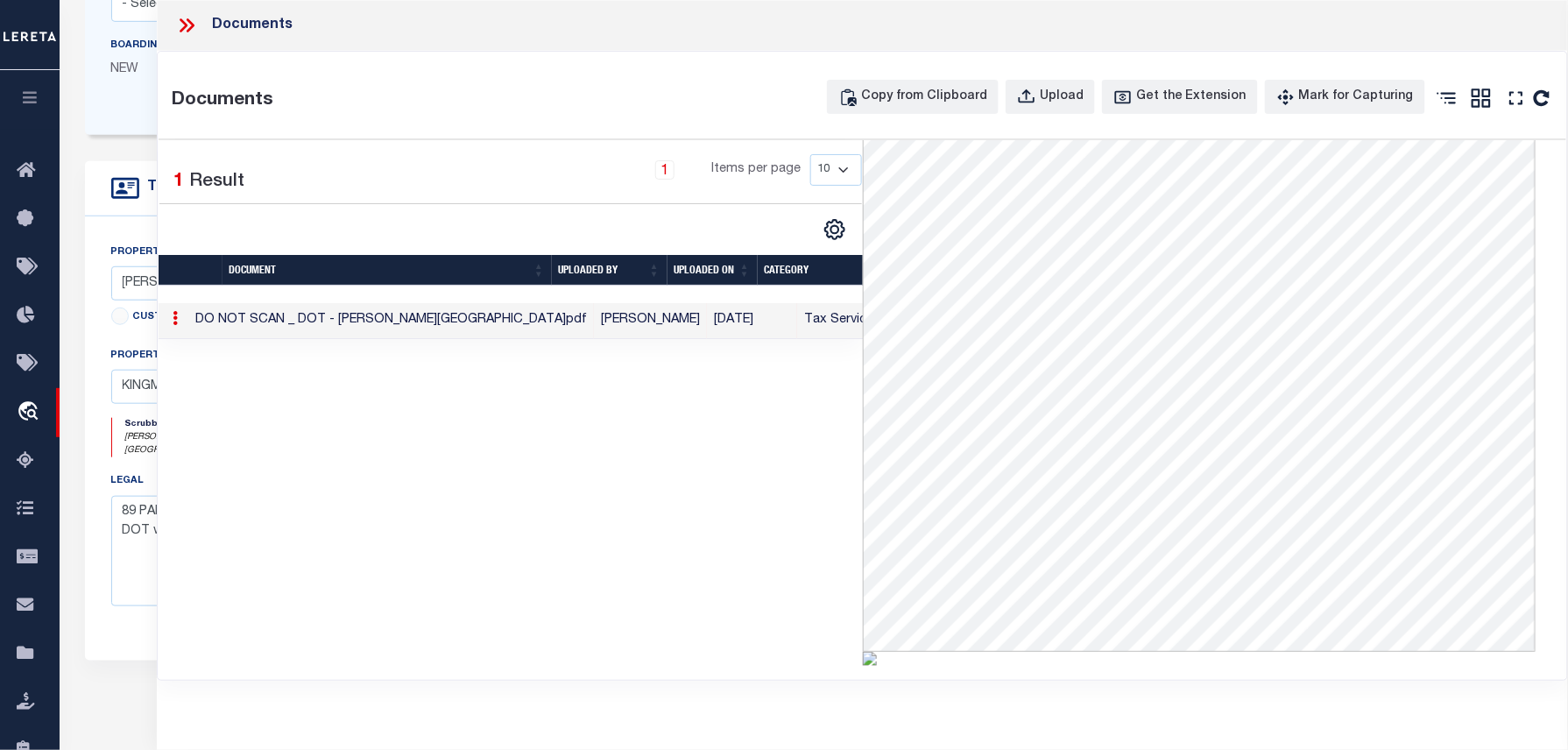
click at [170, 21] on div "Documents" at bounding box center [863, 25] width 1412 height 51
click at [189, 25] on icon at bounding box center [186, 25] width 22 height 22
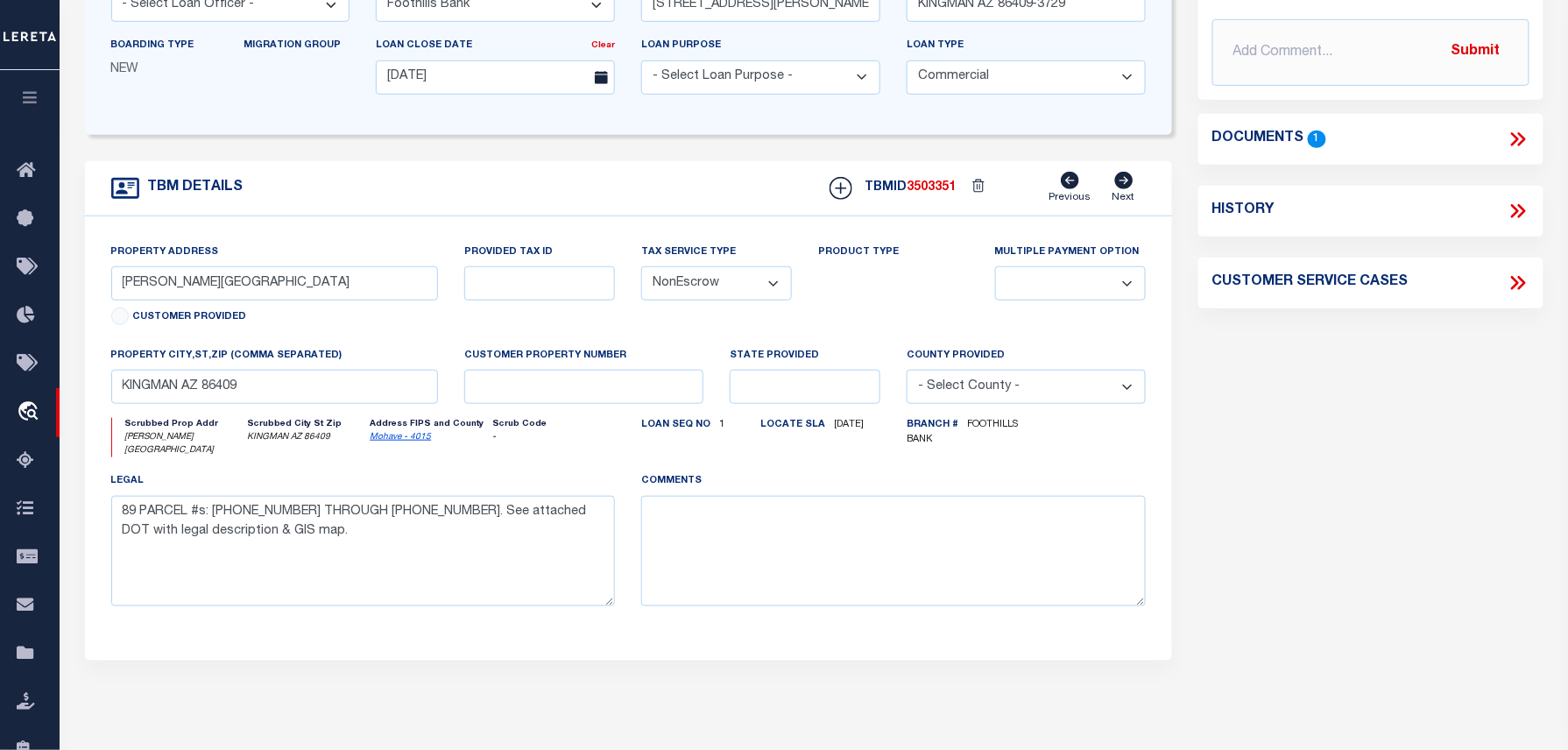
scroll to position [0, 0]
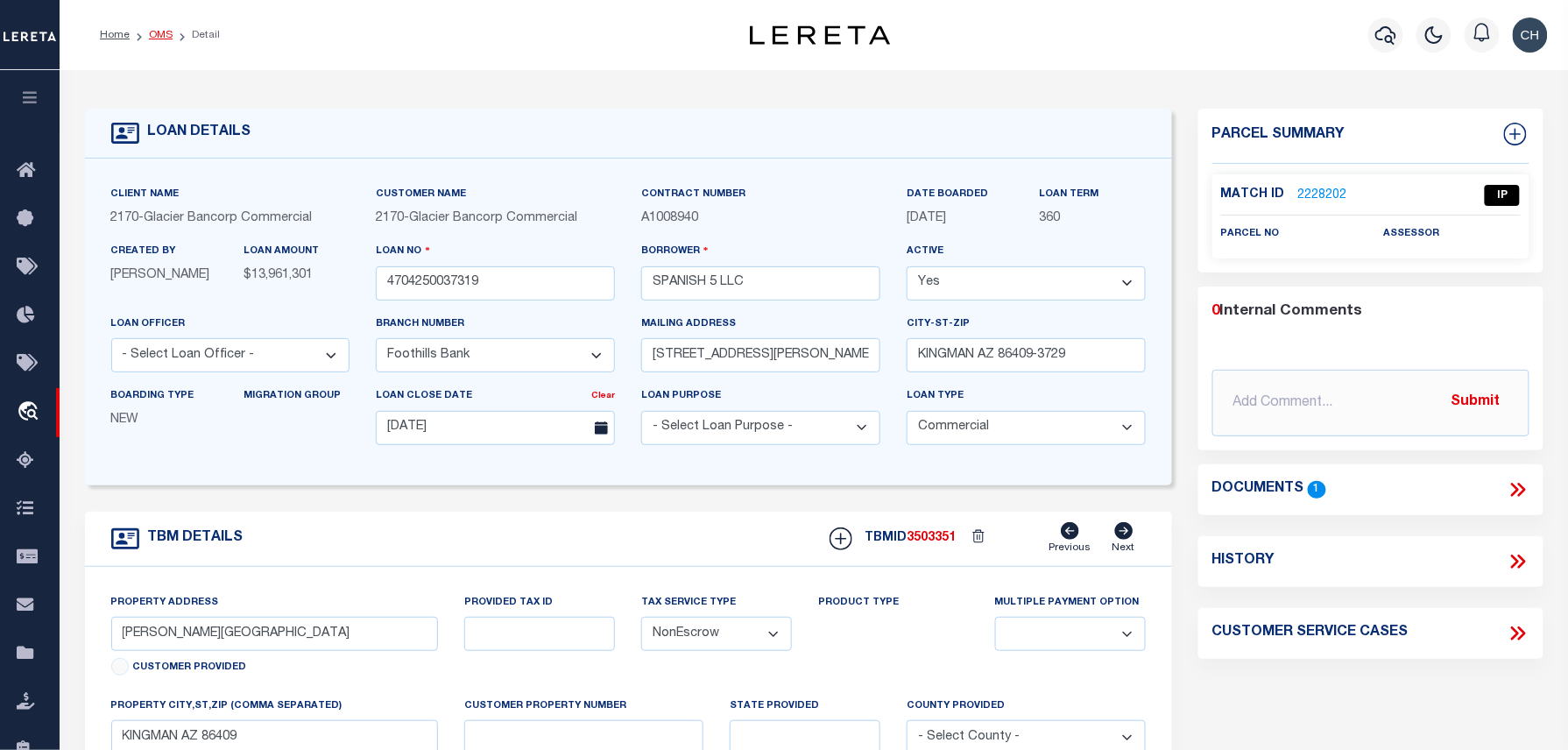
click at [161, 36] on link "OMS" at bounding box center [160, 35] width 23 height 10
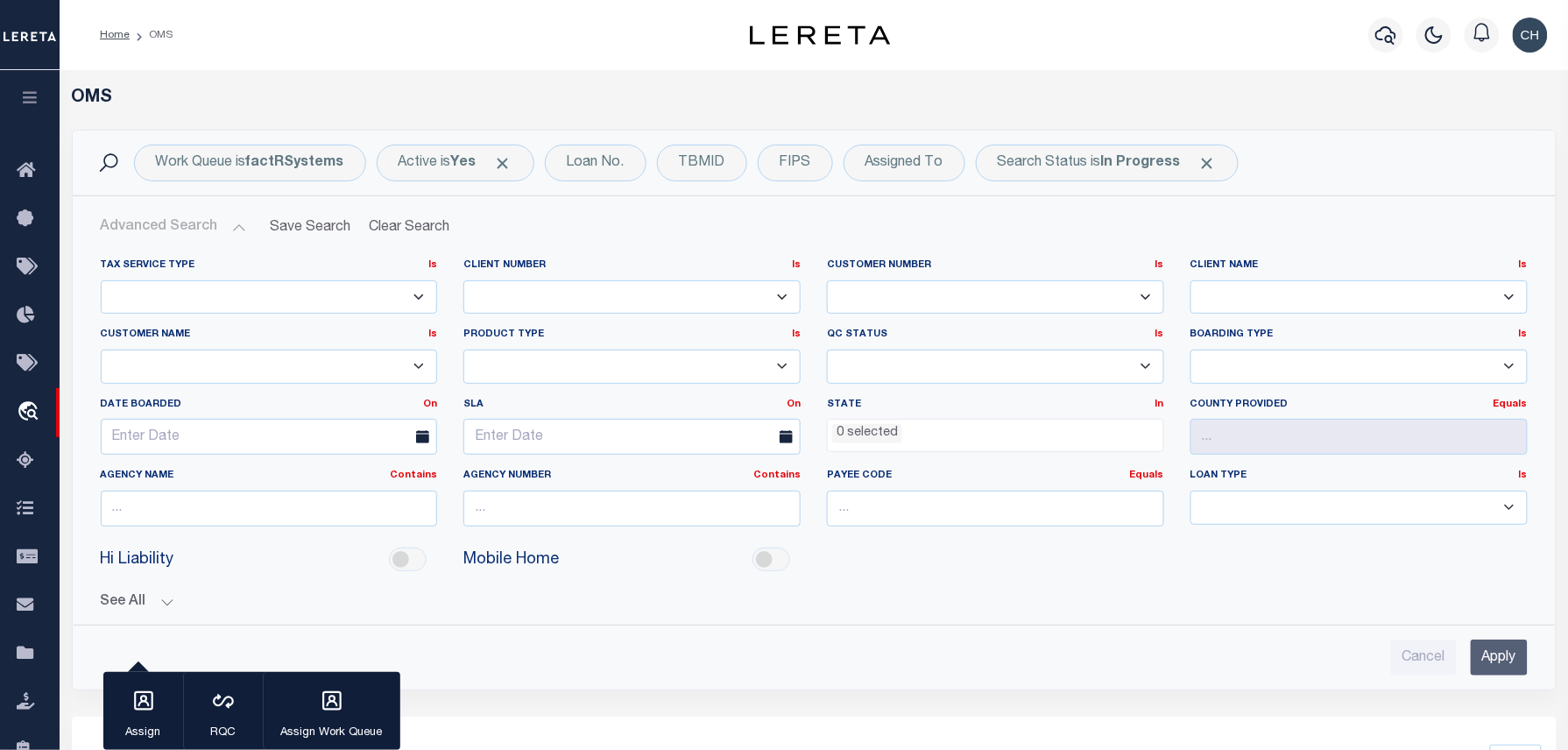
click at [1515, 43] on img "button" at bounding box center [1530, 35] width 35 height 35
click at [1477, 138] on link "Sign out" at bounding box center [1485, 125] width 139 height 29
